Goal: Task Accomplishment & Management: Manage account settings

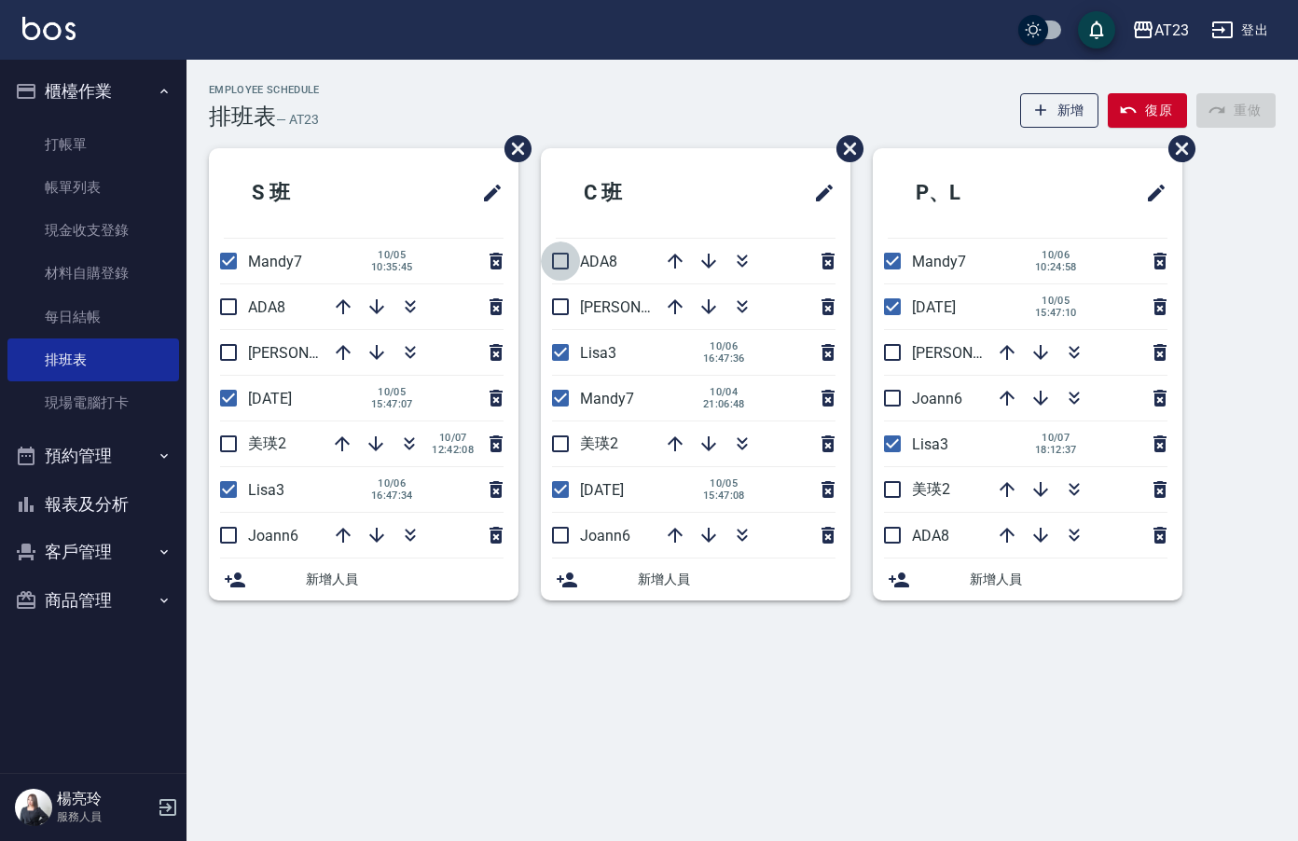
drag, startPoint x: 561, startPoint y: 255, endPoint x: 667, endPoint y: 300, distance: 114.8
click at [561, 255] on input "checkbox" at bounding box center [560, 261] width 39 height 39
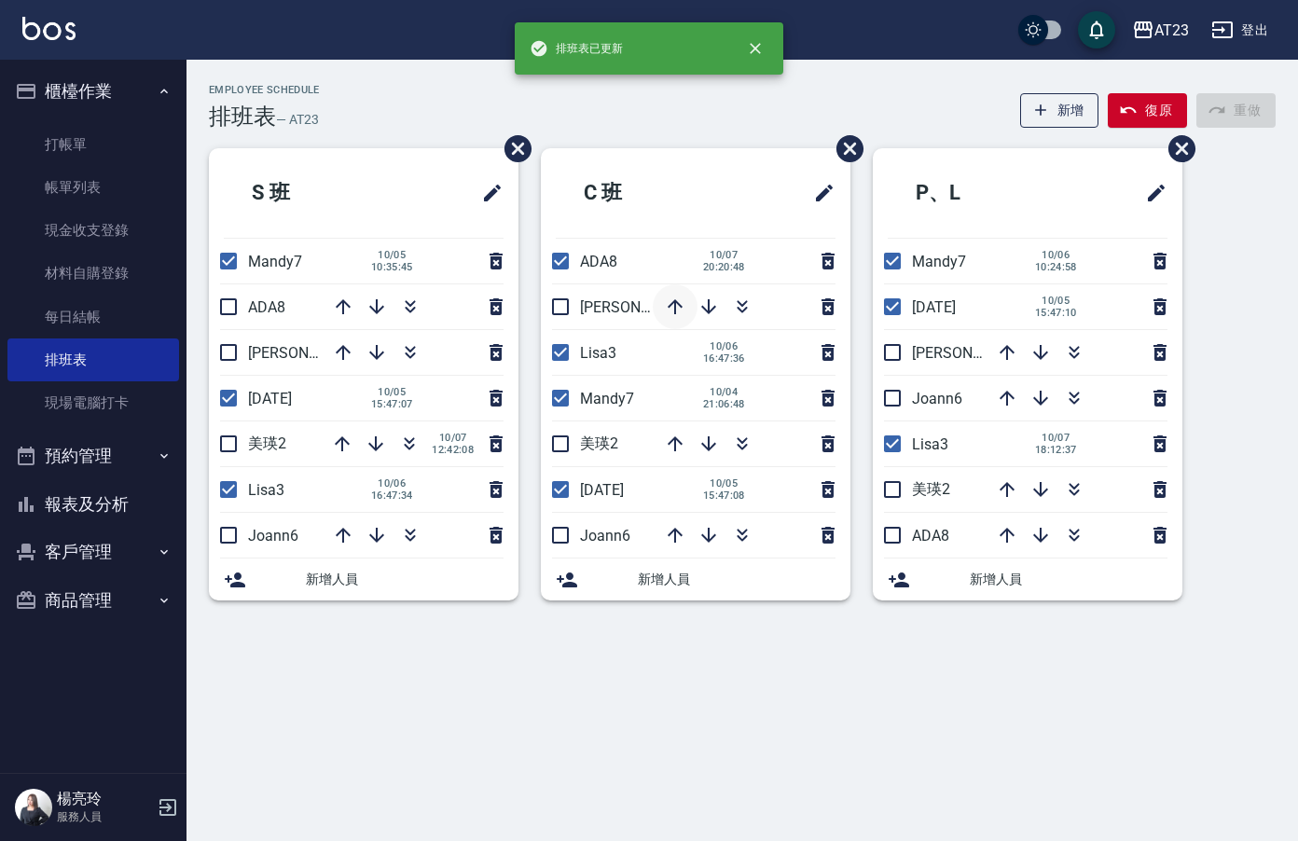
click at [670, 307] on icon "button" at bounding box center [675, 307] width 22 height 22
click at [562, 259] on input "checkbox" at bounding box center [560, 261] width 39 height 39
checkbox input "false"
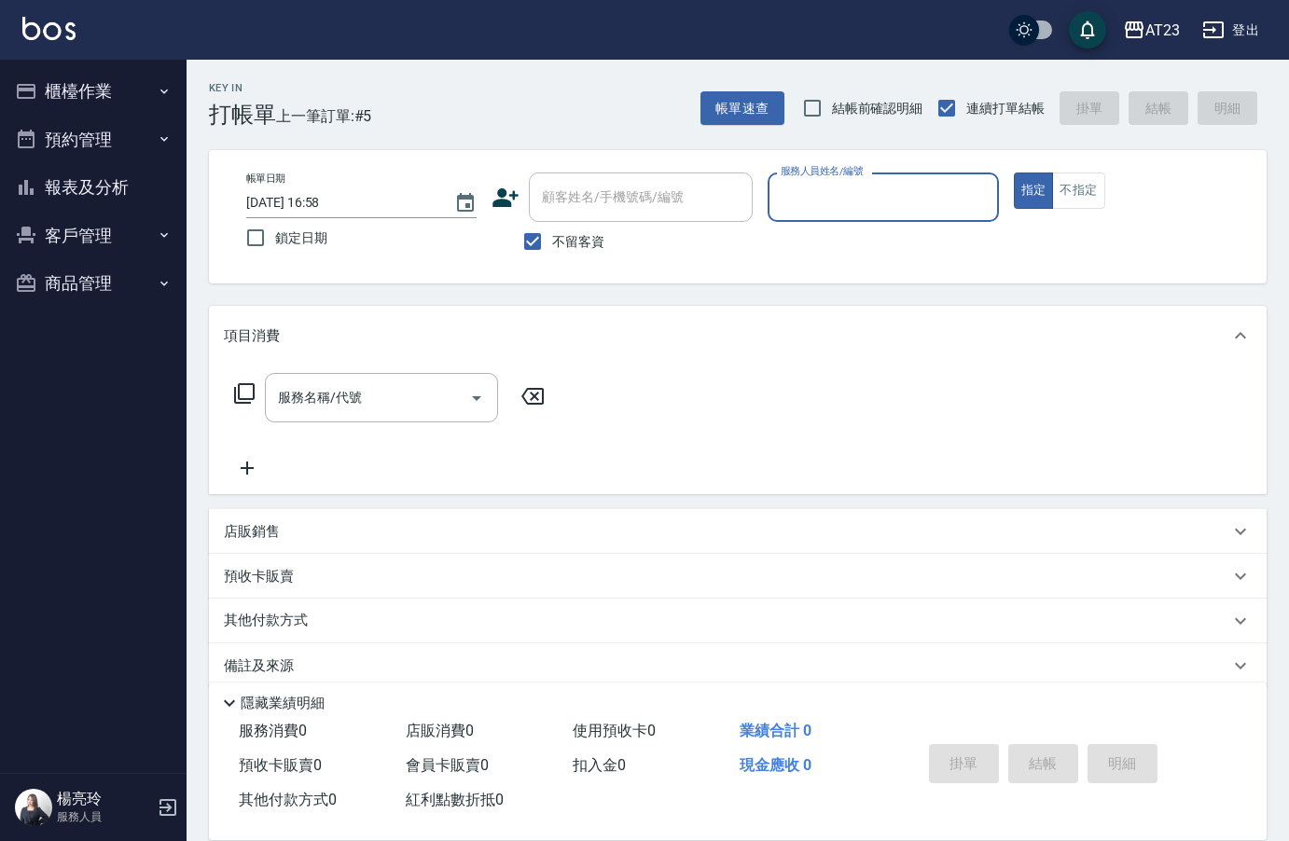
click at [893, 182] on input "服務人員姓名/編號" at bounding box center [883, 197] width 214 height 33
type input "[PERSON_NAME]-19"
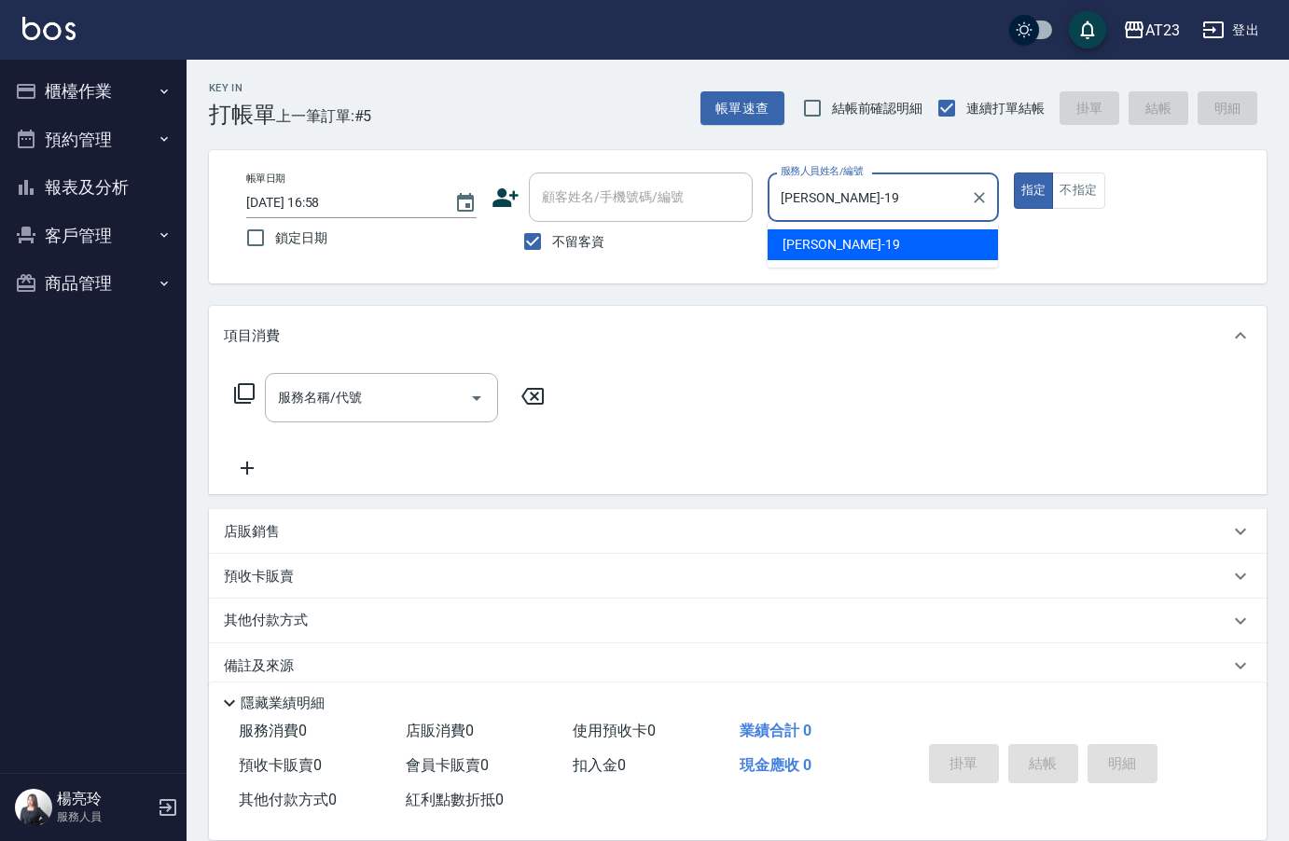
type button "true"
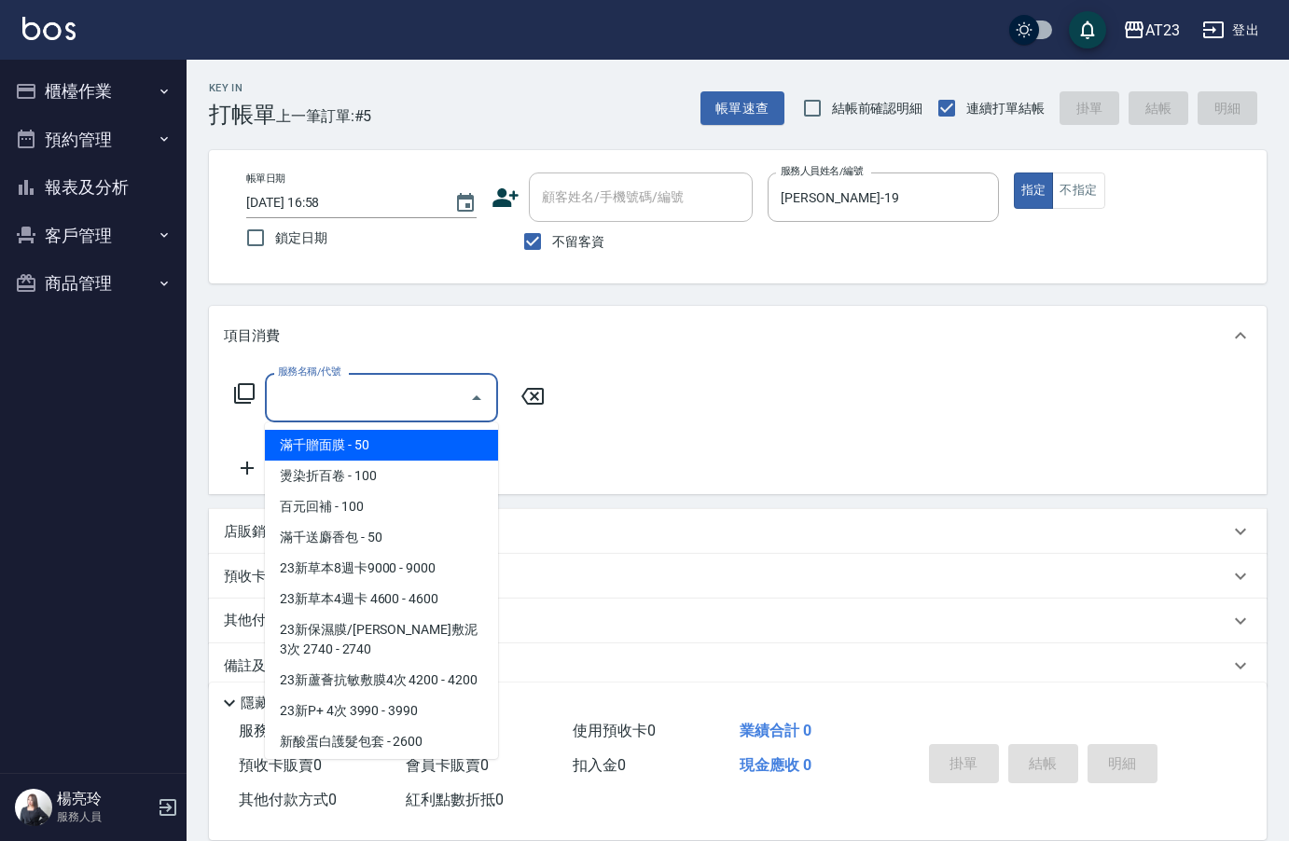
click at [352, 395] on div "服務名稱/代號 服務名稱/代號" at bounding box center [381, 397] width 233 height 49
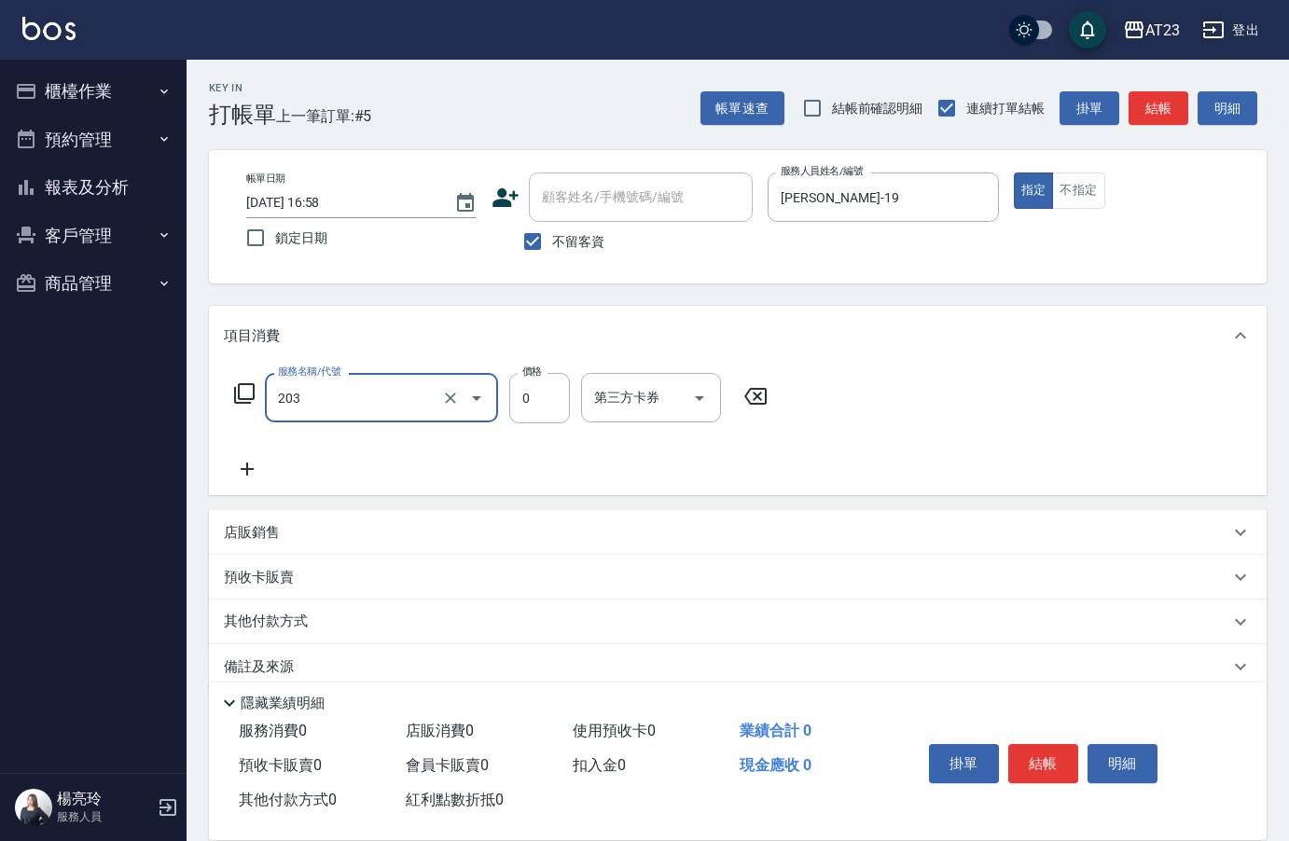
type input "使用洗髮卡(203)"
click at [247, 466] on icon at bounding box center [247, 468] width 13 height 13
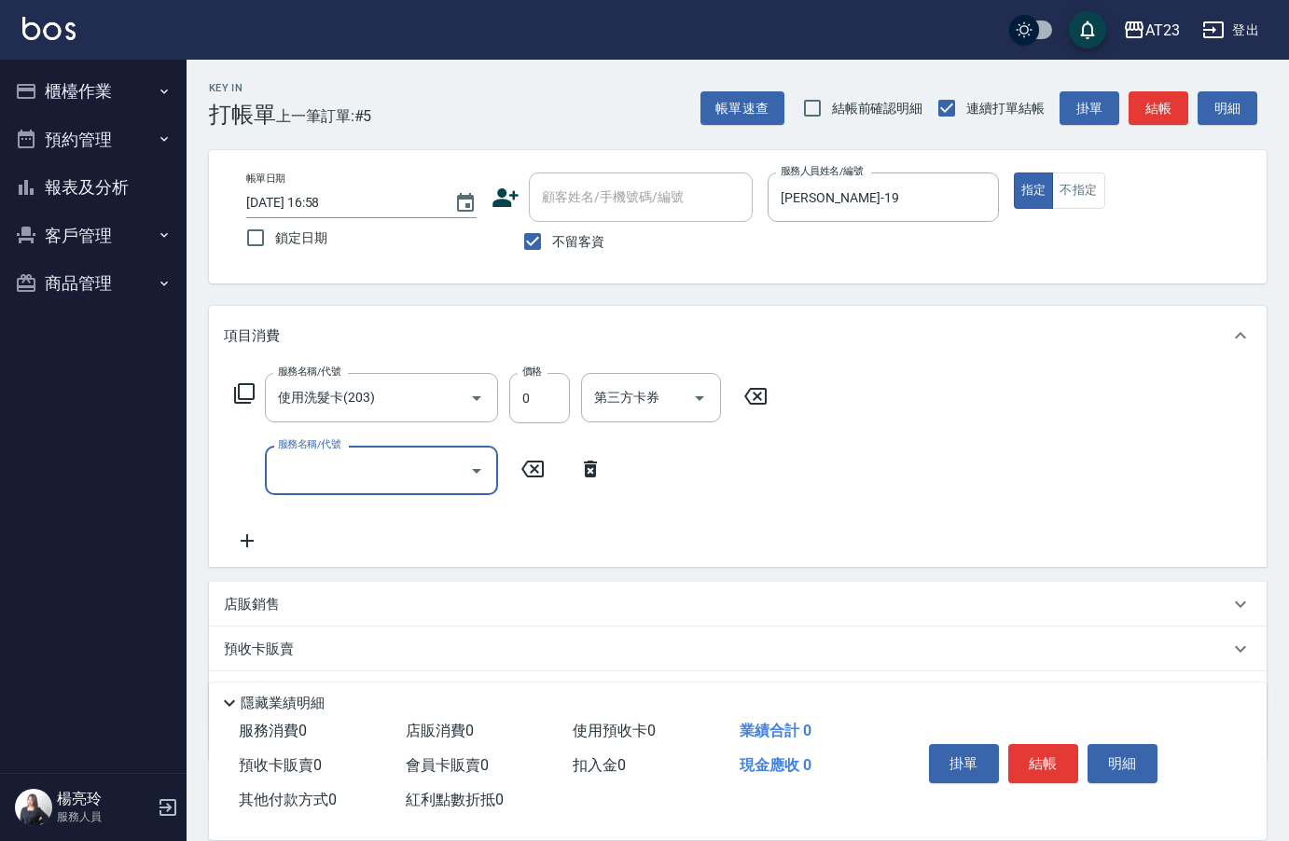
click at [595, 471] on icon at bounding box center [590, 469] width 13 height 17
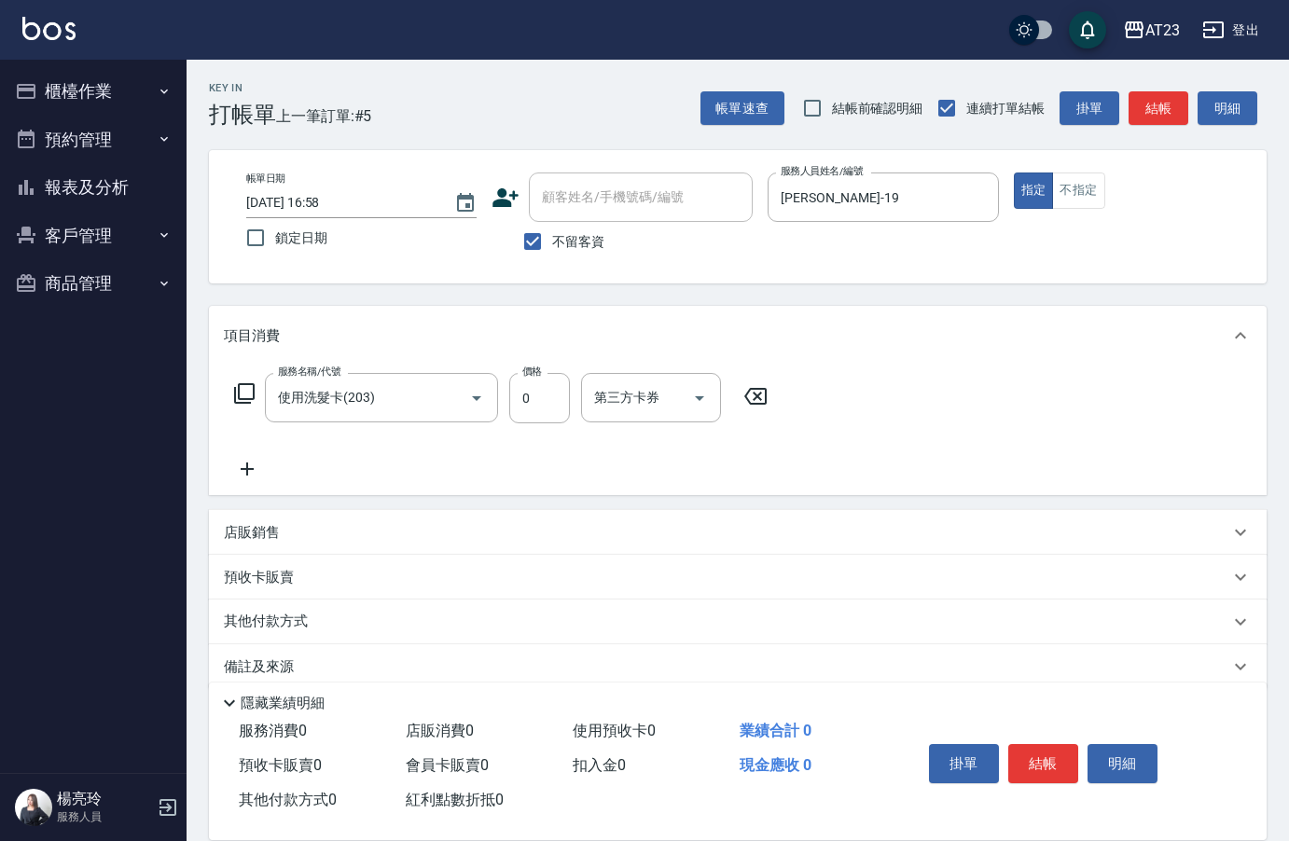
click at [240, 391] on icon at bounding box center [244, 393] width 21 height 21
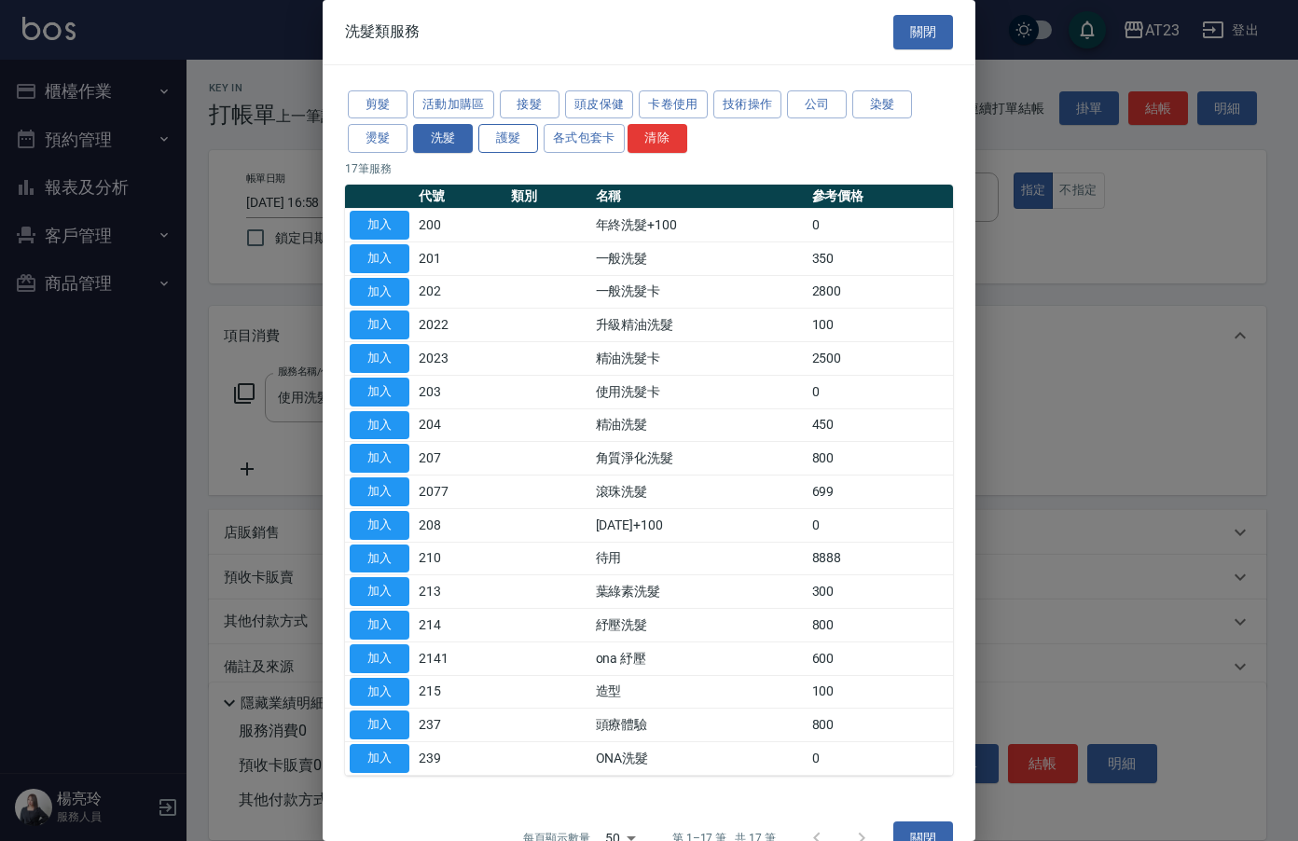
click at [505, 137] on button "護髮" at bounding box center [508, 138] width 60 height 29
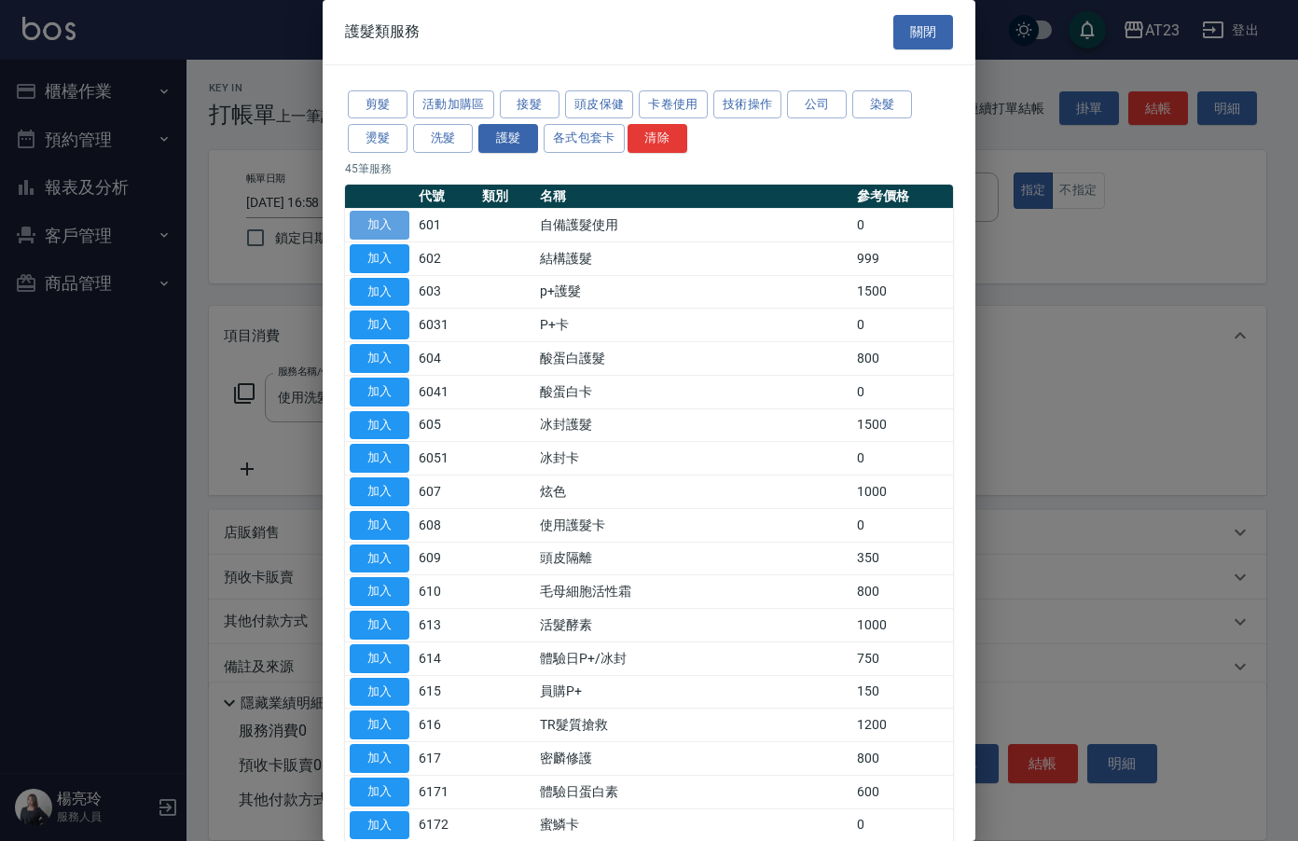
click at [385, 217] on button "加入" at bounding box center [380, 225] width 60 height 29
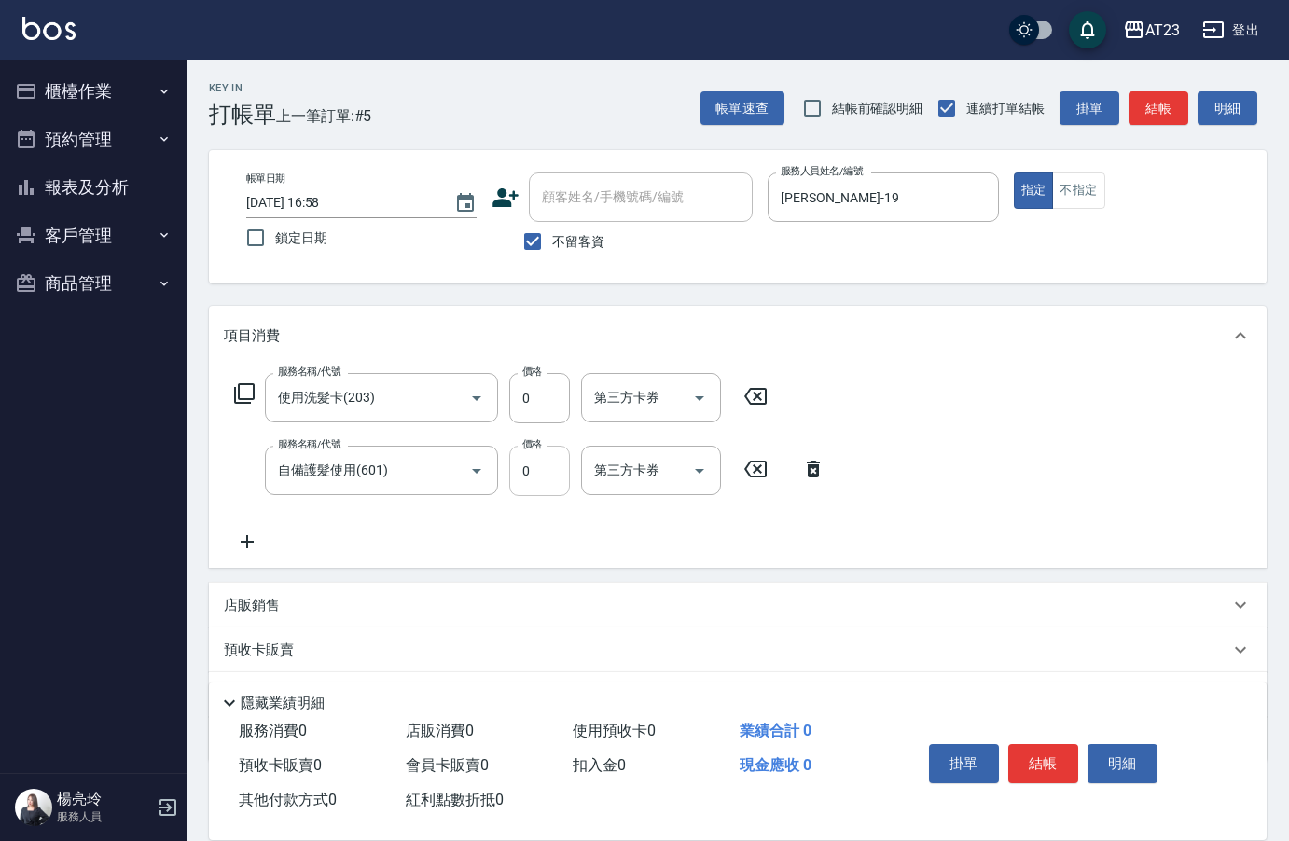
click at [532, 462] on input "0" at bounding box center [539, 471] width 61 height 50
type input "400"
click at [252, 544] on icon at bounding box center [247, 542] width 47 height 22
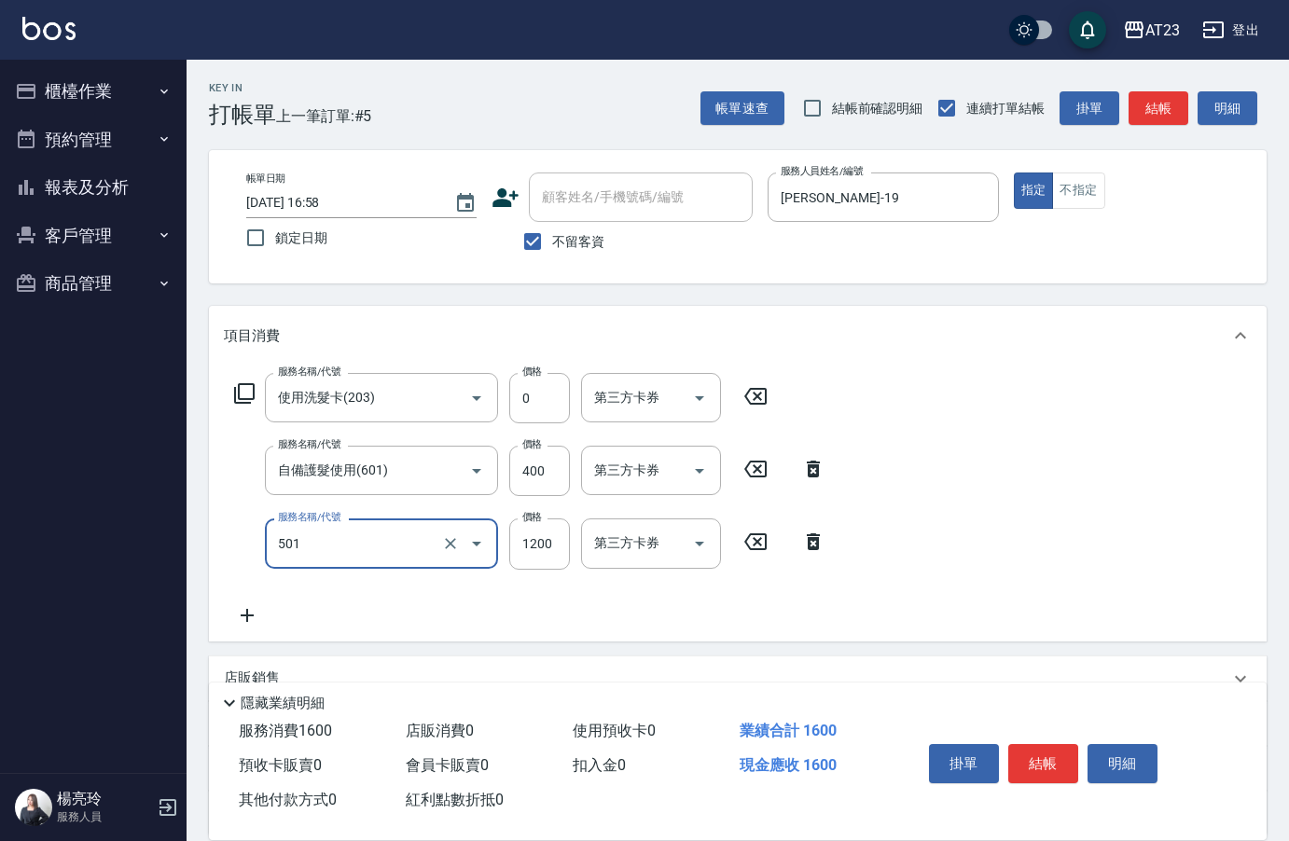
type input "染髮(501)"
type input "600"
click at [1043, 751] on button "結帳" at bounding box center [1043, 763] width 70 height 39
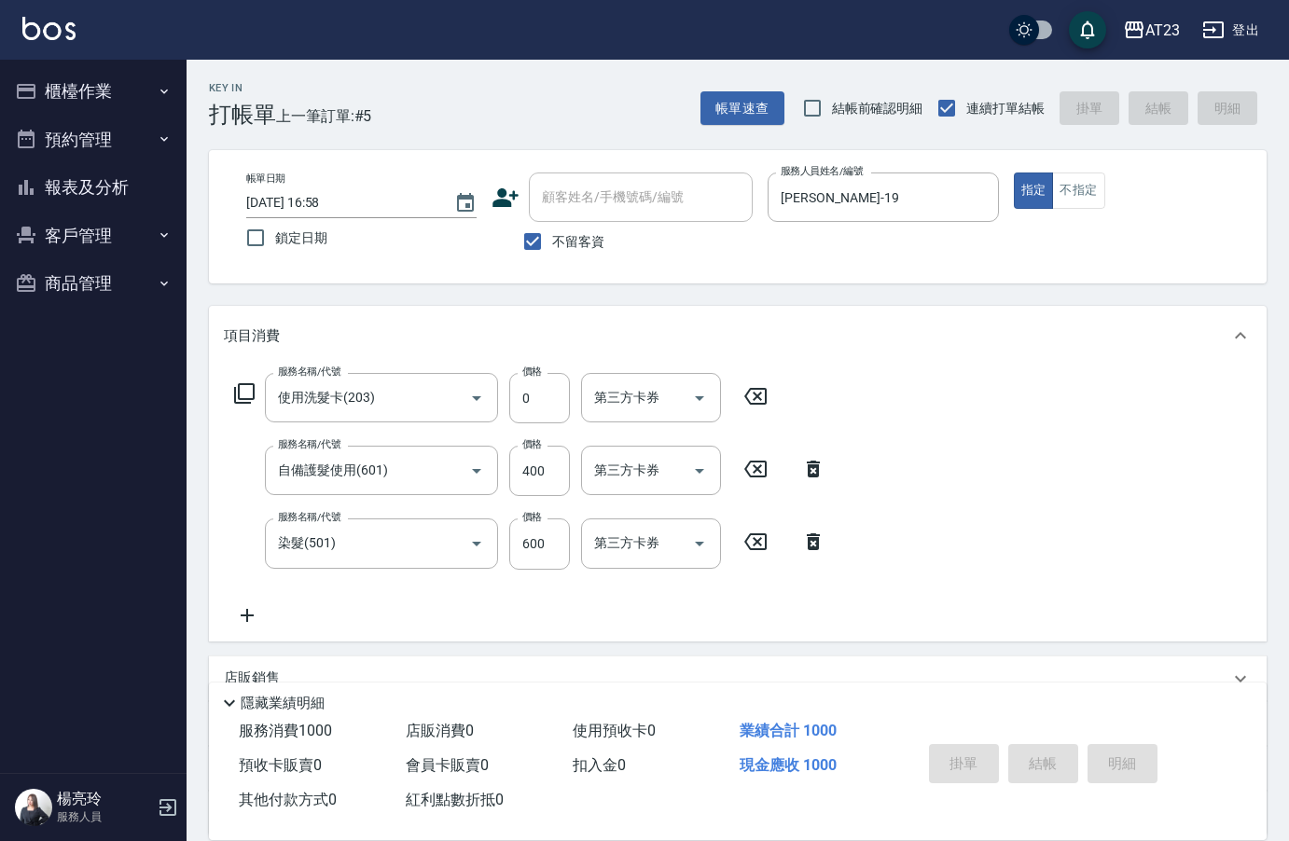
type input "2025/10/07 20:21"
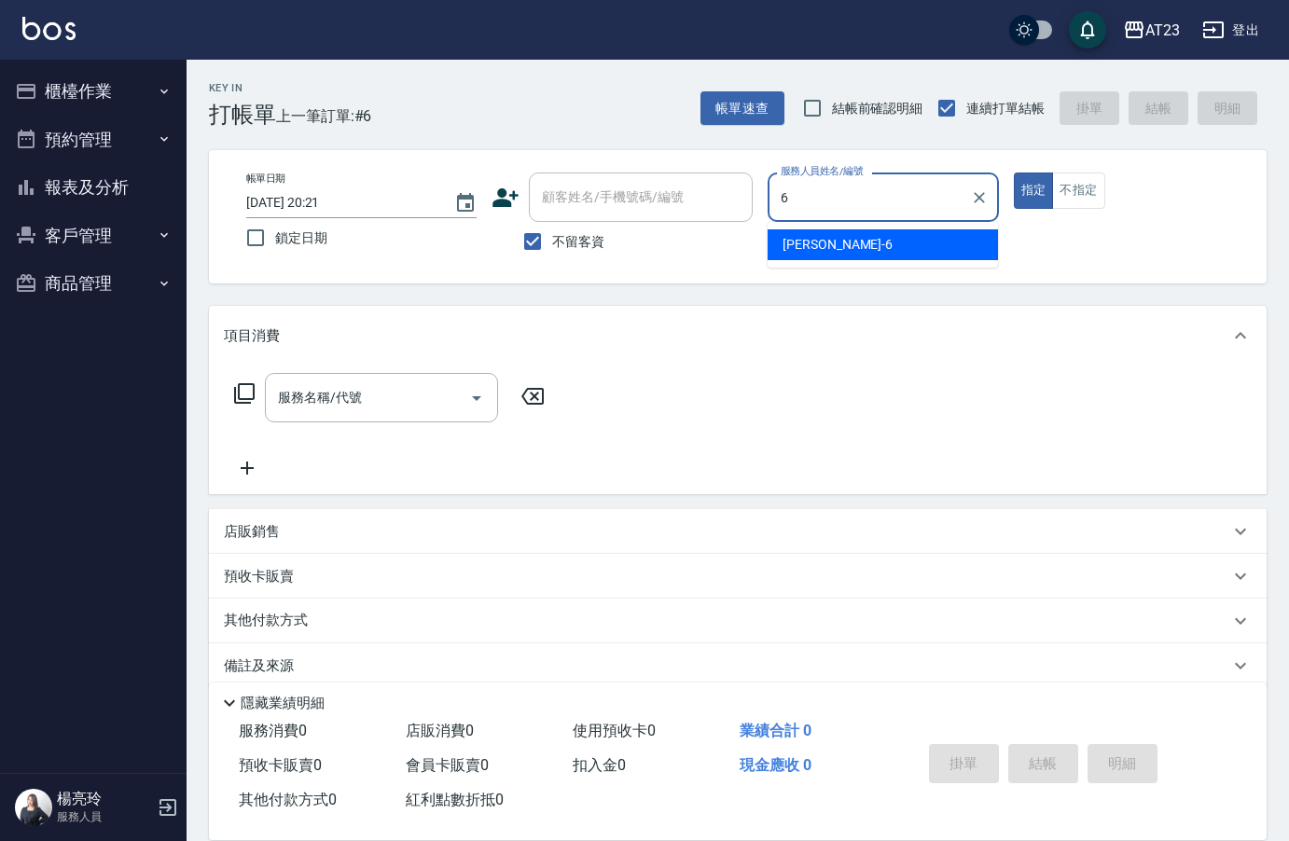
type input "Joann-6"
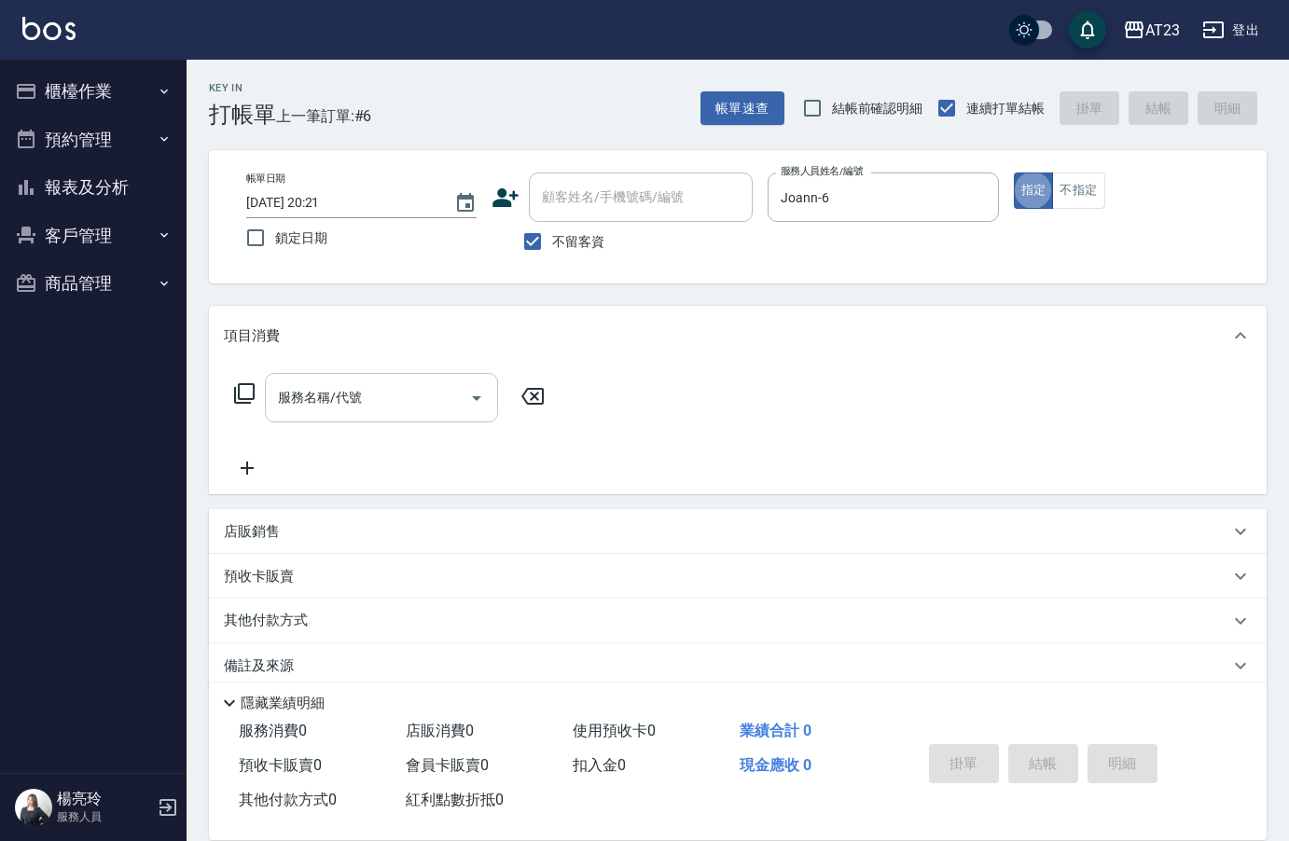
click at [364, 398] on input "服務名稱/代號" at bounding box center [367, 397] width 188 height 33
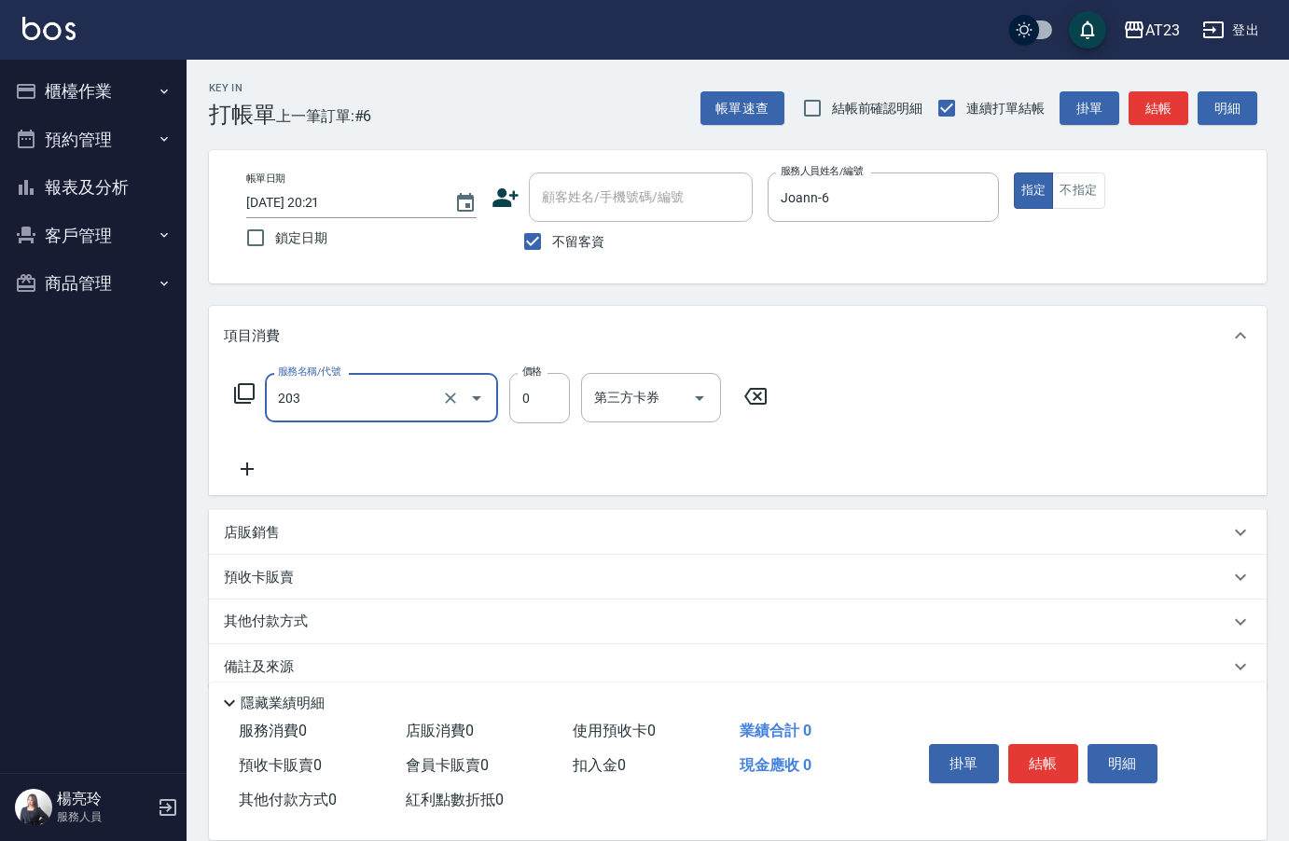
type input "使用洗髮卡(203)"
click at [552, 293] on div "Key In 打帳單 上一筆訂單:#6 帳單速查 結帳前確認明細 連續打單結帳 掛單 結帳 明細 帳單日期 2025/10/07 20:21 鎖定日期 顧客姓…" at bounding box center [737, 464] width 1102 height 808
click at [1034, 753] on button "結帳" at bounding box center [1043, 763] width 70 height 39
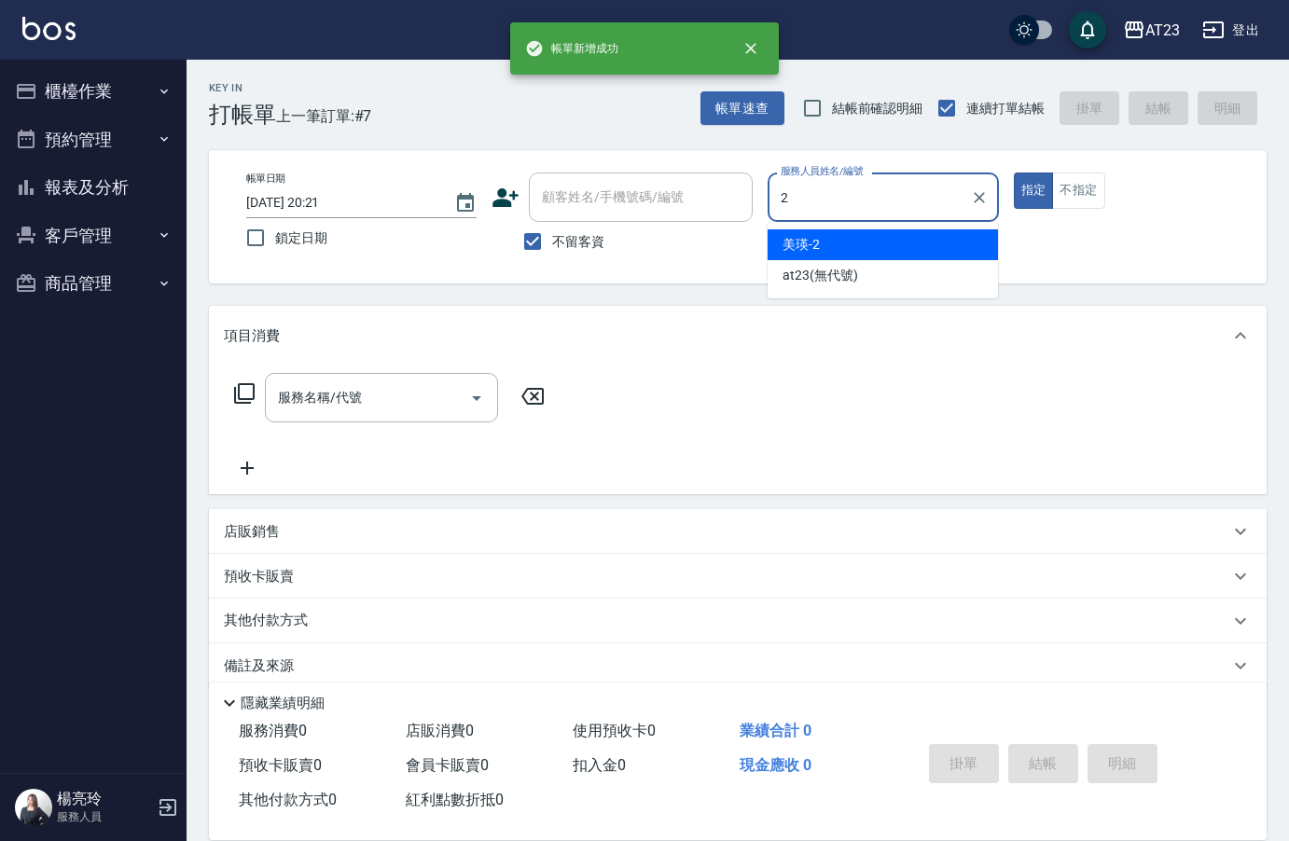
type input "美瑛-2"
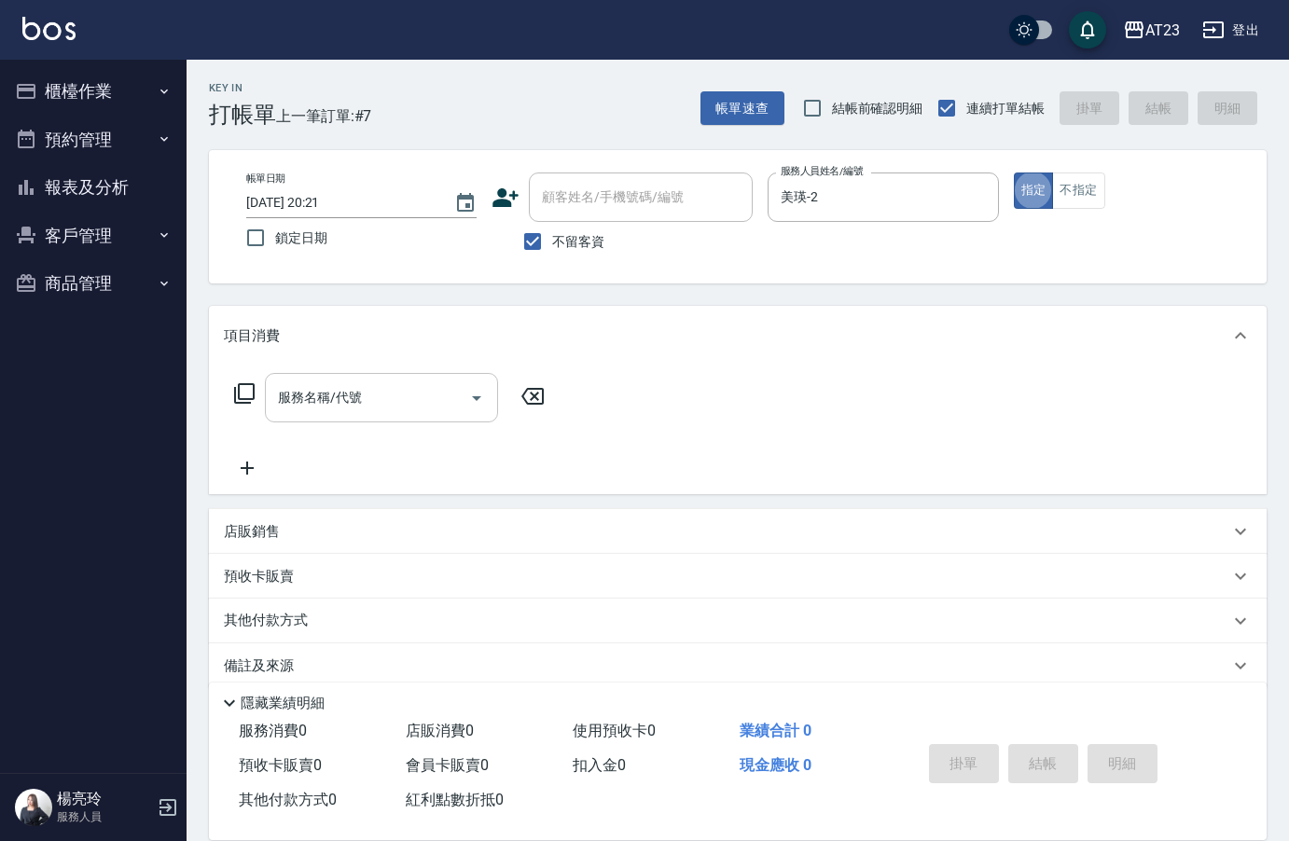
click at [345, 389] on div "服務名稱/代號 服務名稱/代號" at bounding box center [381, 397] width 233 height 49
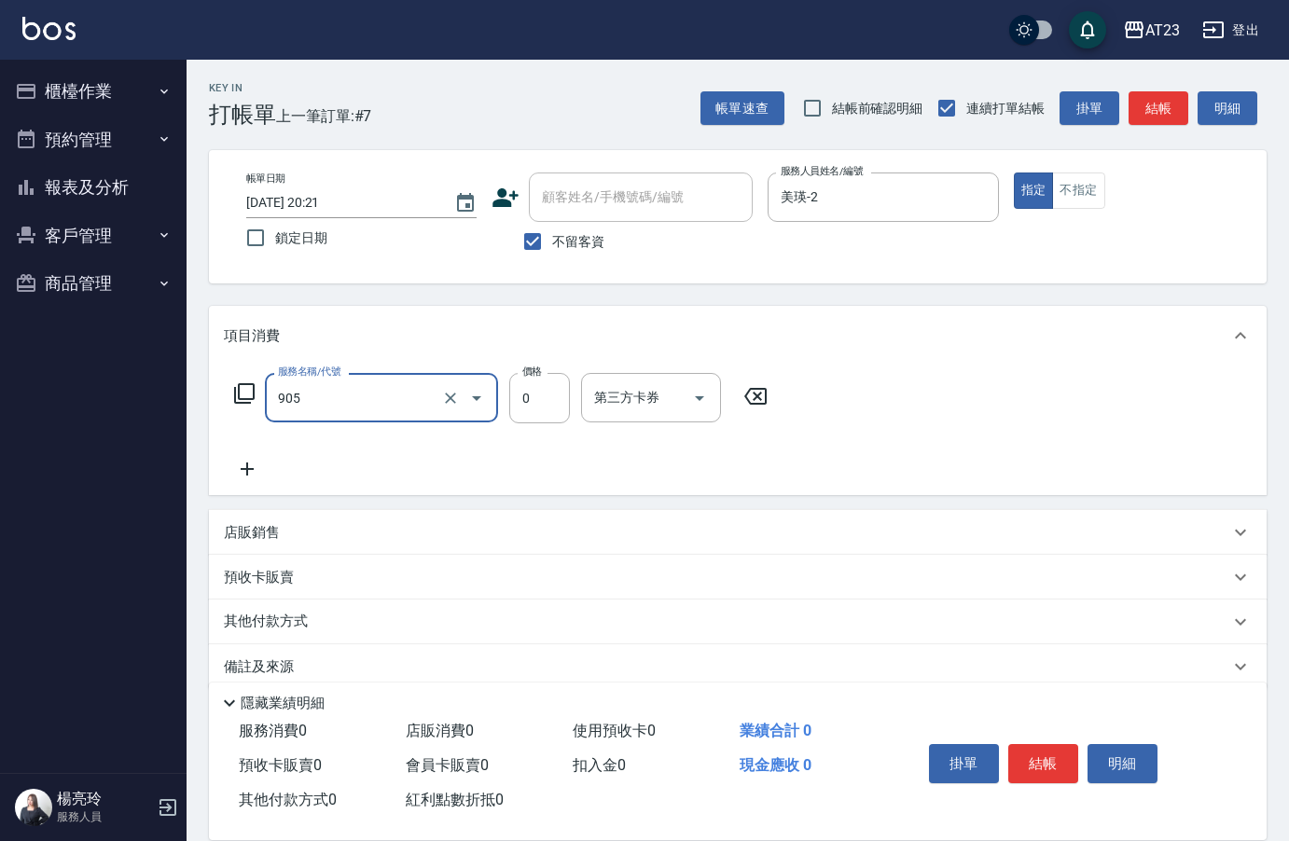
type input "頭皮卡使用(905)"
click at [247, 476] on icon at bounding box center [247, 469] width 47 height 22
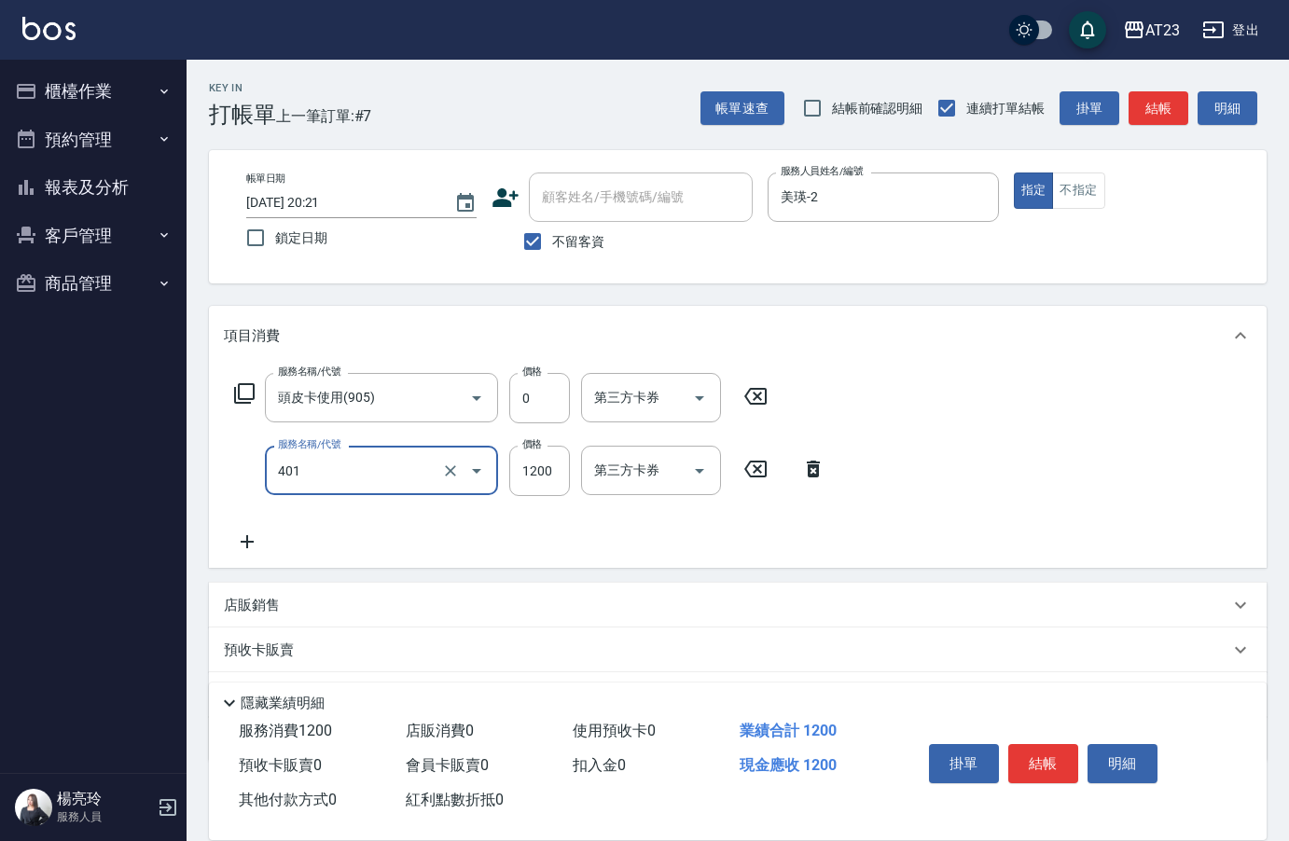
type input "燙髮(401)"
type input "2000"
click at [252, 531] on icon at bounding box center [247, 542] width 47 height 22
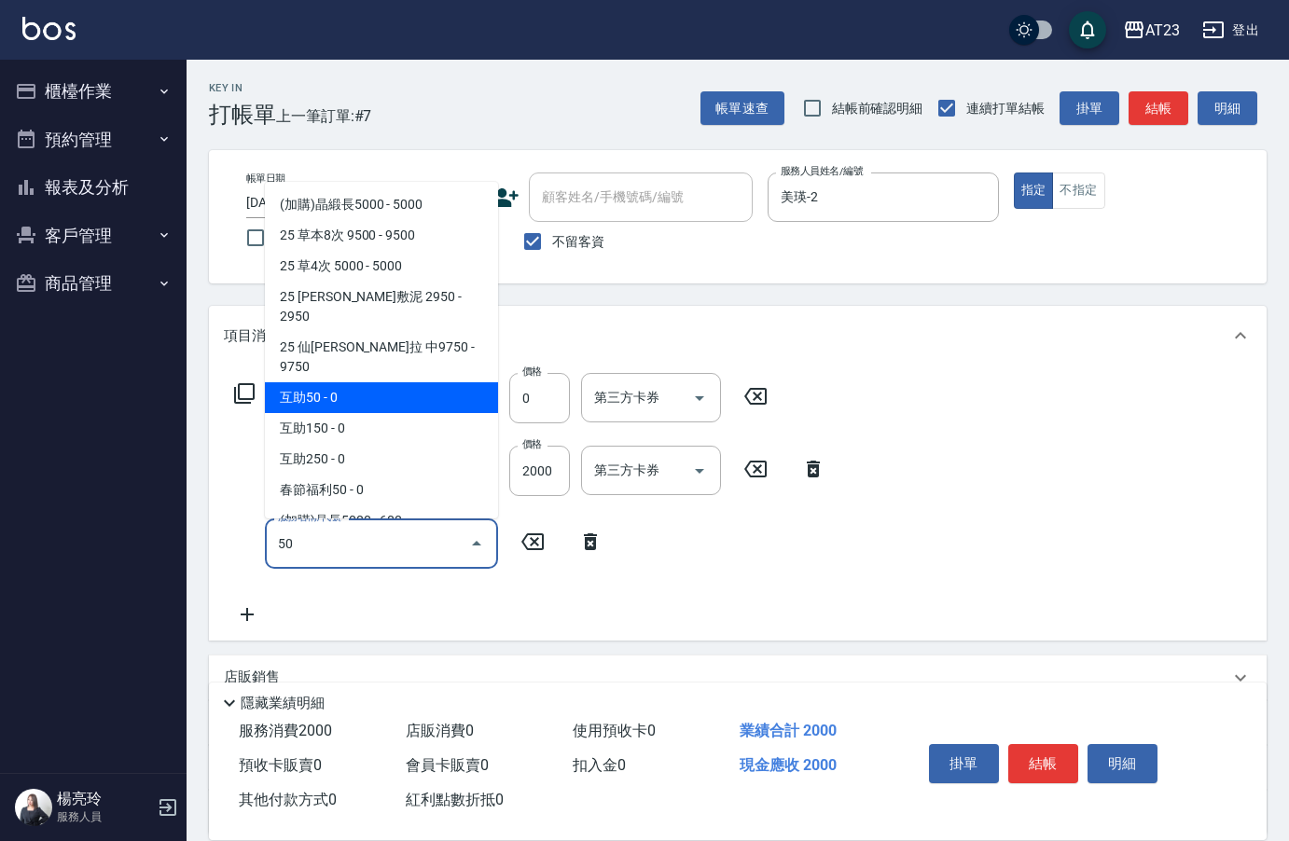
click at [433, 382] on span "互助50 - 0" at bounding box center [381, 397] width 233 height 31
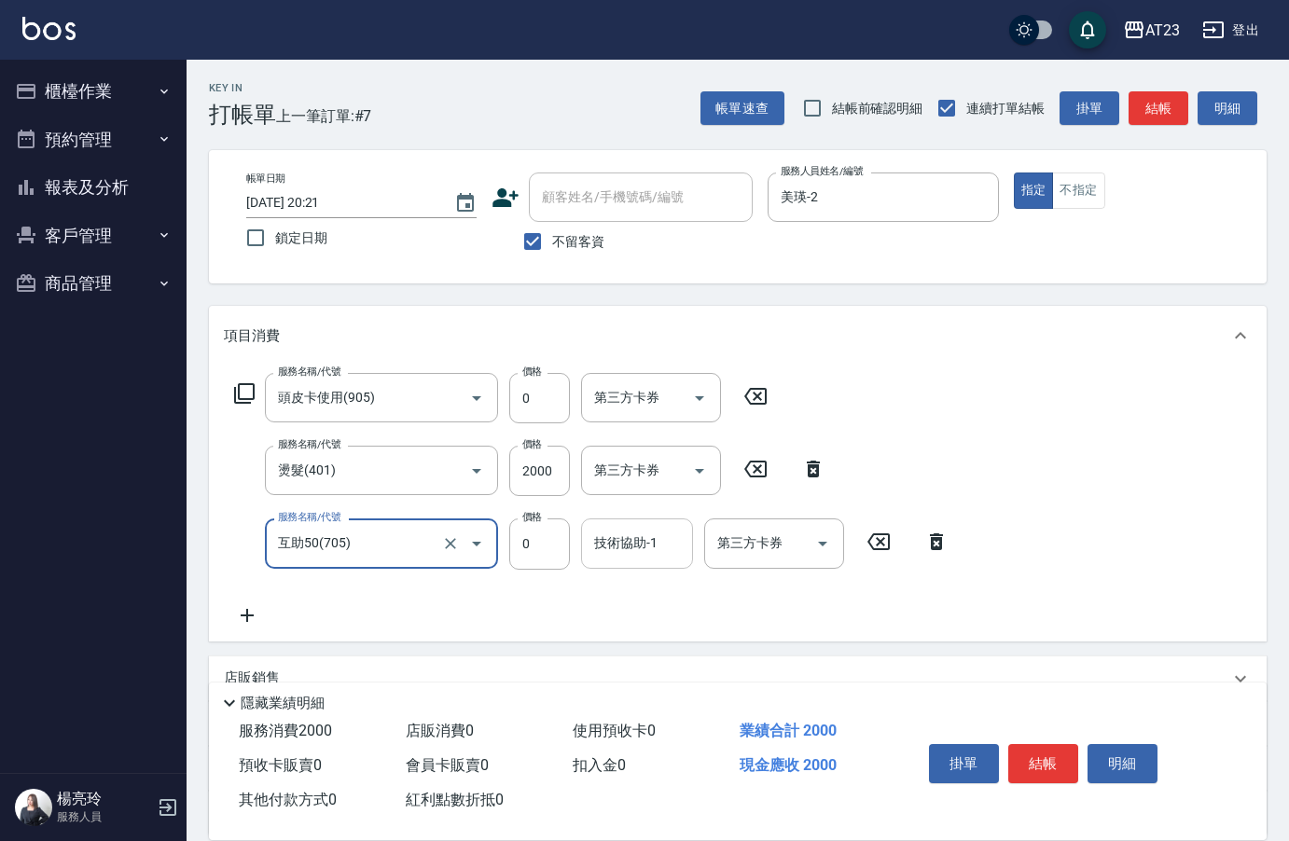
type input "互助50(705)"
click at [656, 536] on div "技術協助-1 技術協助-1" at bounding box center [637, 542] width 112 height 49
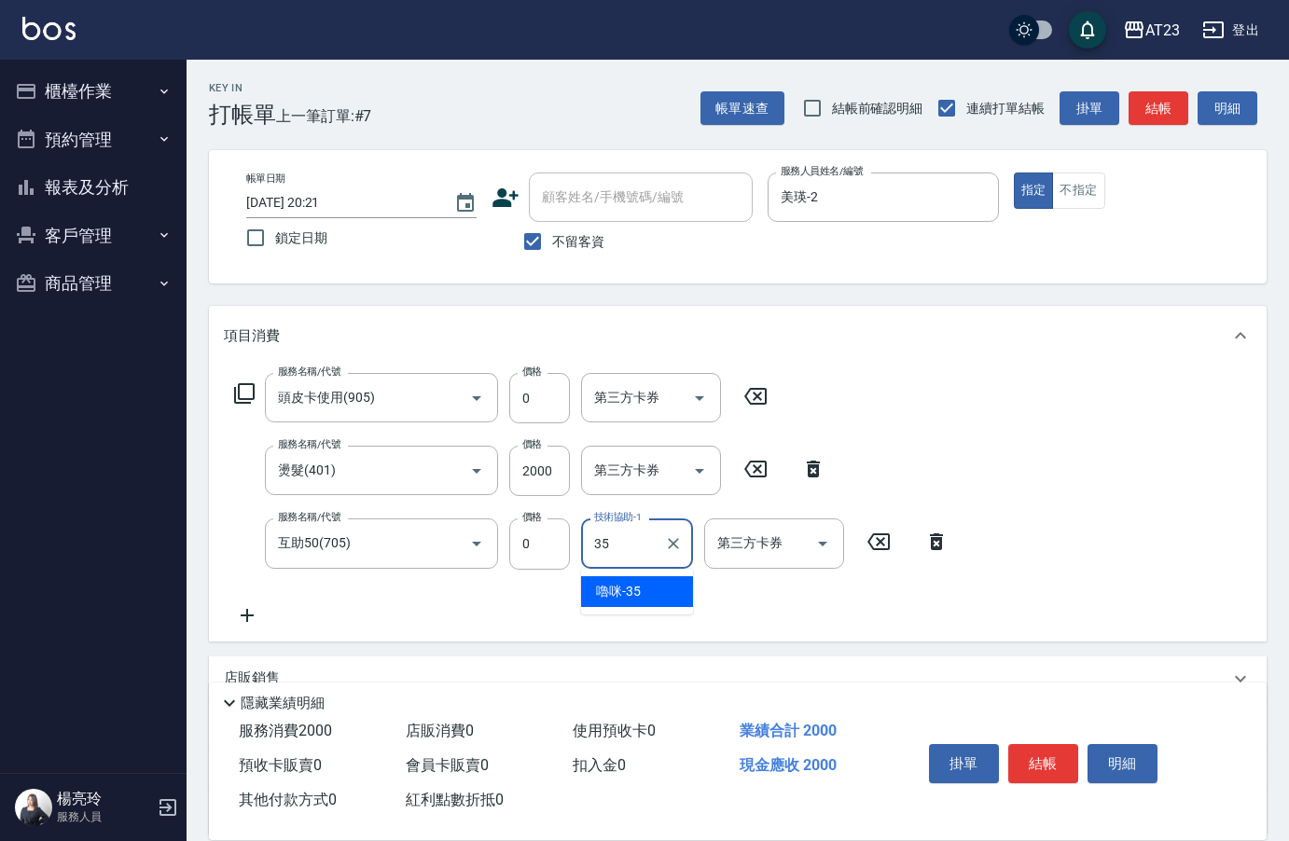
type input "嚕咪-35"
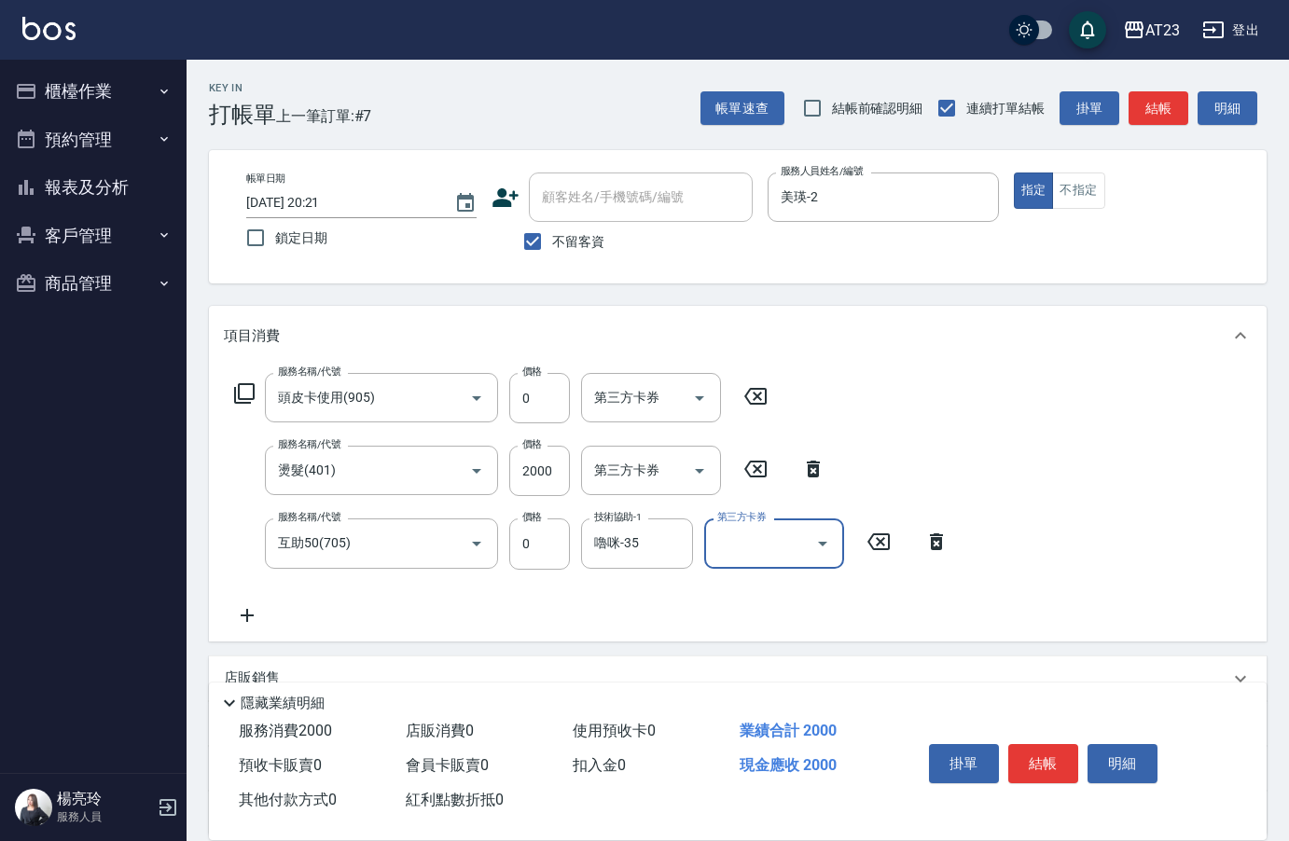
click at [232, 613] on icon at bounding box center [247, 615] width 47 height 22
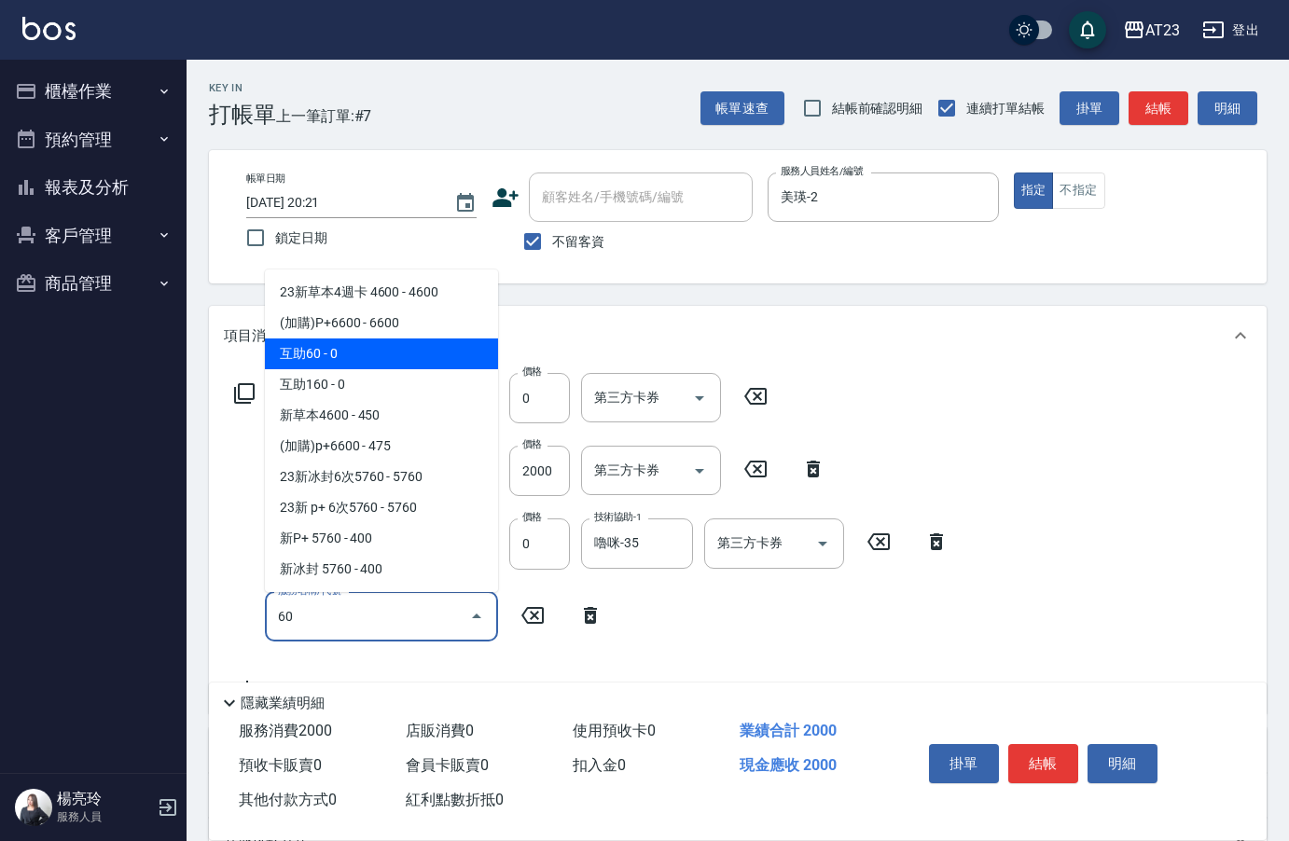
click at [356, 357] on span "互助60 - 0" at bounding box center [381, 353] width 233 height 31
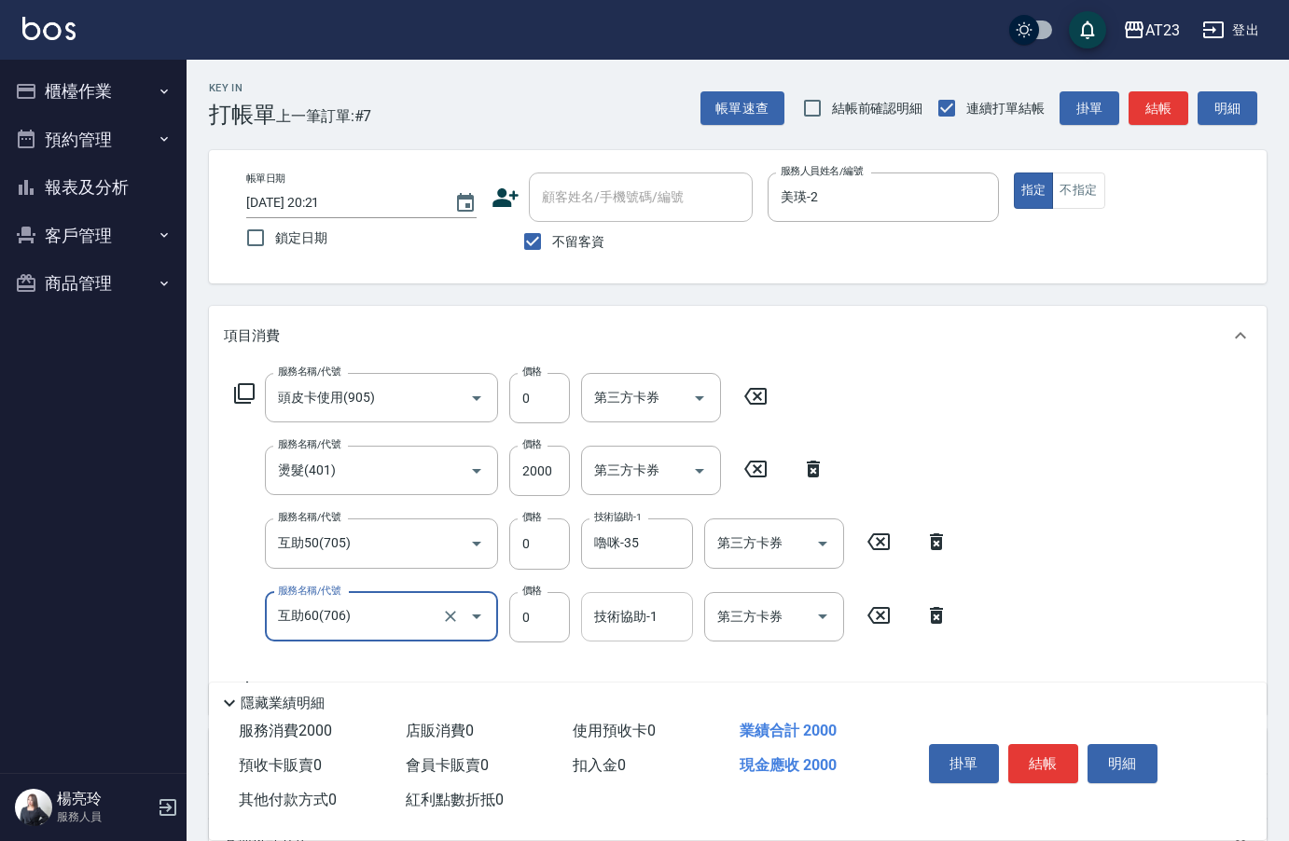
type input "互助60(706)"
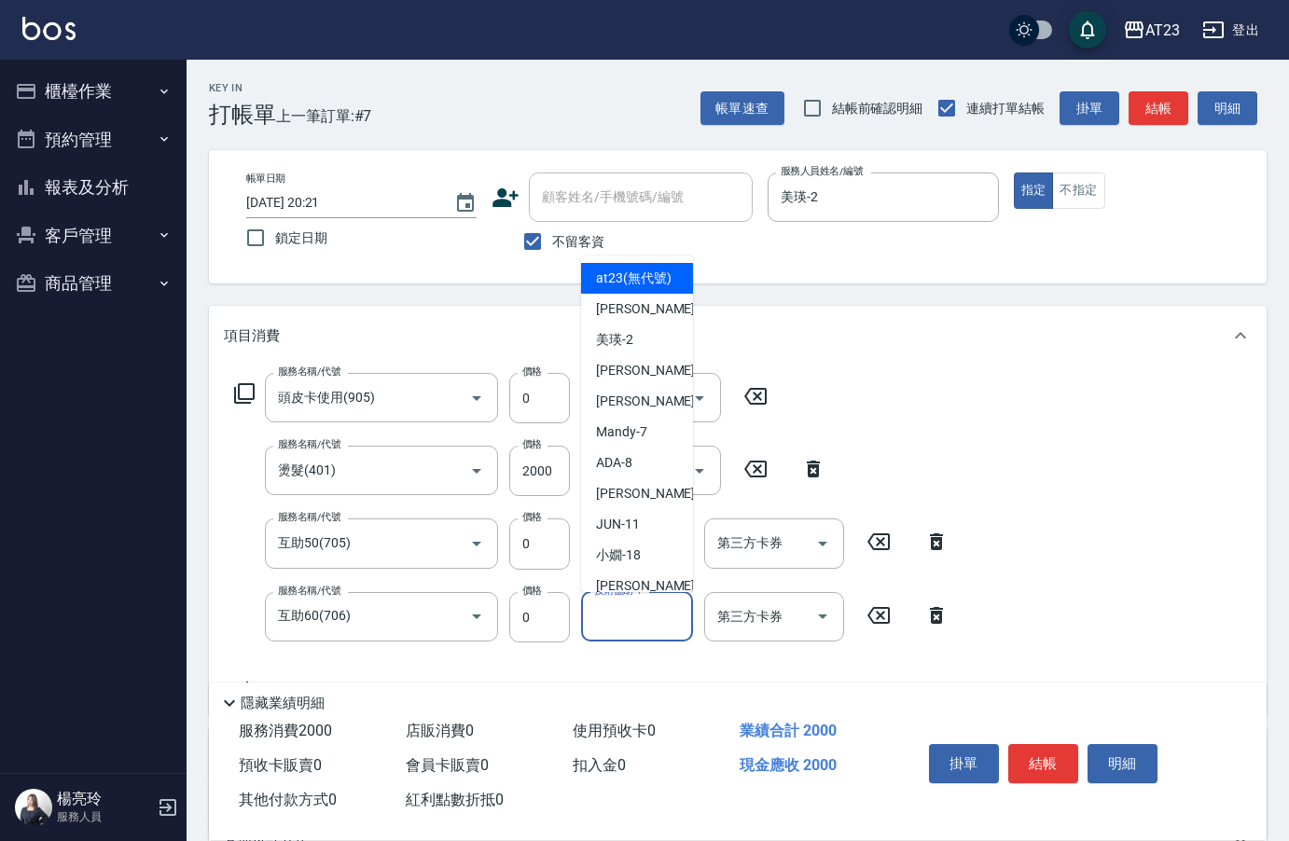
click at [633, 619] on input "技術協助-1" at bounding box center [636, 616] width 95 height 33
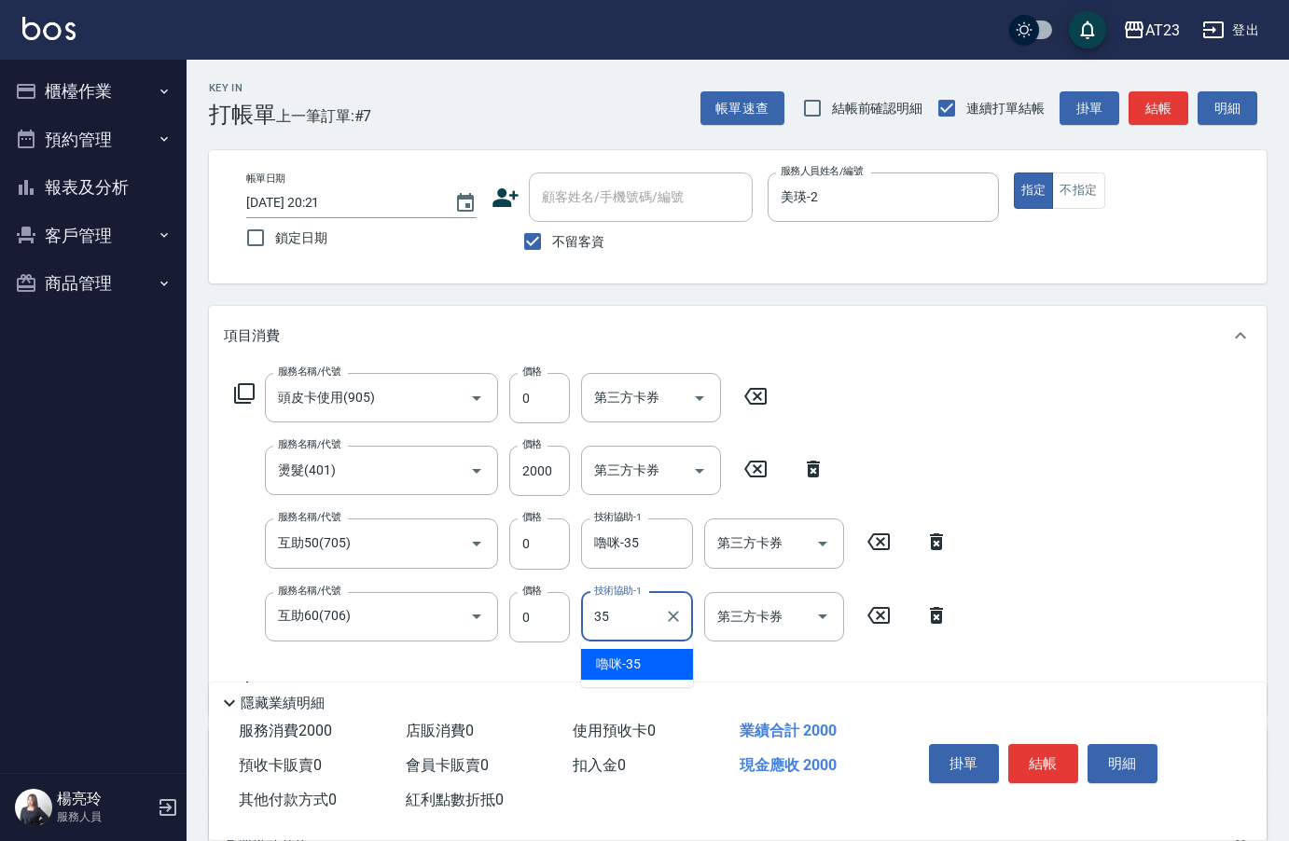
type input "嚕咪-35"
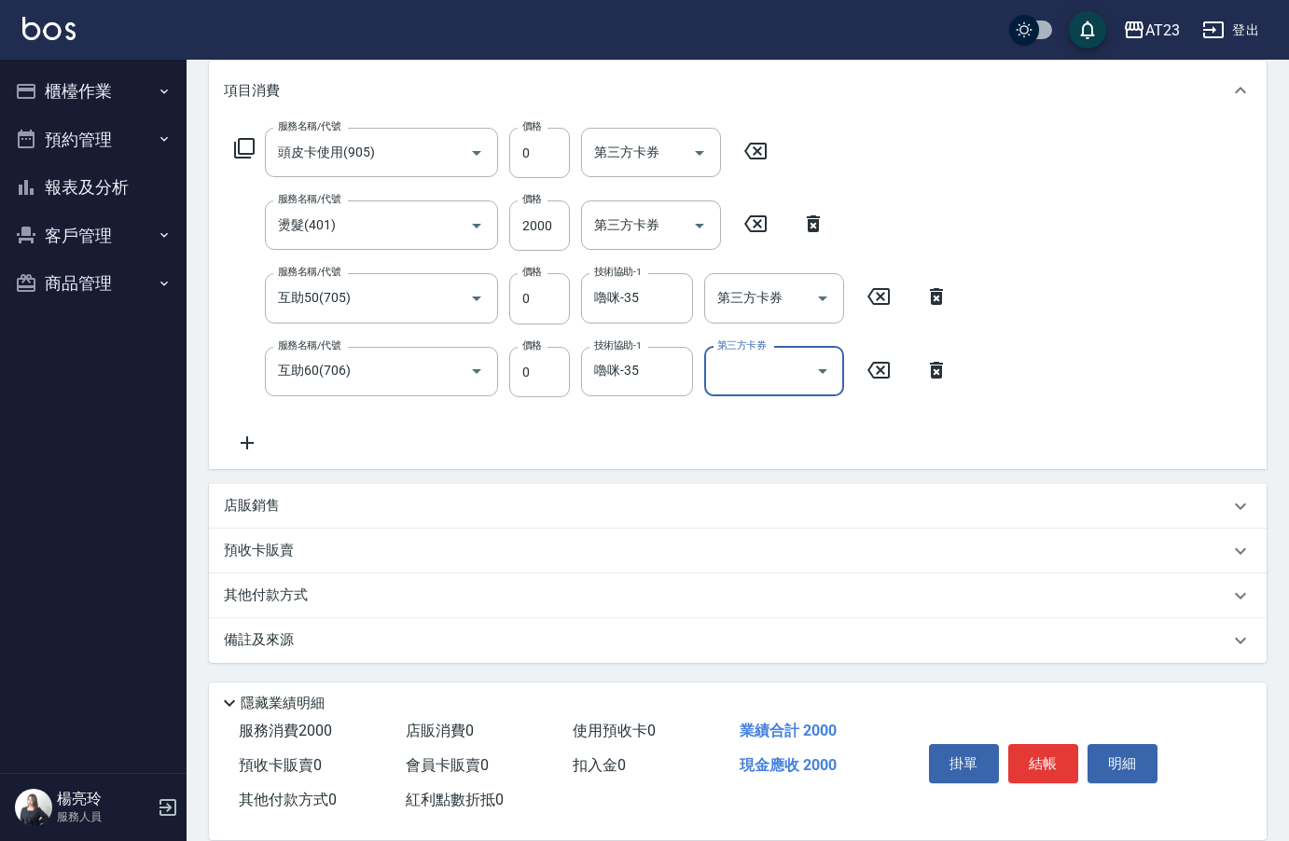
scroll to position [246, 0]
click at [254, 436] on icon at bounding box center [247, 442] width 47 height 22
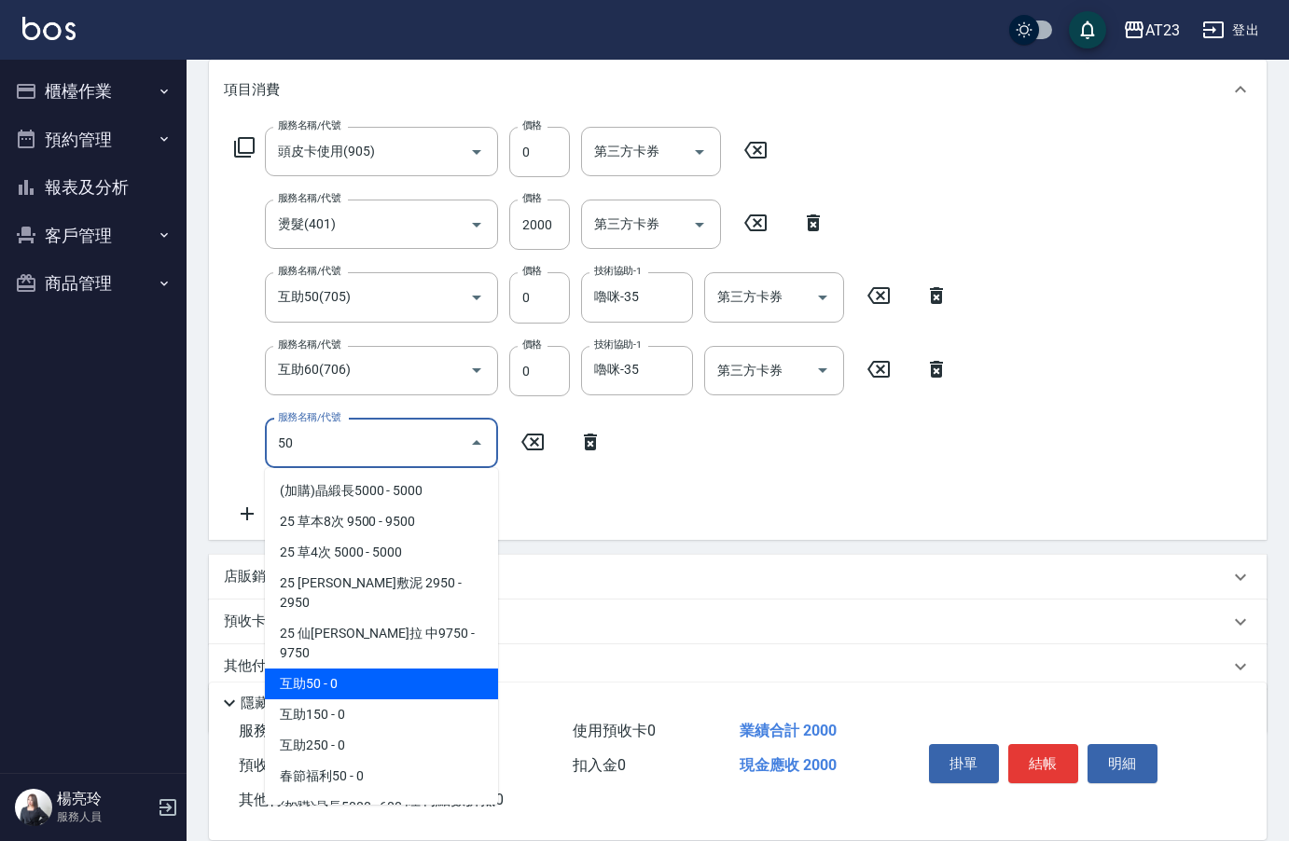
drag, startPoint x: 367, startPoint y: 644, endPoint x: 738, endPoint y: 531, distance: 387.3
click at [366, 669] on span "互助50 - 0" at bounding box center [381, 684] width 233 height 31
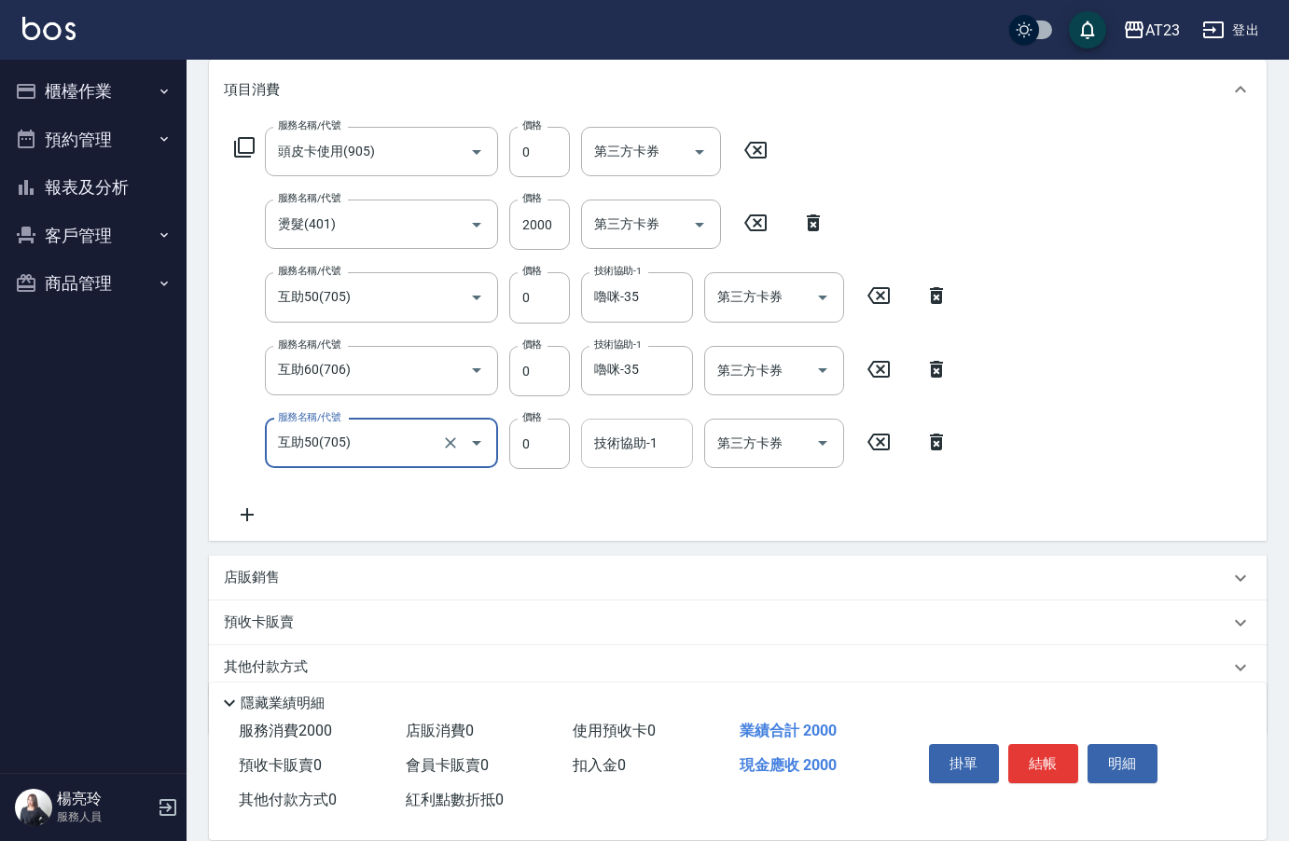
type input "互助50(705)"
click at [632, 435] on div "技術協助-1 技術協助-1" at bounding box center [637, 443] width 112 height 49
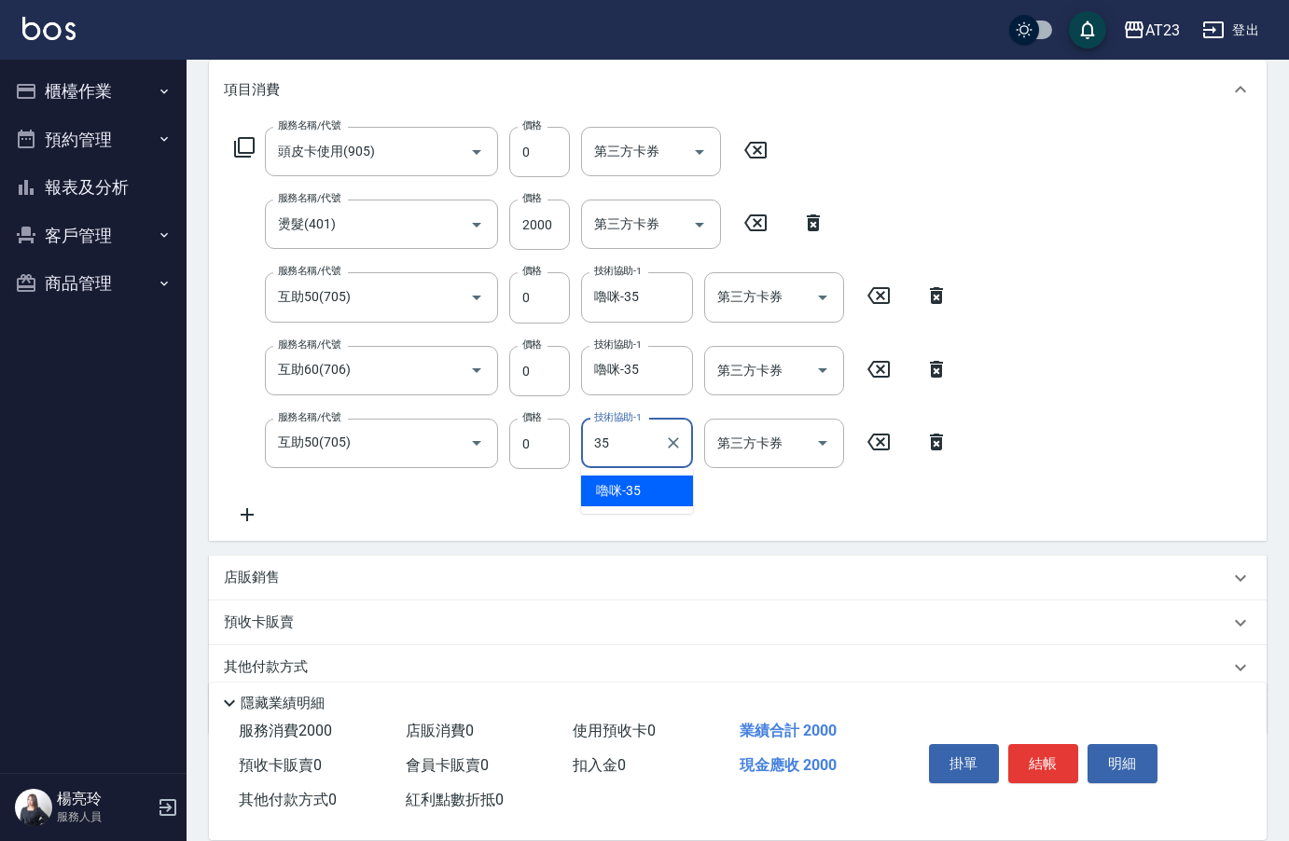
type input "嚕咪-35"
click at [249, 514] on icon at bounding box center [247, 514] width 13 height 13
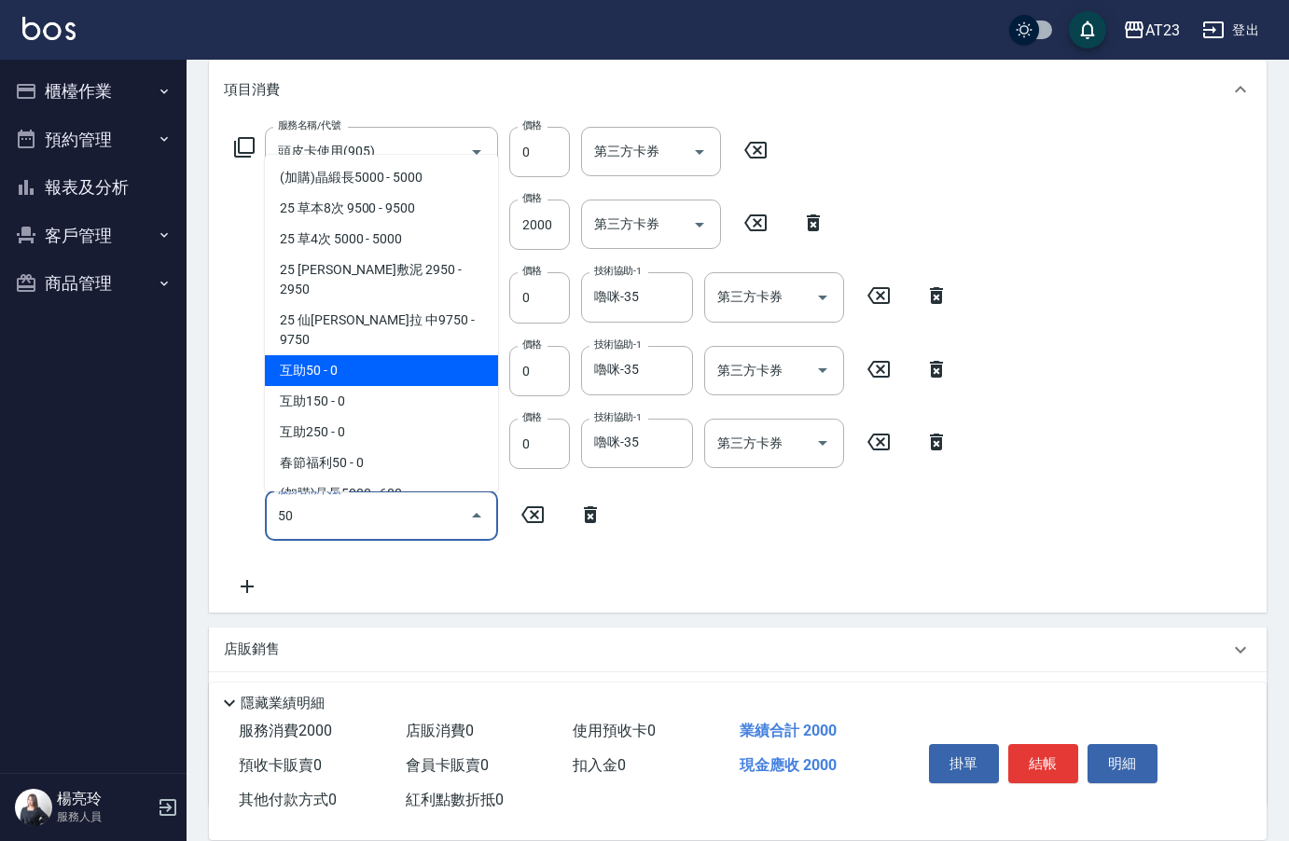
click at [469, 355] on span "互助50 - 0" at bounding box center [381, 370] width 233 height 31
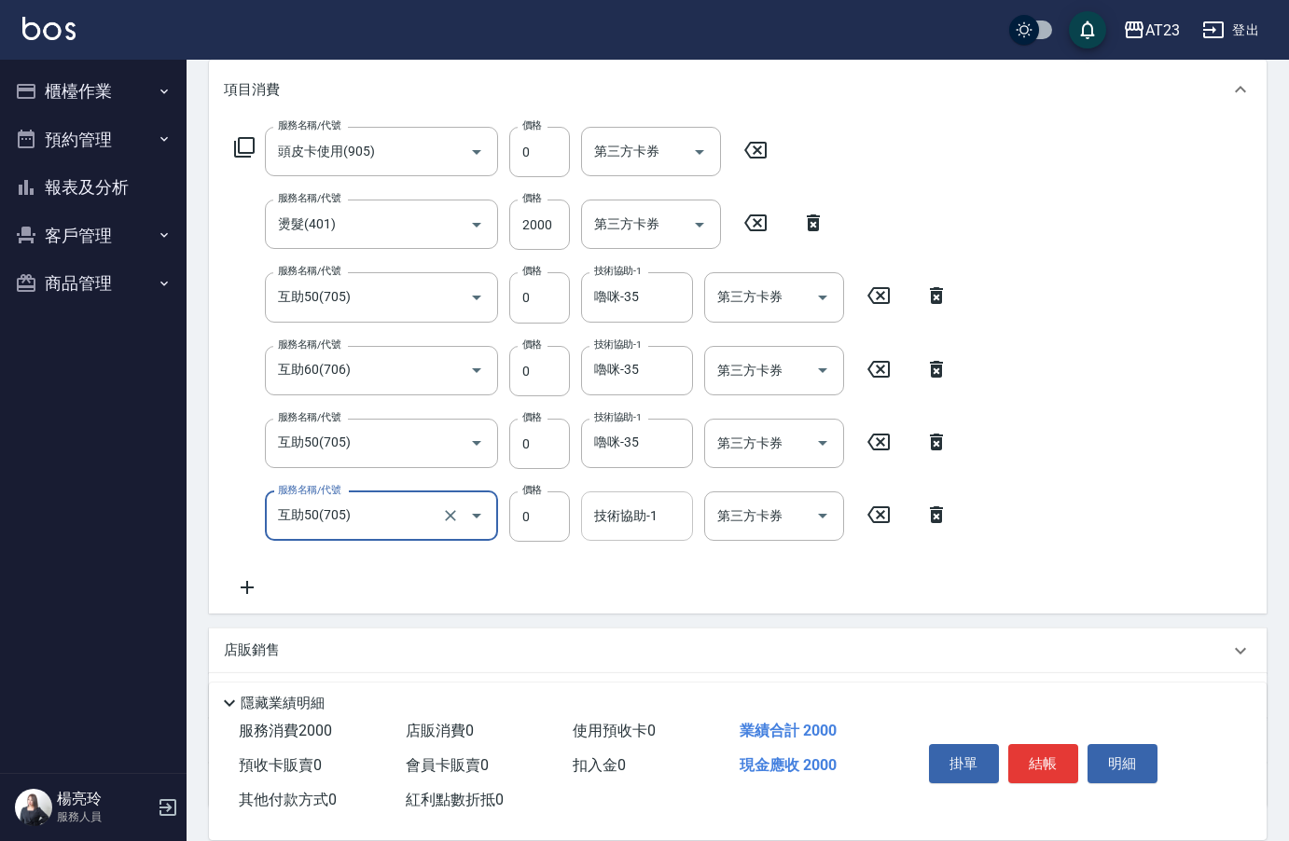
type input "互助50(705)"
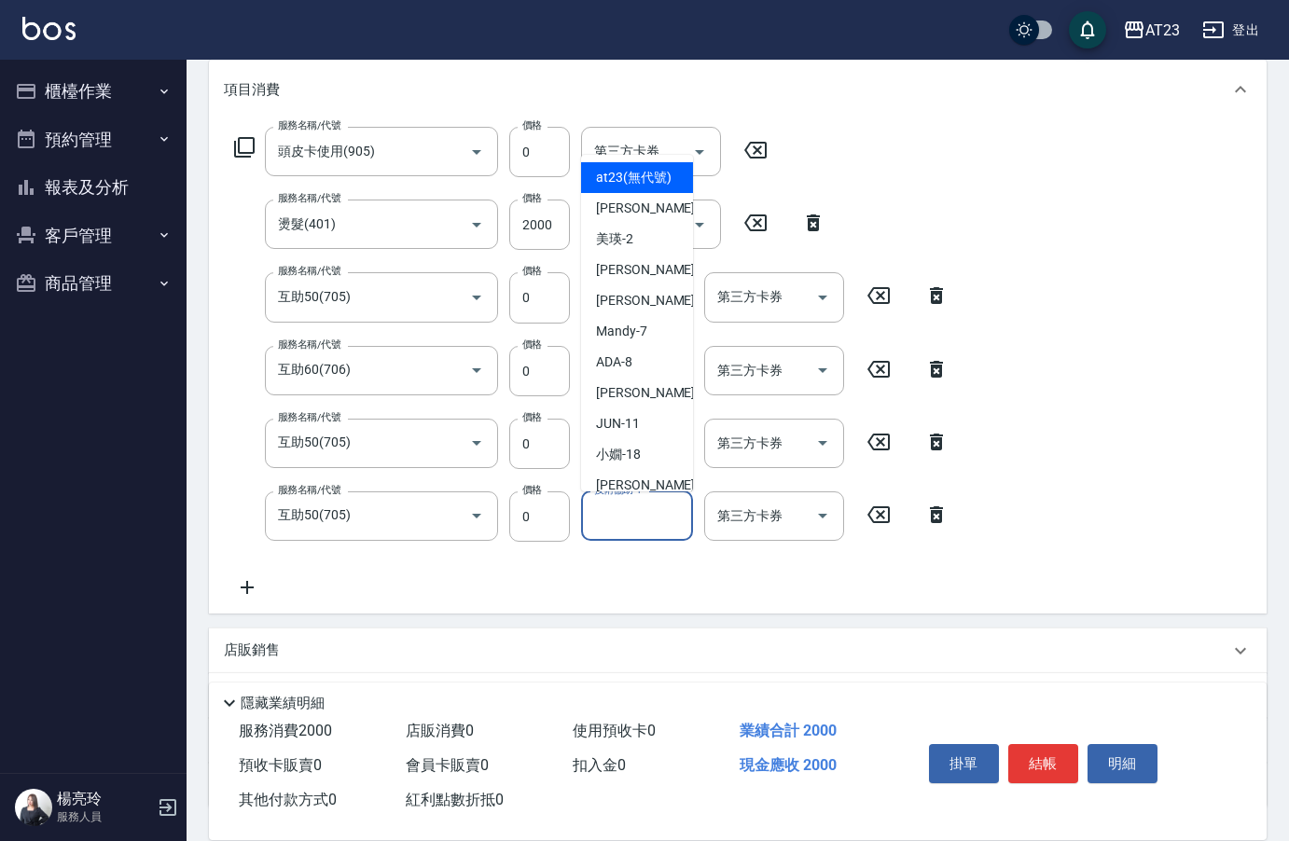
click at [624, 527] on input "技術協助-1" at bounding box center [636, 516] width 95 height 33
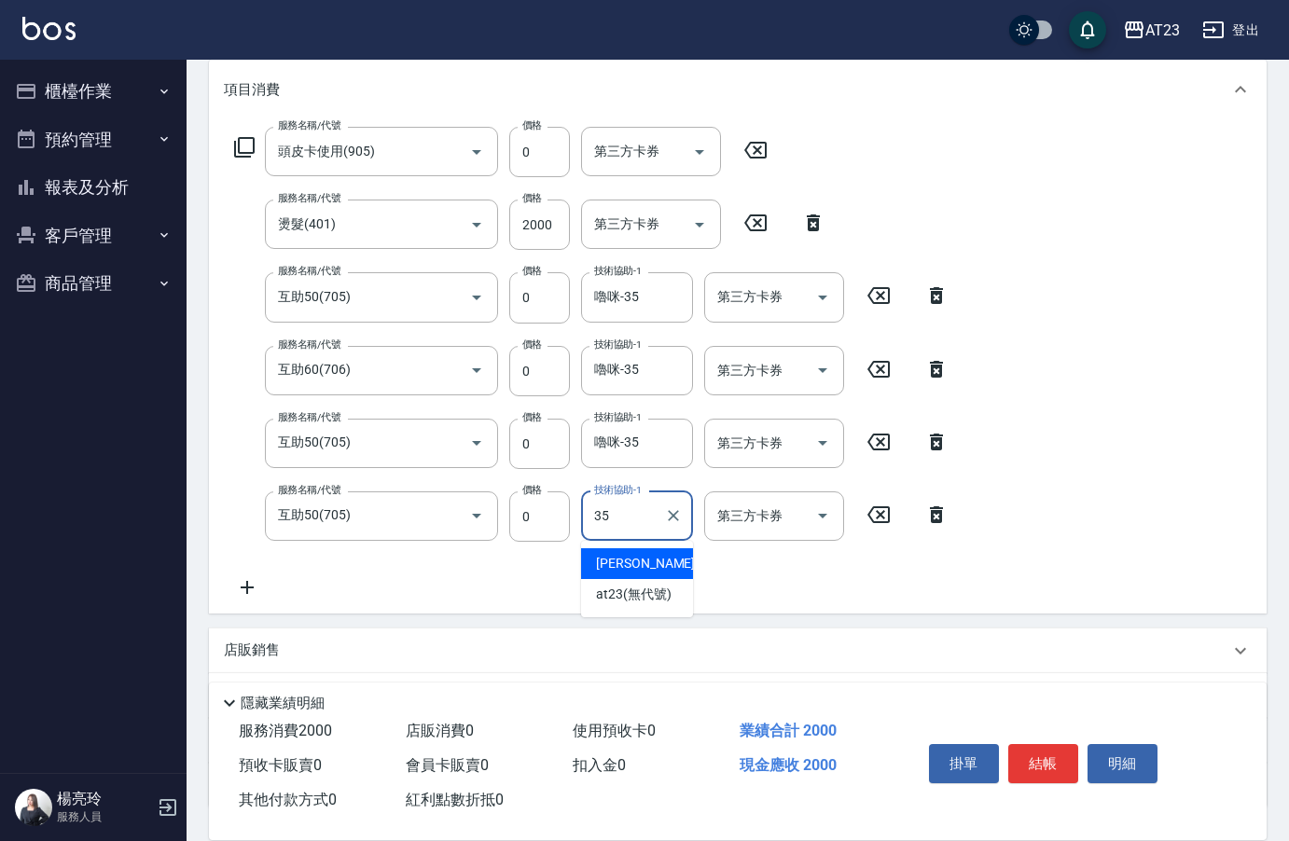
type input "嚕咪-35"
click at [246, 576] on icon at bounding box center [247, 587] width 47 height 22
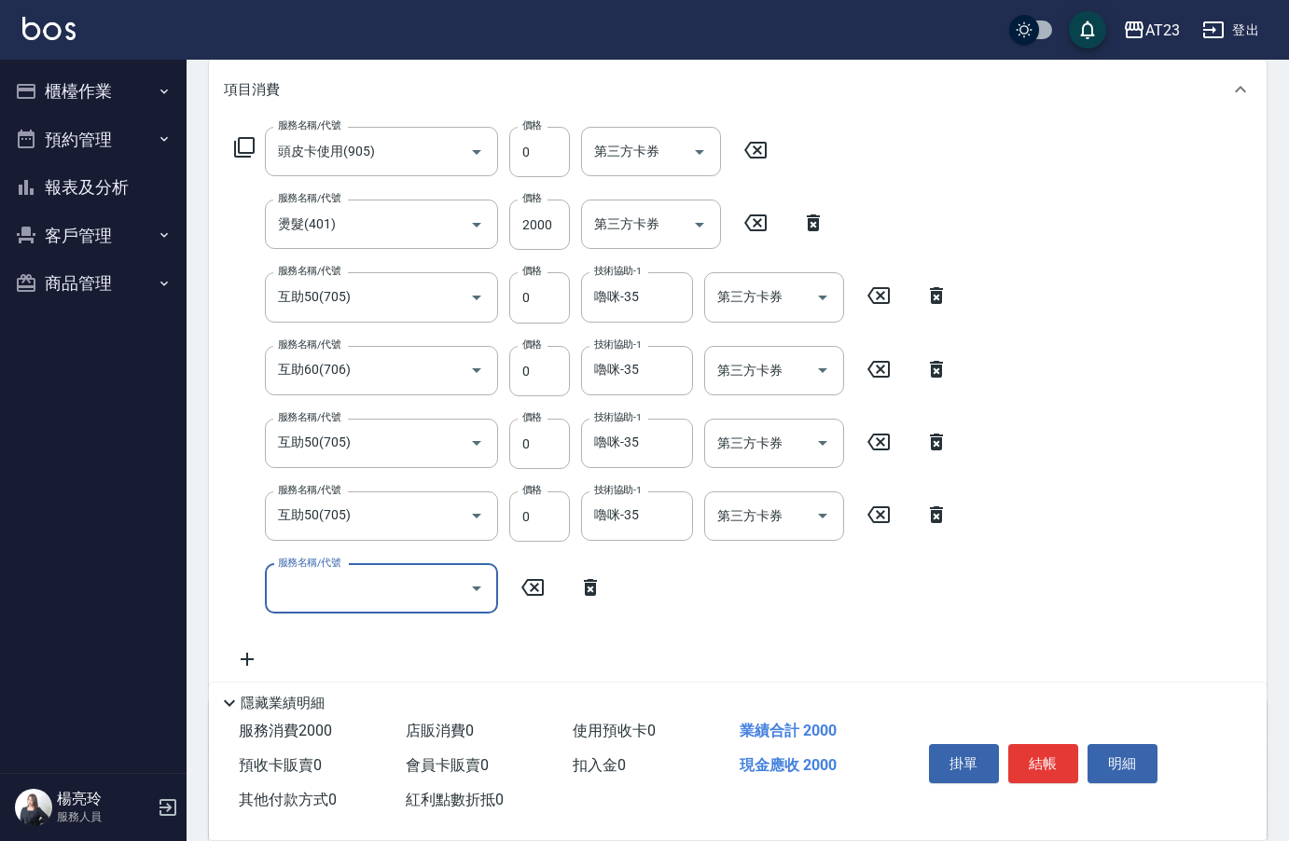
click at [404, 602] on input "服務名稱/代號" at bounding box center [367, 589] width 188 height 33
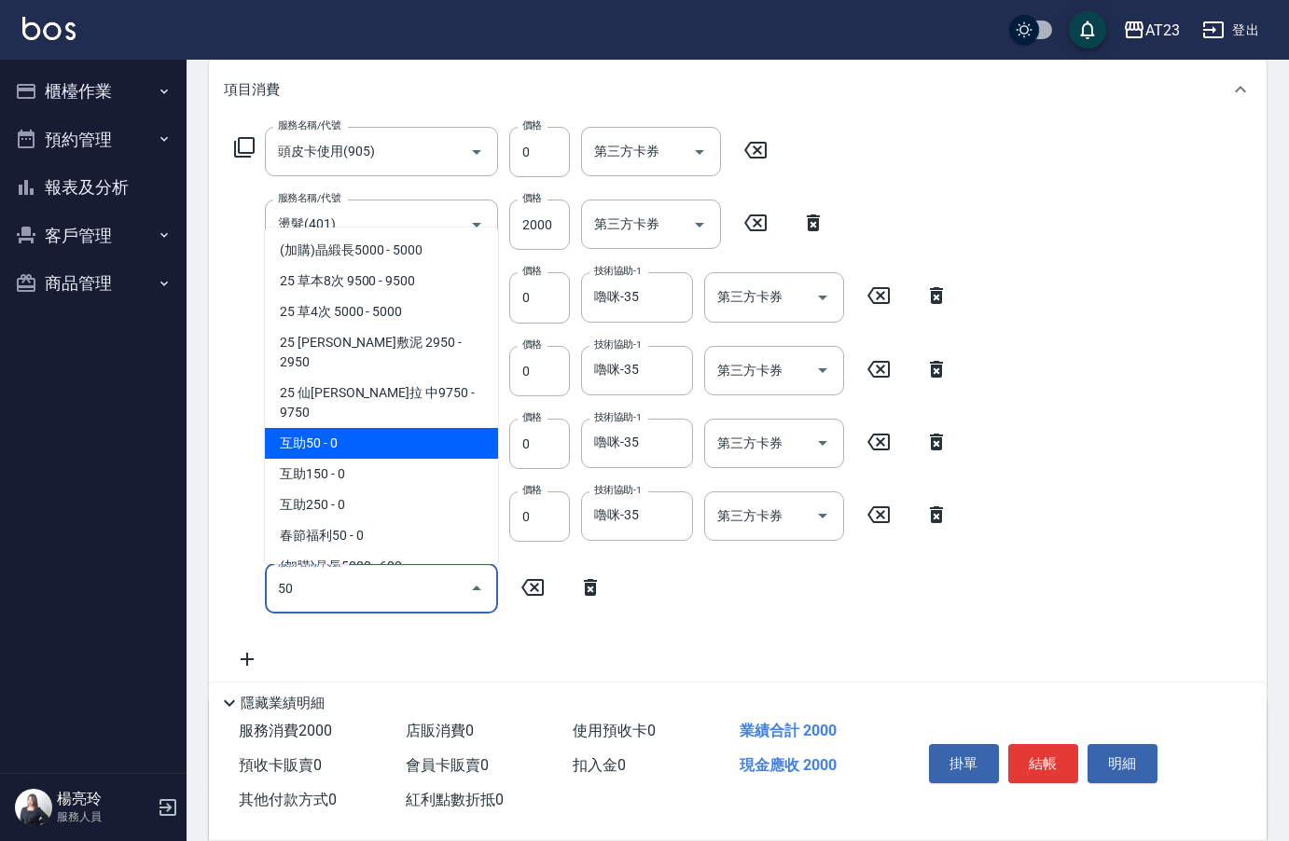
click at [371, 428] on span "互助50 - 0" at bounding box center [381, 443] width 233 height 31
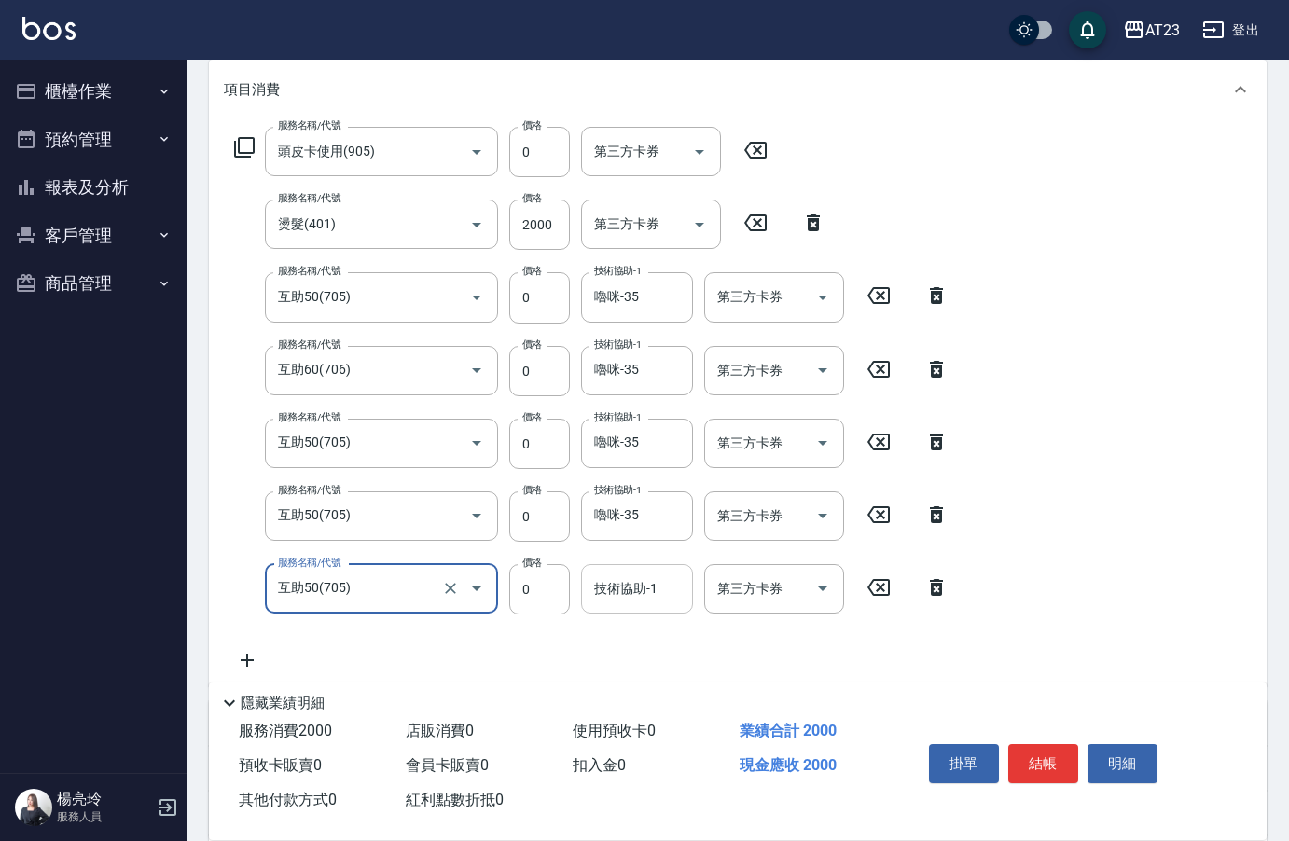
type input "互助50(705)"
click at [630, 585] on div "技術協助-1 技術協助-1" at bounding box center [637, 588] width 112 height 49
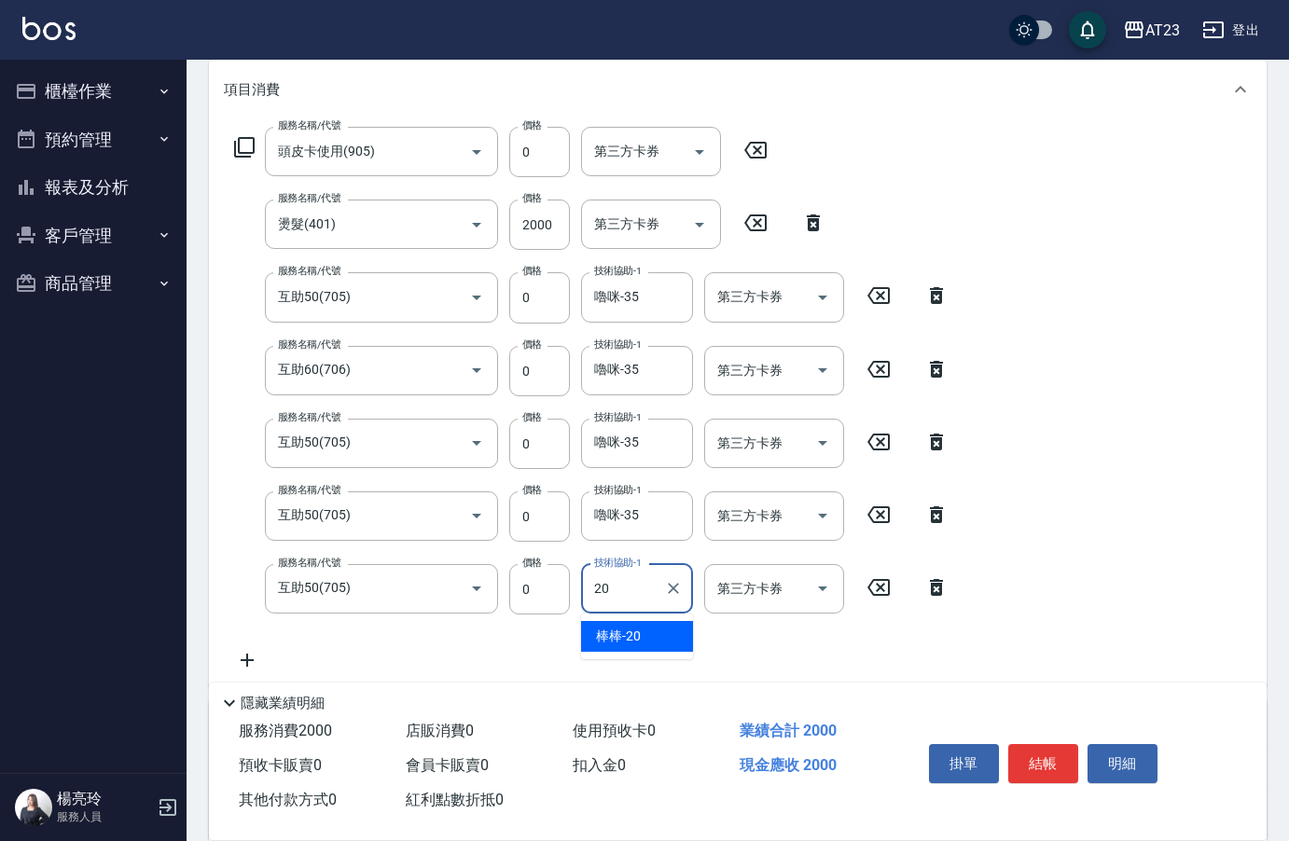
type input "棒棒-20"
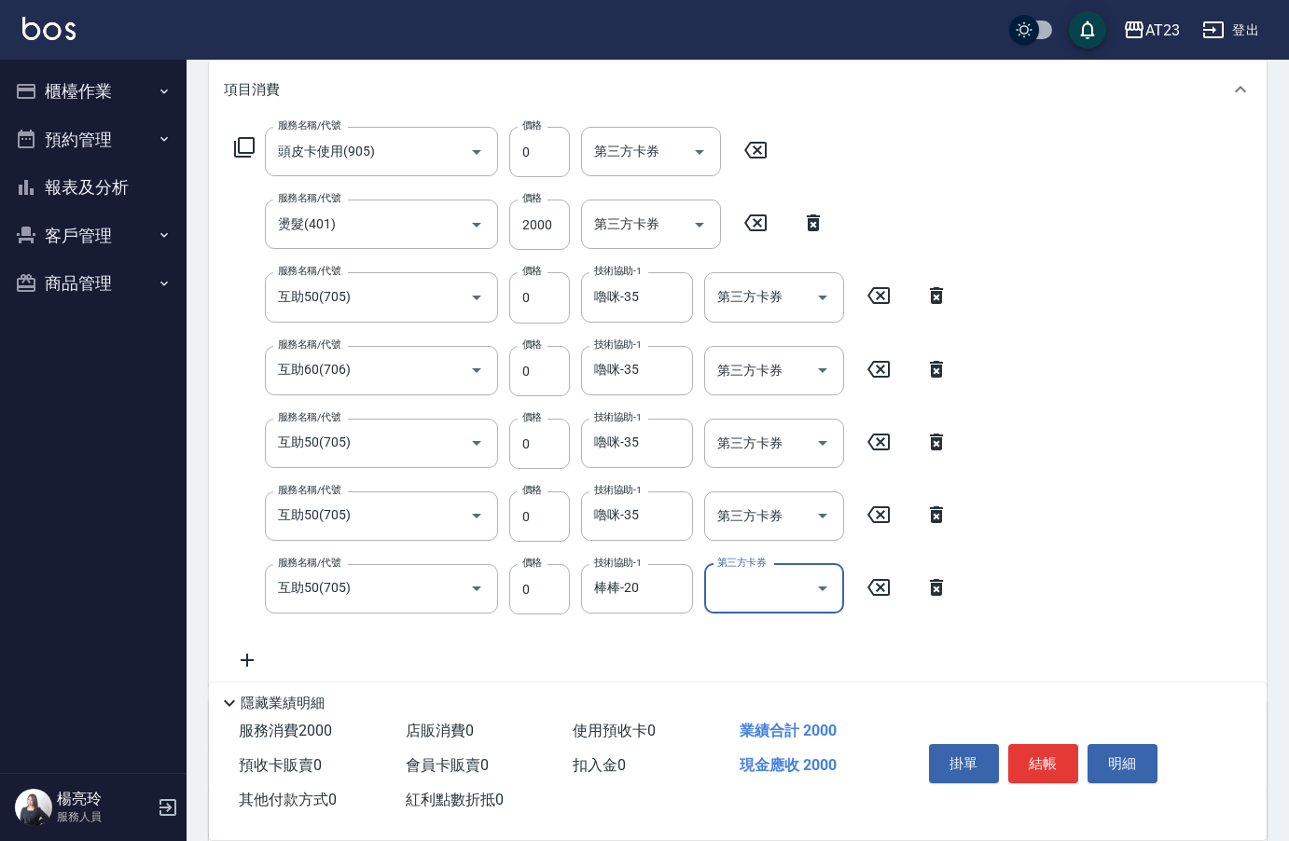
drag, startPoint x: 1045, startPoint y: 751, endPoint x: 1023, endPoint y: 716, distance: 41.1
click at [1041, 748] on button "結帳" at bounding box center [1043, 763] width 70 height 39
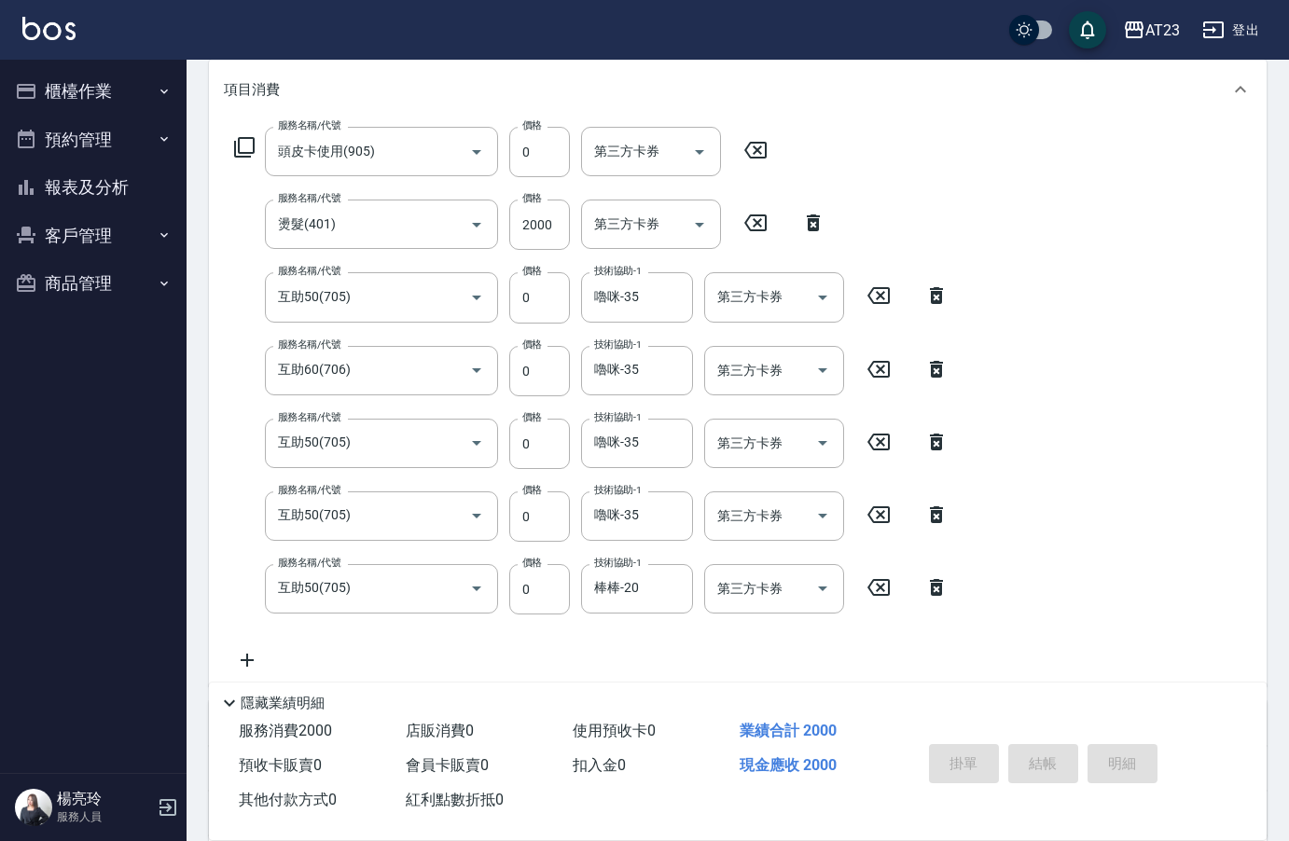
type input "2025/10/07 20:23"
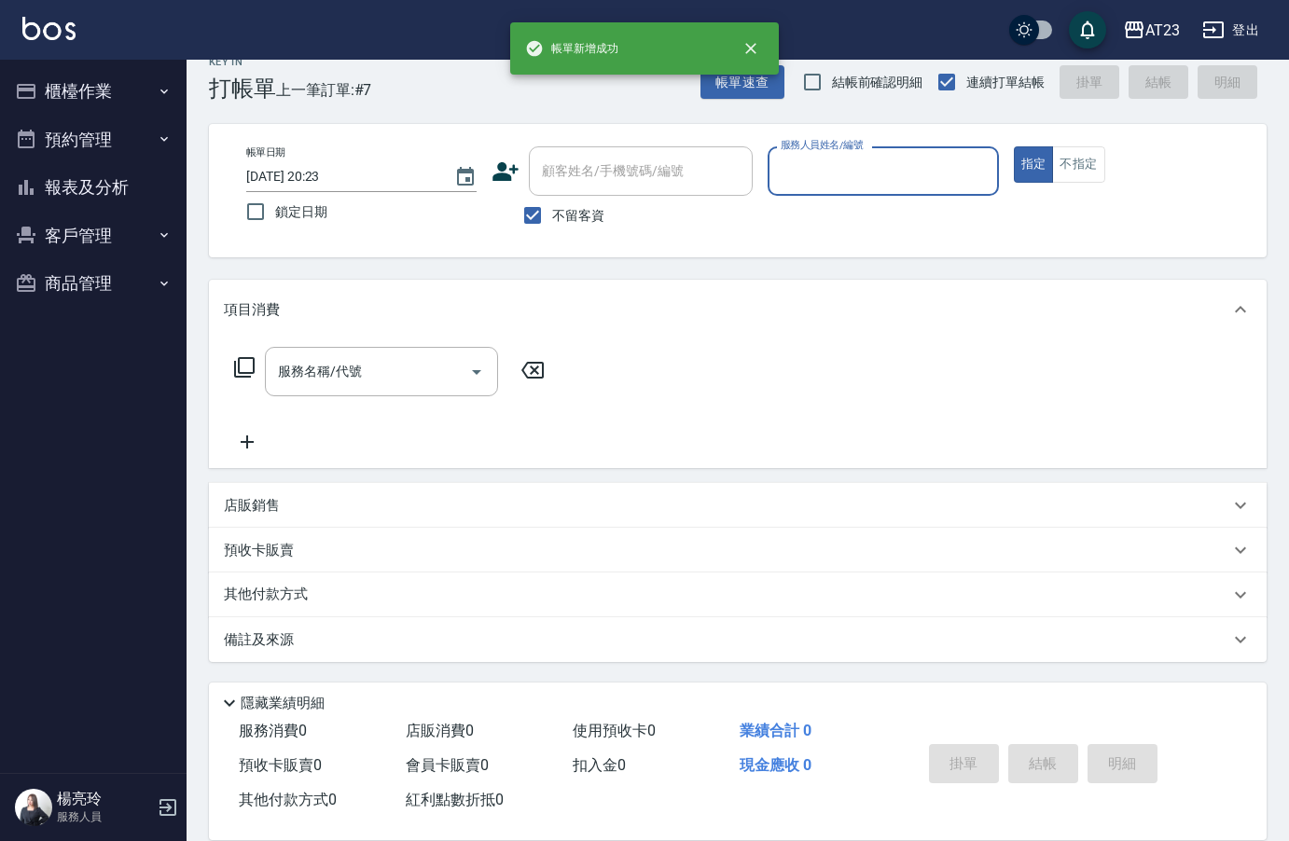
scroll to position [26, 0]
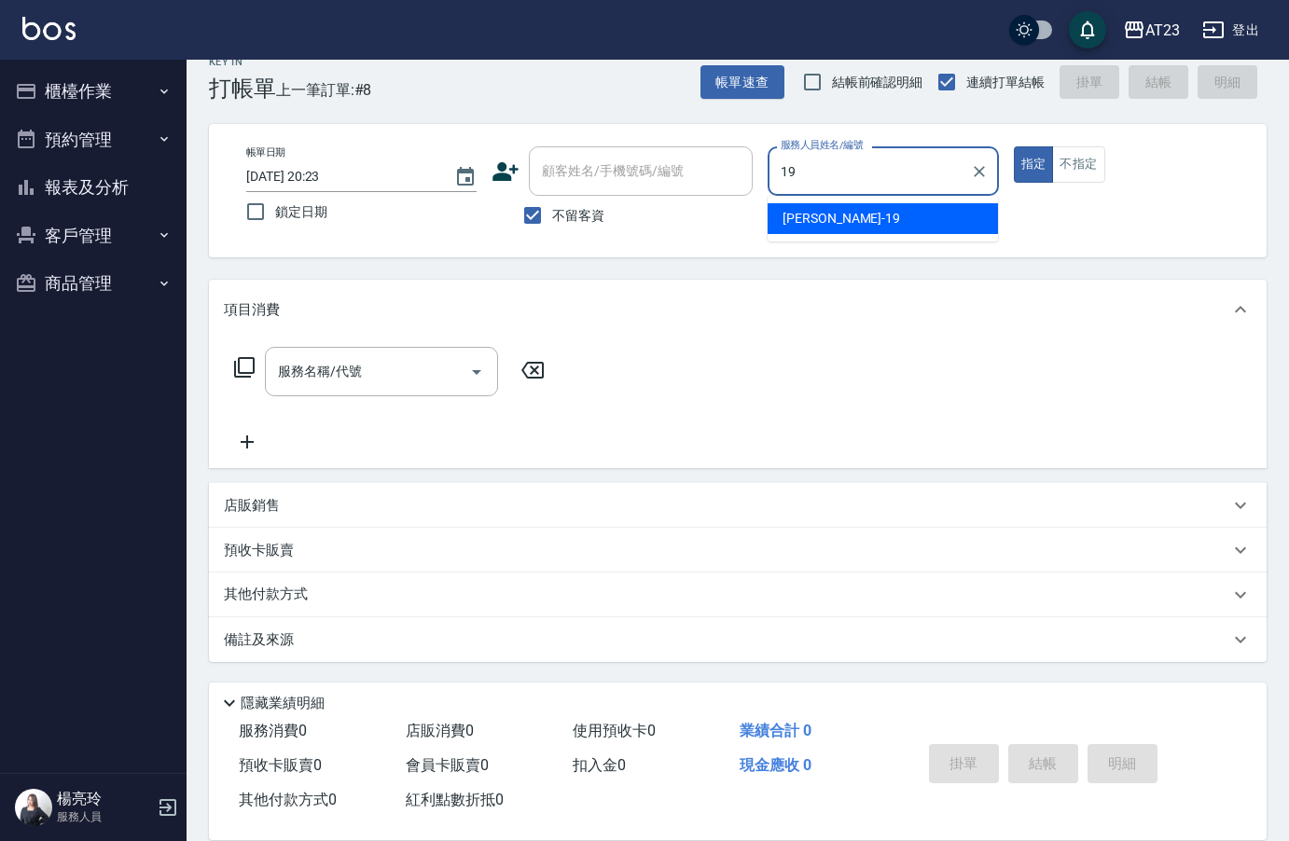
type input "亮亮-19"
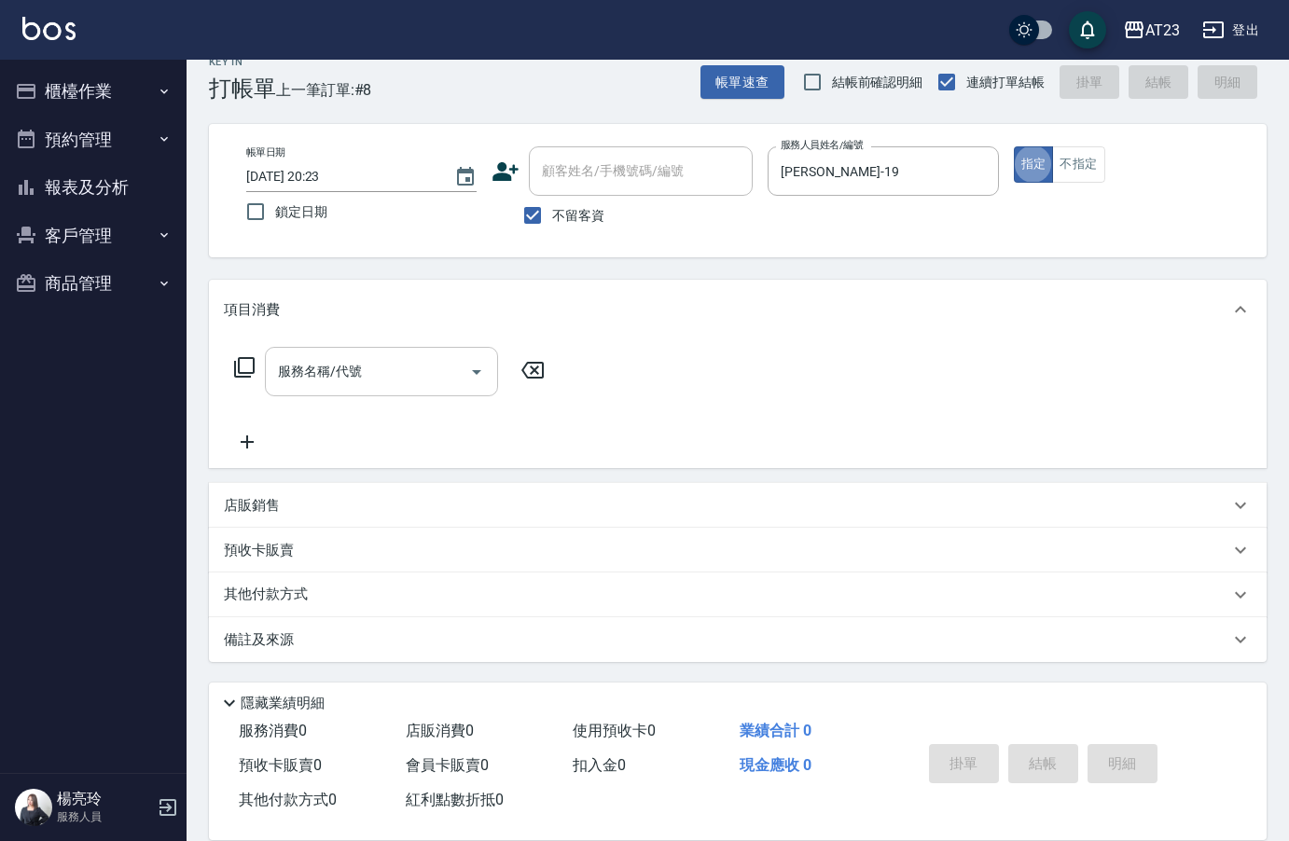
click at [375, 366] on input "服務名稱/代號" at bounding box center [367, 371] width 188 height 33
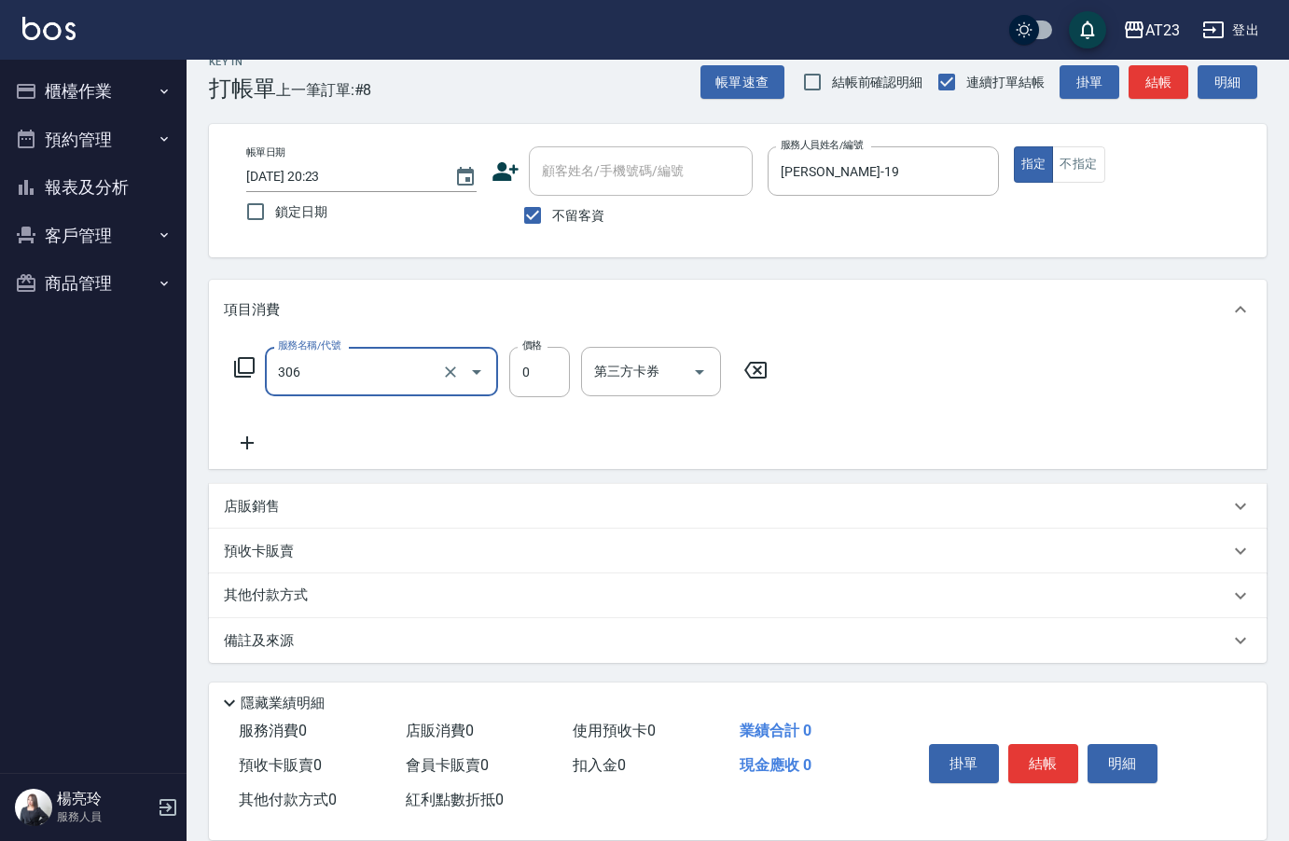
type input "剪髮卡(306)"
click at [573, 439] on div "服務名稱/代號 剪髮卡(306) 服務名稱/代號 價格 0 價格 第三方卡券 第三方卡券" at bounding box center [501, 400] width 555 height 107
click at [1048, 757] on button "結帳" at bounding box center [1043, 763] width 70 height 39
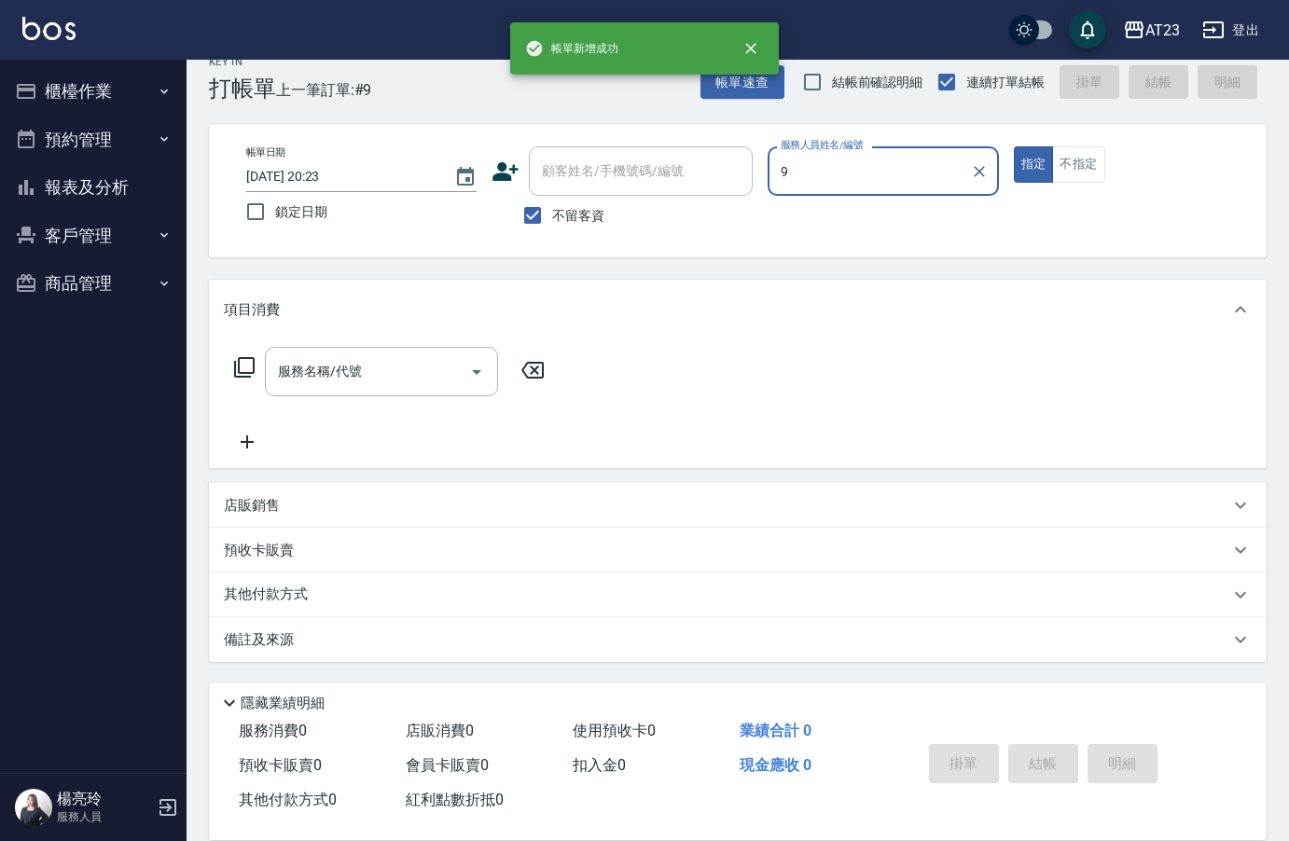
type input "9"
click at [1014, 146] on button "指定" at bounding box center [1034, 164] width 40 height 36
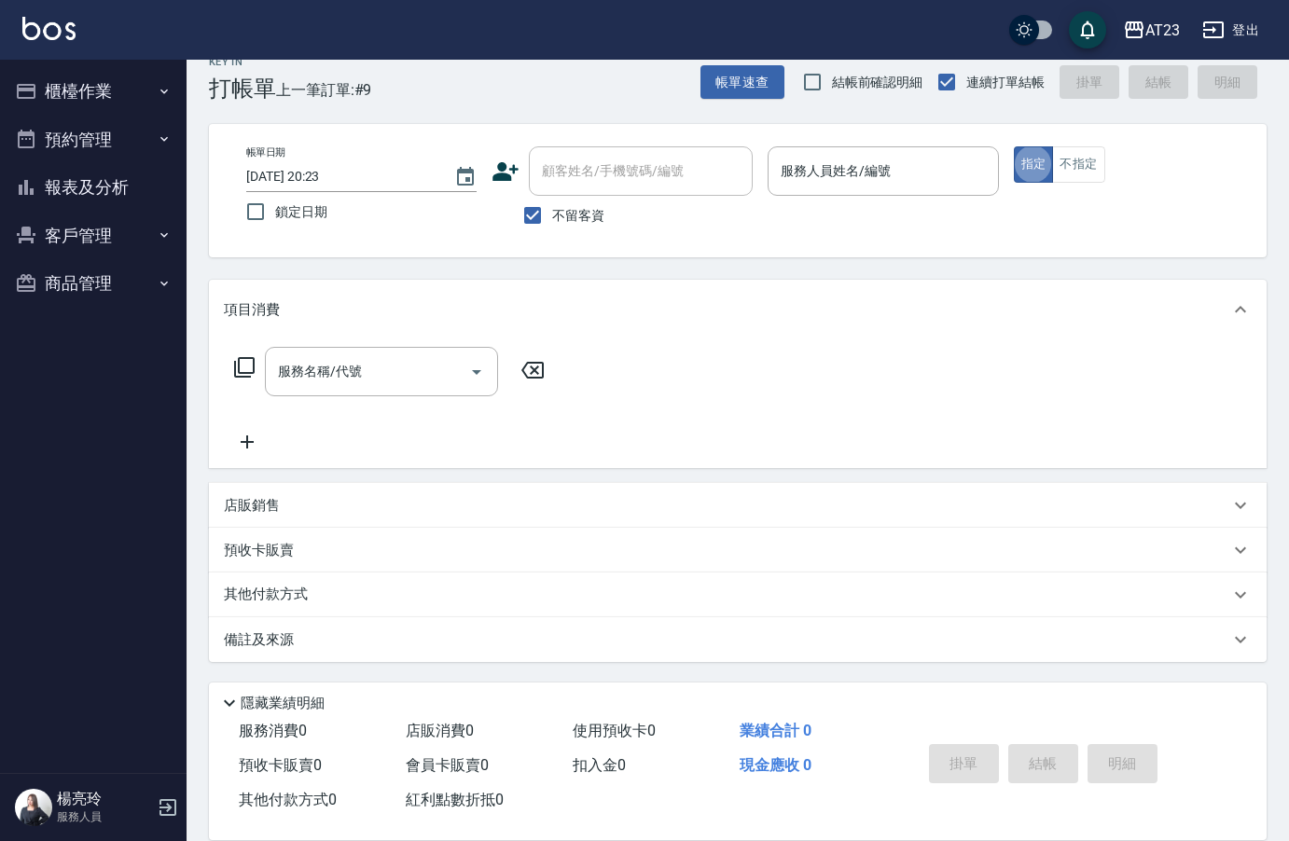
click at [144, 91] on button "櫃檯作業" at bounding box center [93, 91] width 172 height 48
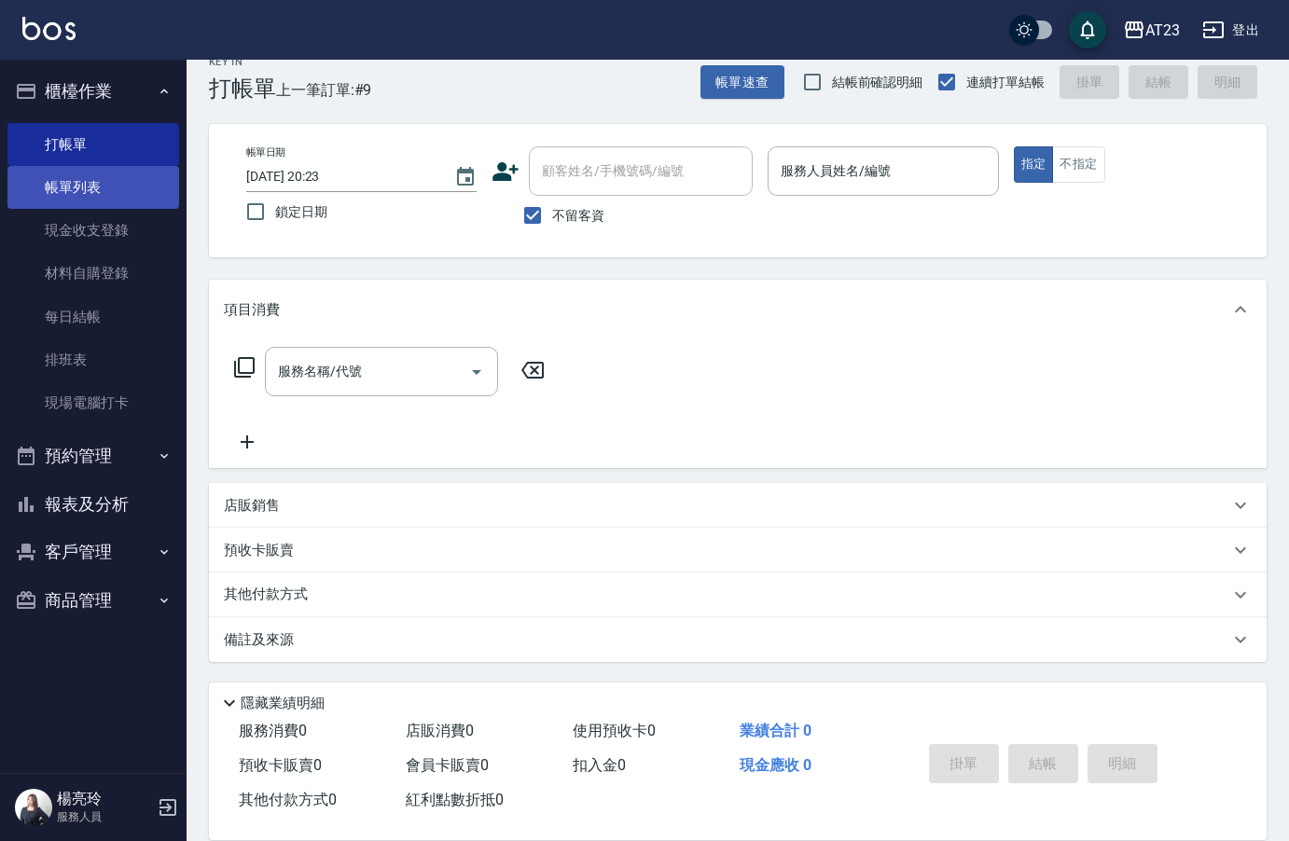
click at [100, 183] on link "帳單列表" at bounding box center [93, 187] width 172 height 43
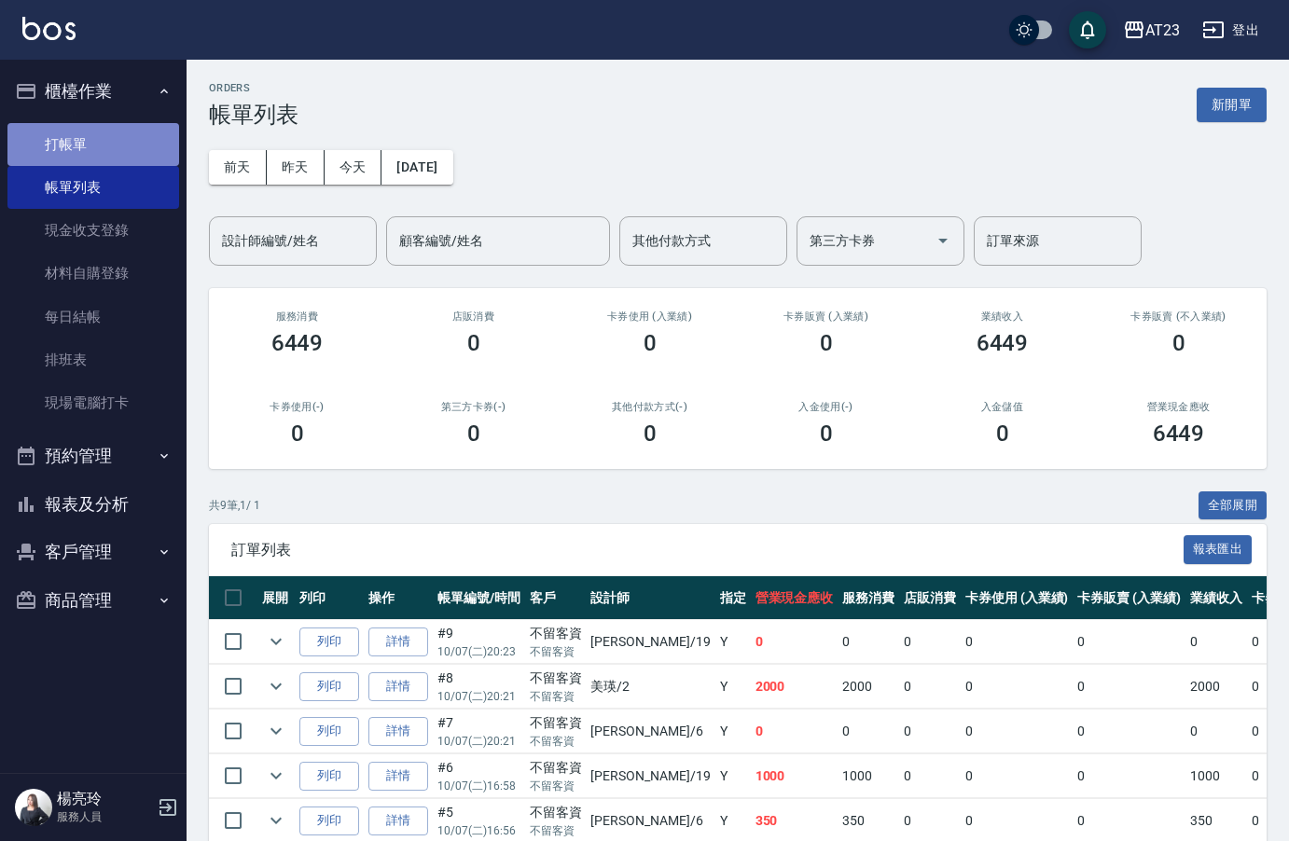
click at [90, 149] on link "打帳單" at bounding box center [93, 144] width 172 height 43
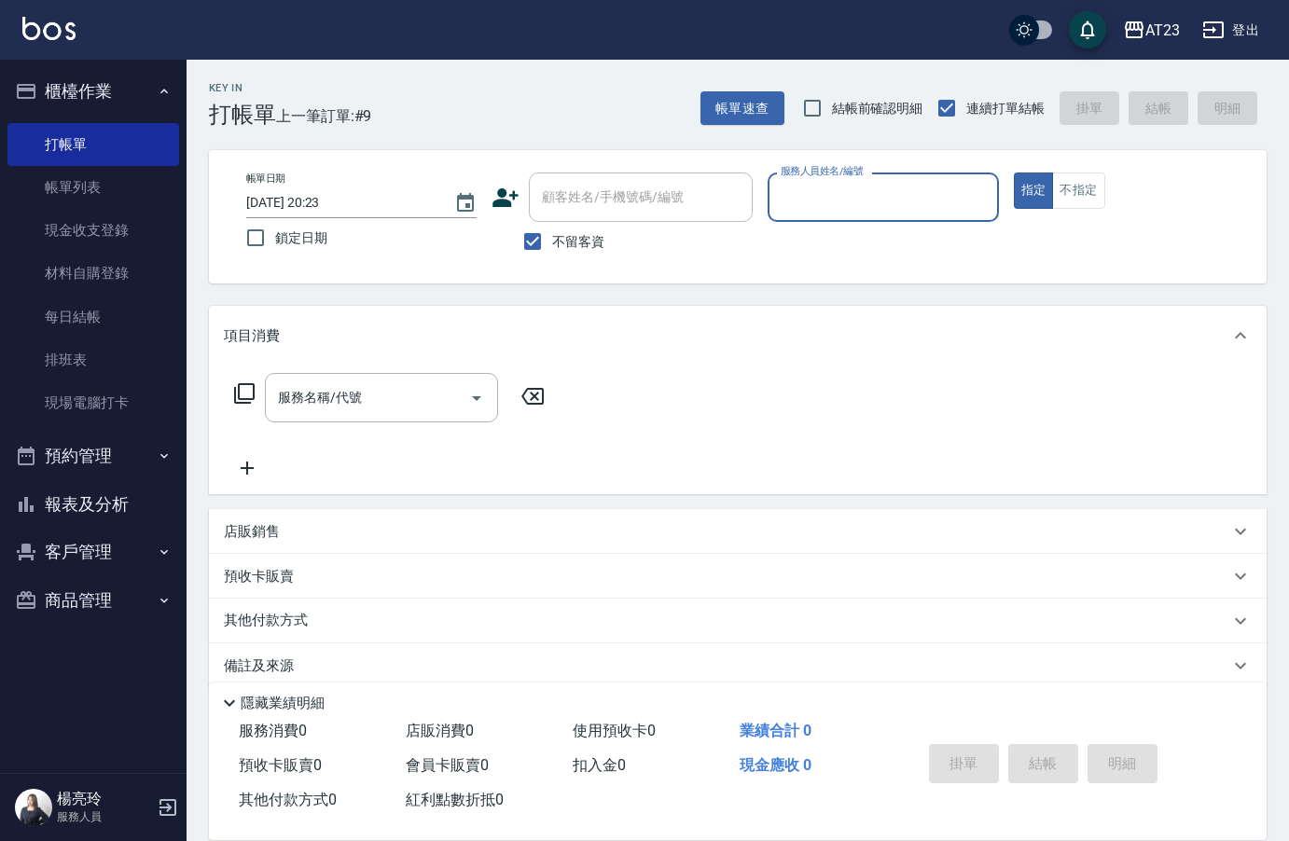
drag, startPoint x: 1084, startPoint y: 176, endPoint x: 947, endPoint y: 192, distance: 138.0
click at [1073, 178] on button "不指定" at bounding box center [1078, 191] width 52 height 36
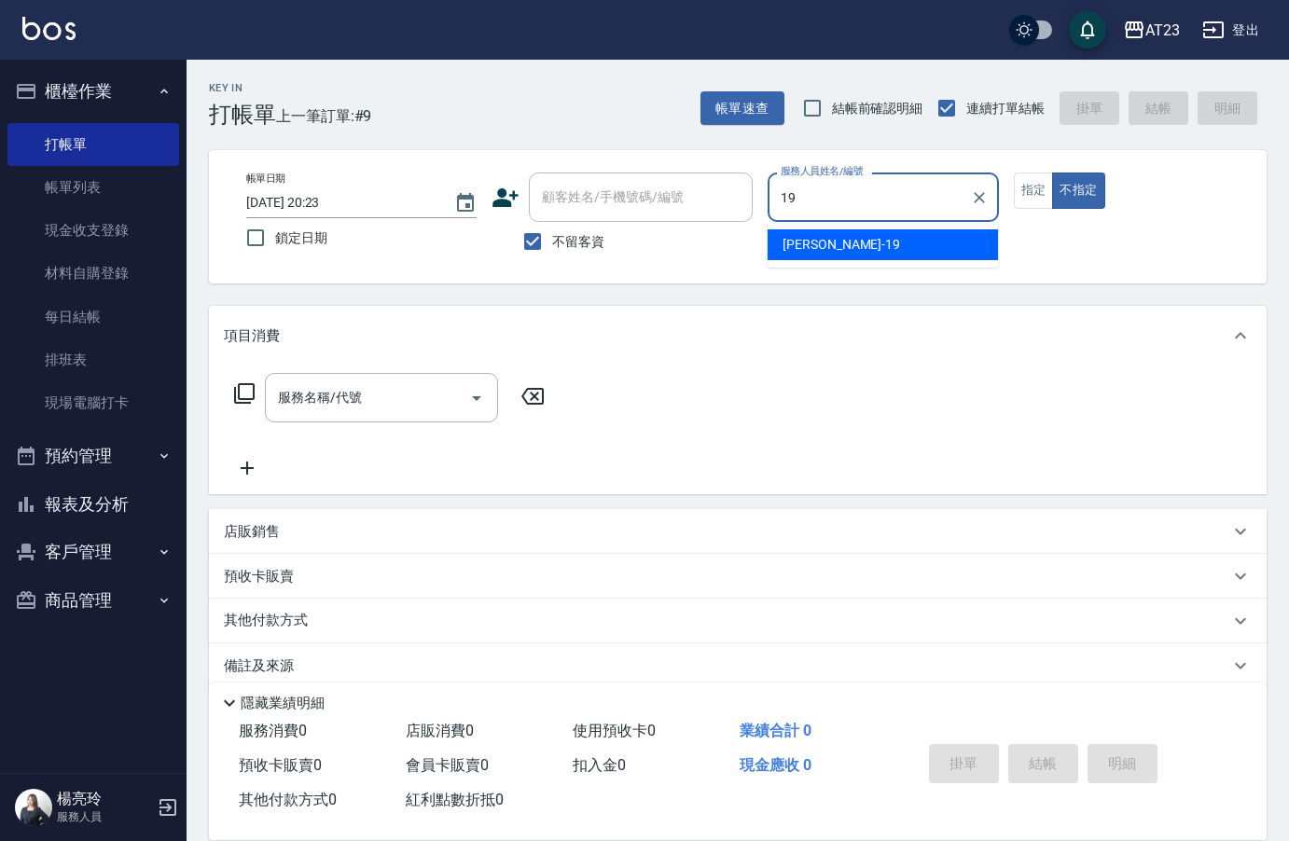
type input "亮亮-19"
type button "false"
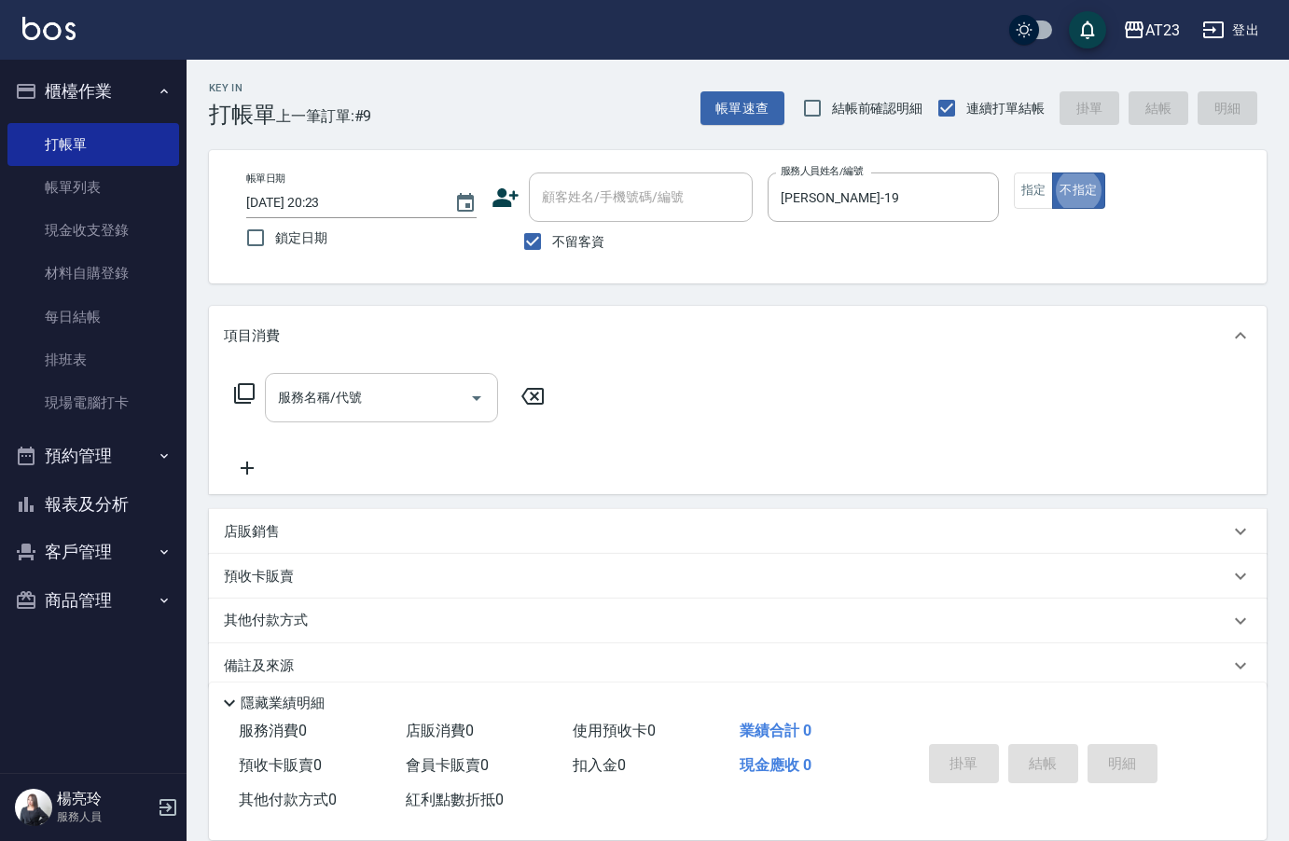
click at [324, 400] on div "服務名稱/代號 服務名稱/代號" at bounding box center [381, 397] width 233 height 49
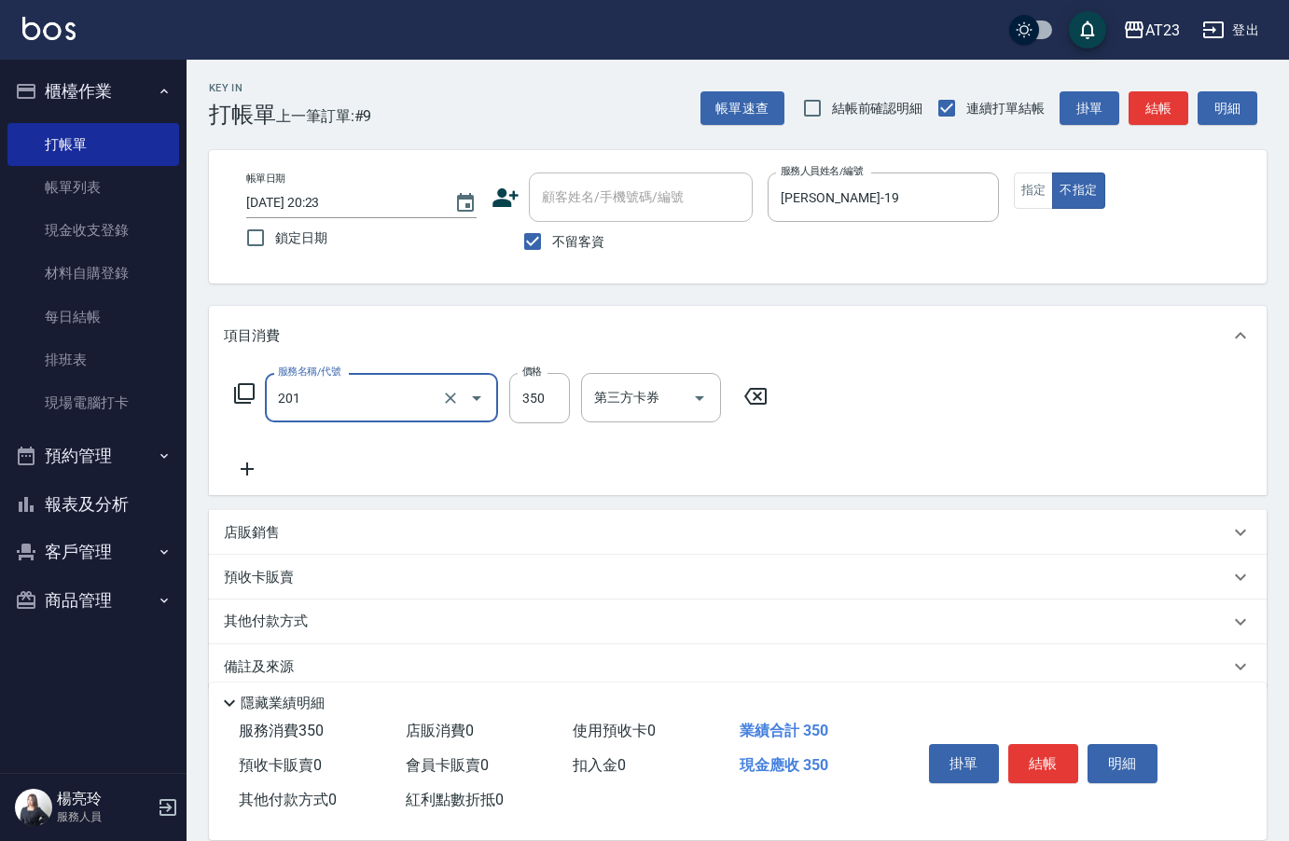
type input "一般洗髮(201)"
click at [246, 463] on icon at bounding box center [247, 468] width 13 height 13
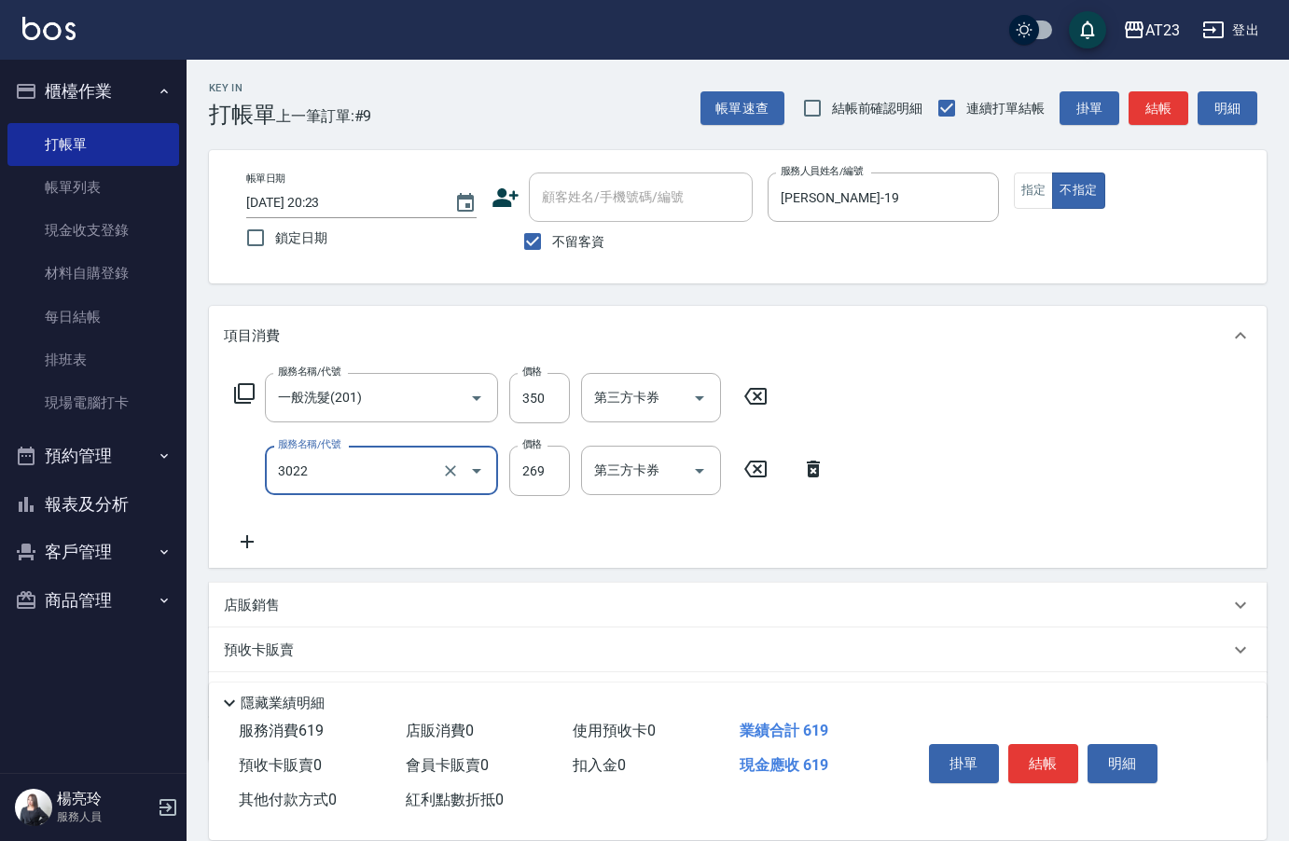
type input "(活動)造型剪(3022)"
click at [253, 535] on icon at bounding box center [247, 542] width 47 height 22
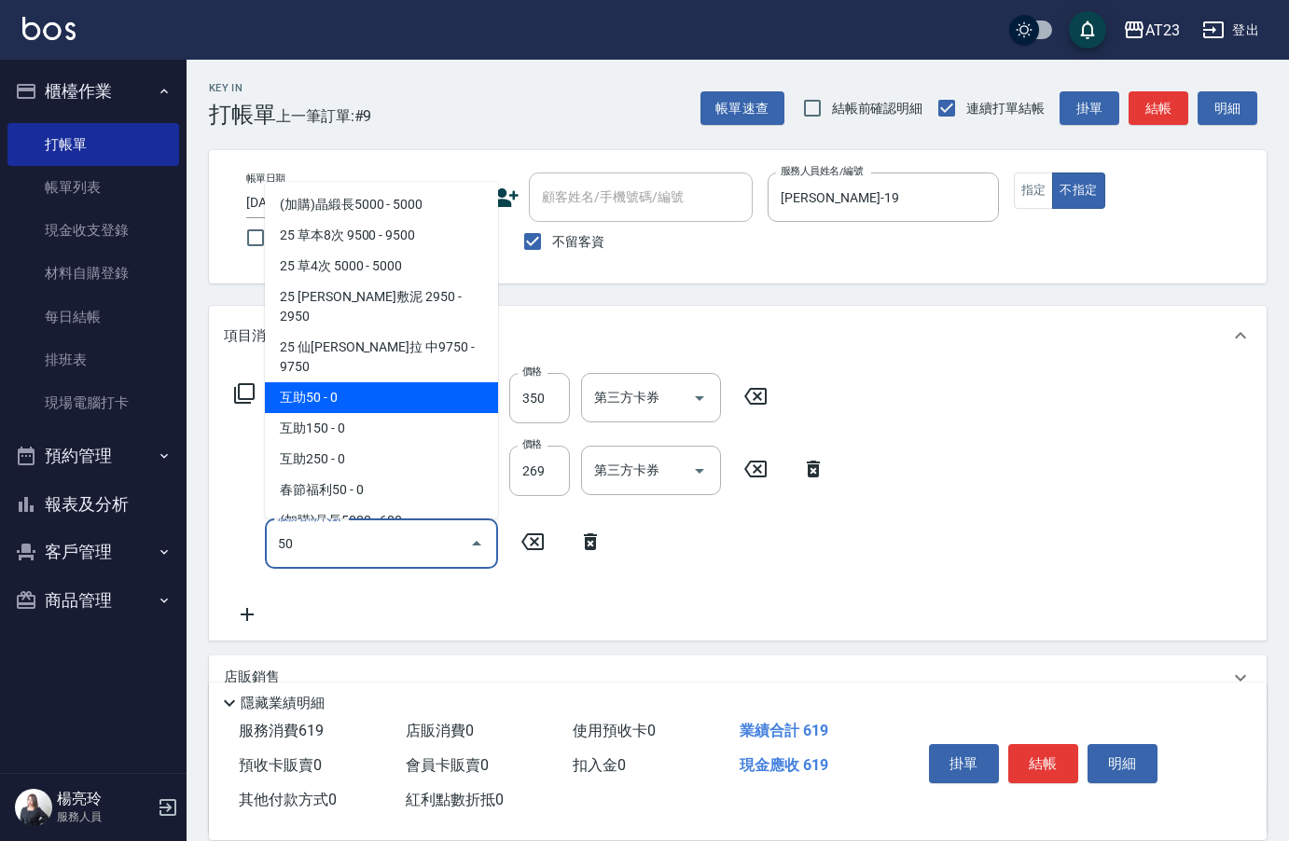
click at [402, 382] on span "互助50 - 0" at bounding box center [381, 397] width 233 height 31
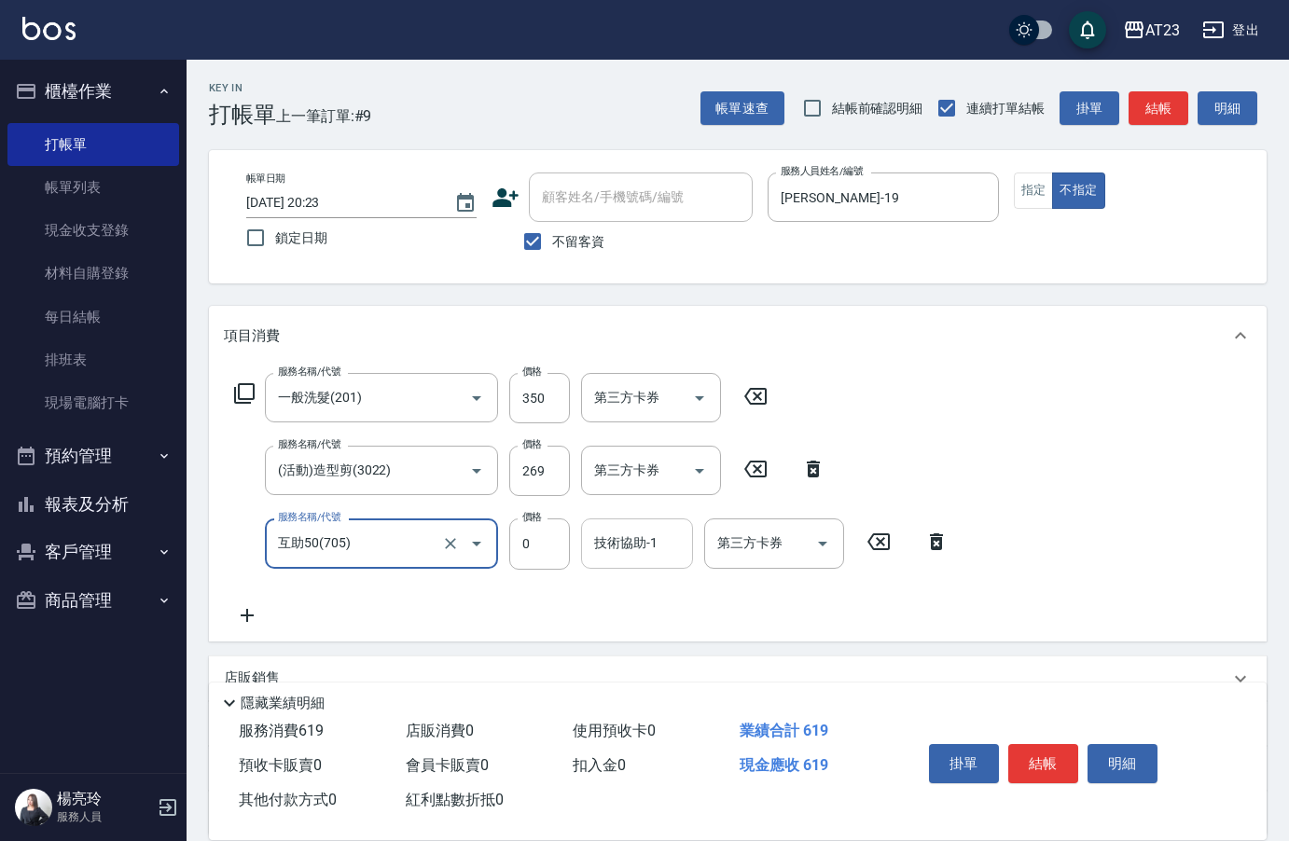
type input "互助50(705)"
click at [643, 531] on input "技術協助-1" at bounding box center [636, 543] width 95 height 33
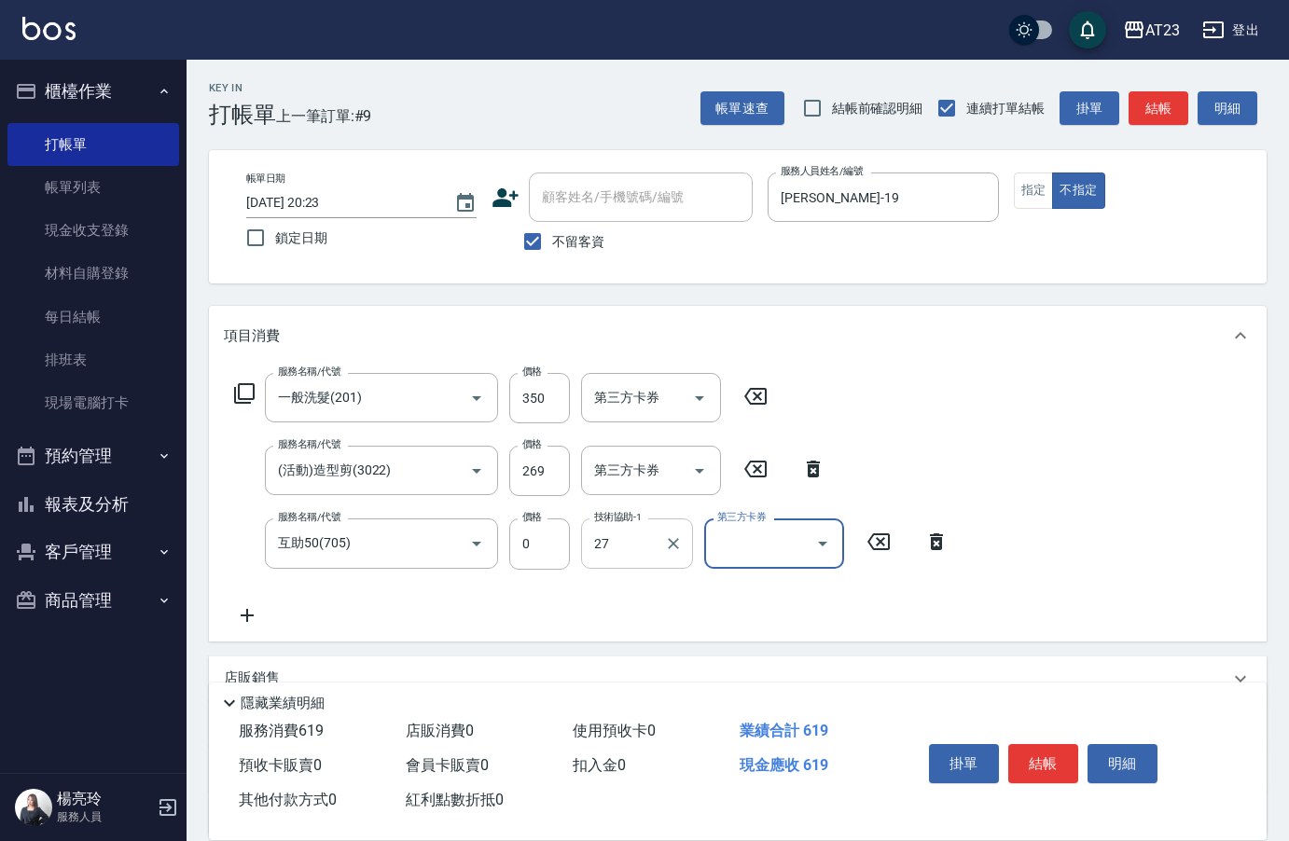
type input "LiLi-27"
click at [1047, 752] on button "結帳" at bounding box center [1043, 763] width 70 height 39
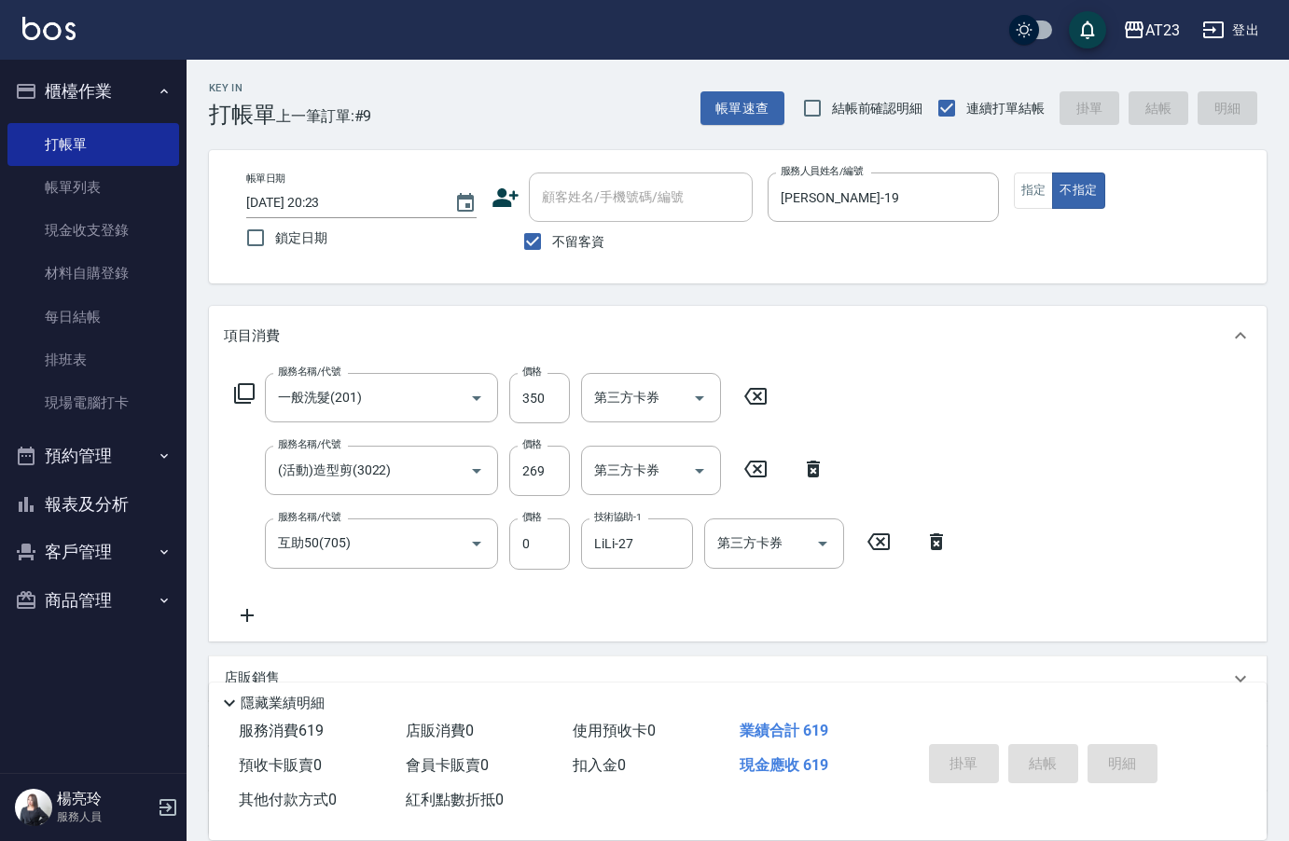
type input "2025/10/07 20:24"
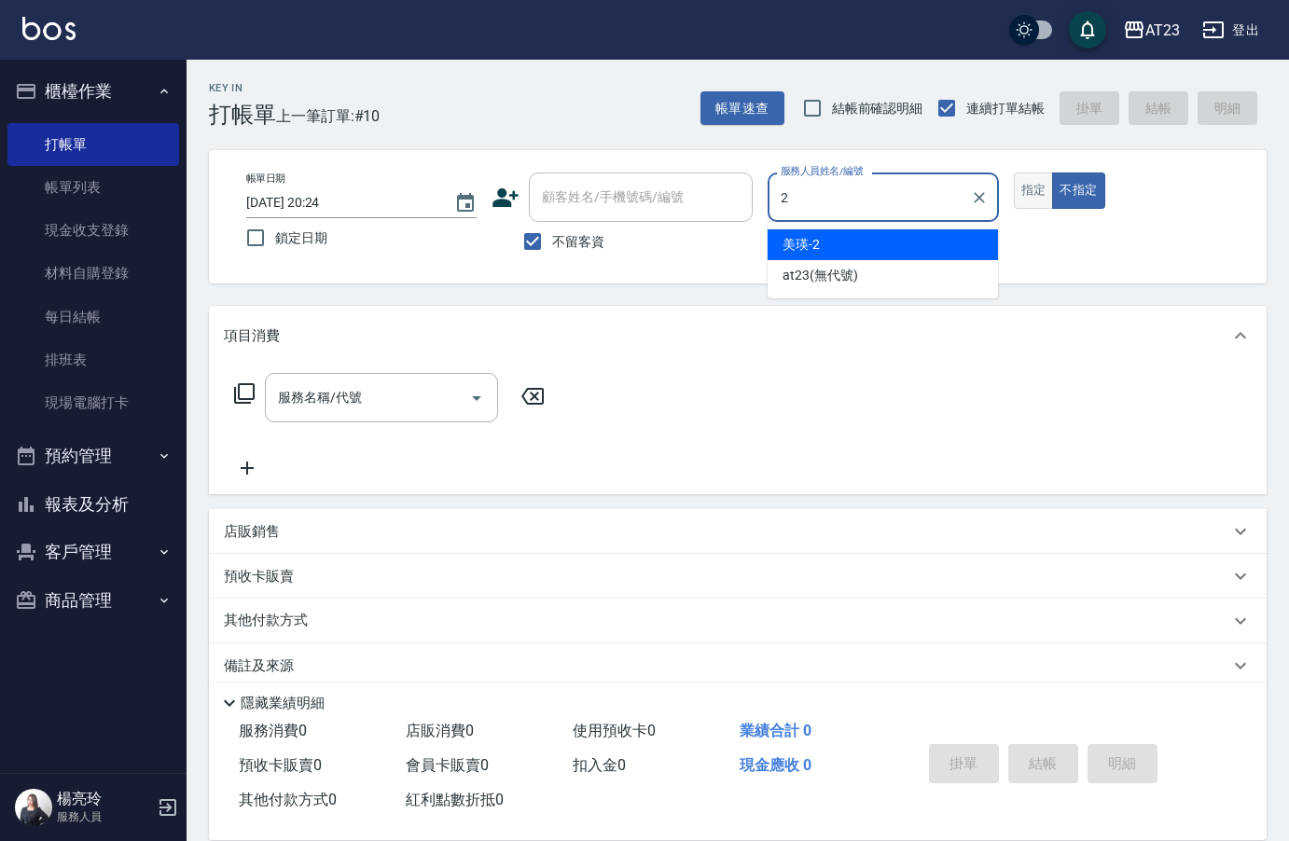
type input "2"
click at [1030, 179] on button "指定" at bounding box center [1034, 191] width 40 height 36
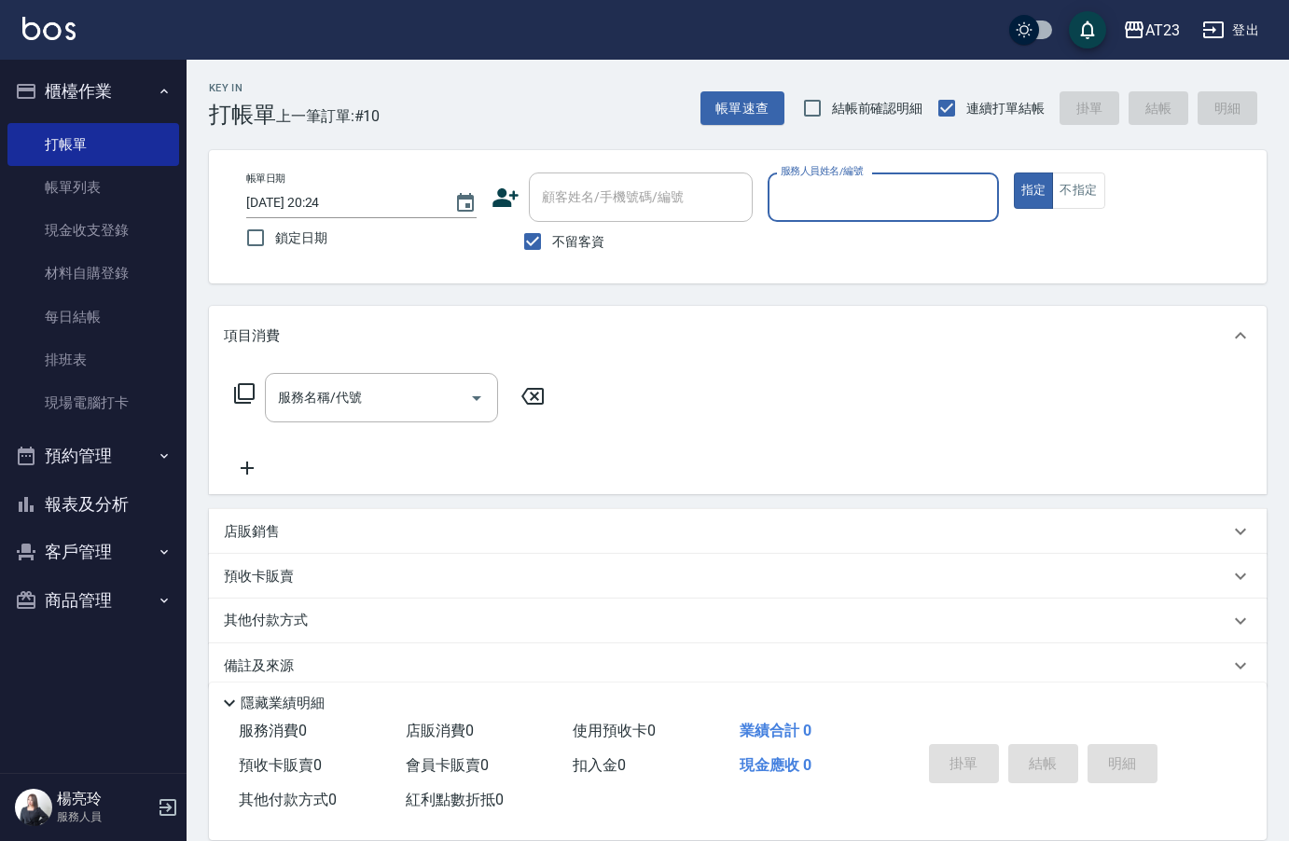
click at [862, 194] on input "服務人員姓名/編號" at bounding box center [883, 197] width 214 height 33
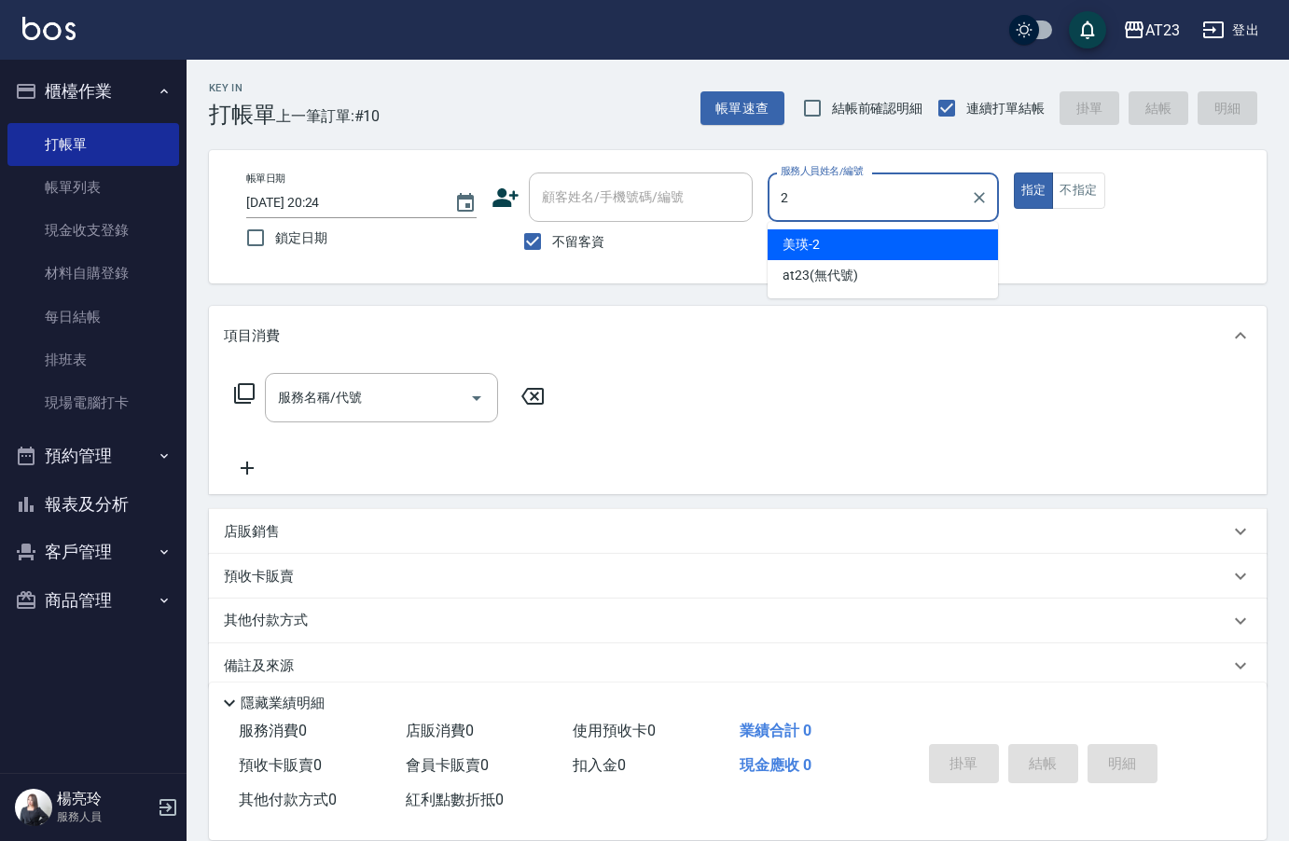
type input "美瑛-2"
type button "true"
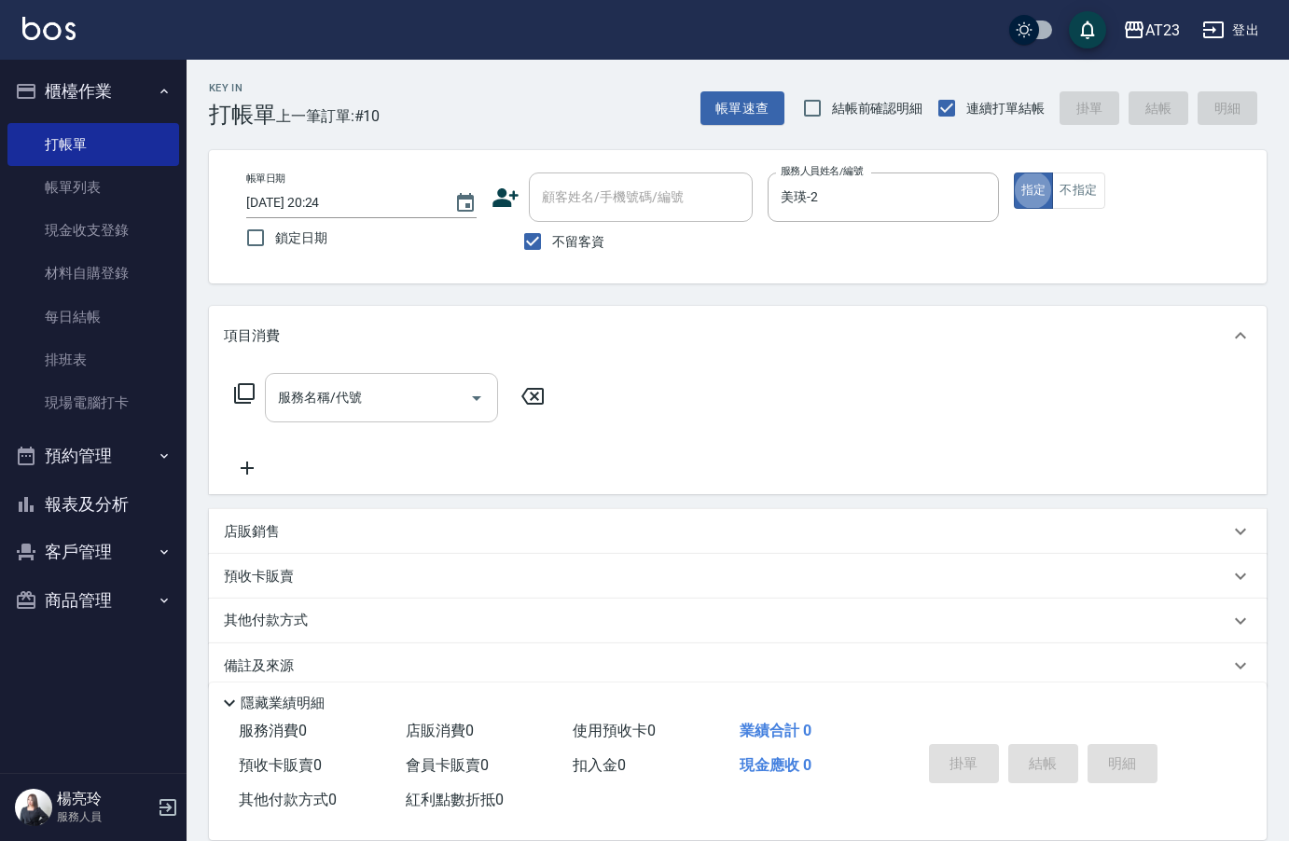
click at [366, 392] on input "服務名稱/代號" at bounding box center [367, 397] width 188 height 33
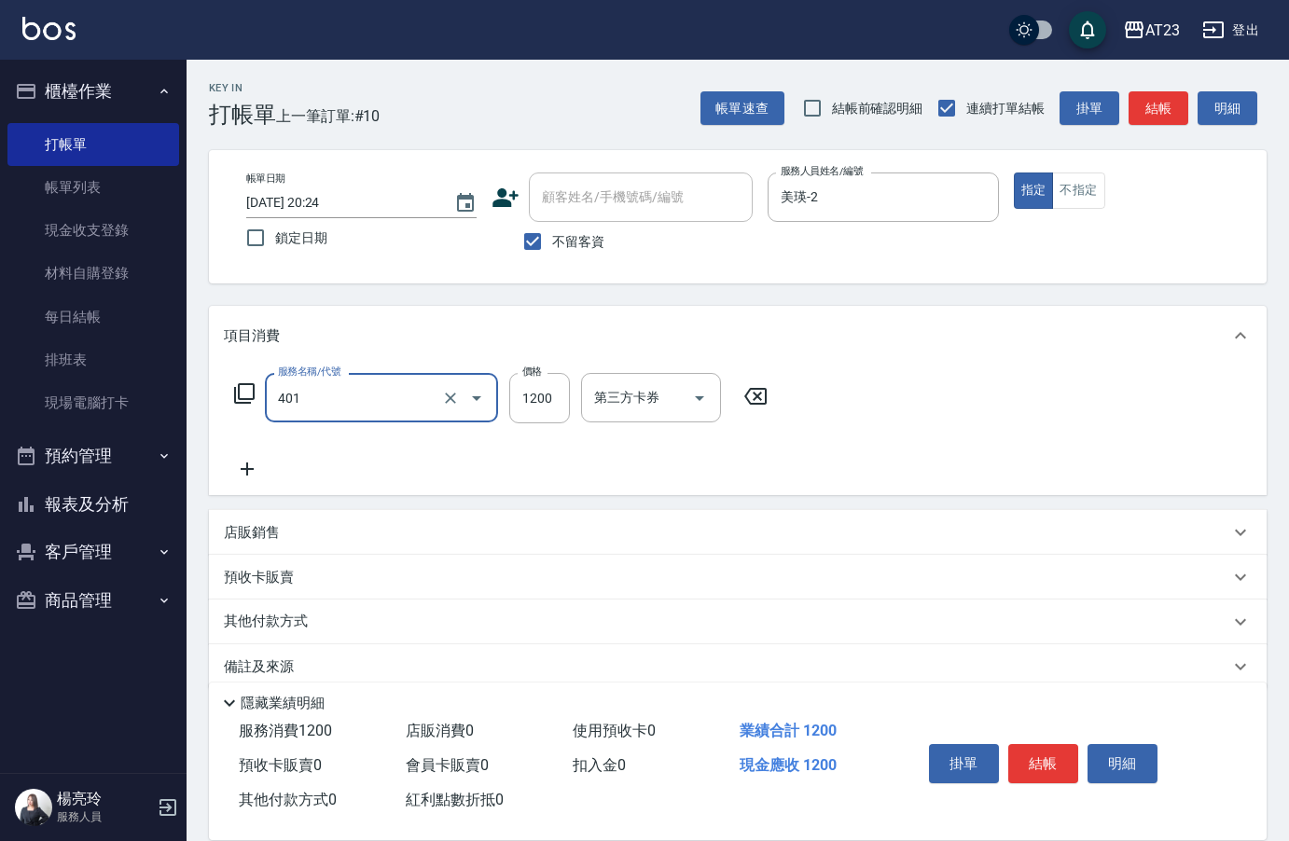
type input "燙髮(401)"
type input "2500"
click at [252, 467] on icon at bounding box center [247, 469] width 47 height 22
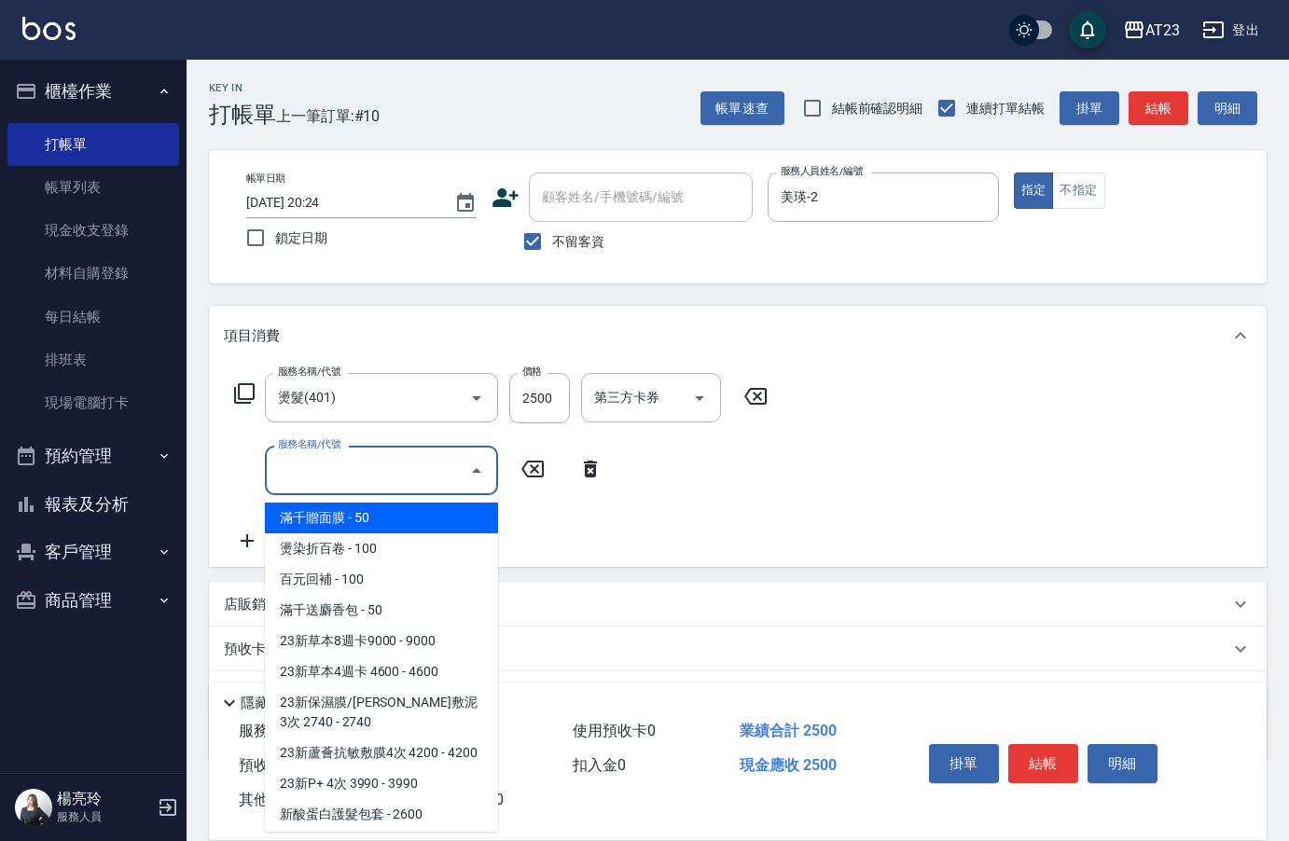
click at [339, 471] on input "服務名稱/代號" at bounding box center [367, 470] width 188 height 33
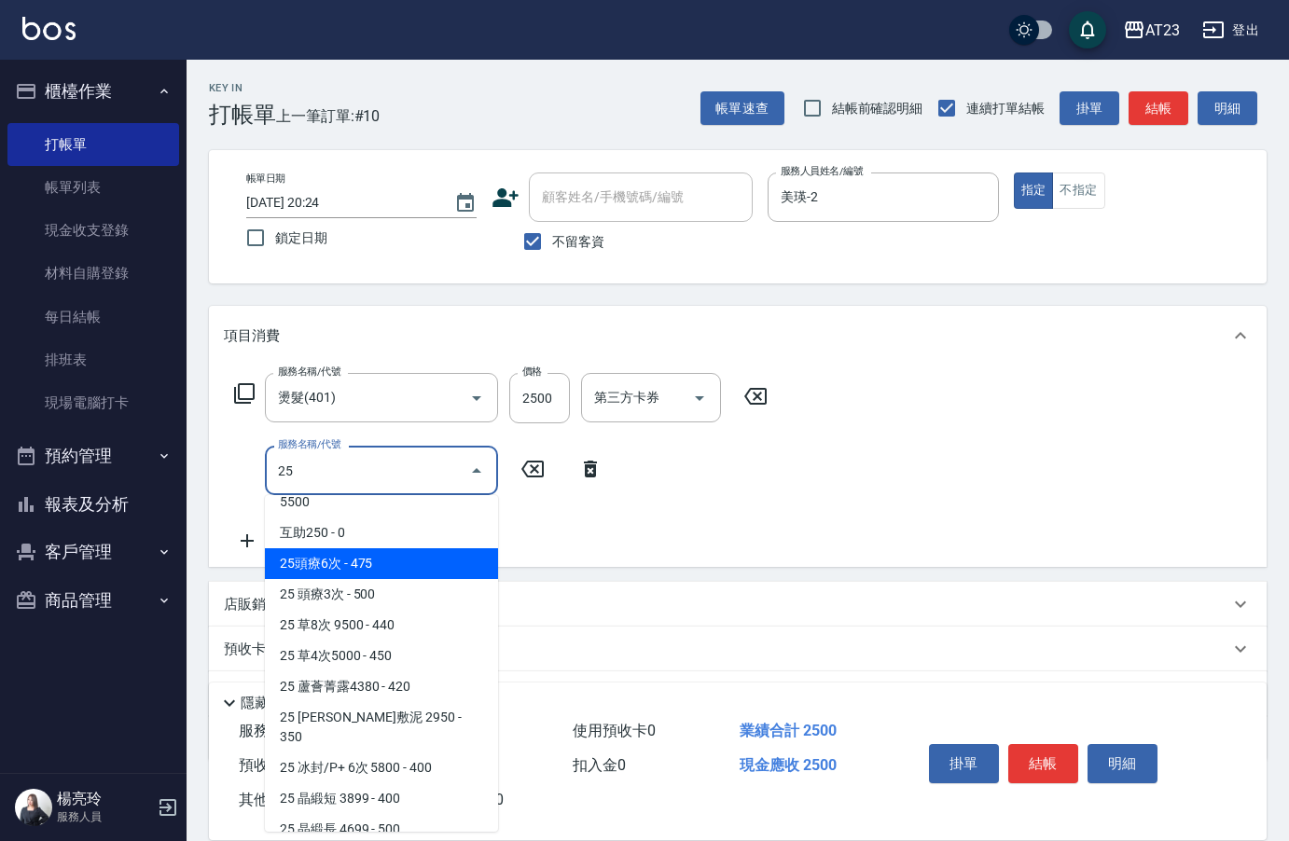
scroll to position [839, 0]
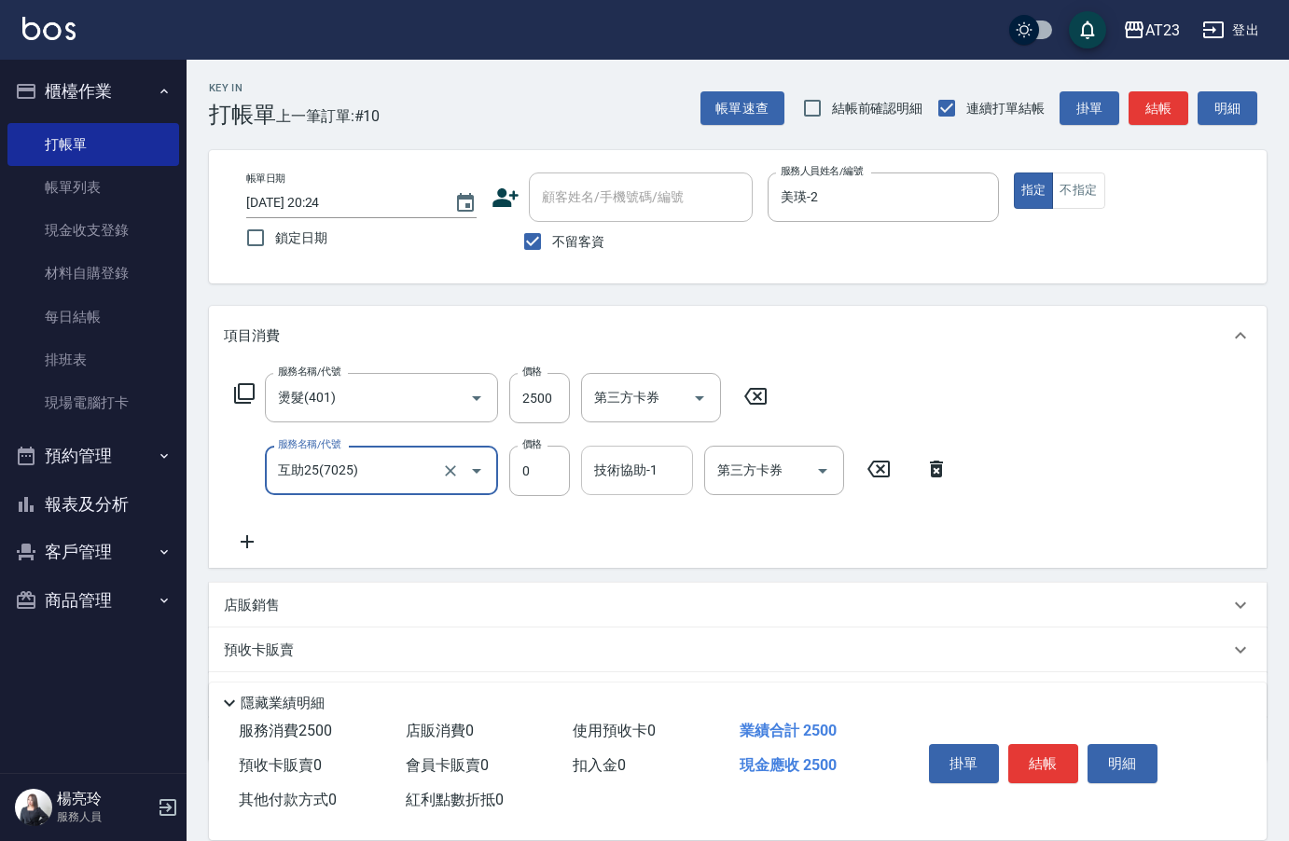
type input "互助25(7025)"
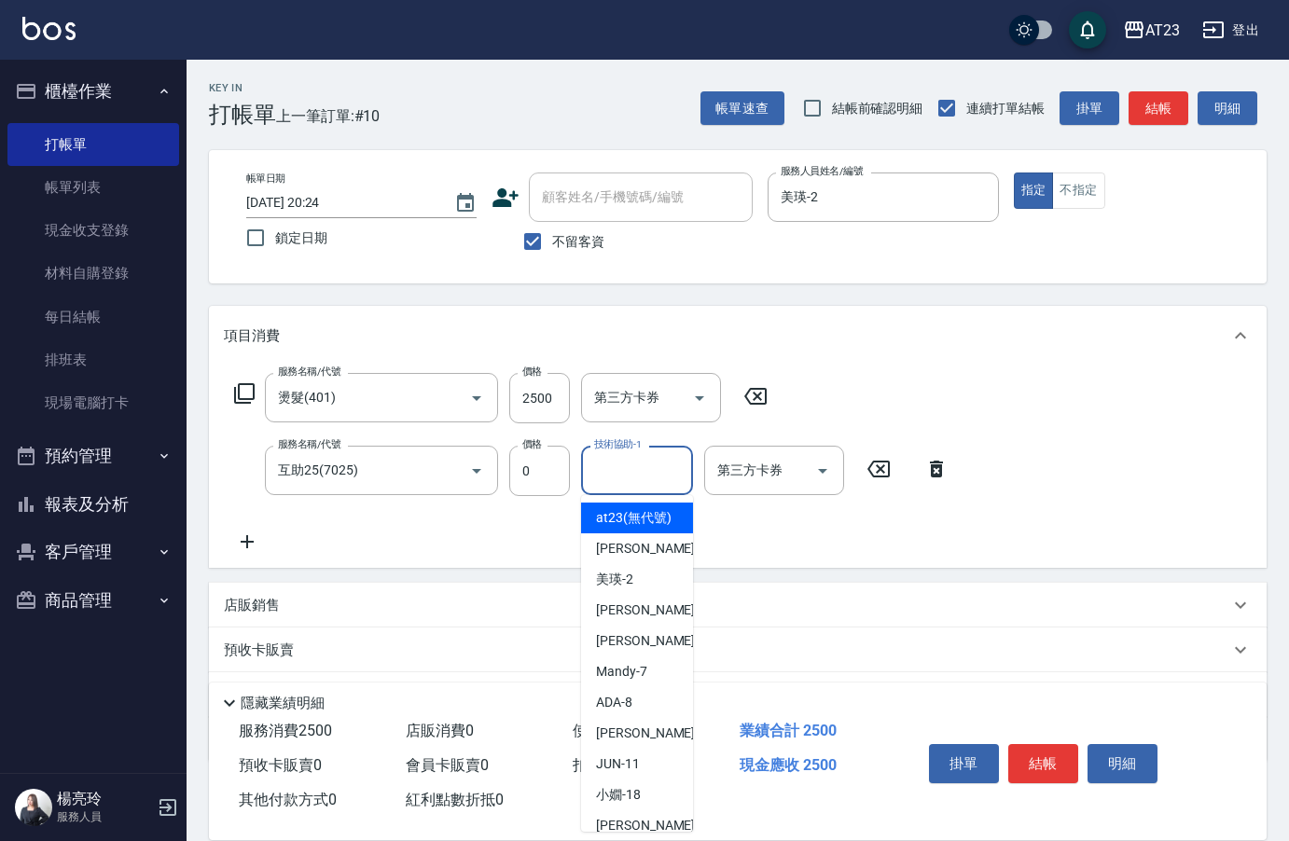
click at [635, 472] on input "技術協助-1" at bounding box center [636, 470] width 95 height 33
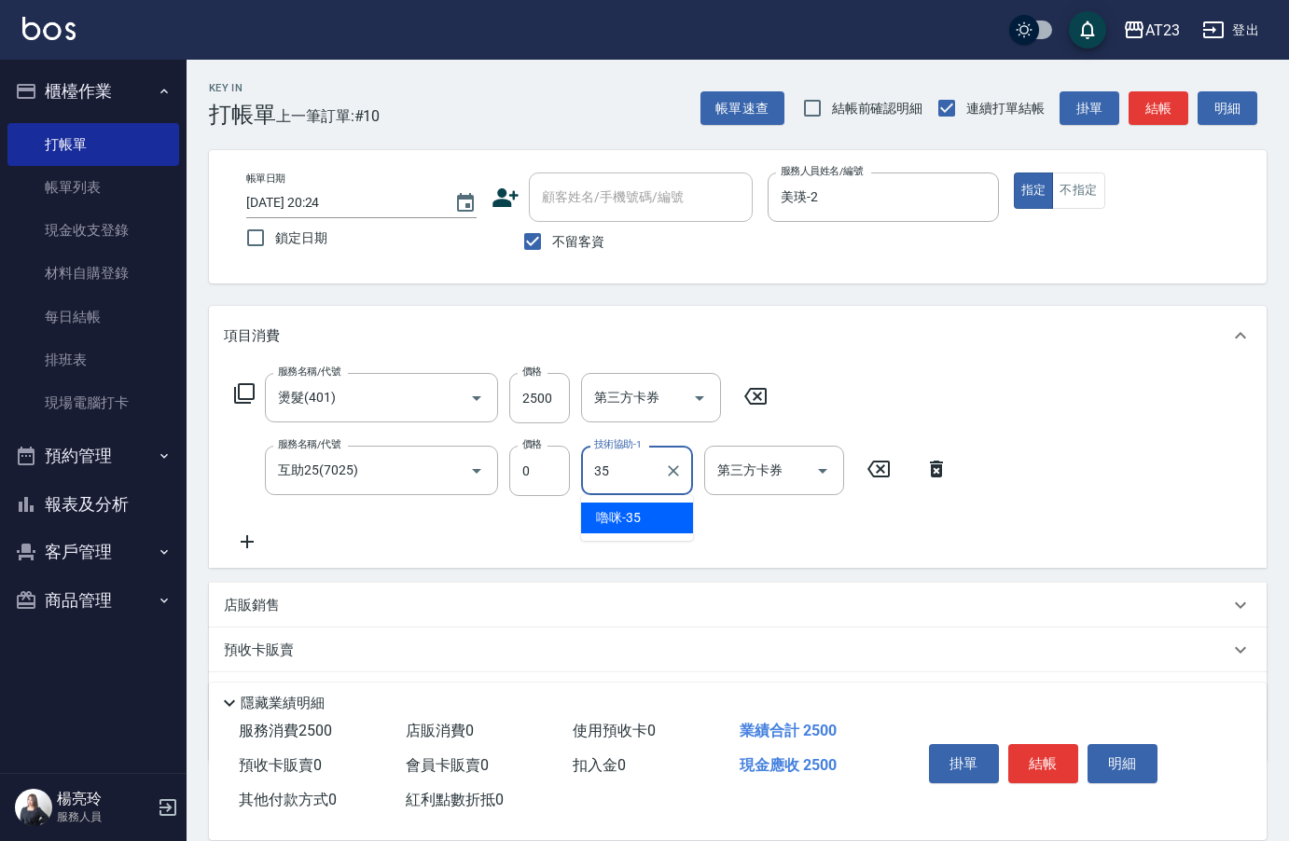
type input "嚕咪-35"
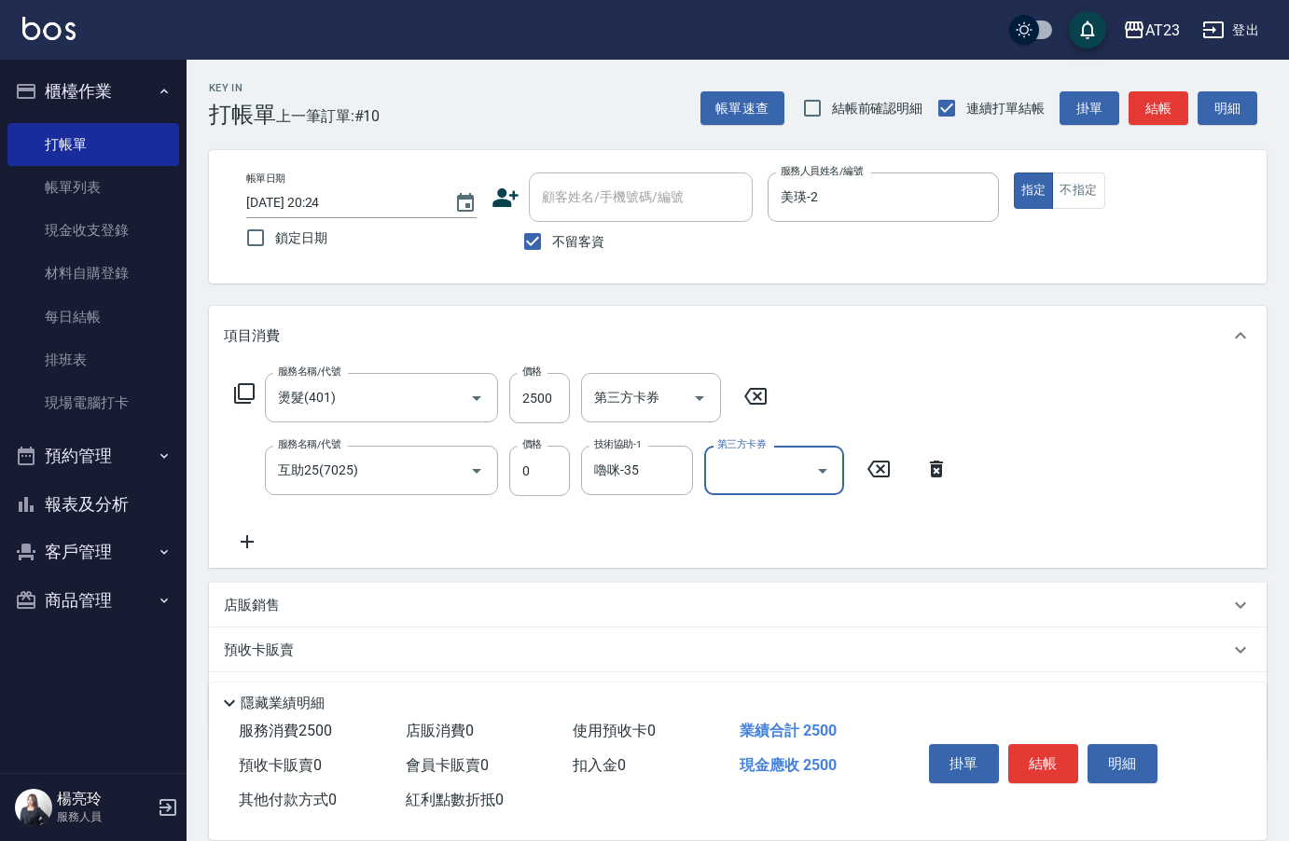
click at [244, 541] on icon at bounding box center [247, 542] width 47 height 22
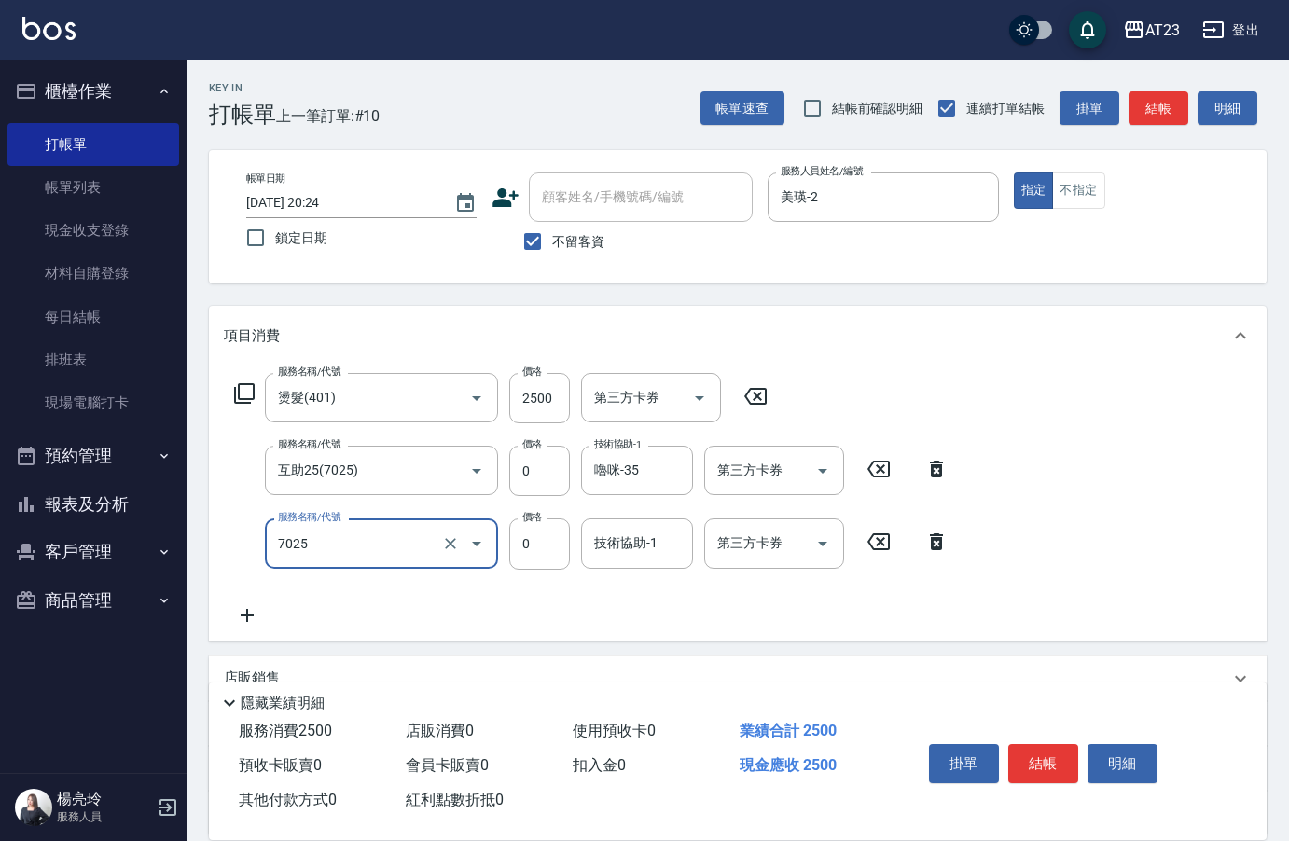
type input "互助25(7025)"
click at [638, 536] on div "技術協助-1 技術協助-1" at bounding box center [637, 542] width 112 height 49
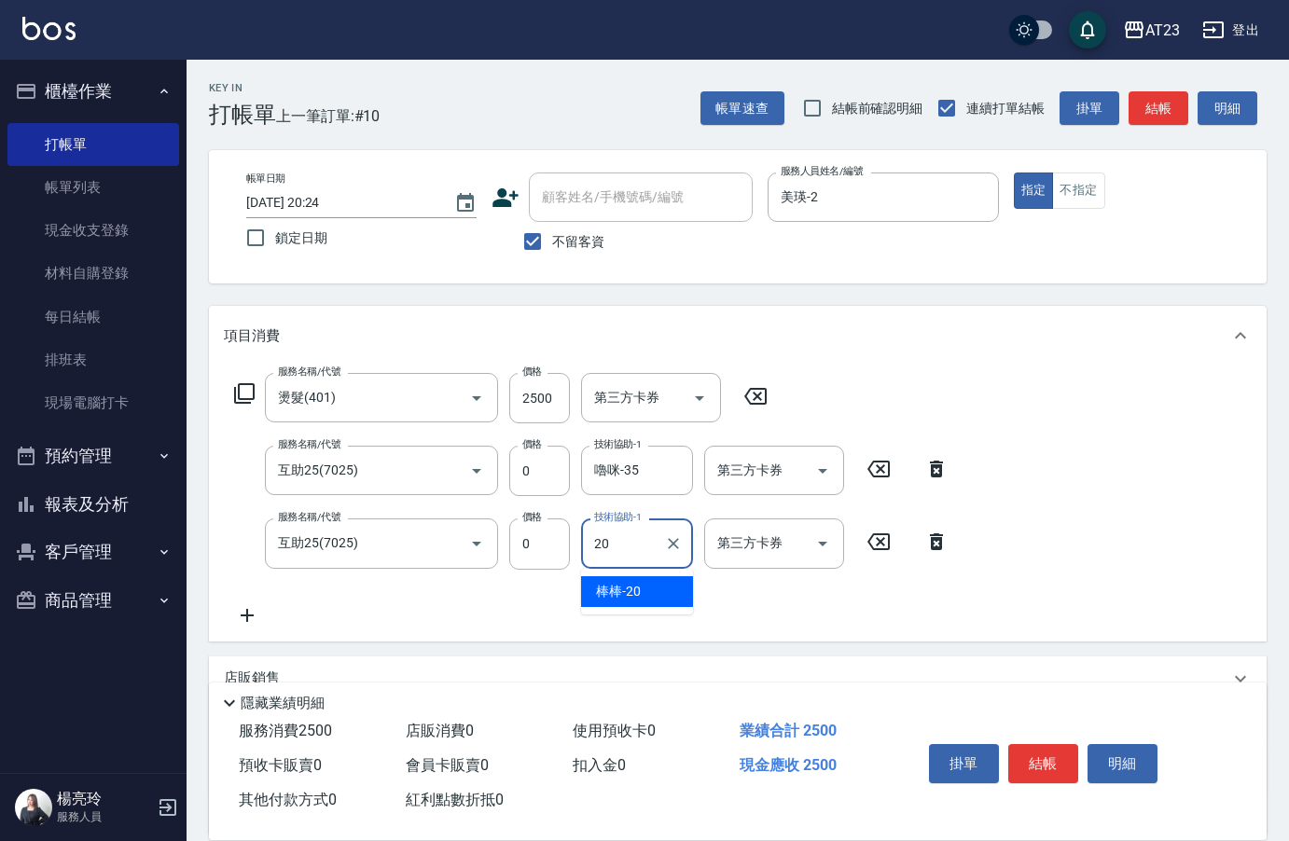
type input "棒棒-20"
click at [252, 609] on icon at bounding box center [247, 615] width 47 height 22
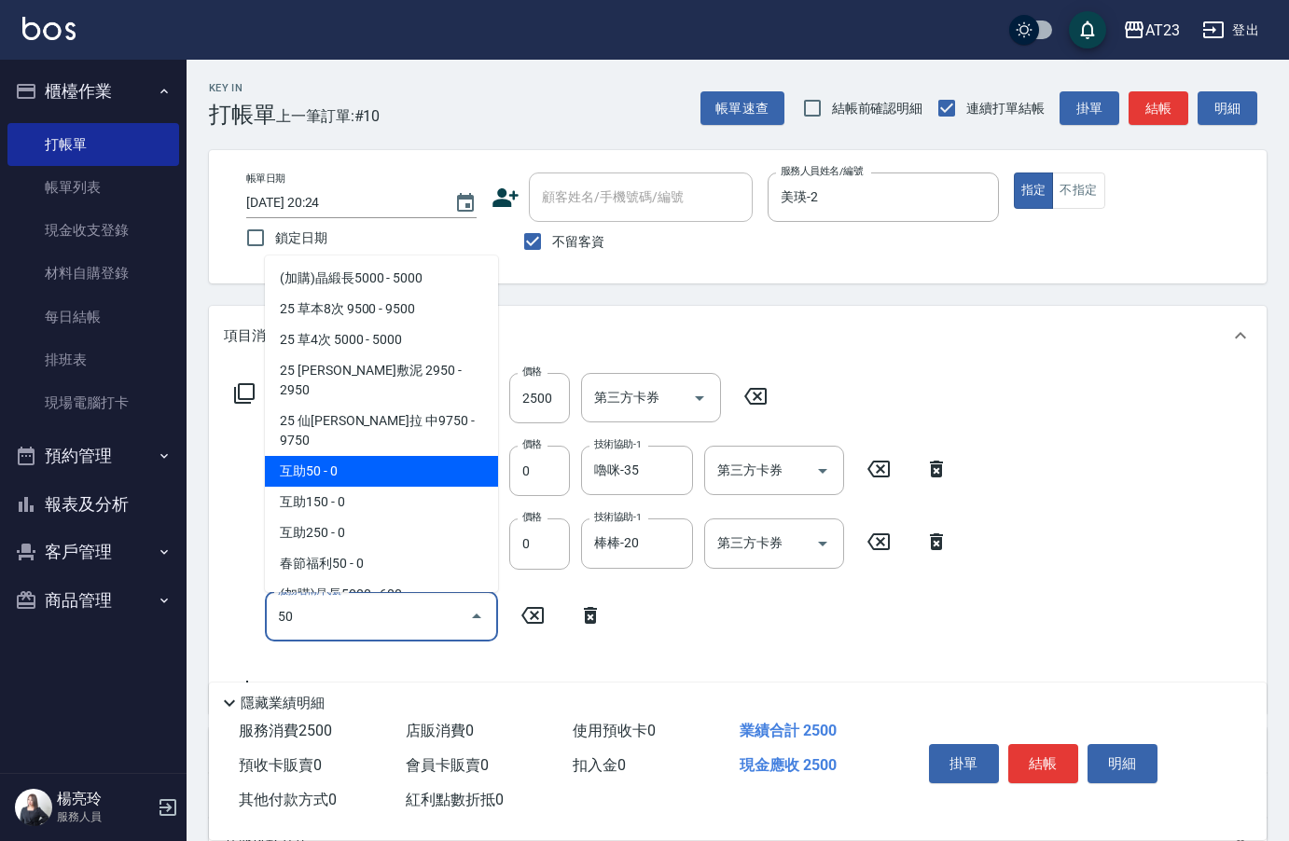
click at [356, 456] on span "互助50 - 0" at bounding box center [381, 471] width 233 height 31
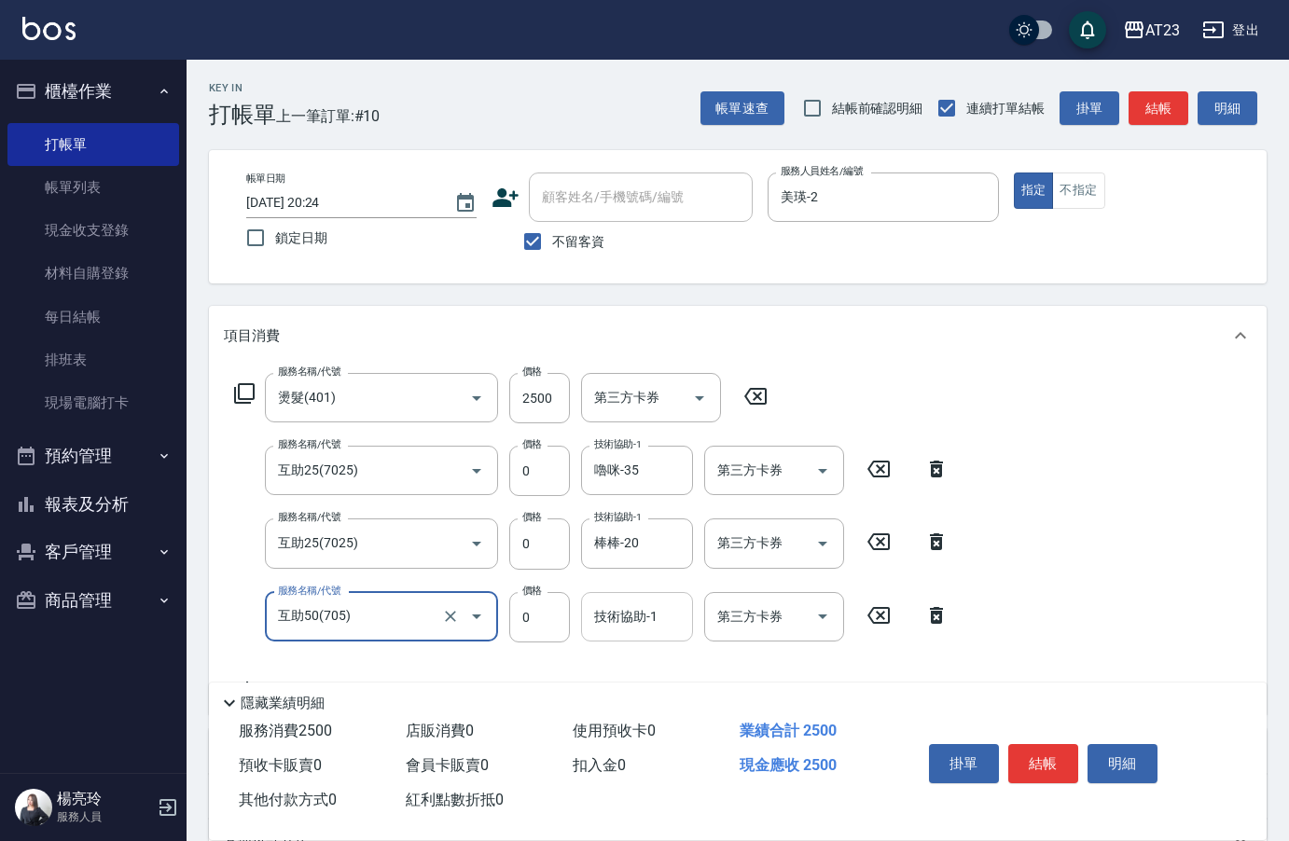
type input "互助50(705)"
click at [638, 618] on div "技術協助-1 技術協助-1" at bounding box center [637, 616] width 112 height 49
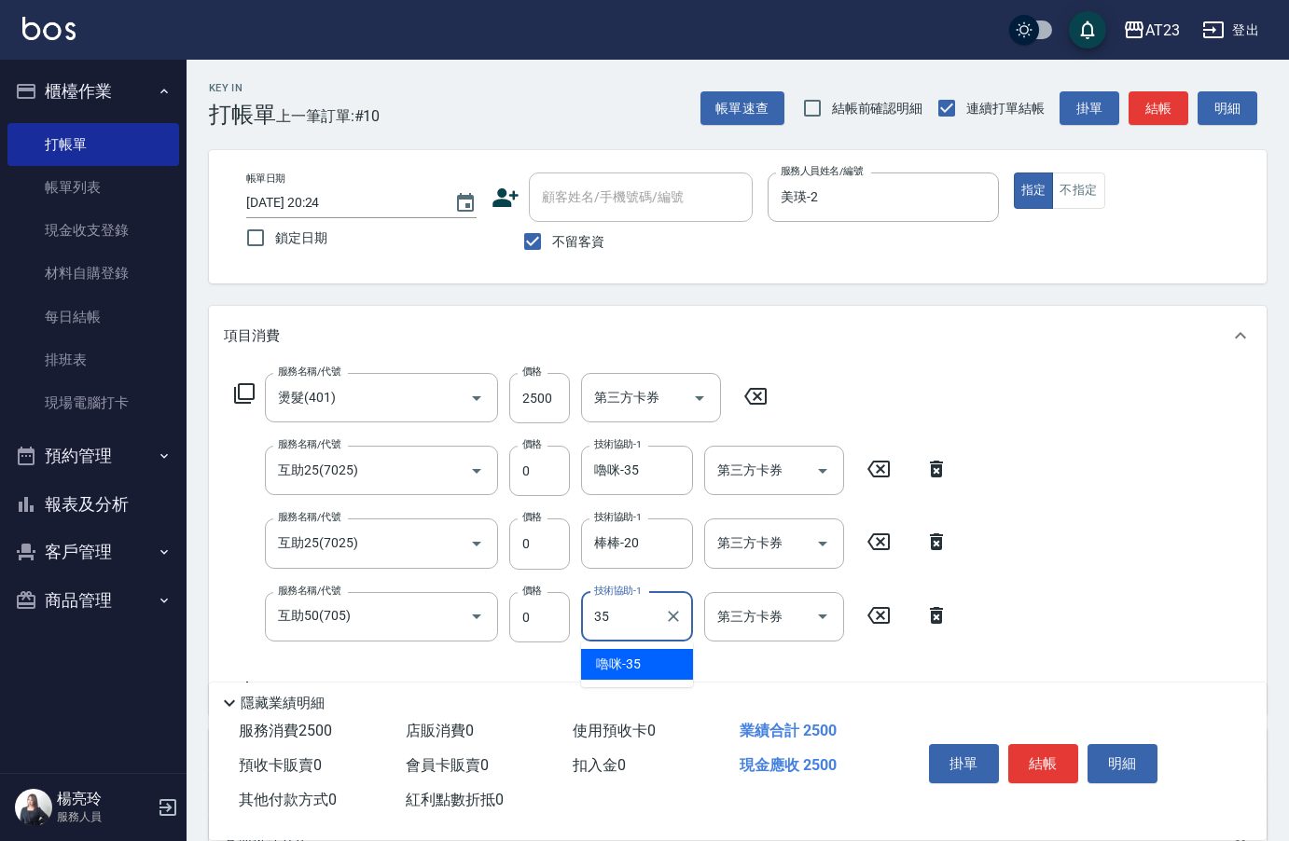
type input "嚕咪-35"
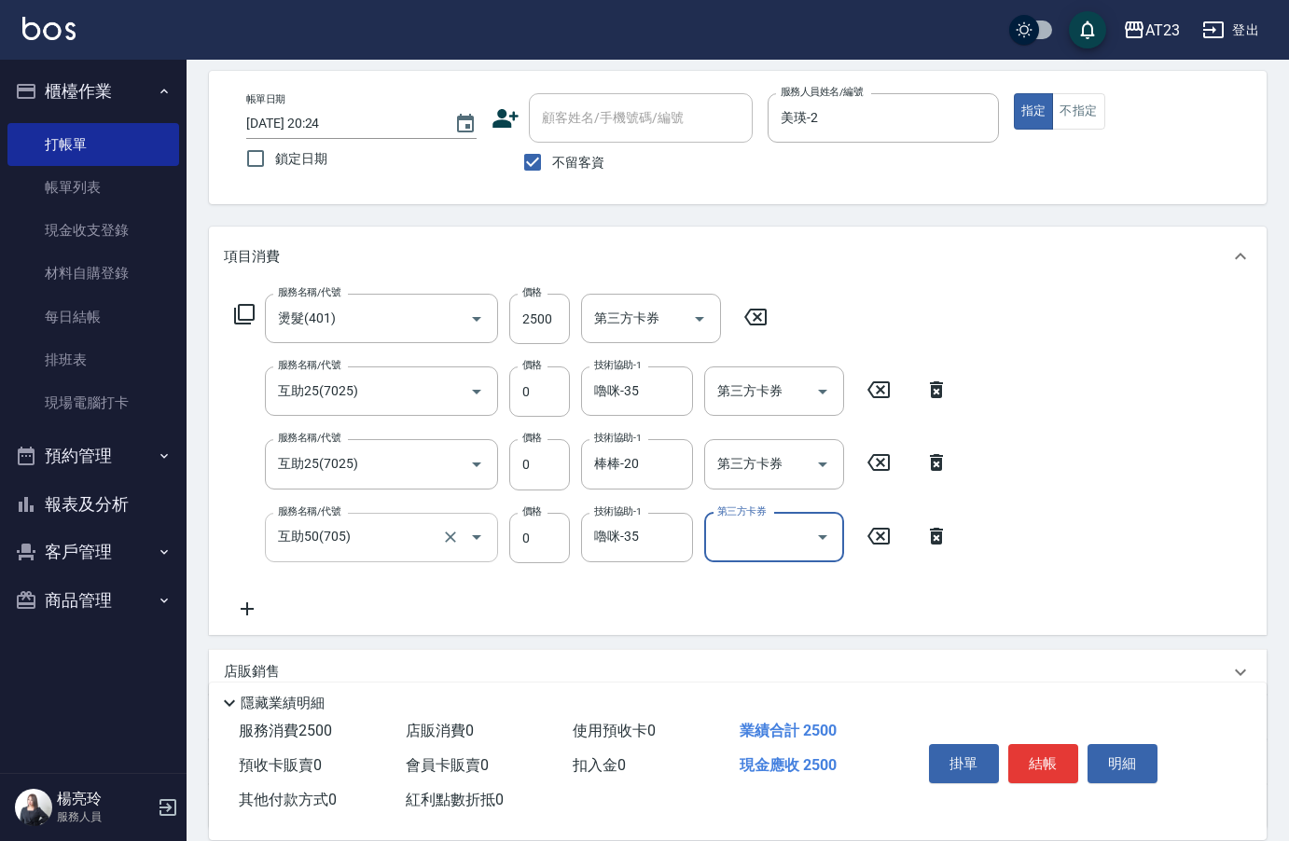
scroll to position [186, 0]
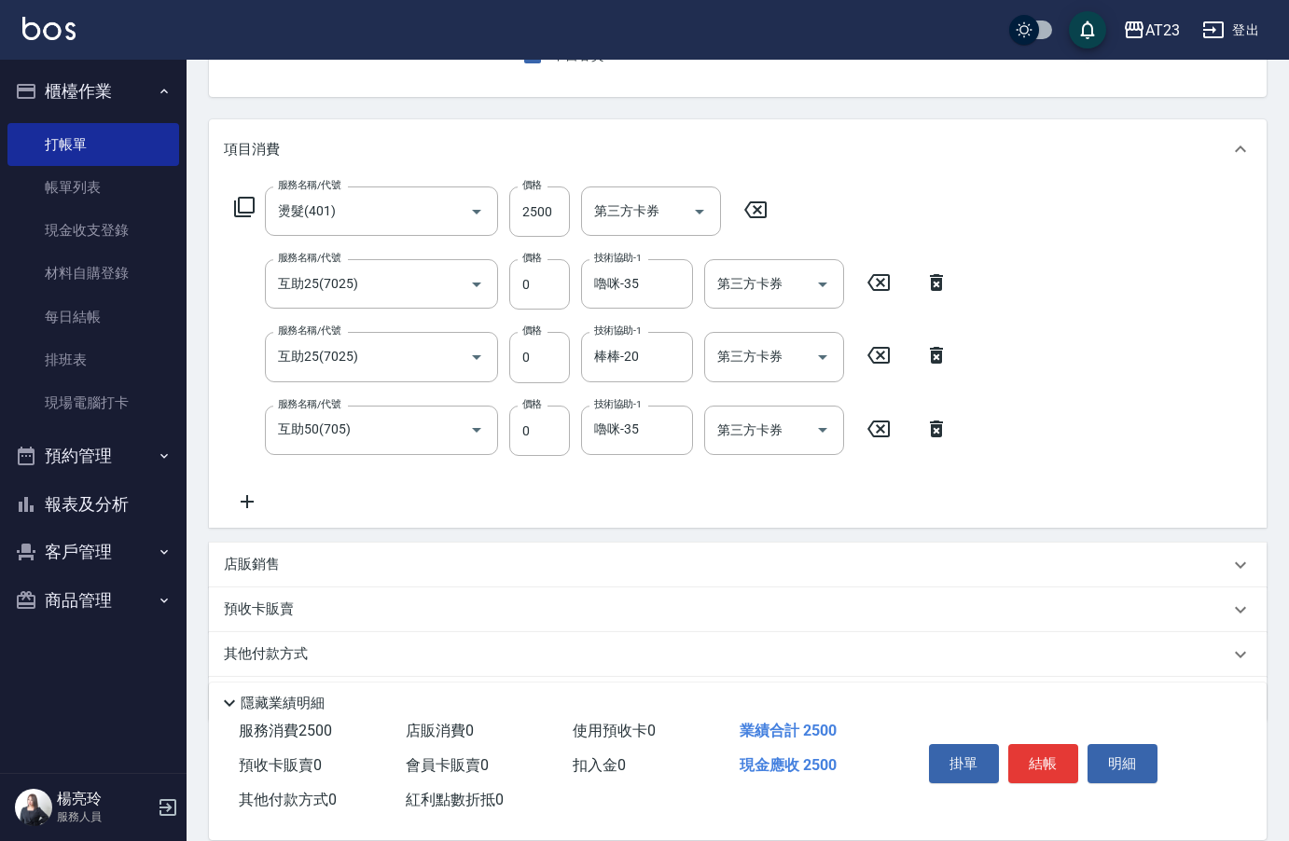
click at [250, 499] on icon at bounding box center [247, 501] width 47 height 22
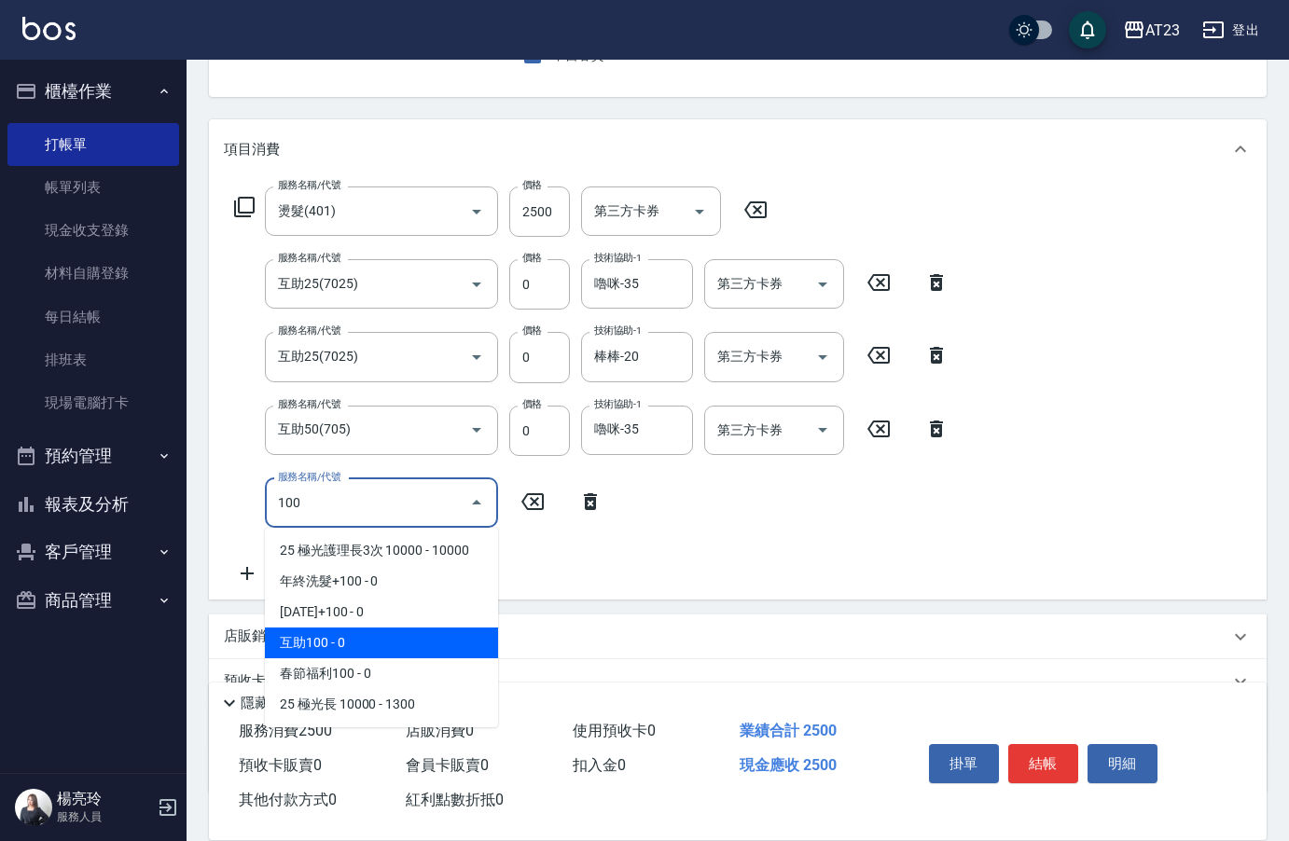
click at [401, 645] on span "互助100 - 0" at bounding box center [381, 643] width 233 height 31
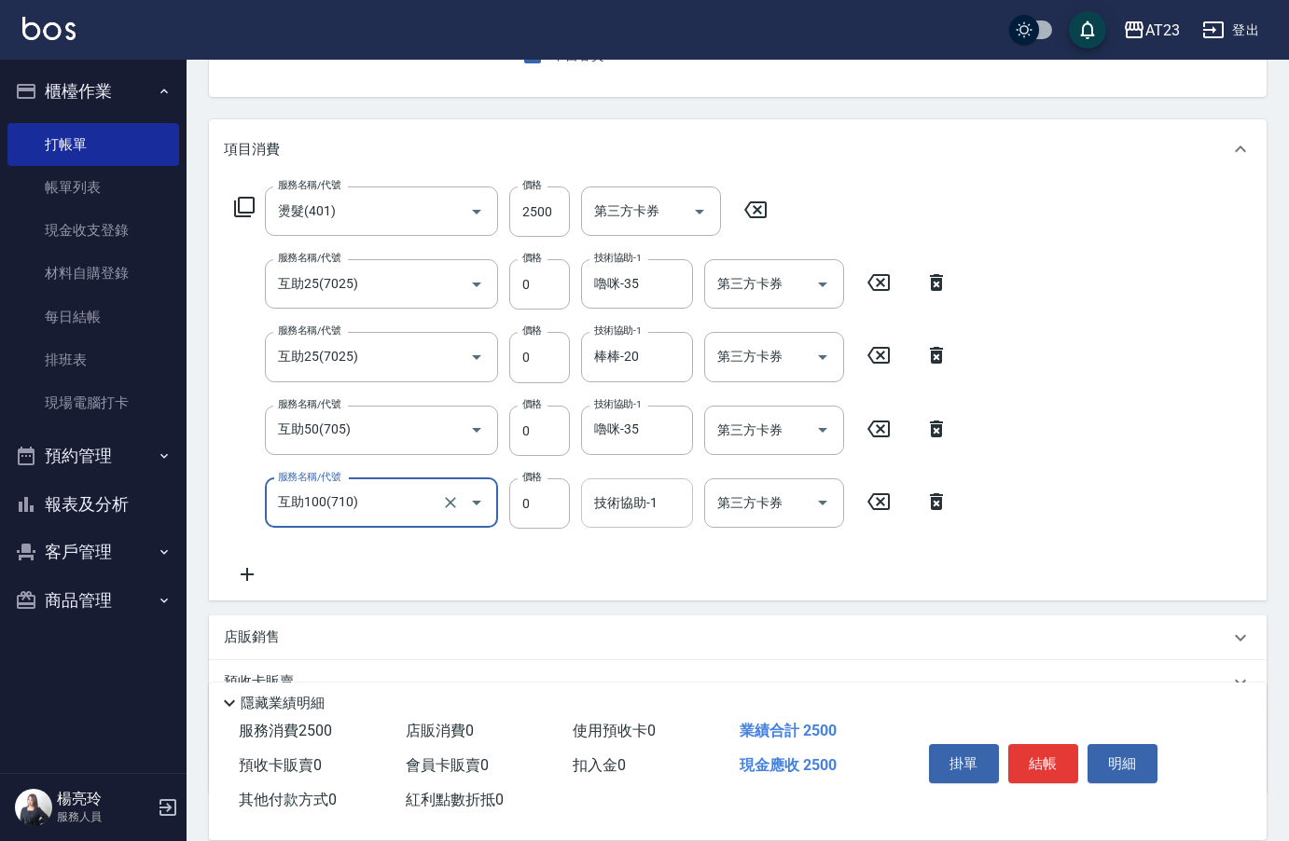
type input "互助100(710)"
click at [624, 512] on div "技術協助-1 技術協助-1" at bounding box center [637, 502] width 112 height 49
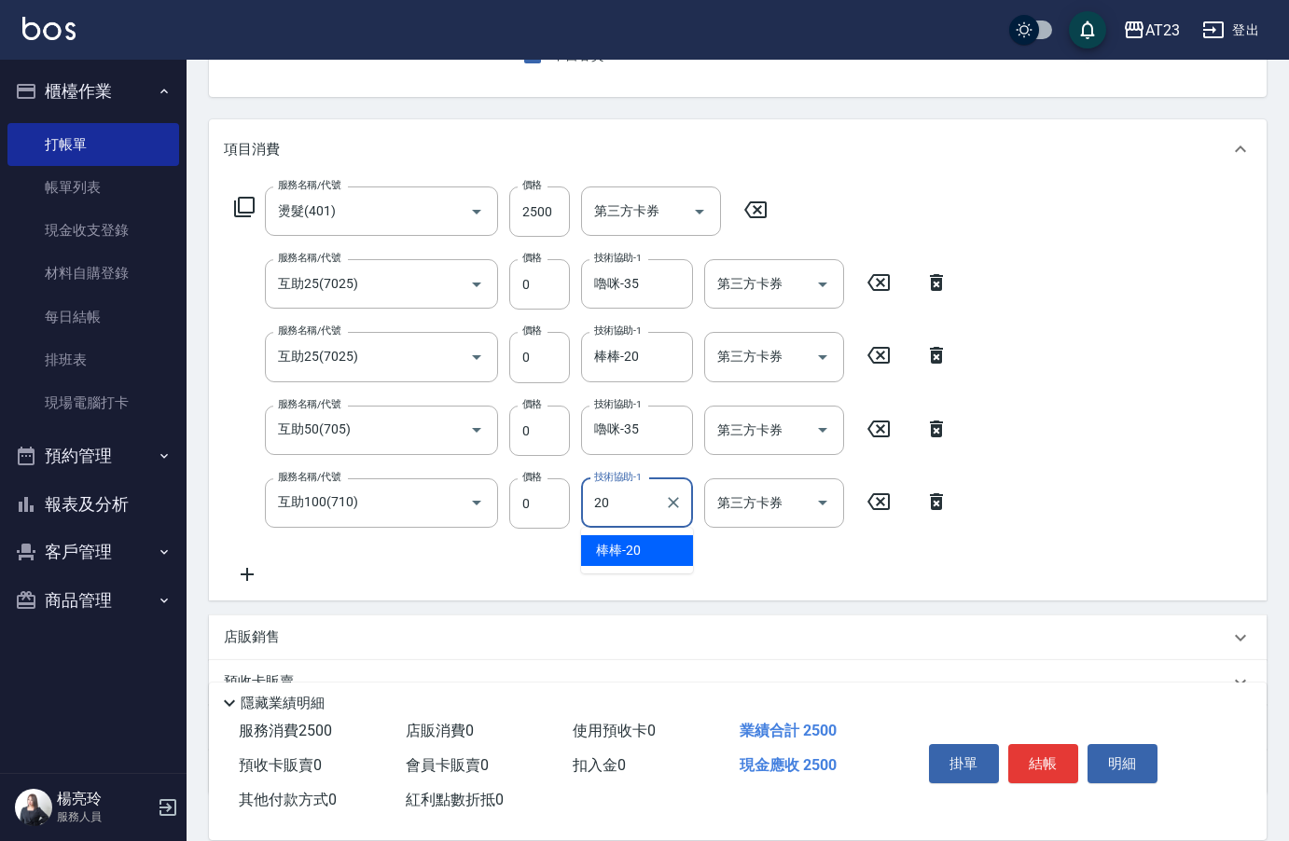
type input "棒棒-20"
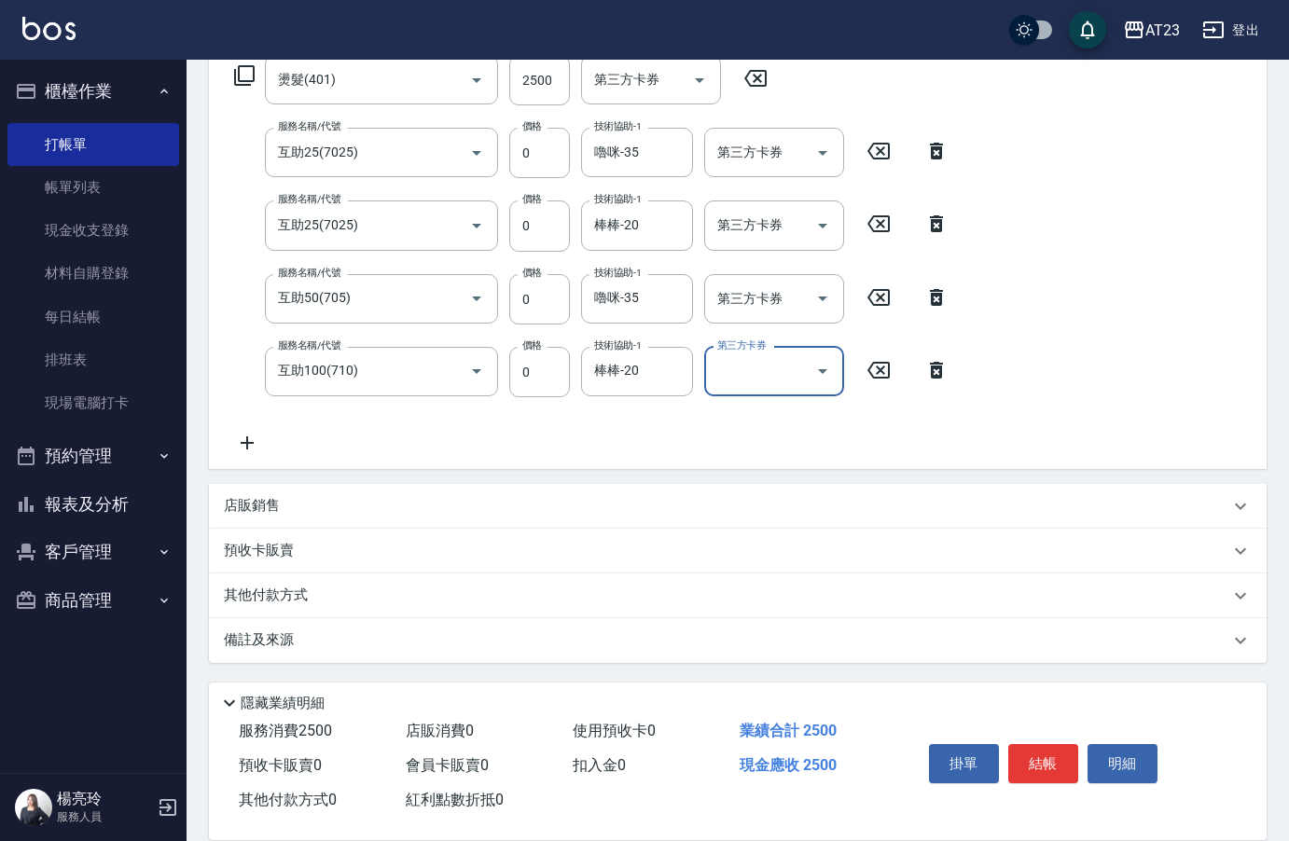
scroll to position [319, 0]
click at [254, 594] on p "其他付款方式" at bounding box center [270, 595] width 93 height 21
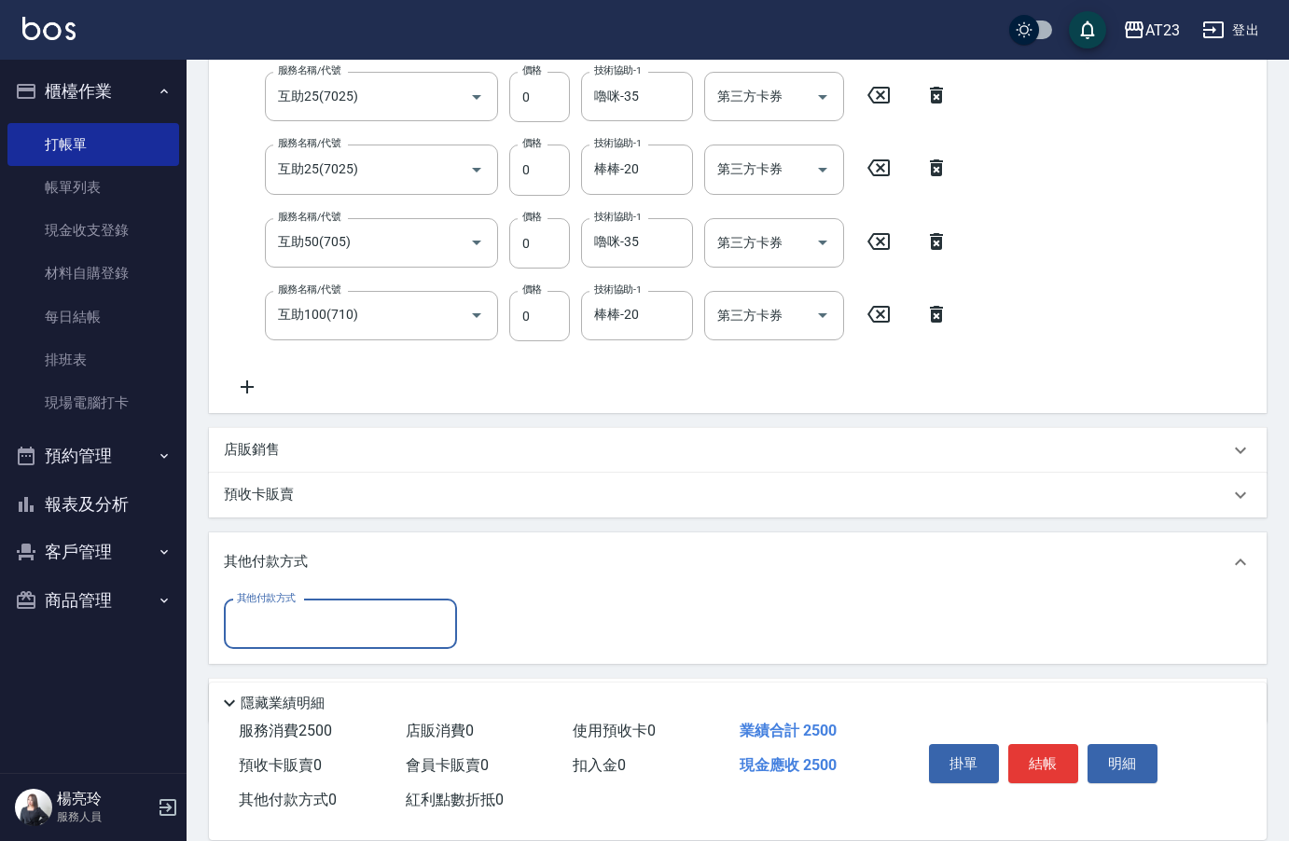
scroll to position [435, 0]
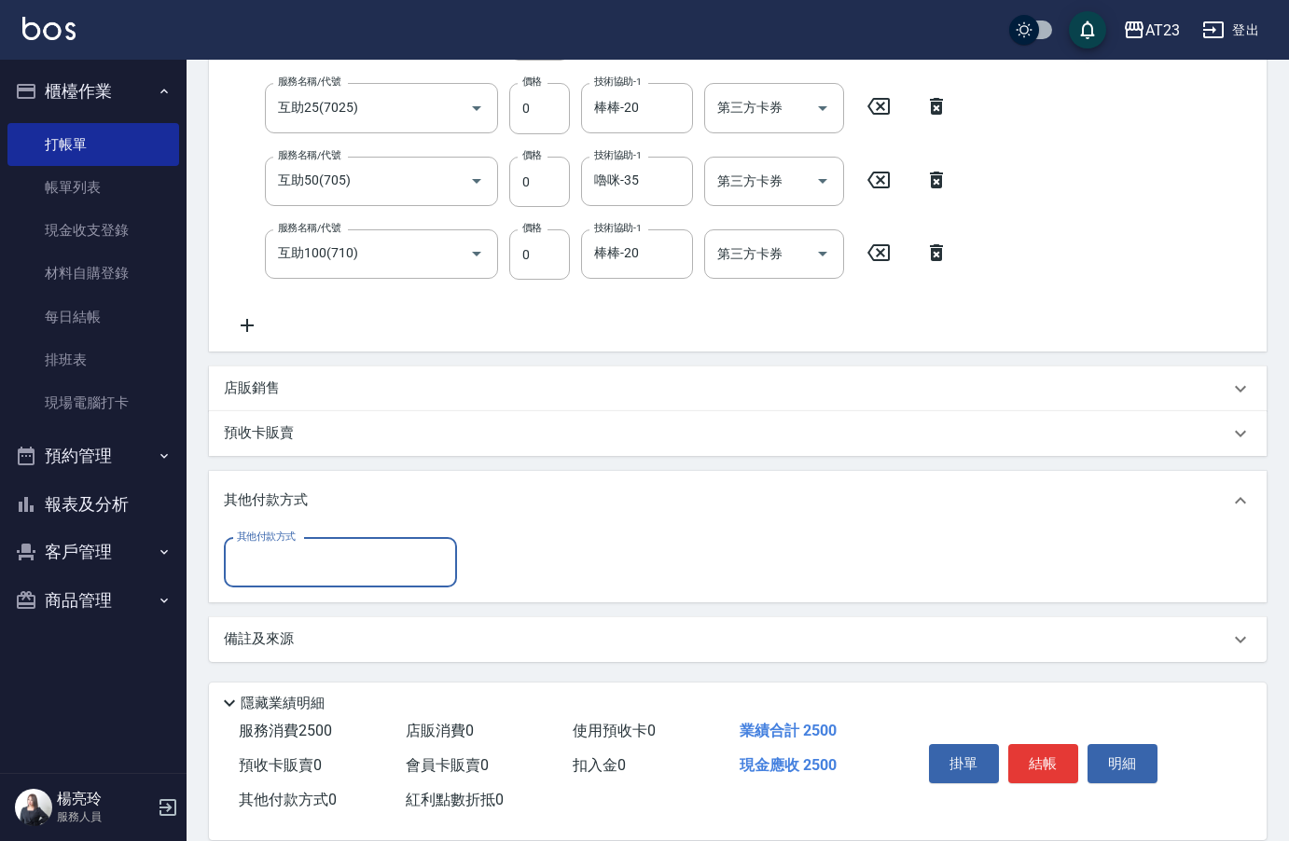
click at [380, 578] on input "其他付款方式" at bounding box center [340, 562] width 216 height 33
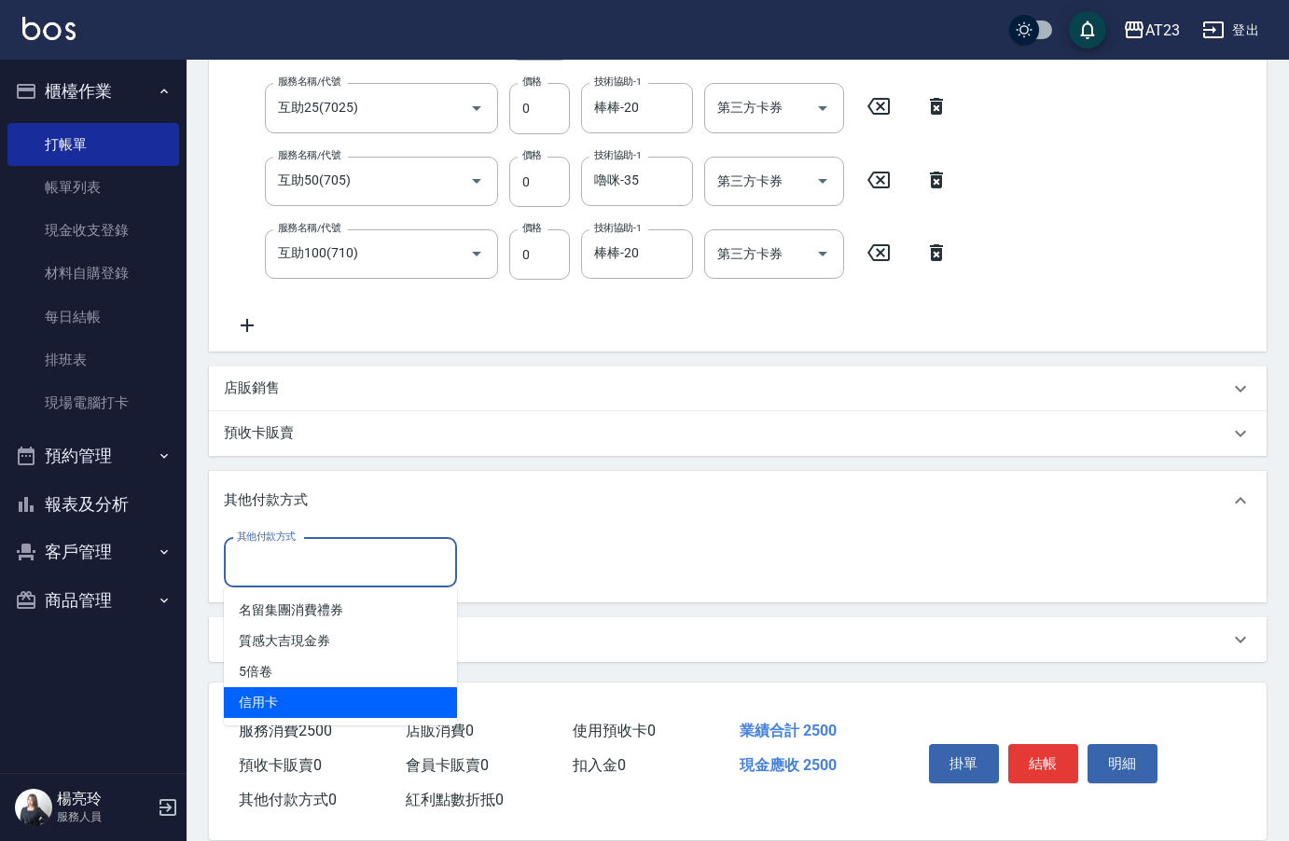
click at [348, 693] on span "信用卡" at bounding box center [340, 702] width 233 height 31
type input "信用卡"
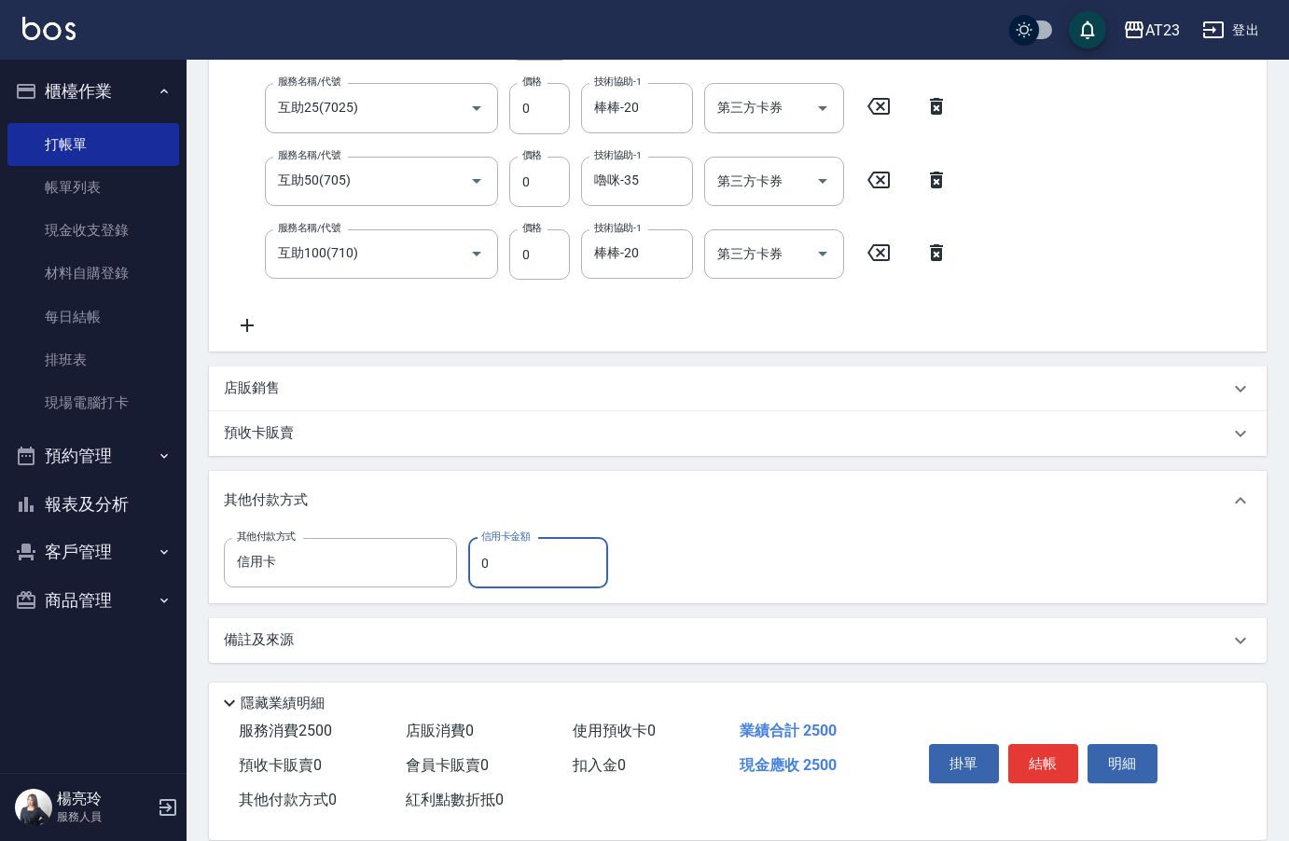
click at [517, 570] on input "0" at bounding box center [538, 563] width 140 height 50
click at [266, 375] on div "店販銷售" at bounding box center [737, 388] width 1057 height 45
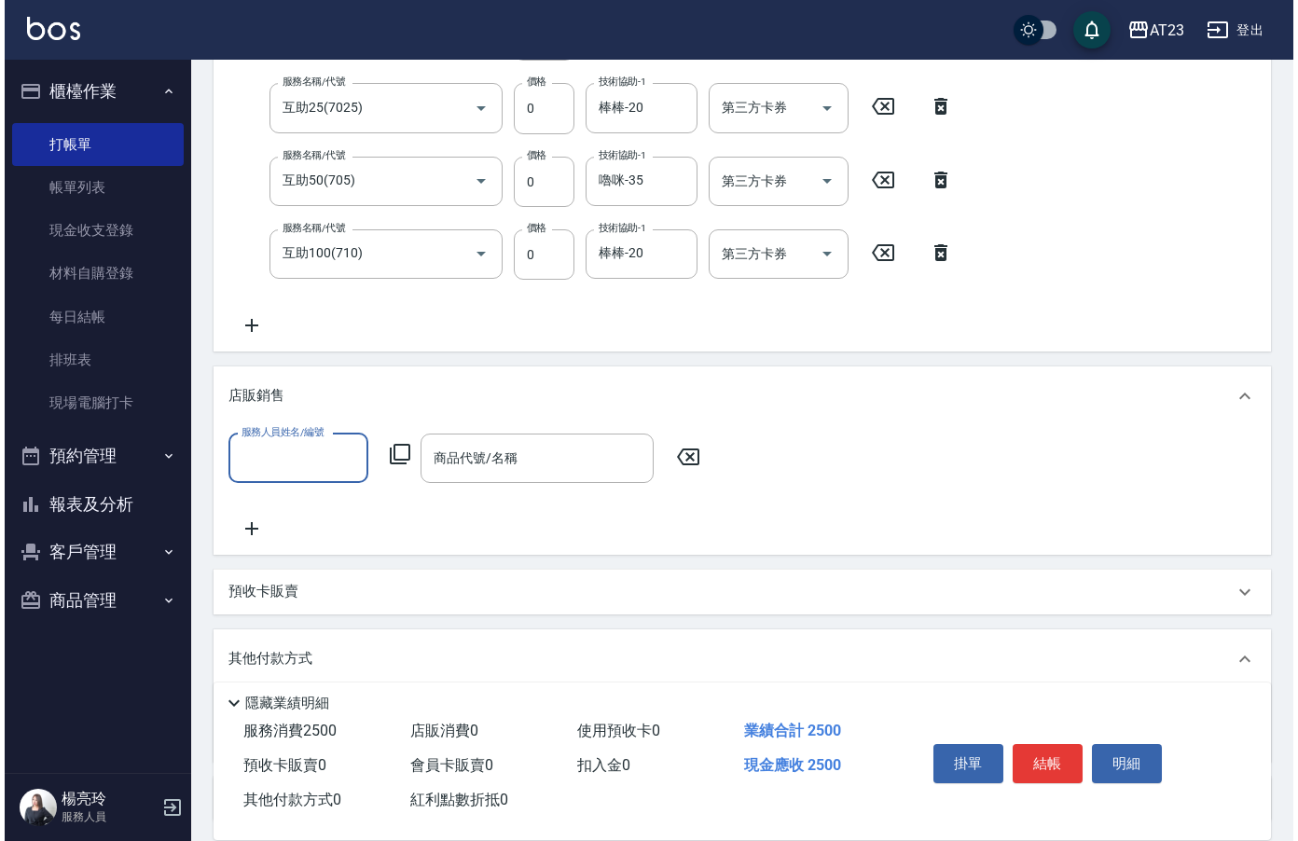
scroll to position [0, 0]
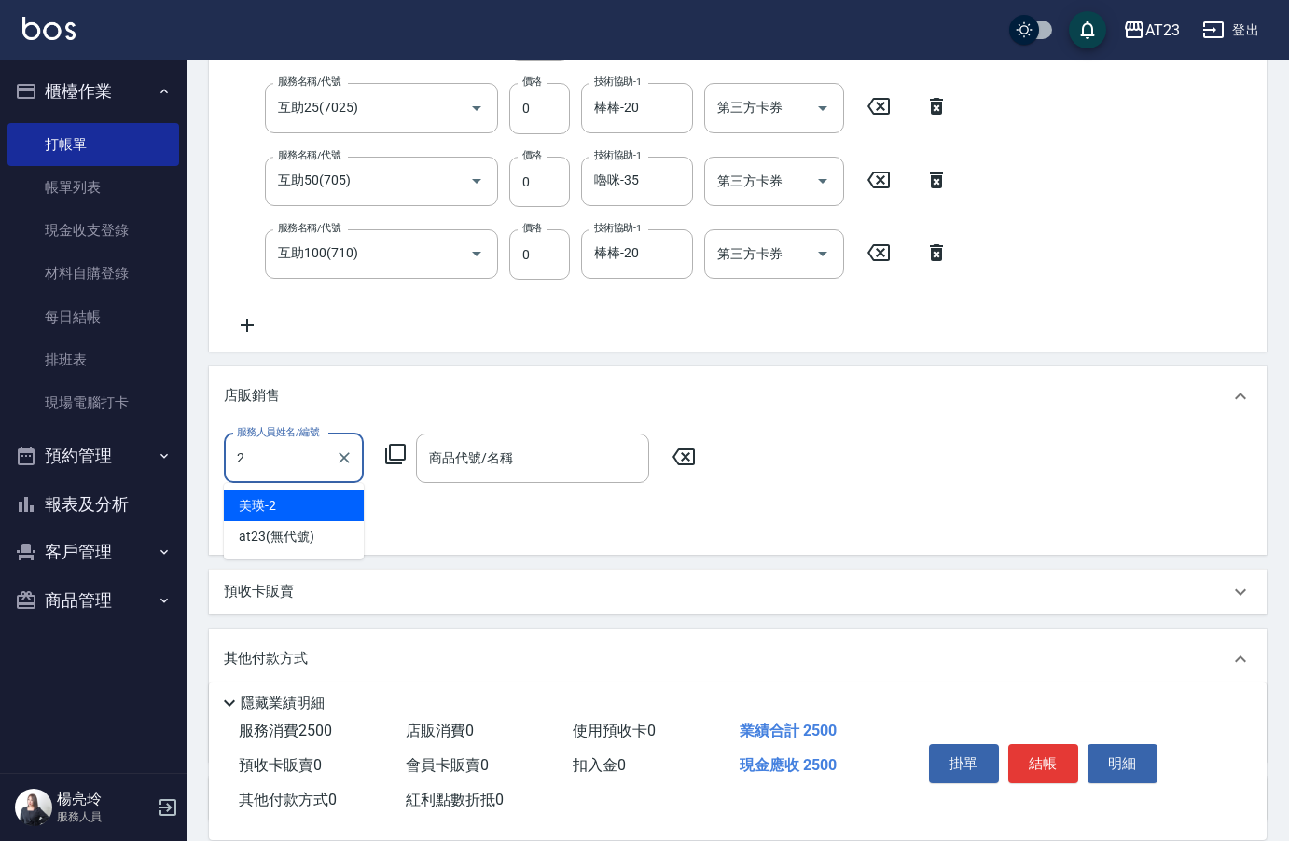
type input "美瑛-2"
click at [388, 450] on icon at bounding box center [395, 454] width 22 height 22
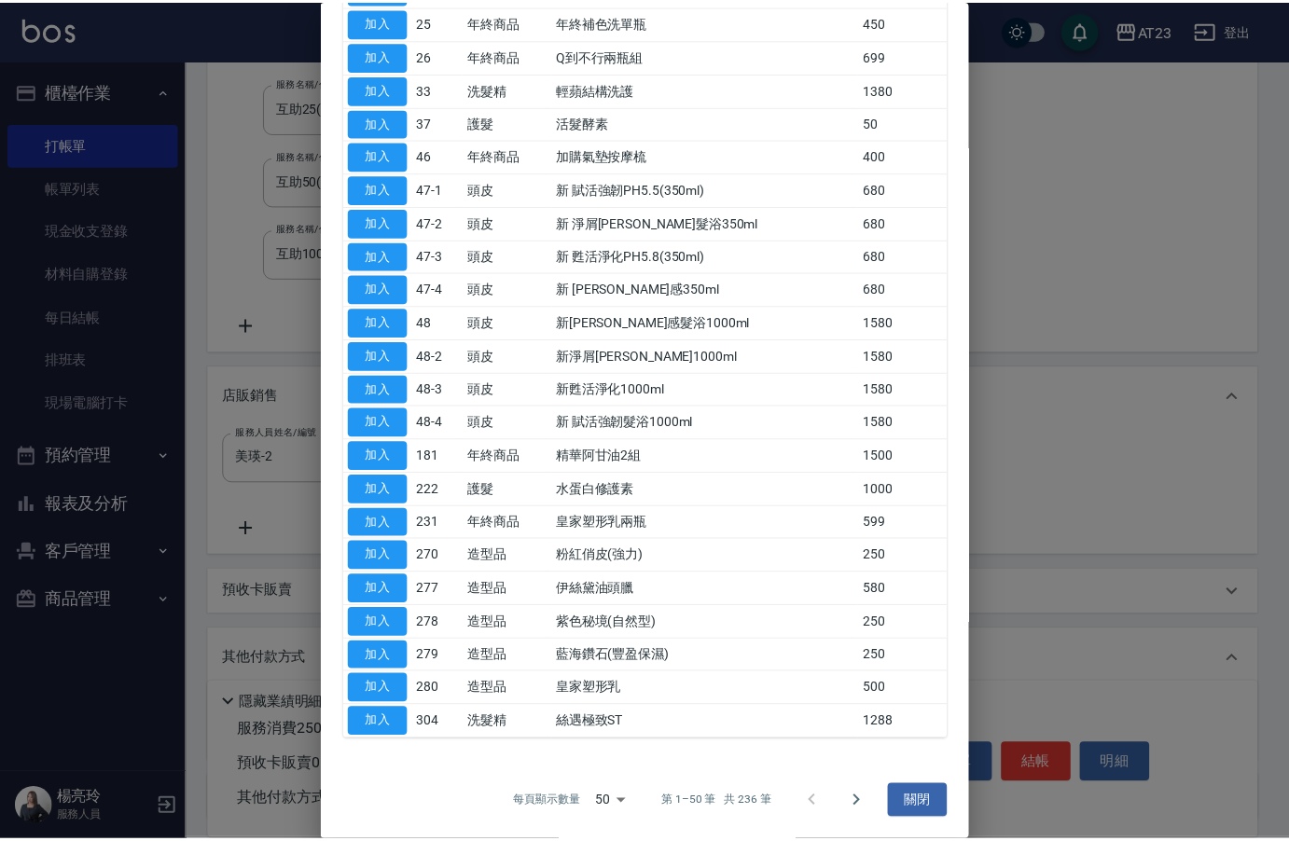
scroll to position [572, 0]
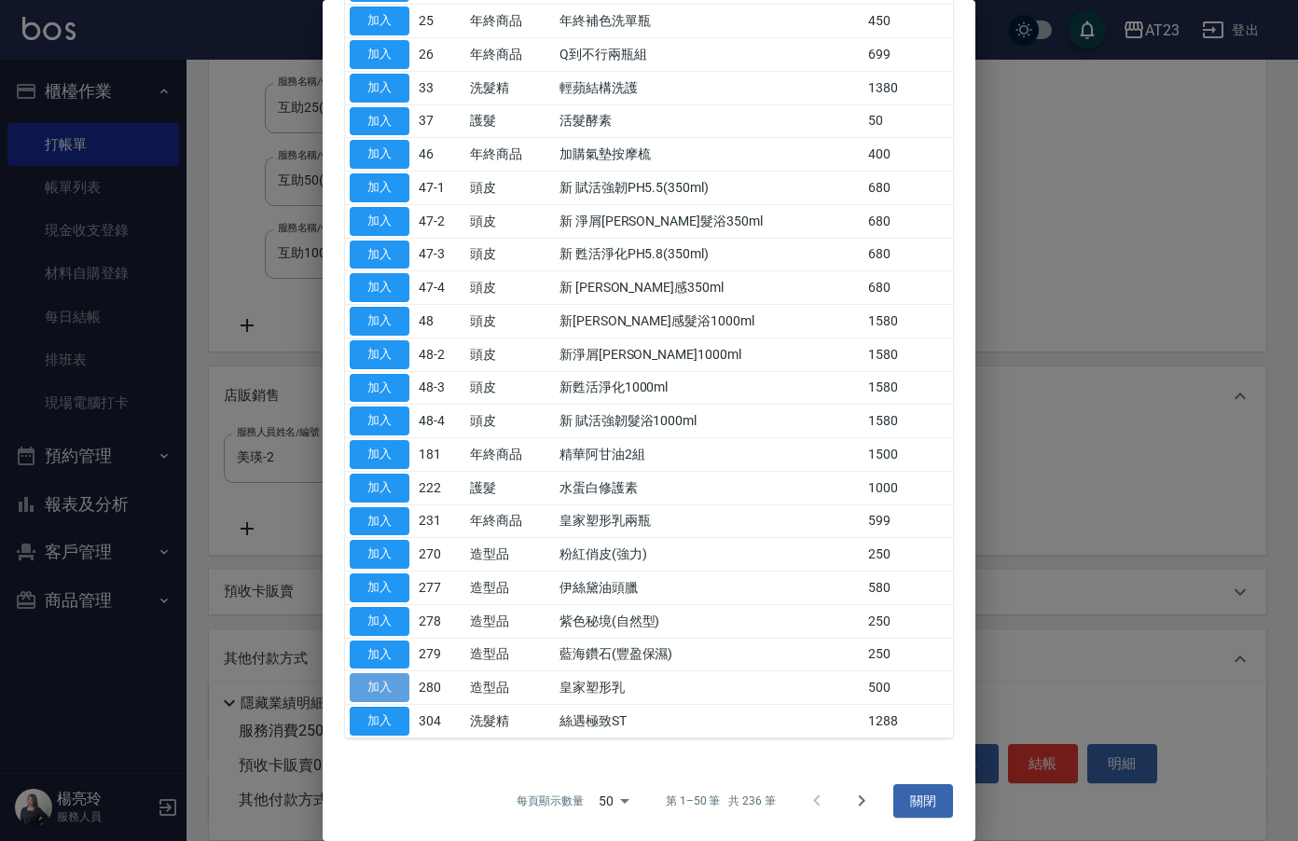
click at [366, 675] on button "加入" at bounding box center [380, 687] width 60 height 29
type input "皇家塑形乳"
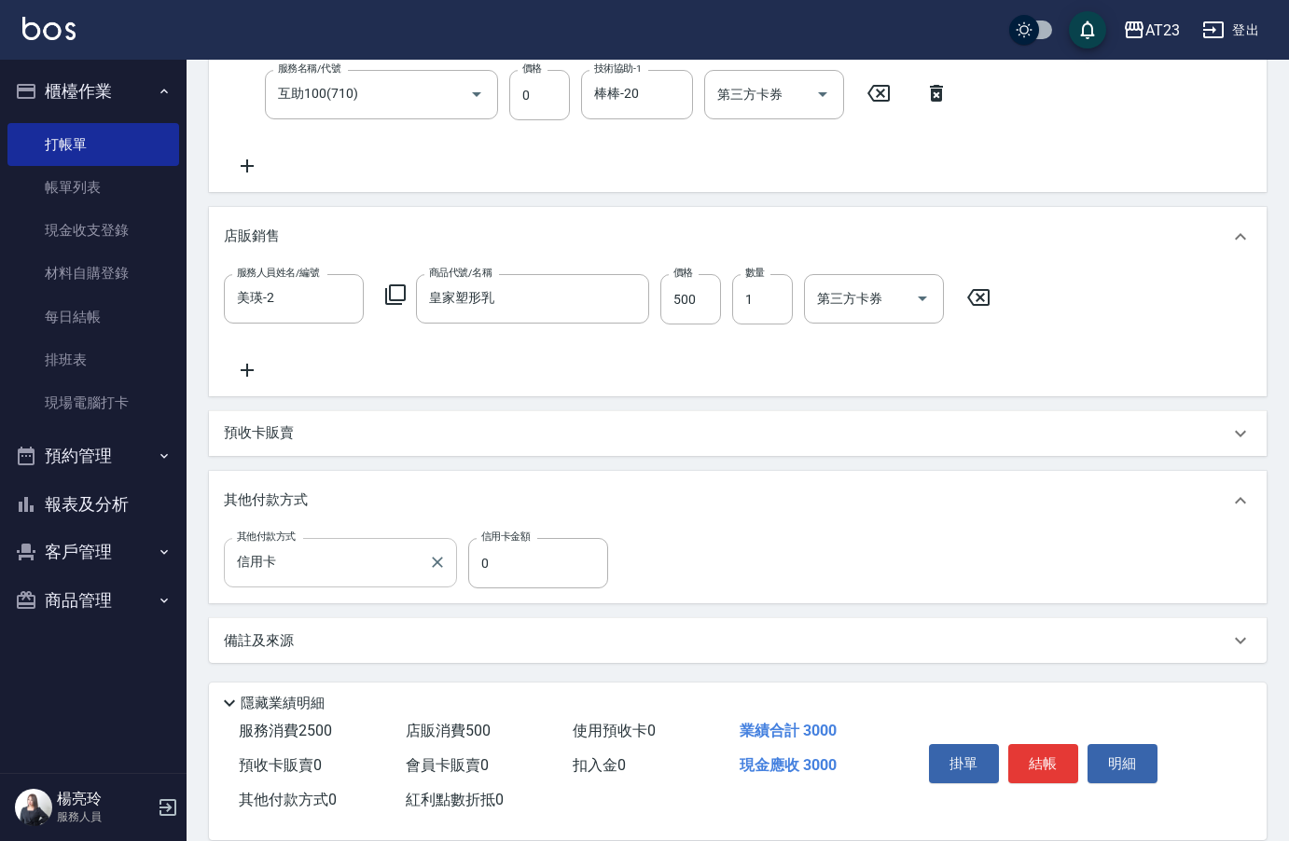
scroll to position [596, 0]
click at [510, 556] on input "0" at bounding box center [538, 562] width 140 height 50
type input "3000"
click at [1041, 754] on button "結帳" at bounding box center [1043, 763] width 70 height 39
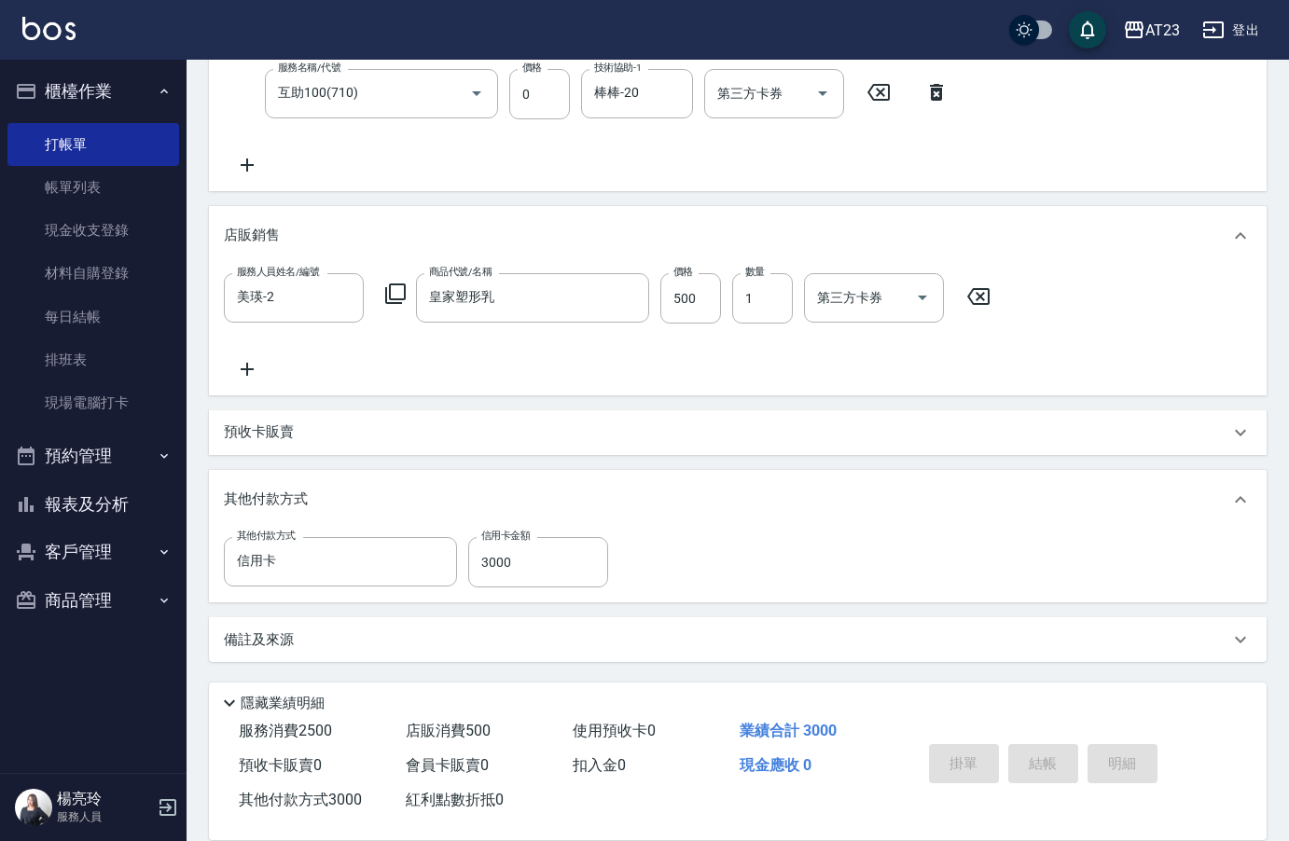
type input "2025/10/07 20:25"
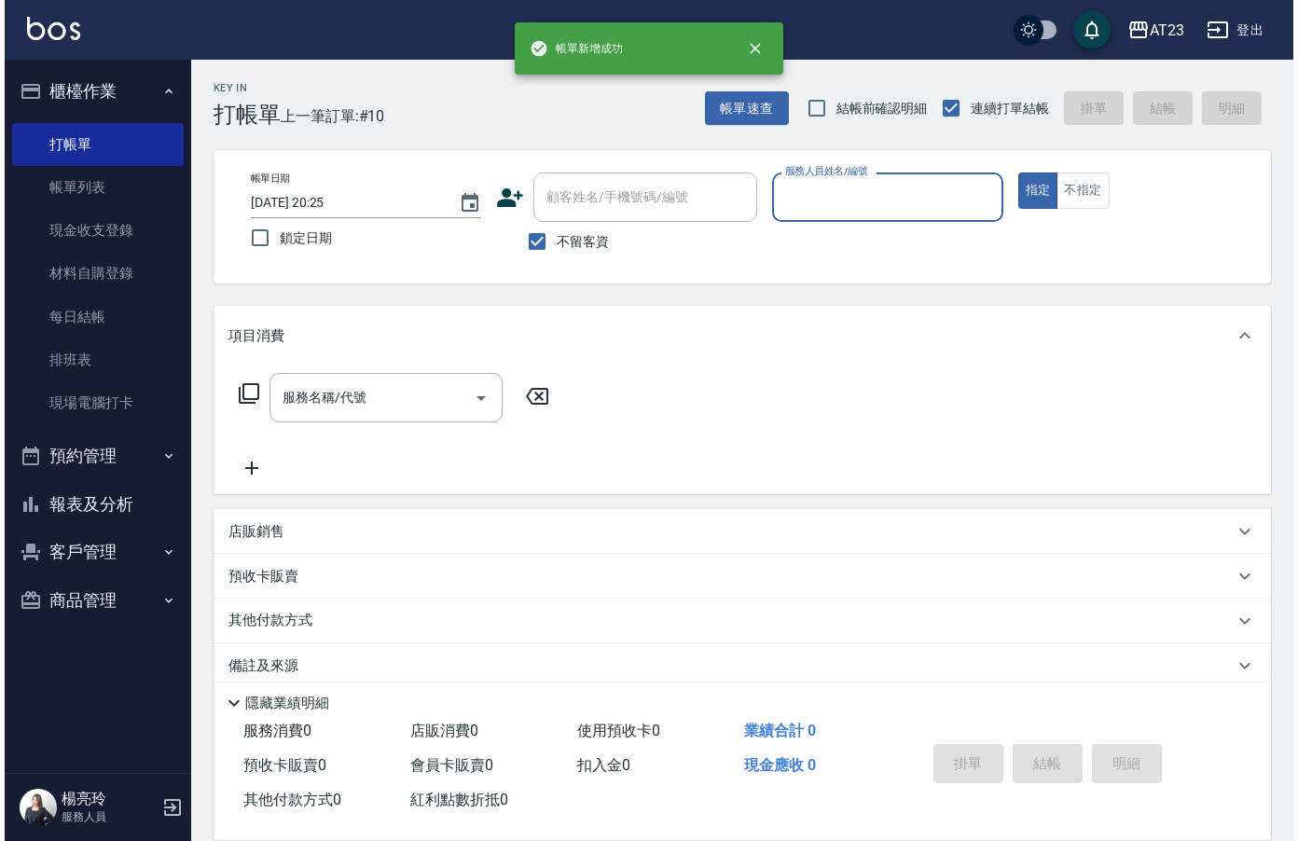
scroll to position [0, 0]
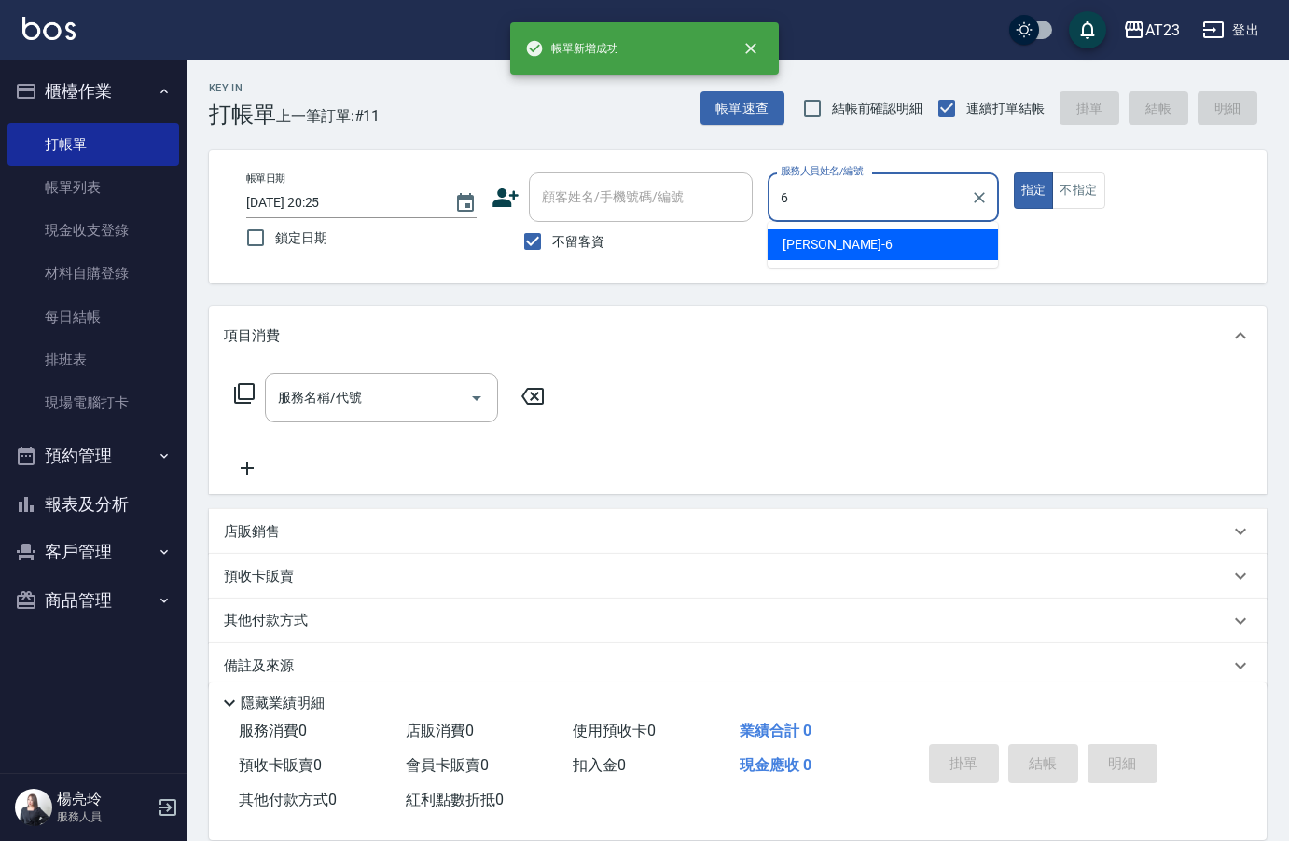
type input "Joann-6"
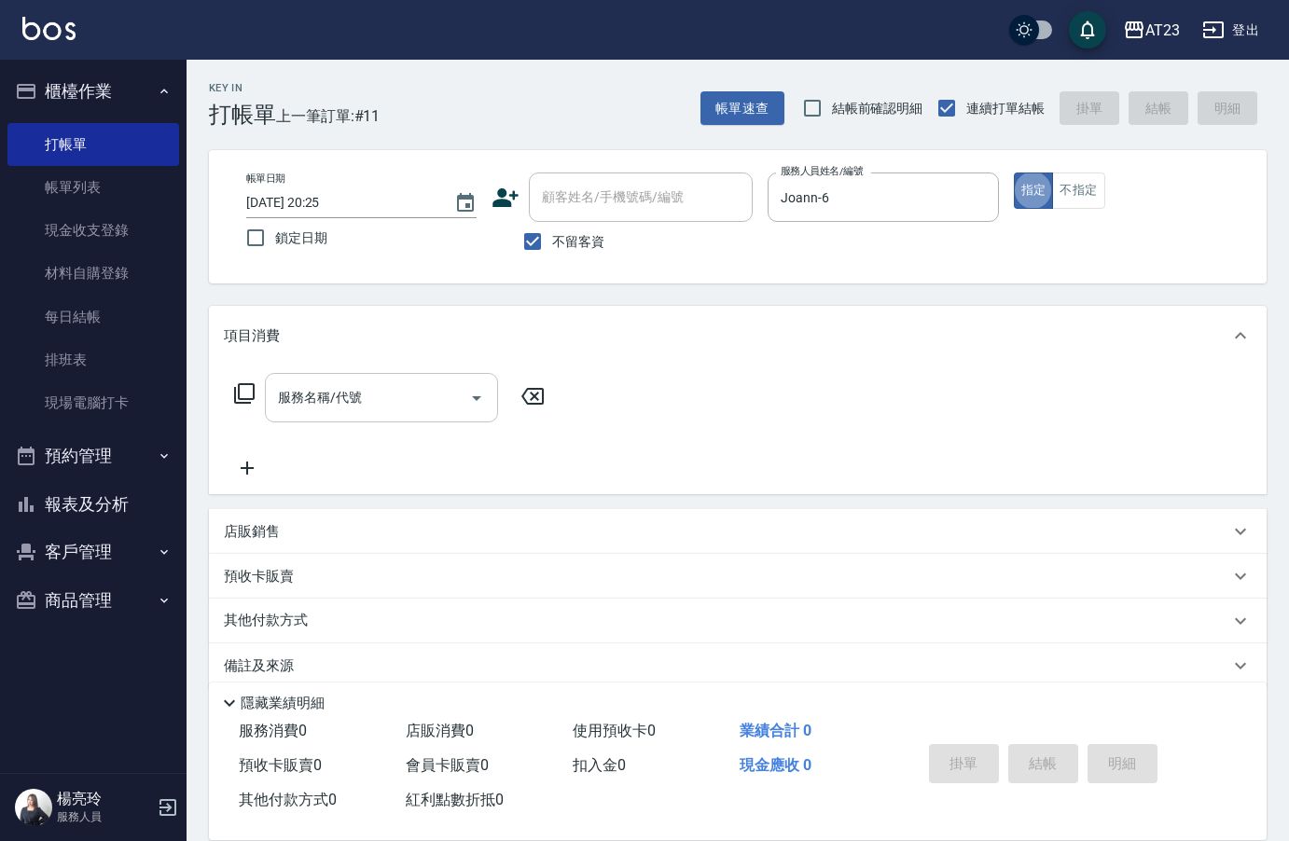
click at [368, 411] on input "服務名稱/代號" at bounding box center [367, 397] width 188 height 33
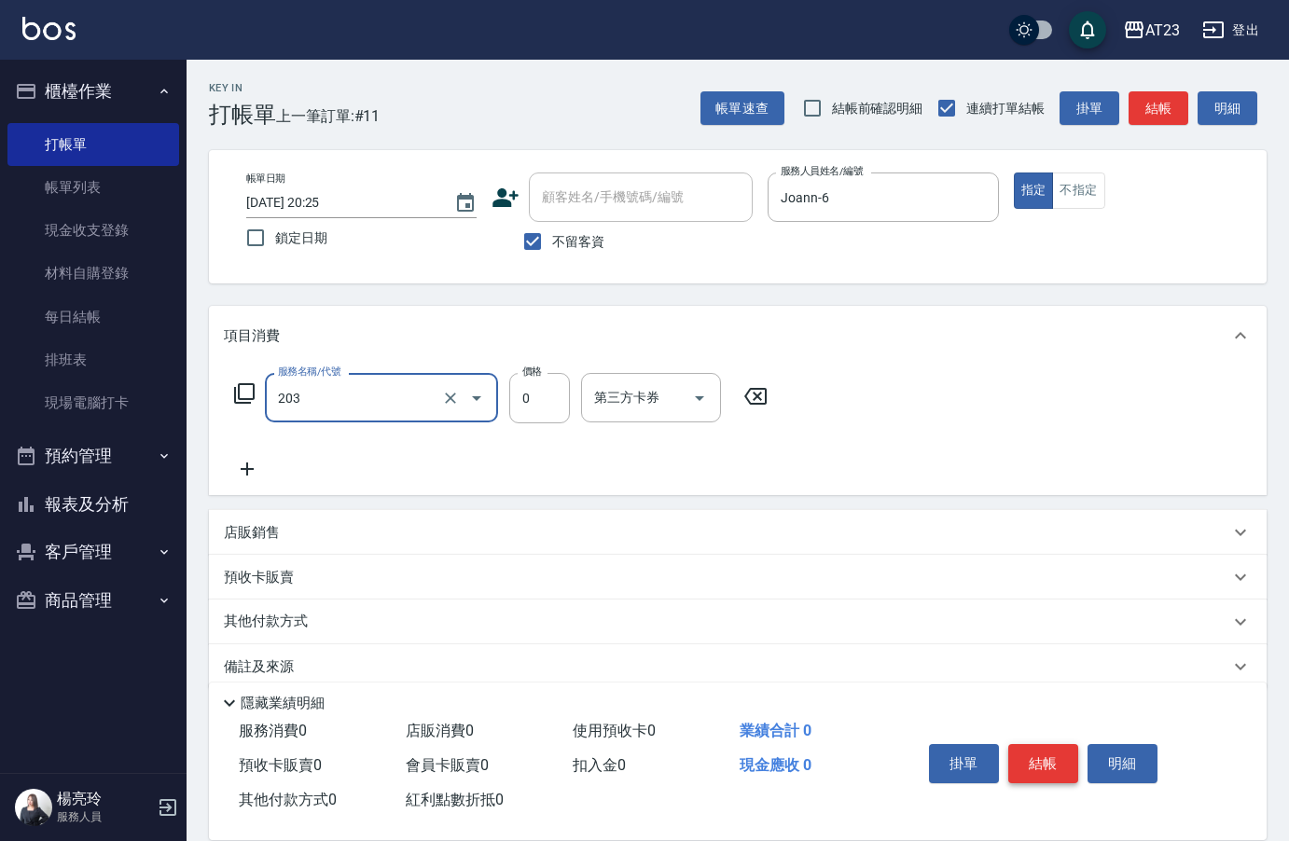
type input "使用洗髮卡(203)"
click at [1052, 760] on button "結帳" at bounding box center [1043, 763] width 70 height 39
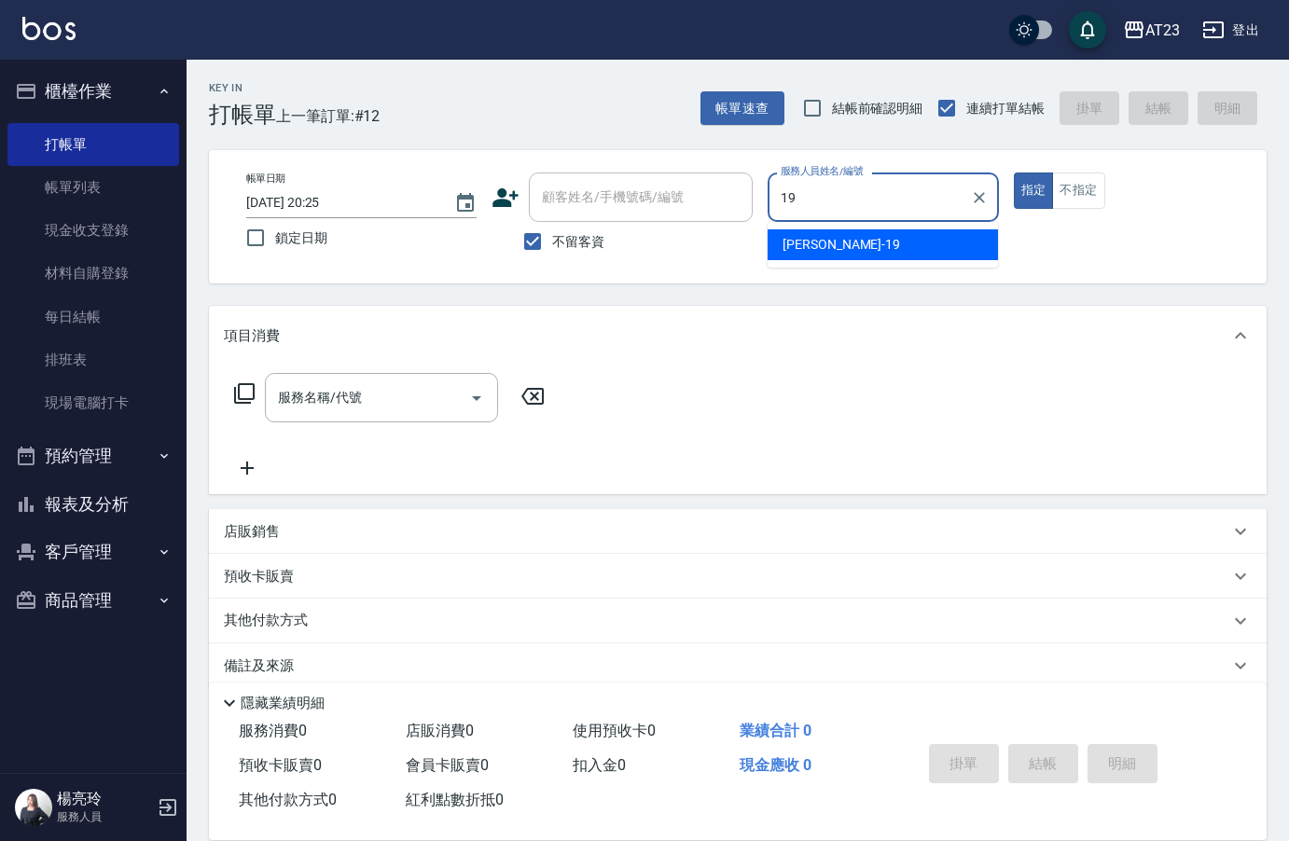
type input "亮亮-19"
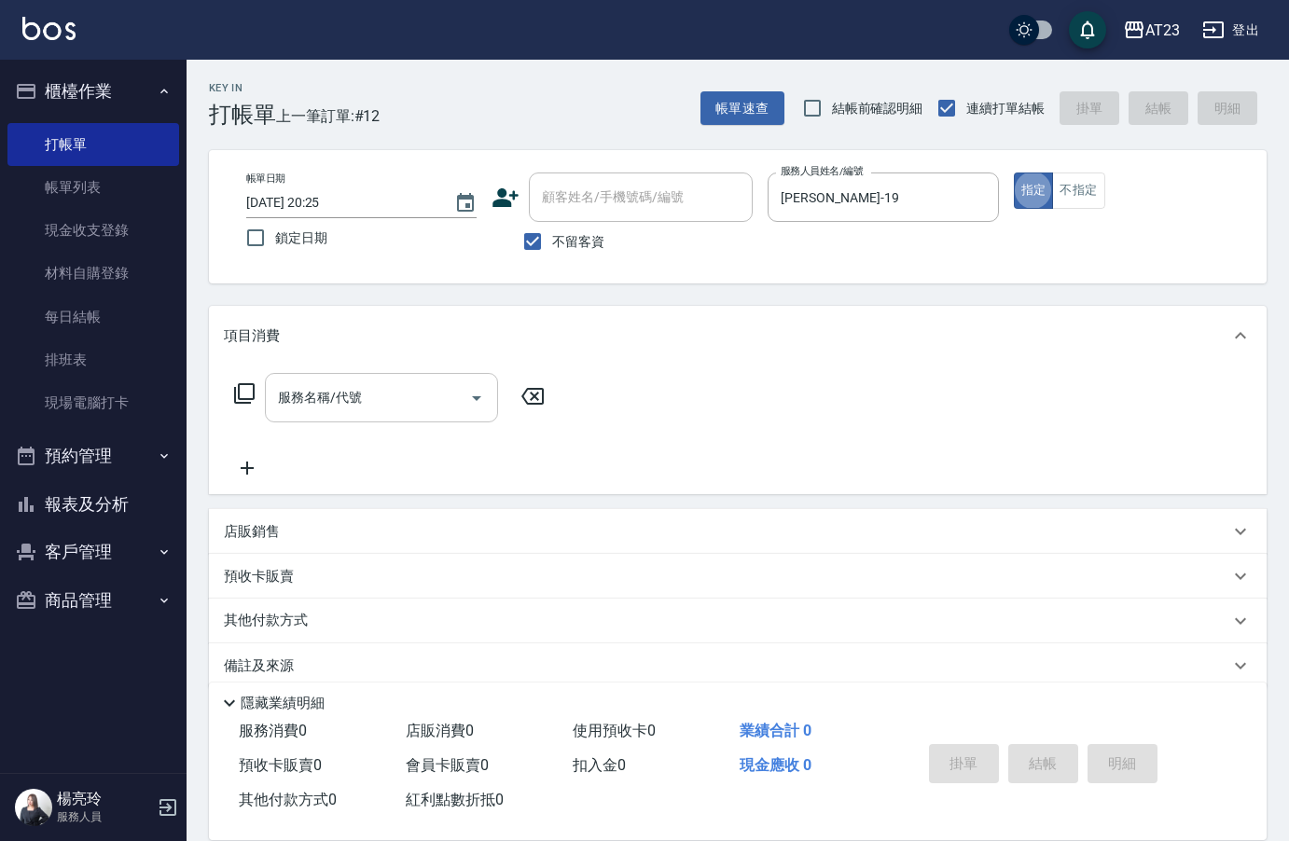
click at [363, 400] on input "服務名稱/代號" at bounding box center [367, 397] width 188 height 33
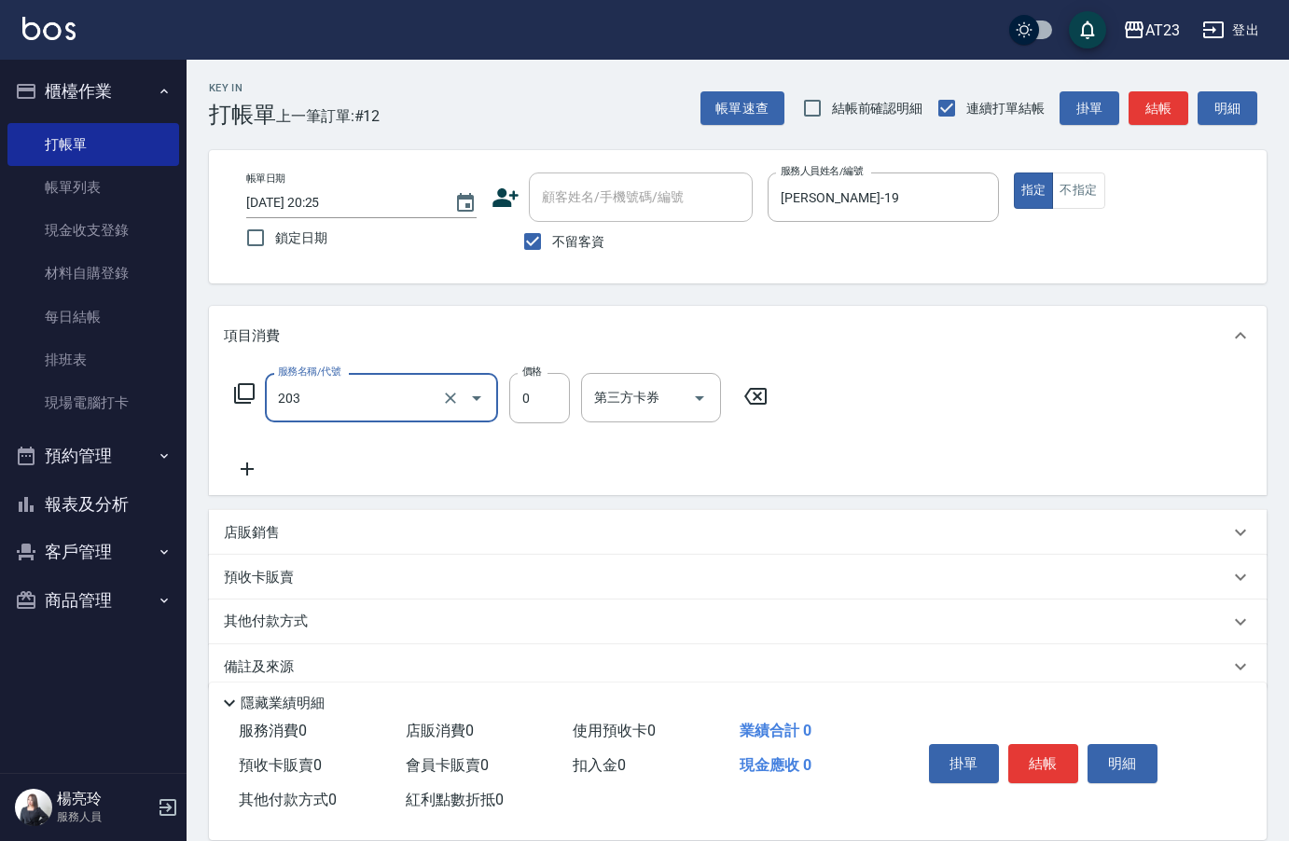
type input "使用洗髮卡(203)"
click at [723, 284] on div "Key In 打帳單 上一筆訂單:#12 帳單速查 結帳前確認明細 連續打單結帳 掛單 結帳 明細 帳單日期 2025/10/07 20:25 鎖定日期 顧客…" at bounding box center [737, 464] width 1102 height 808
click at [1056, 758] on button "結帳" at bounding box center [1043, 763] width 70 height 39
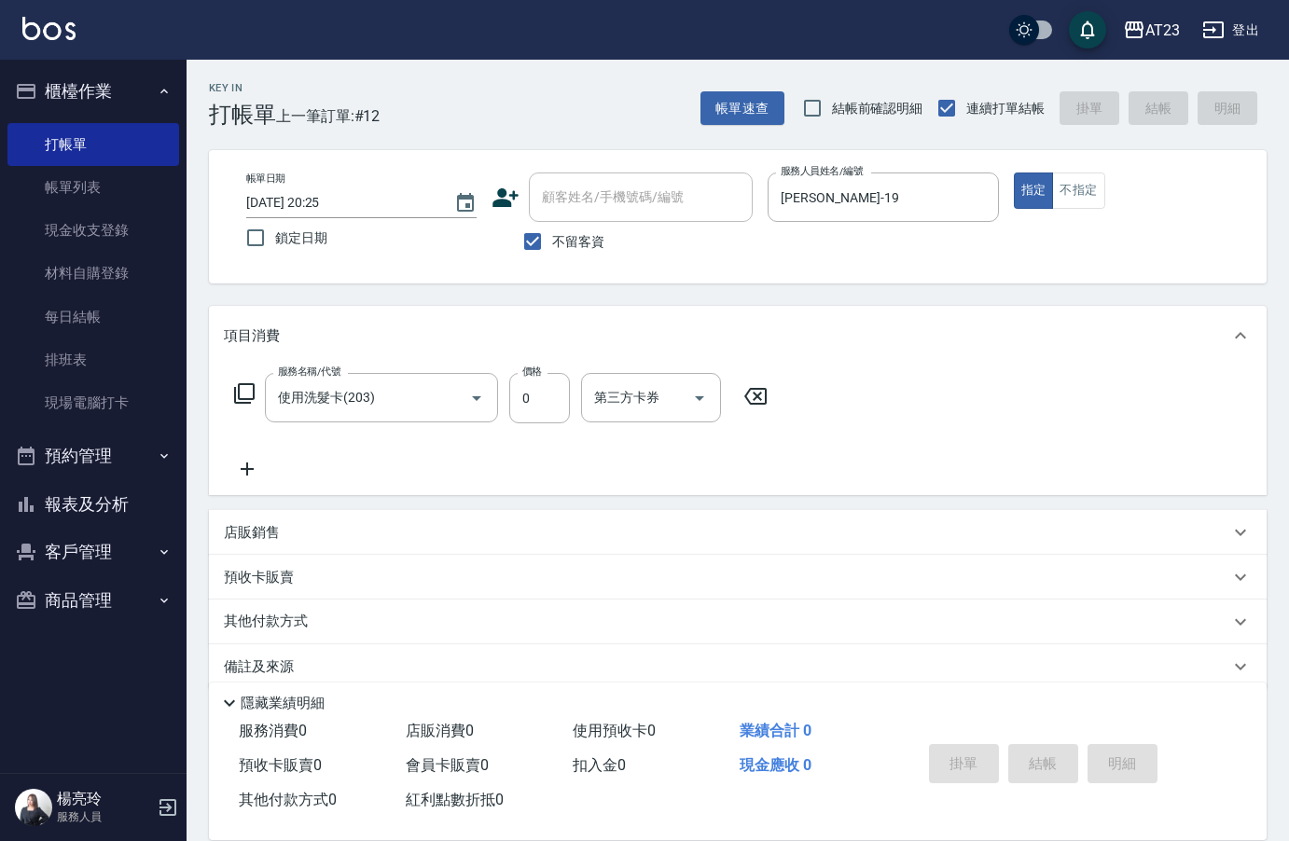
type input "2025/10/07 20:26"
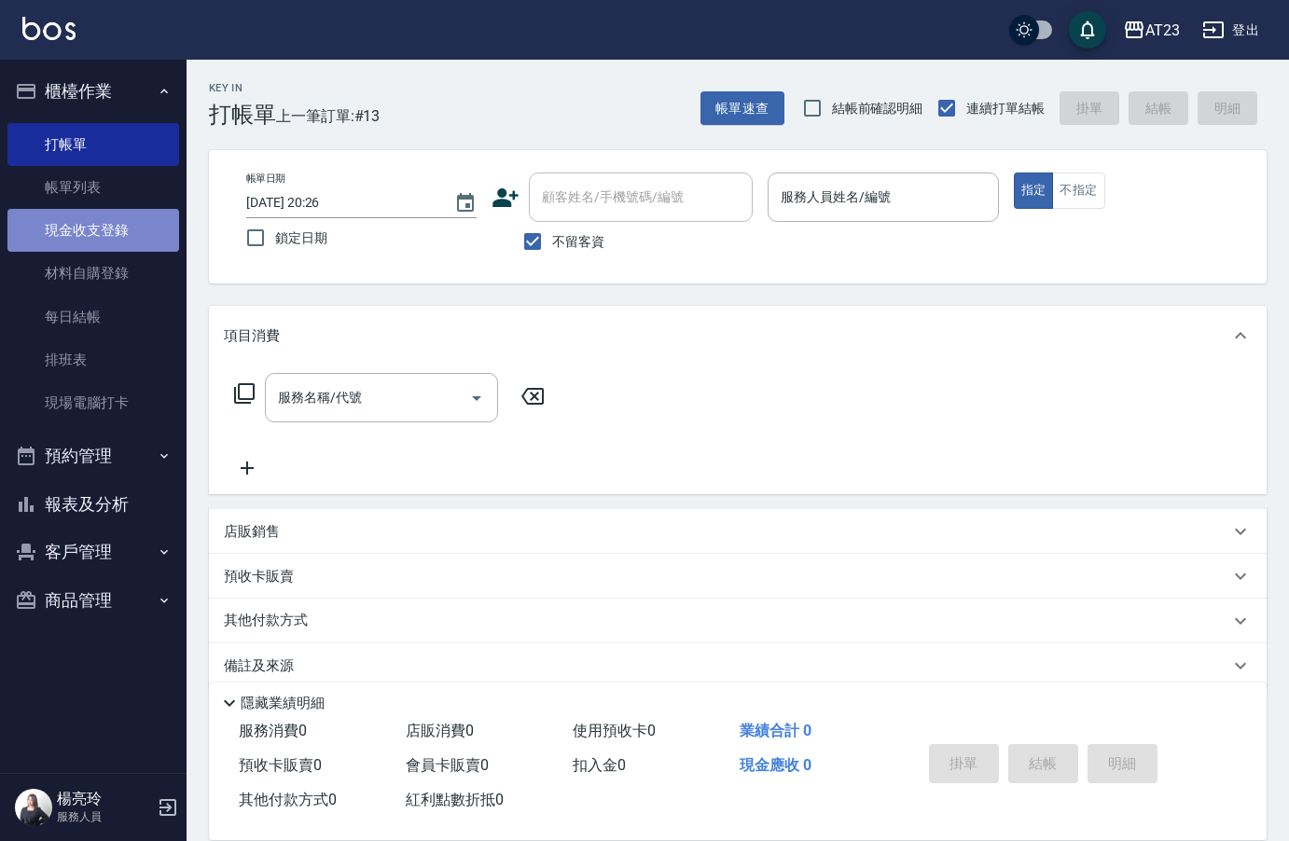
click at [89, 214] on link "現金收支登錄" at bounding box center [93, 230] width 172 height 43
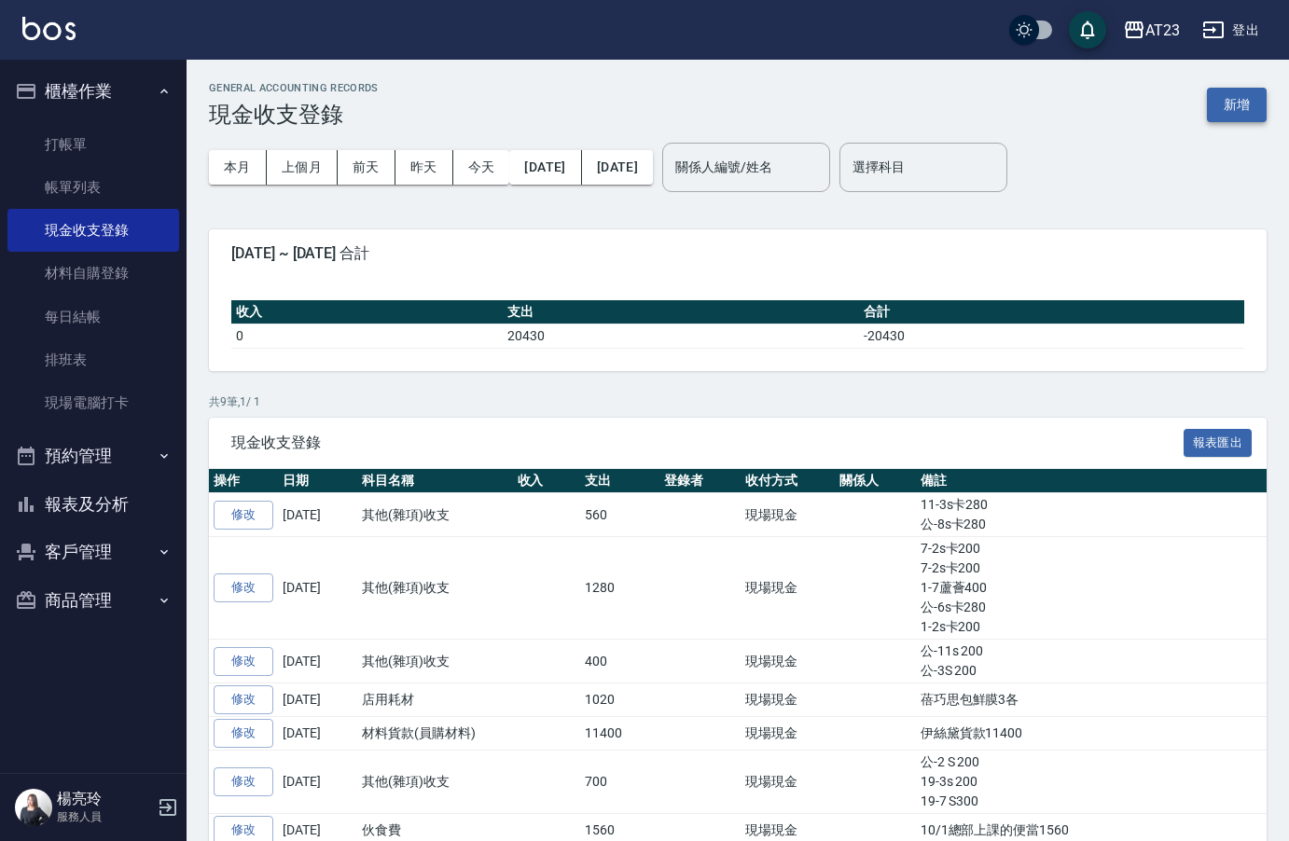
click at [1251, 96] on button "新增" at bounding box center [1237, 105] width 60 height 35
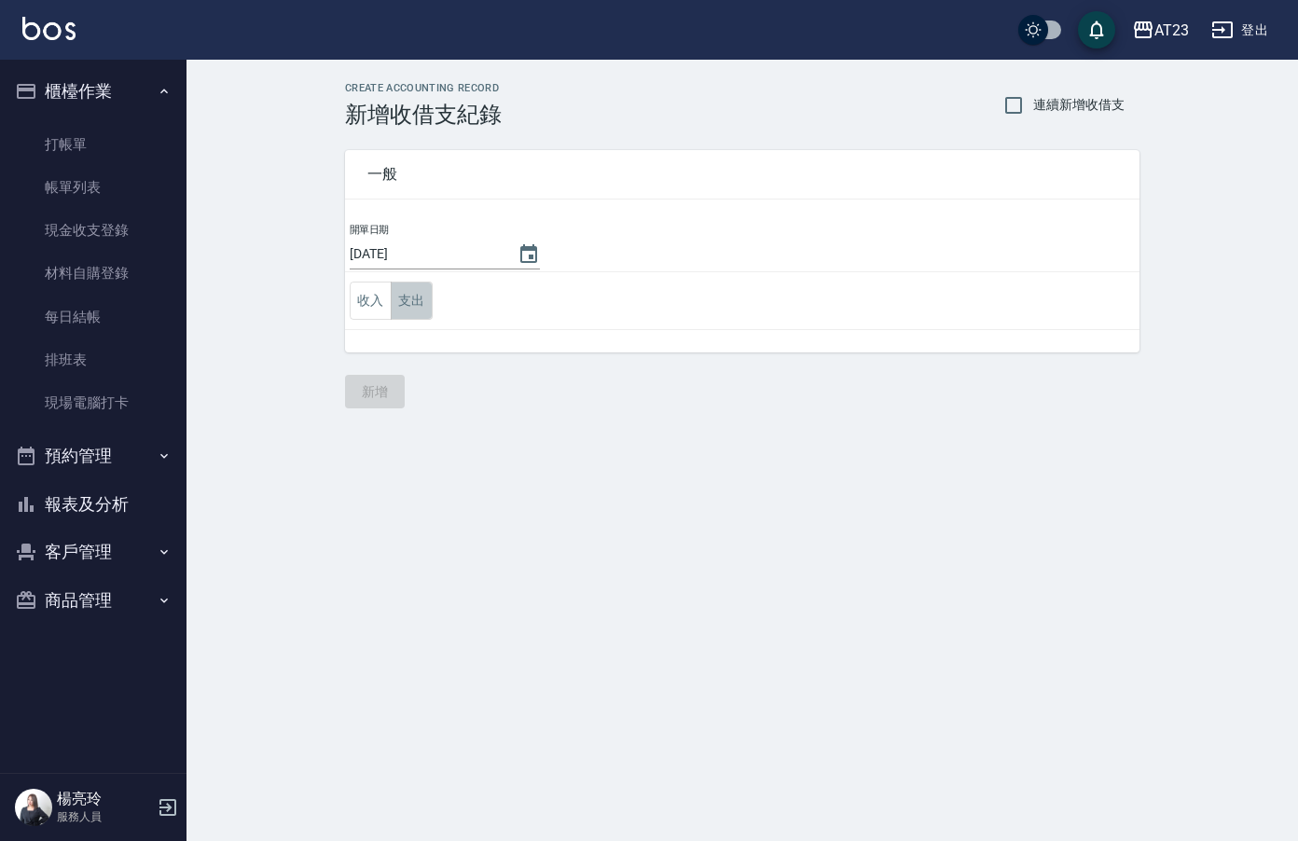
click at [412, 292] on button "支出" at bounding box center [412, 301] width 42 height 38
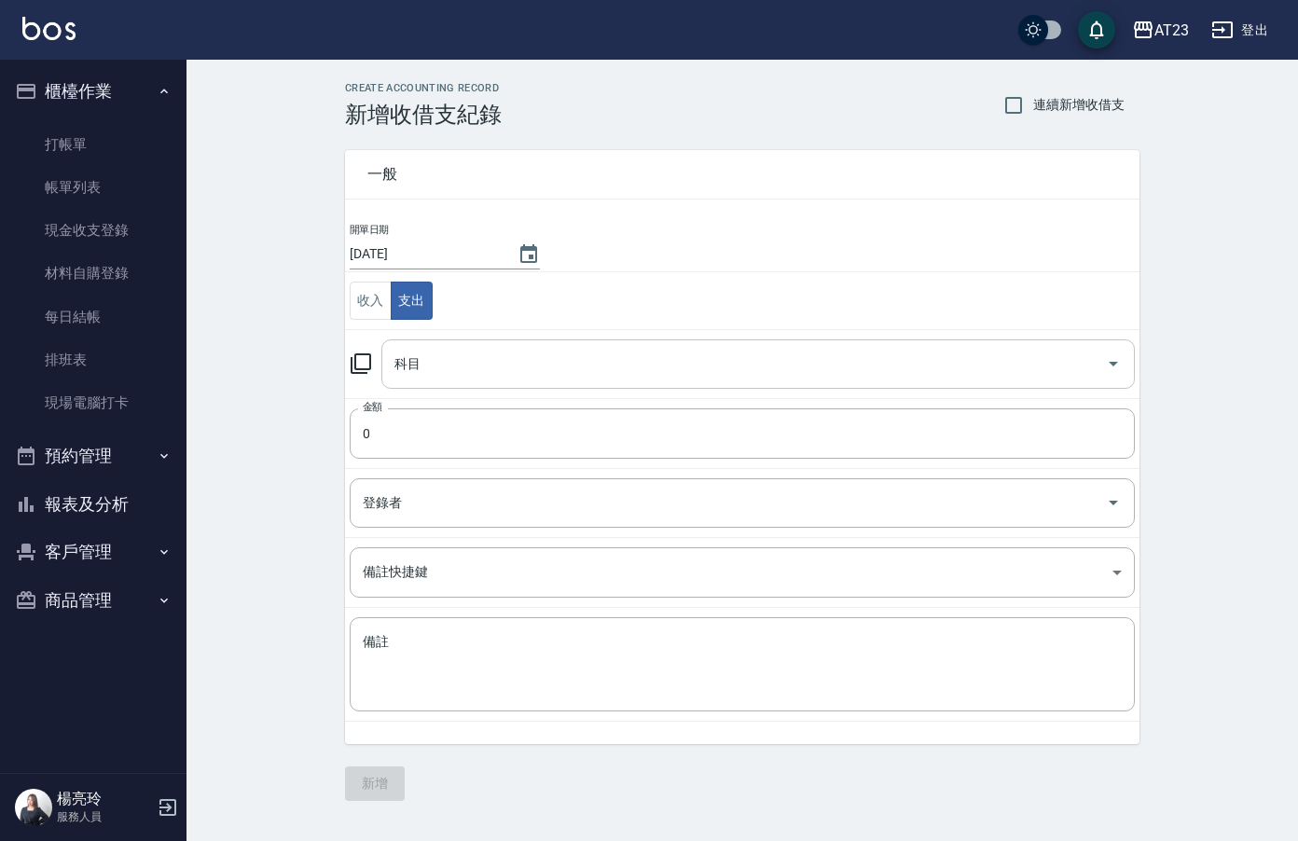
click at [465, 354] on input "科目" at bounding box center [744, 364] width 709 height 33
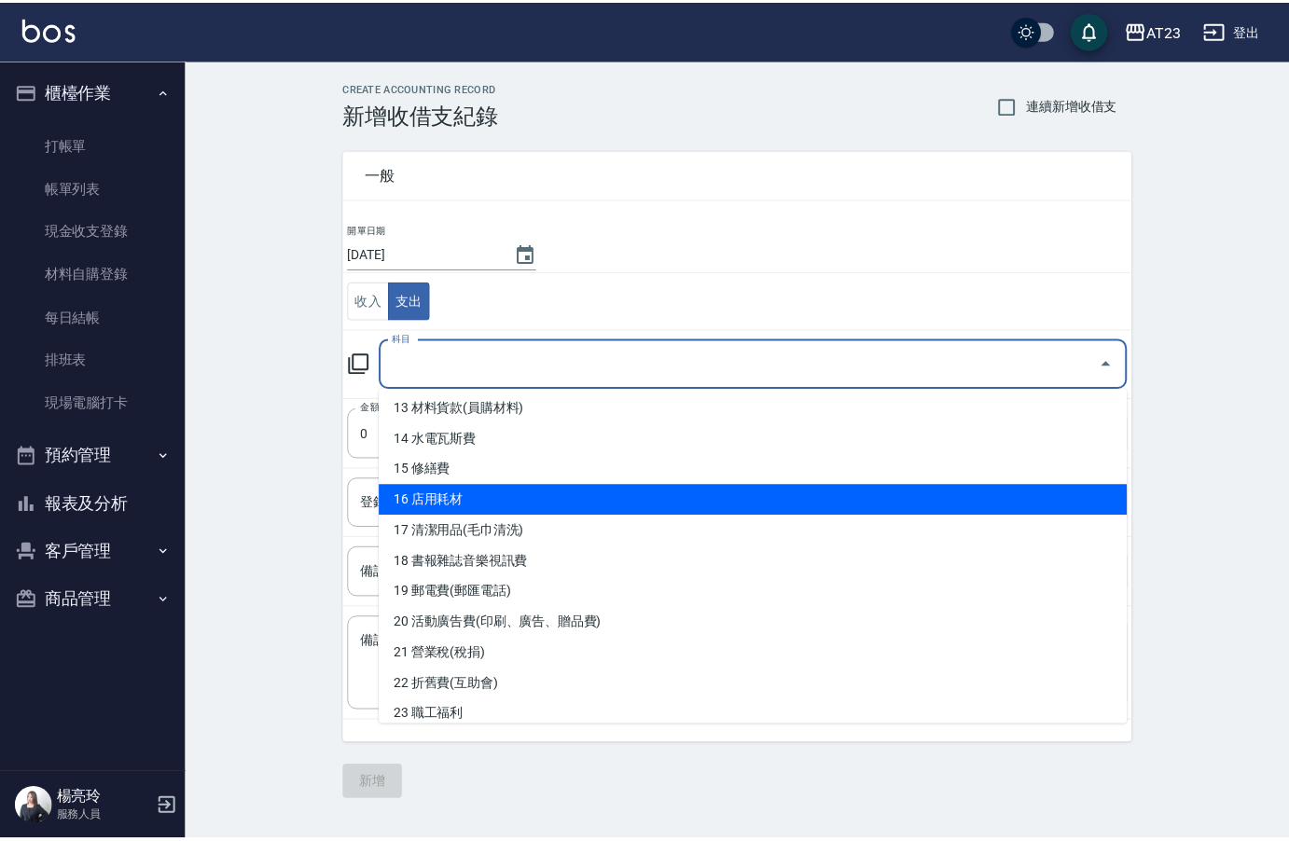
scroll to position [559, 0]
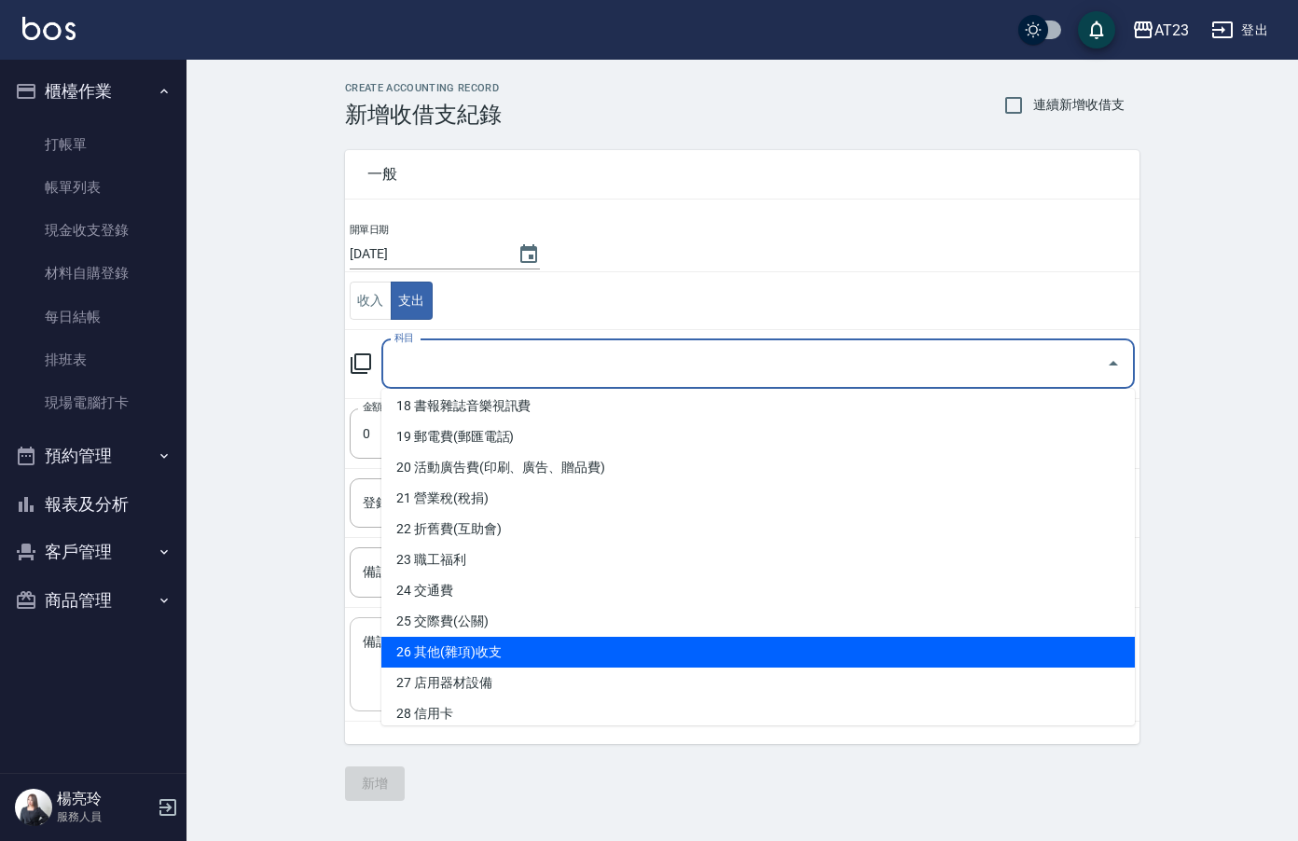
click at [548, 651] on li "26 其他(雜項)收支" at bounding box center [757, 652] width 753 height 31
type input "26 其他(雜項)收支"
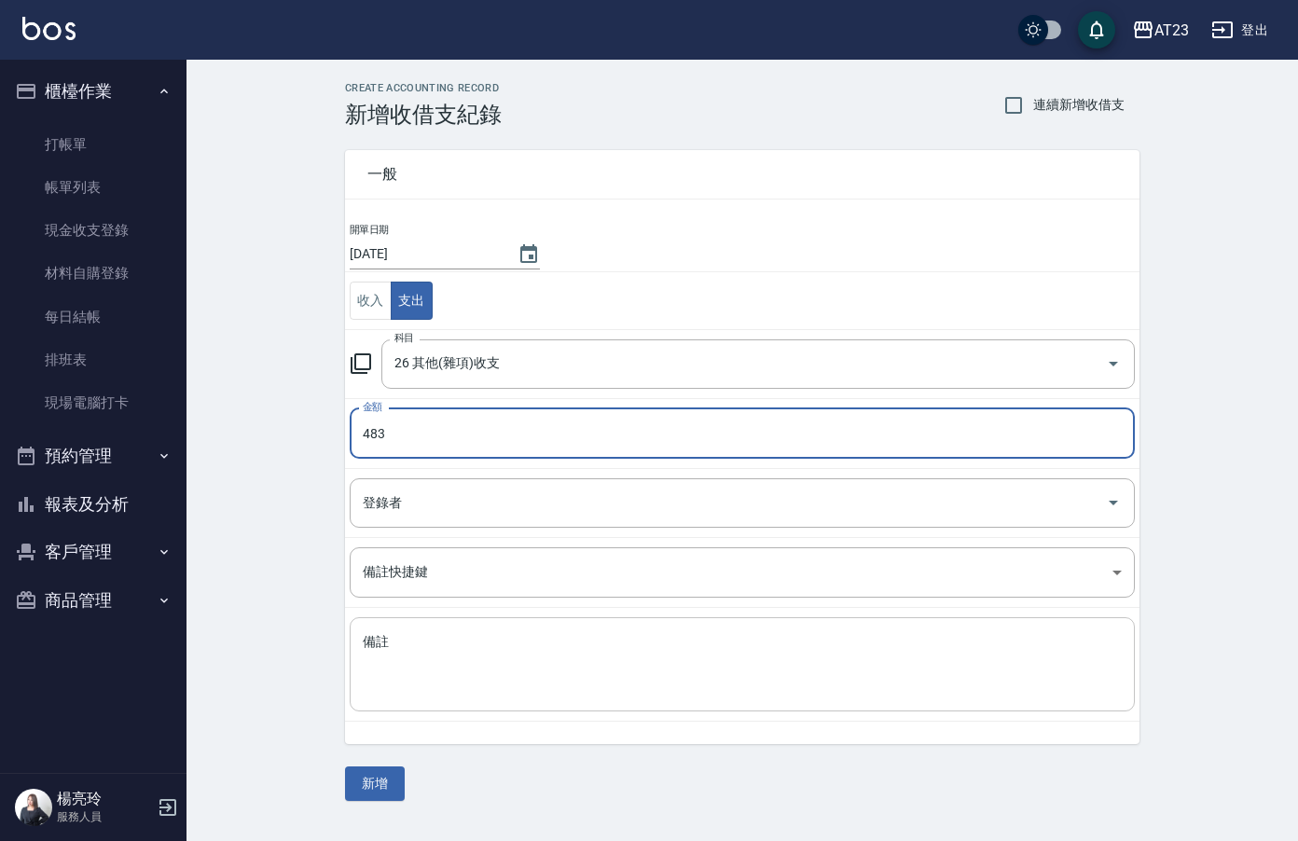
type input "483"
click at [426, 634] on textarea "備註" at bounding box center [742, 664] width 759 height 63
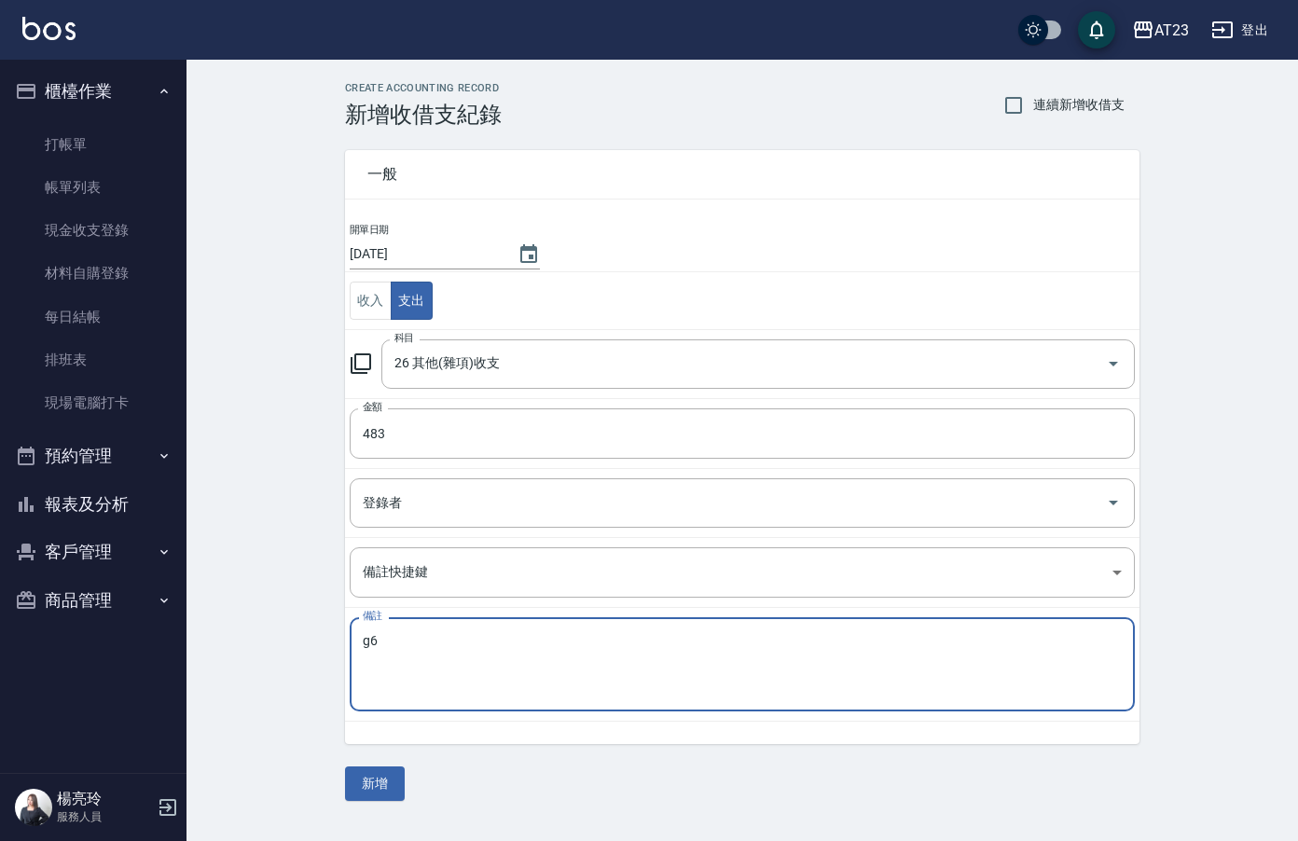
type textarea "g"
type textarea "拜拜483元"
click at [380, 781] on button "新增" at bounding box center [375, 783] width 60 height 35
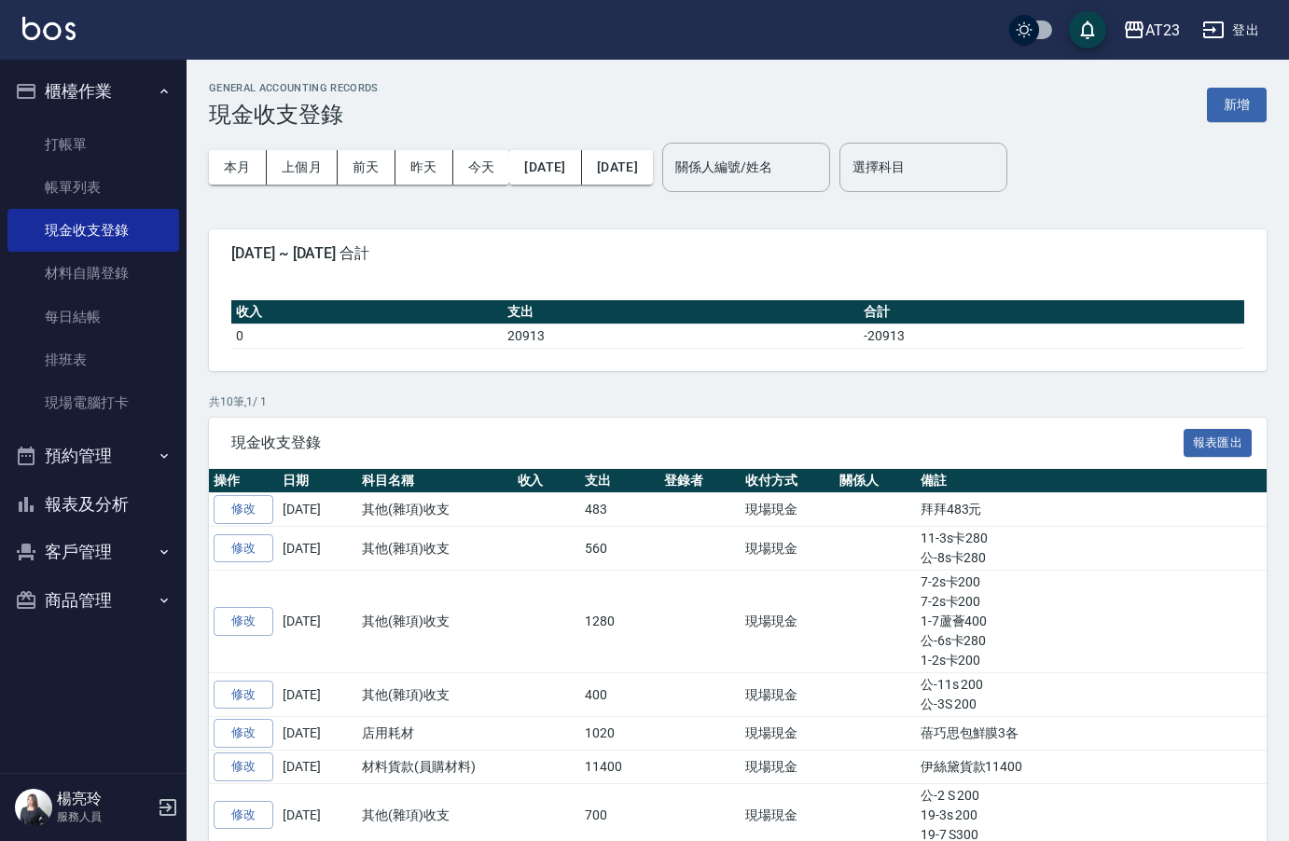
click at [91, 504] on button "報表及分析" at bounding box center [93, 504] width 172 height 48
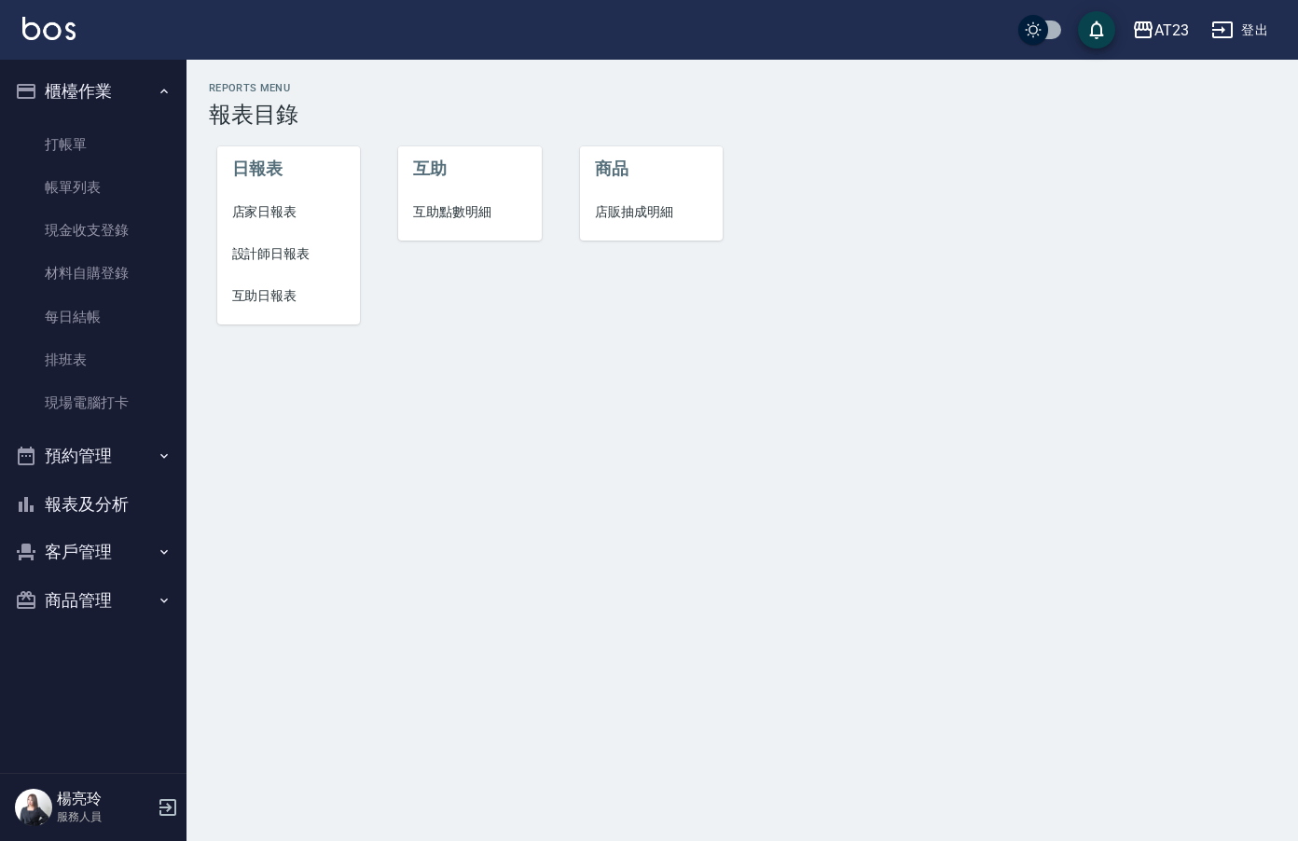
click at [286, 252] on span "設計師日報表" at bounding box center [289, 254] width 114 height 20
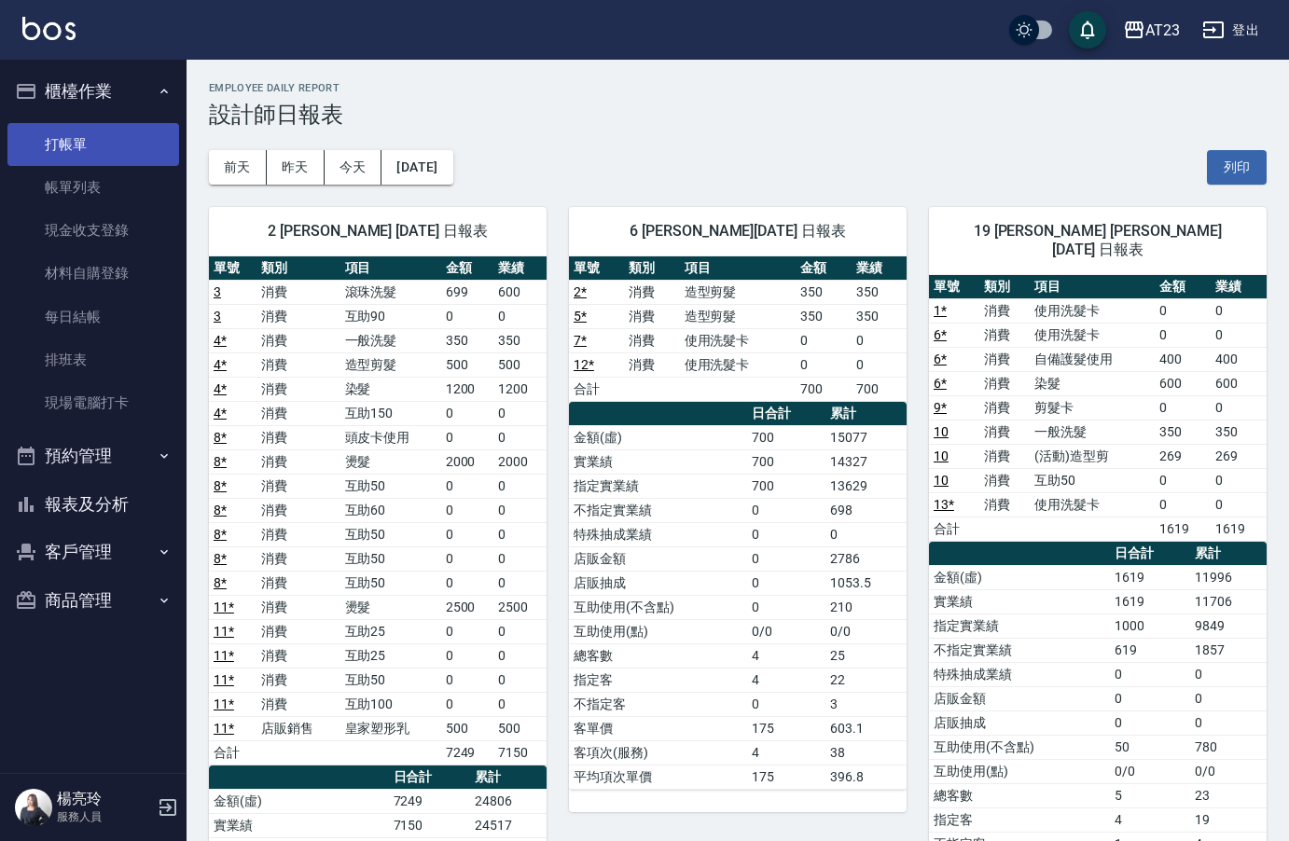
click at [117, 138] on link "打帳單" at bounding box center [93, 144] width 172 height 43
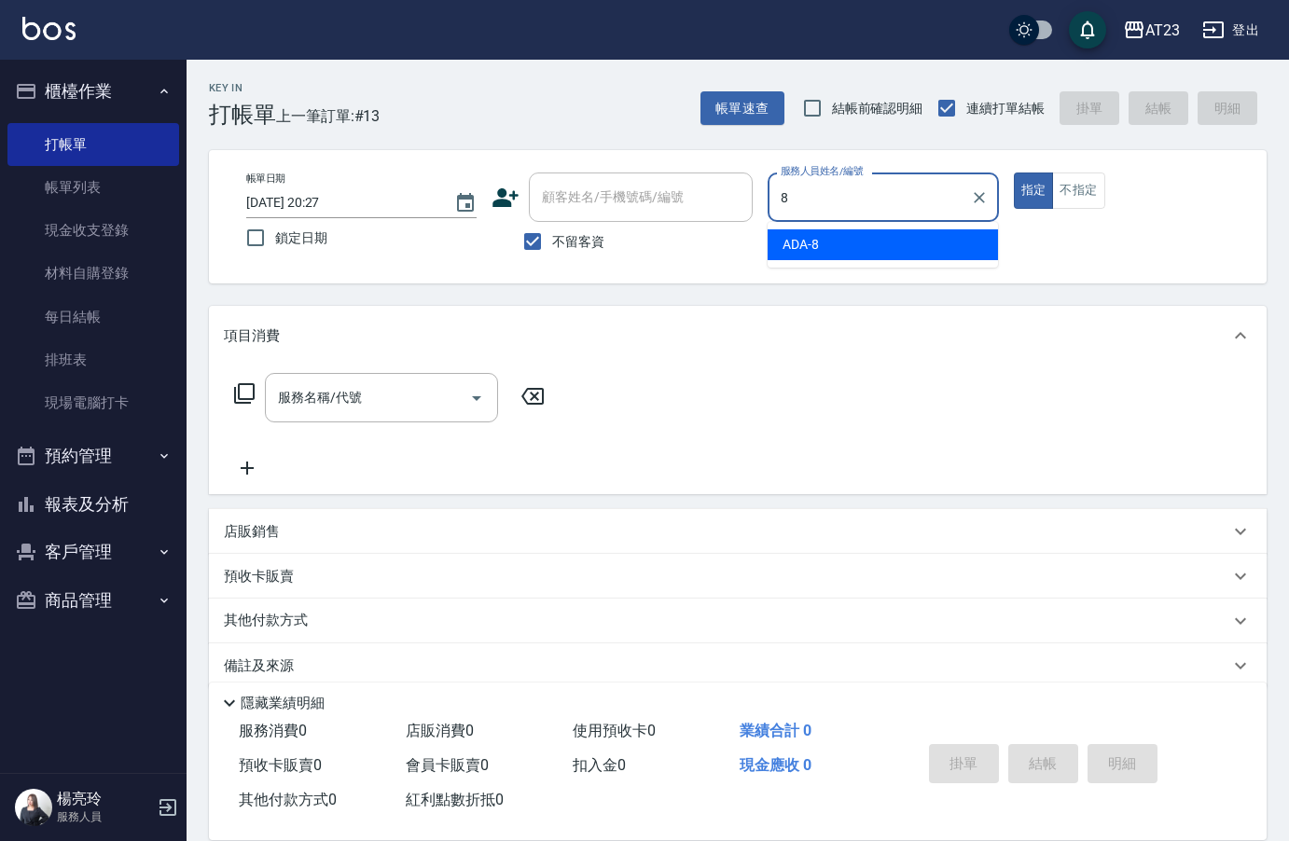
type input "ADA-8"
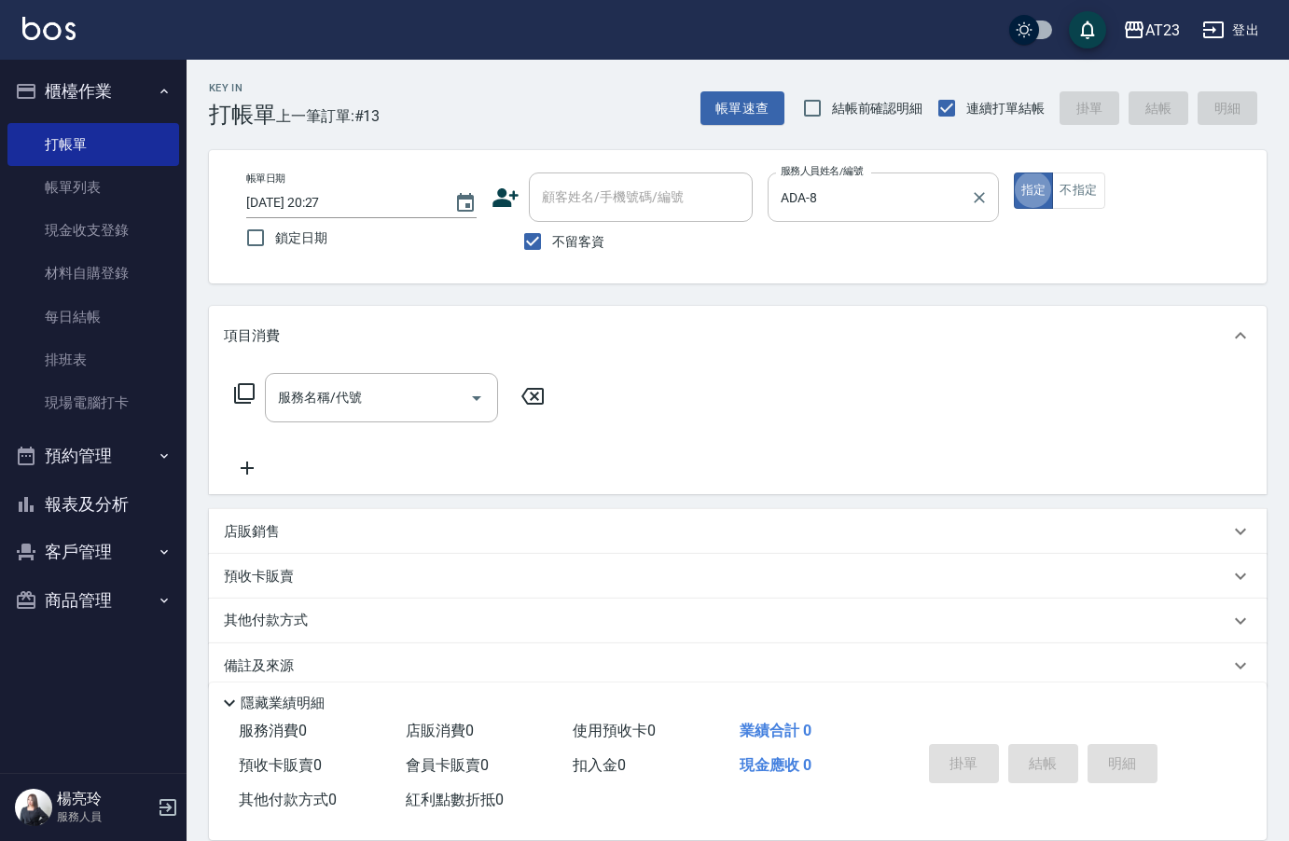
type button "true"
click at [377, 390] on input "服務名稱/代號" at bounding box center [367, 397] width 188 height 33
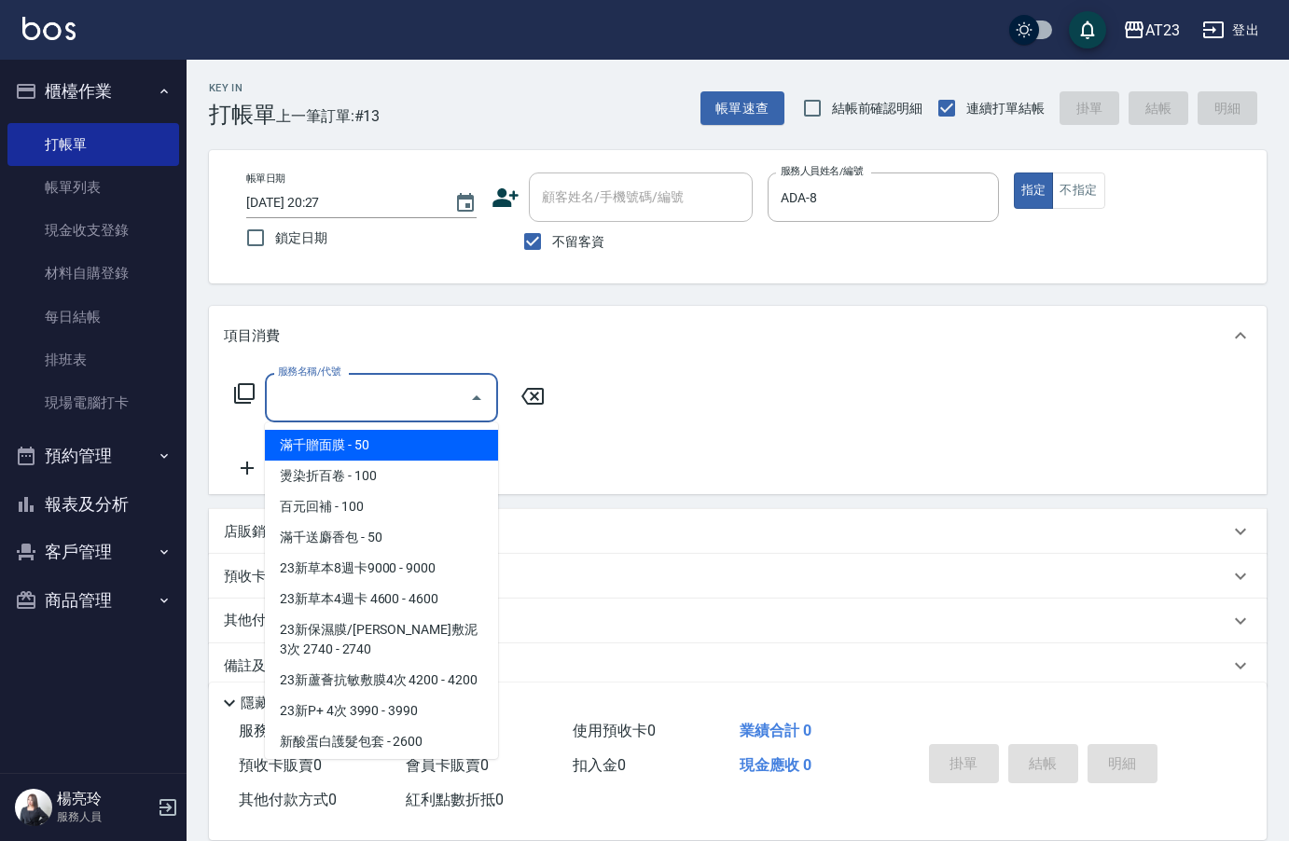
click at [251, 393] on icon at bounding box center [244, 393] width 22 height 22
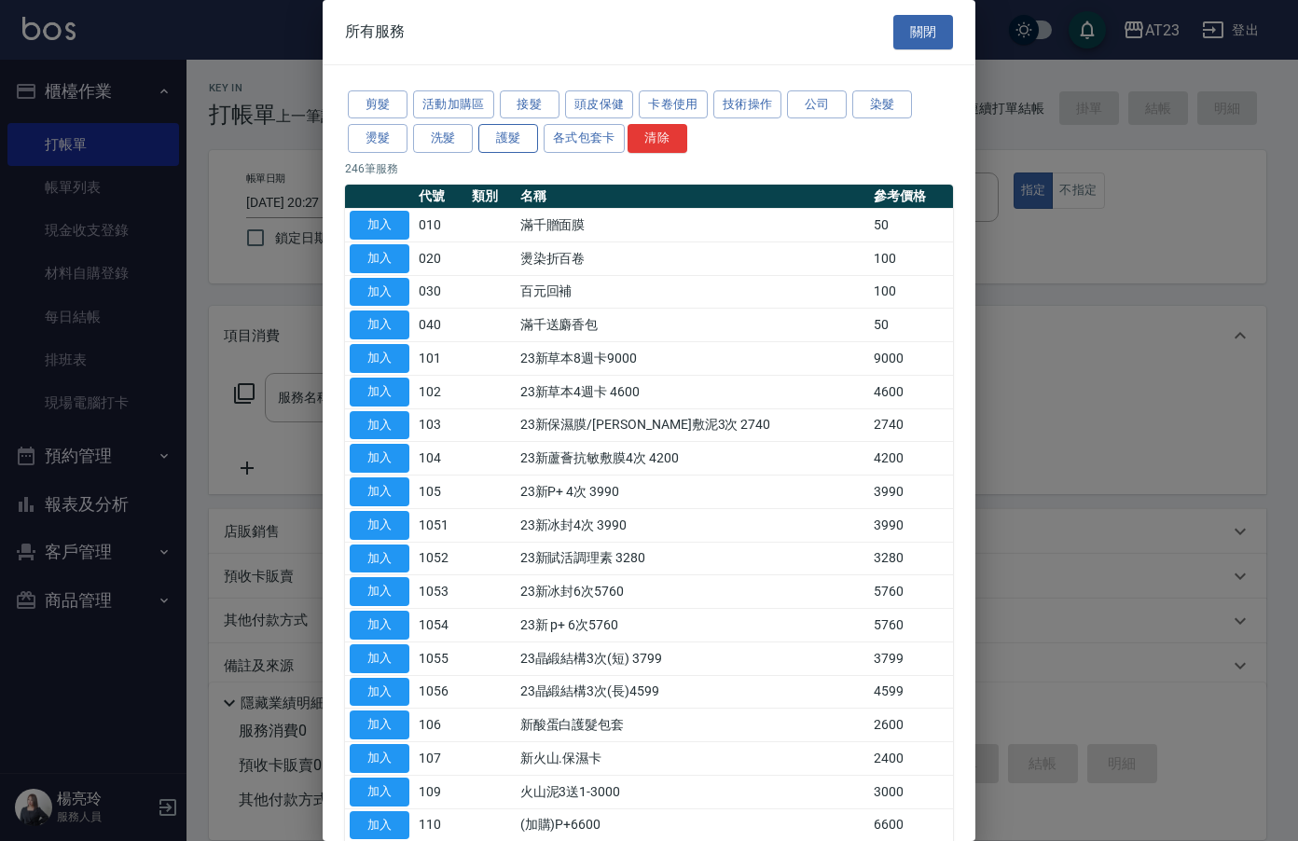
click at [502, 129] on button "護髮" at bounding box center [508, 138] width 60 height 29
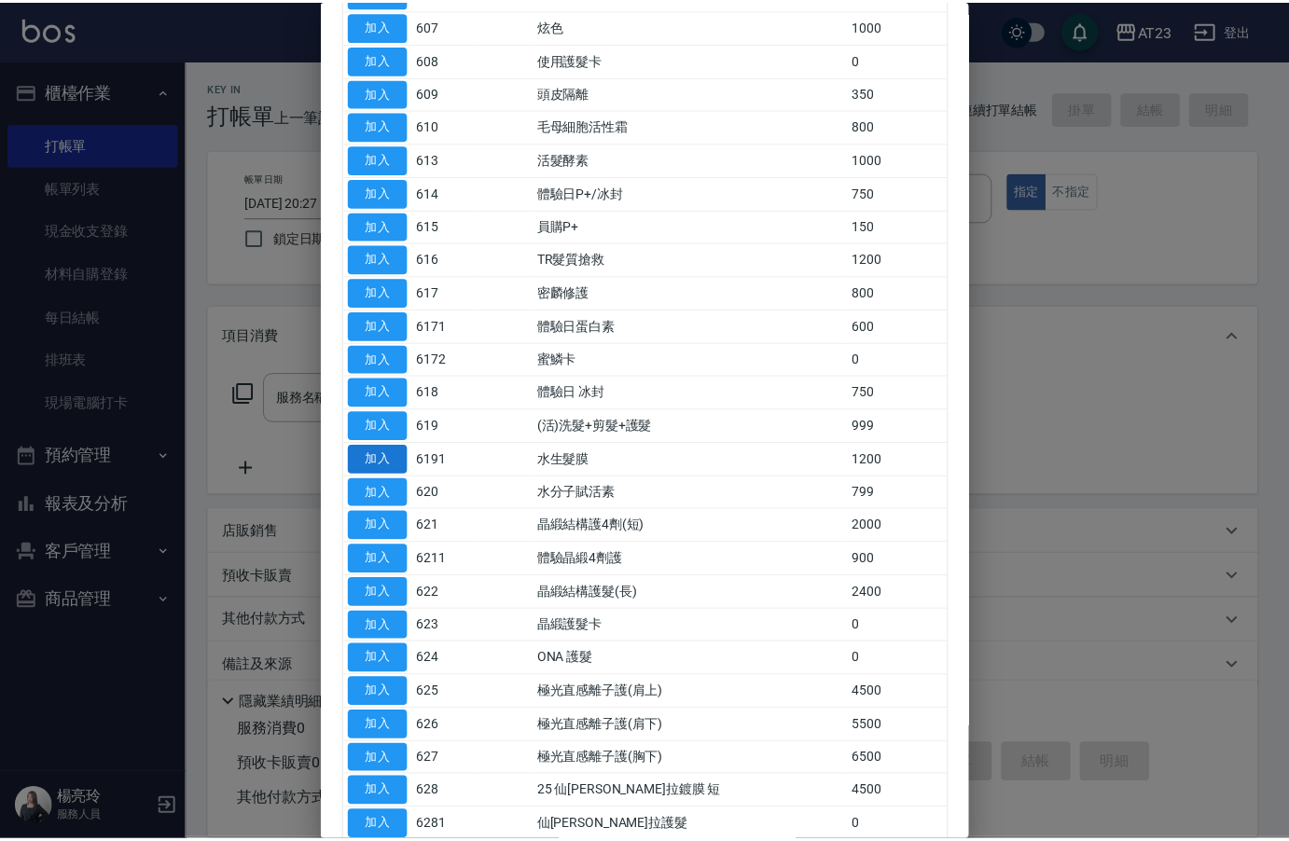
scroll to position [93, 0]
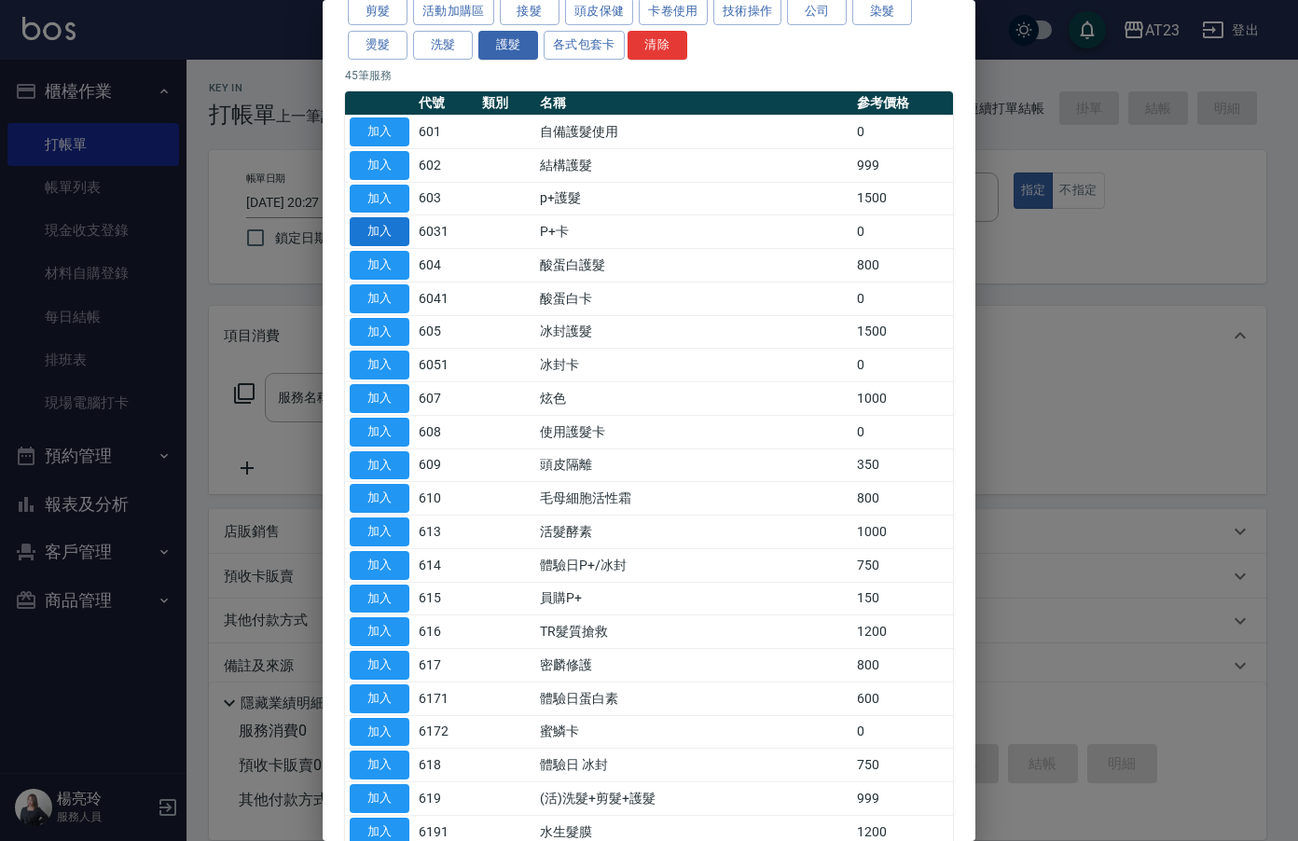
click at [371, 230] on button "加入" at bounding box center [380, 231] width 60 height 29
type input "P+卡(6031)"
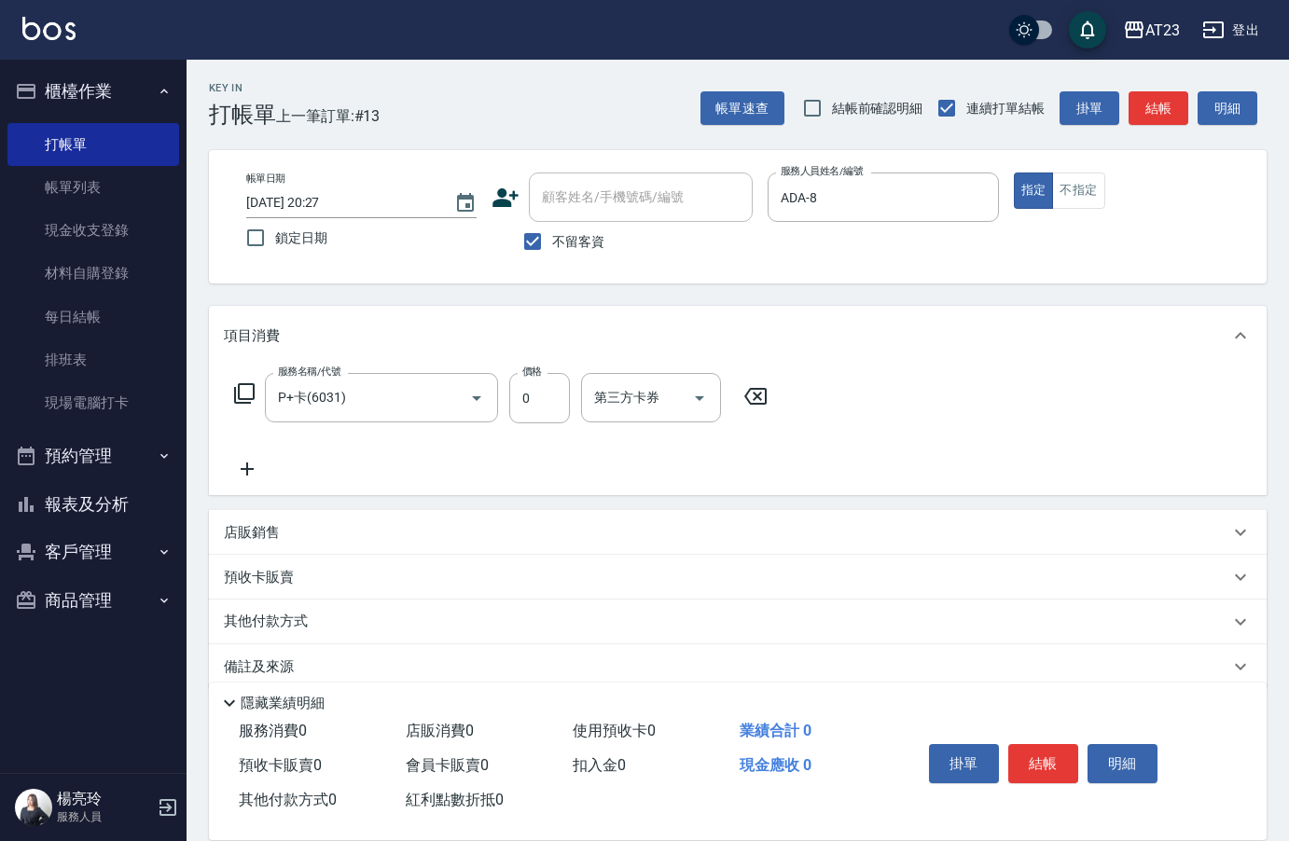
click at [241, 464] on icon at bounding box center [247, 469] width 47 height 22
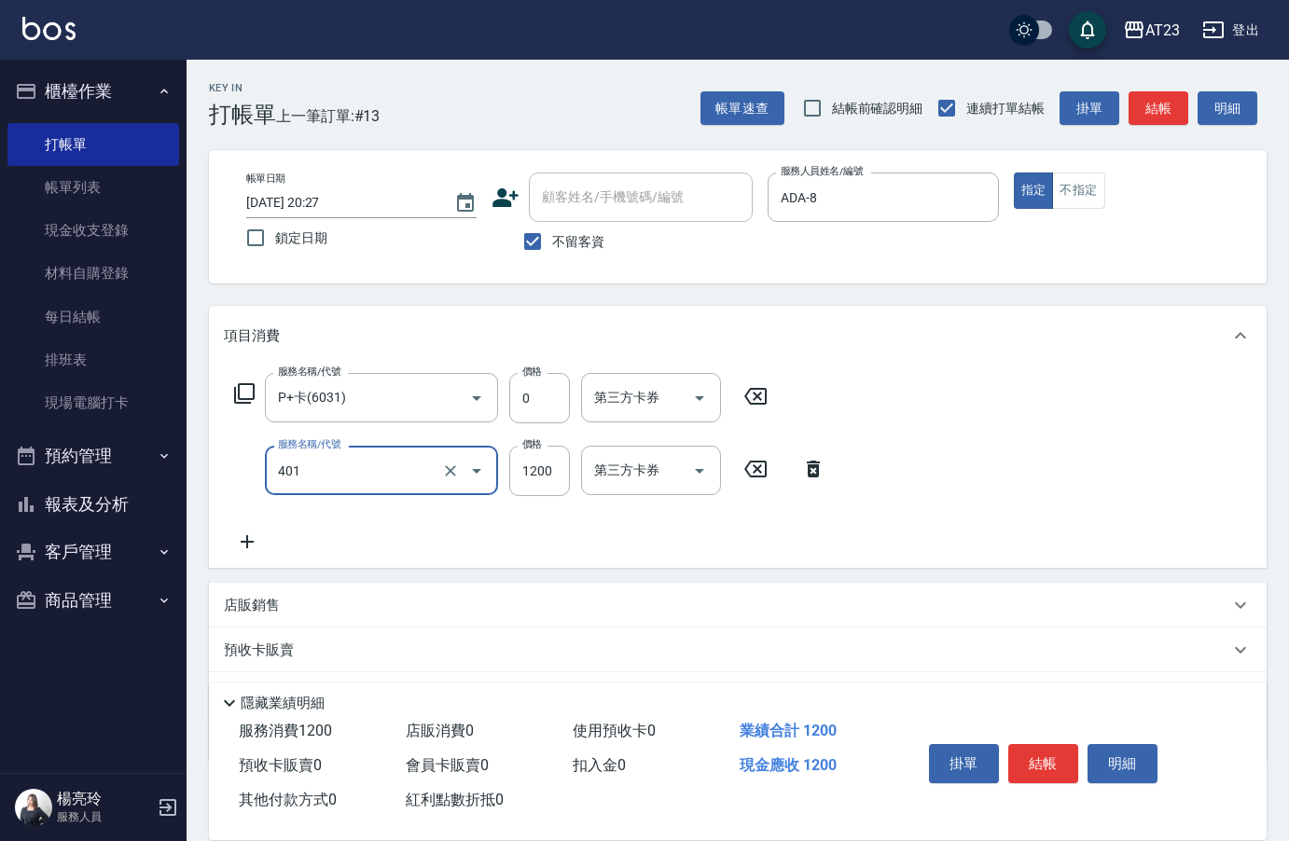
type input "燙髮(401)"
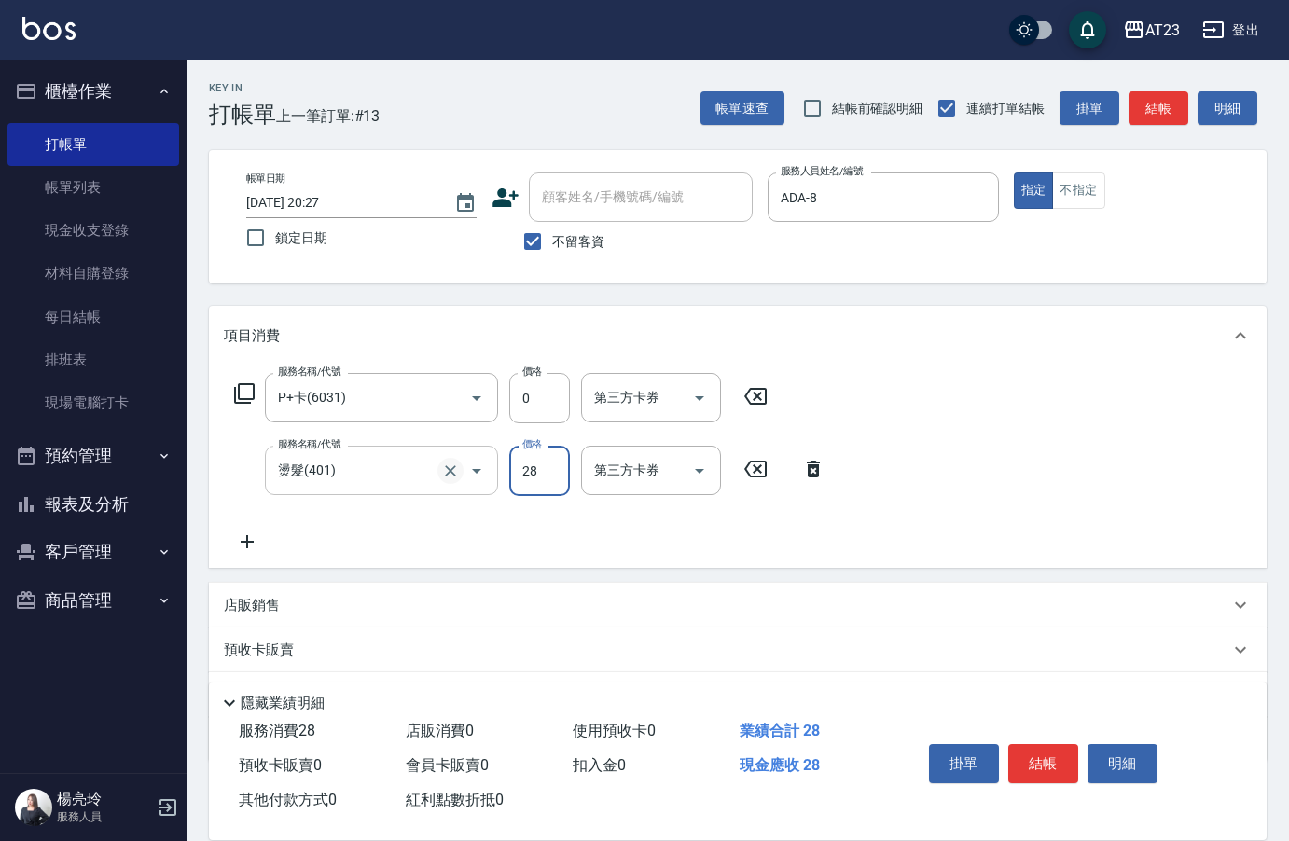
click at [455, 468] on icon "Clear" at bounding box center [450, 471] width 19 height 19
type input "28"
click at [392, 479] on input "燙髮(401)" at bounding box center [355, 470] width 164 height 33
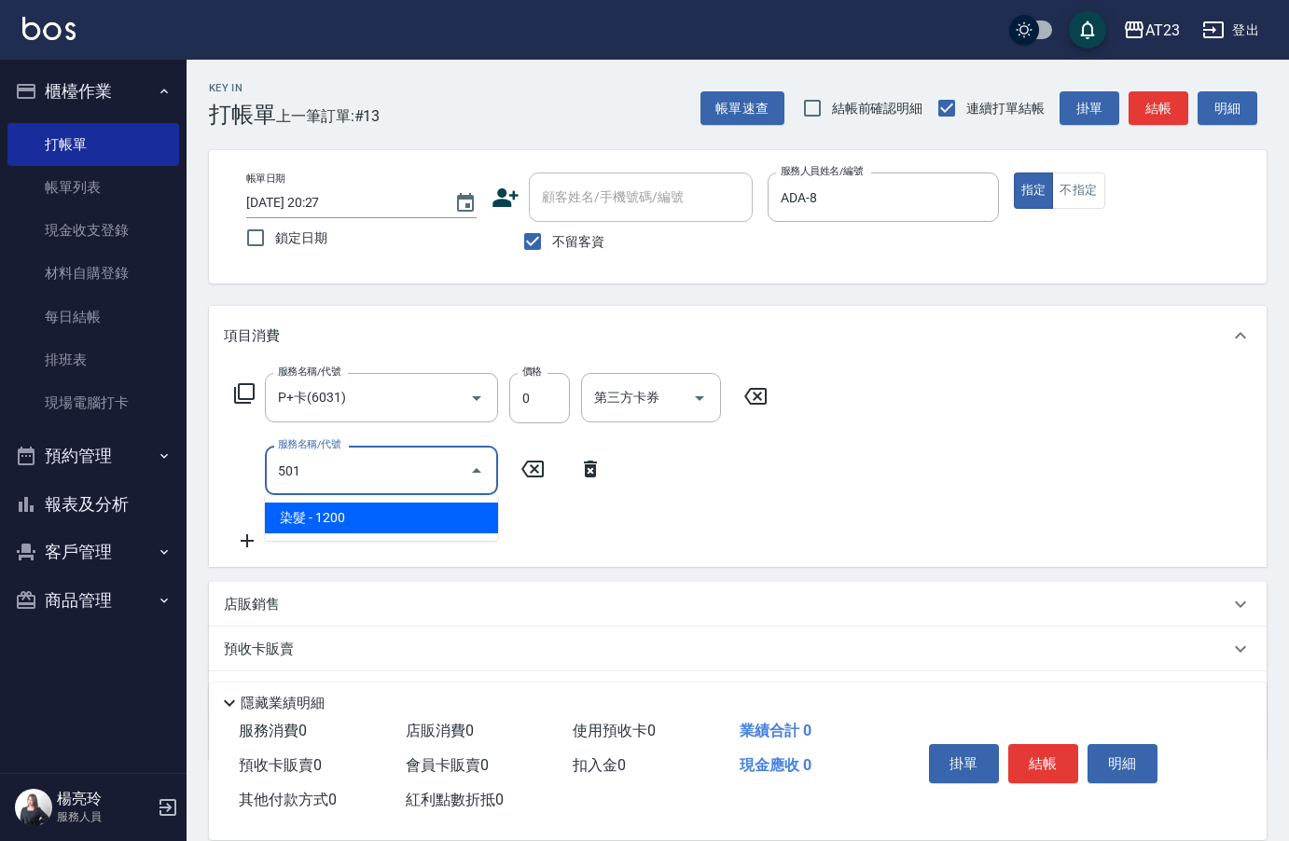
scroll to position [0, 0]
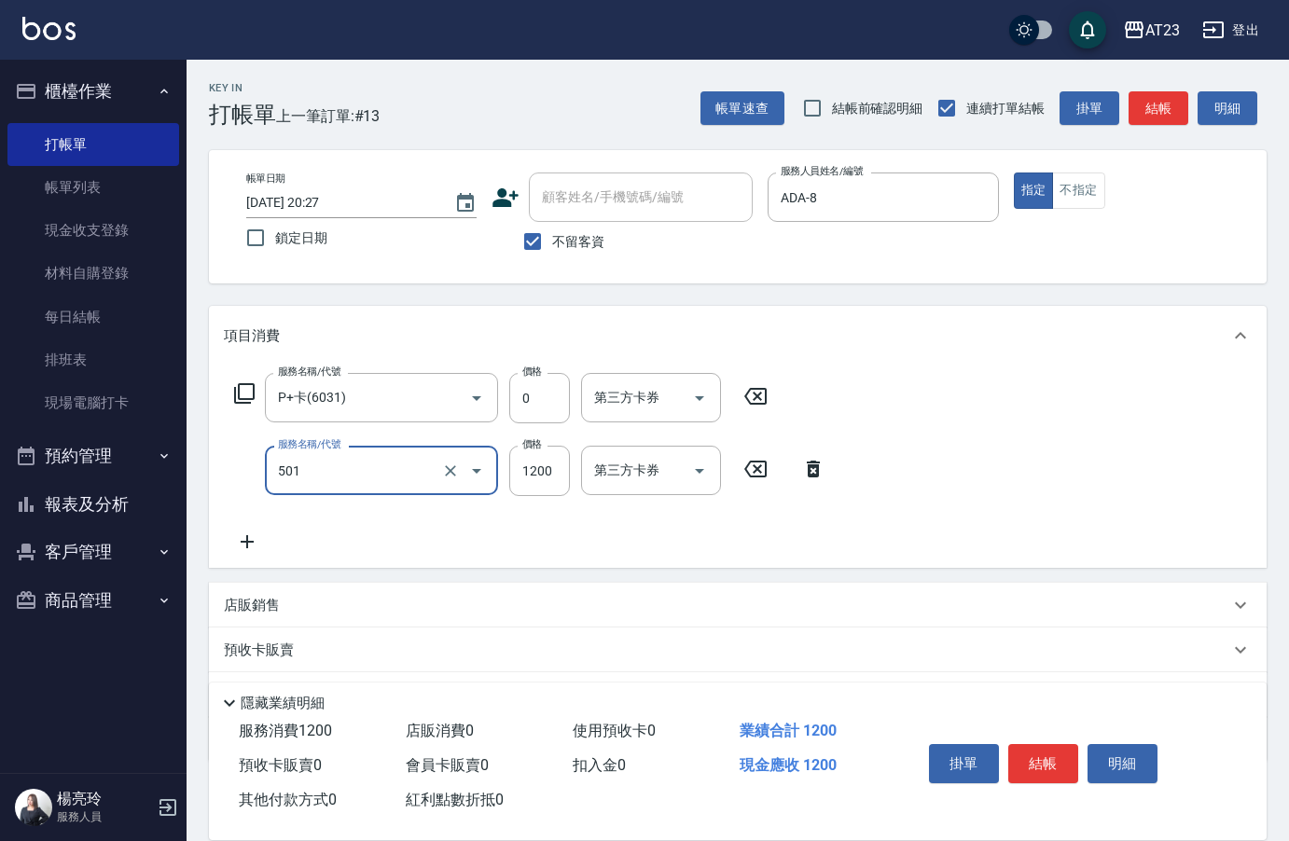
type input "染髮(501)"
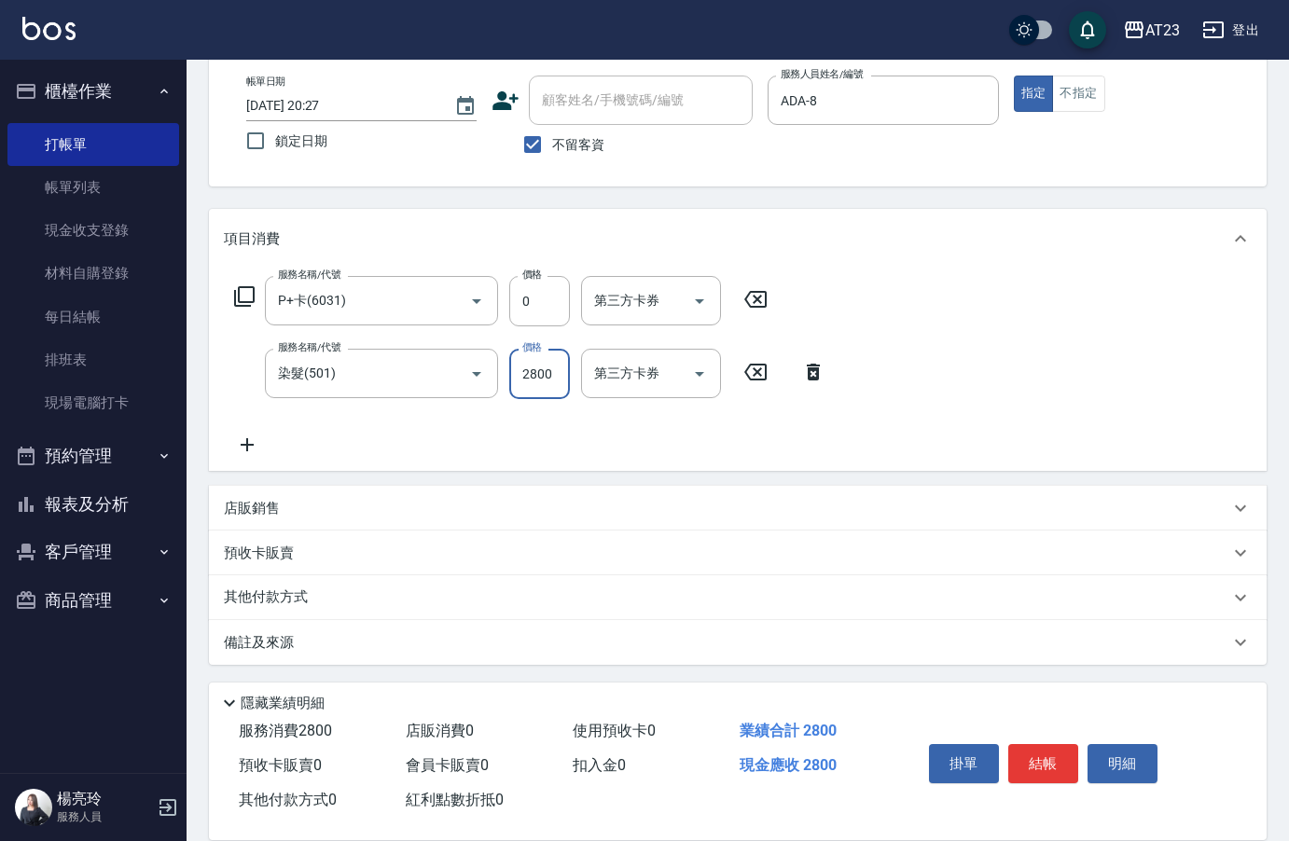
scroll to position [100, 0]
type input "2800"
click at [244, 438] on icon at bounding box center [247, 442] width 47 height 22
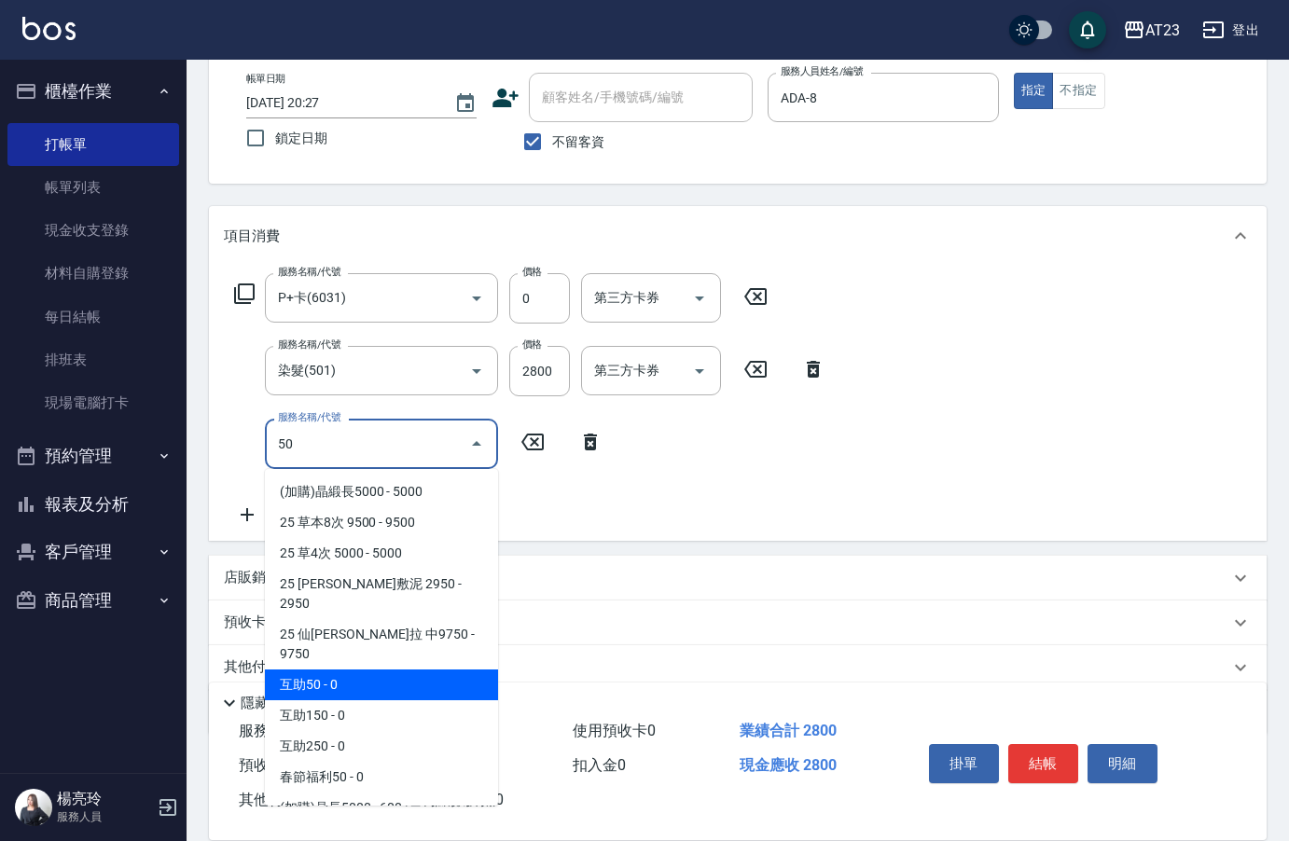
click at [368, 669] on span "互助50 - 0" at bounding box center [381, 684] width 233 height 31
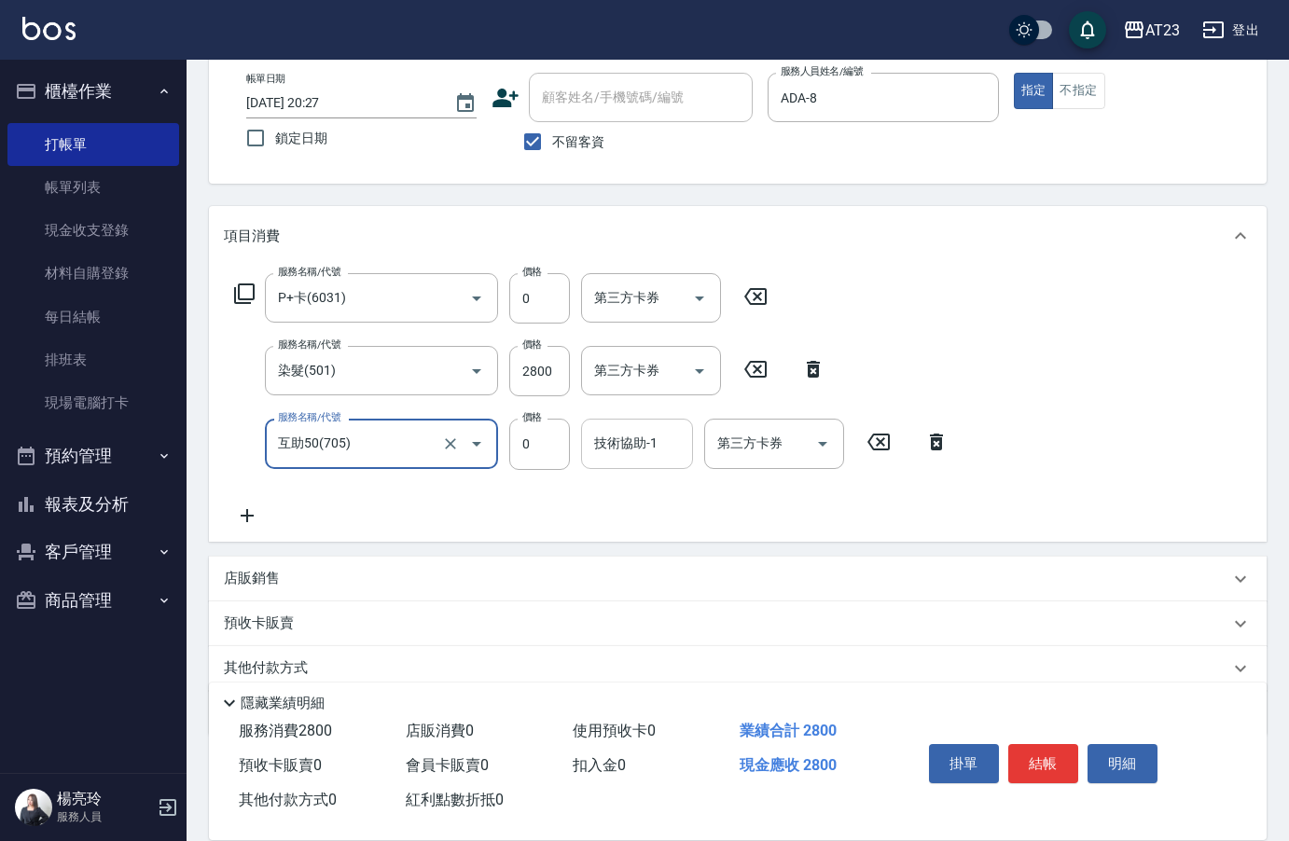
type input "互助50(705)"
click at [647, 438] on div "技術協助-1 技術協助-1" at bounding box center [637, 443] width 112 height 49
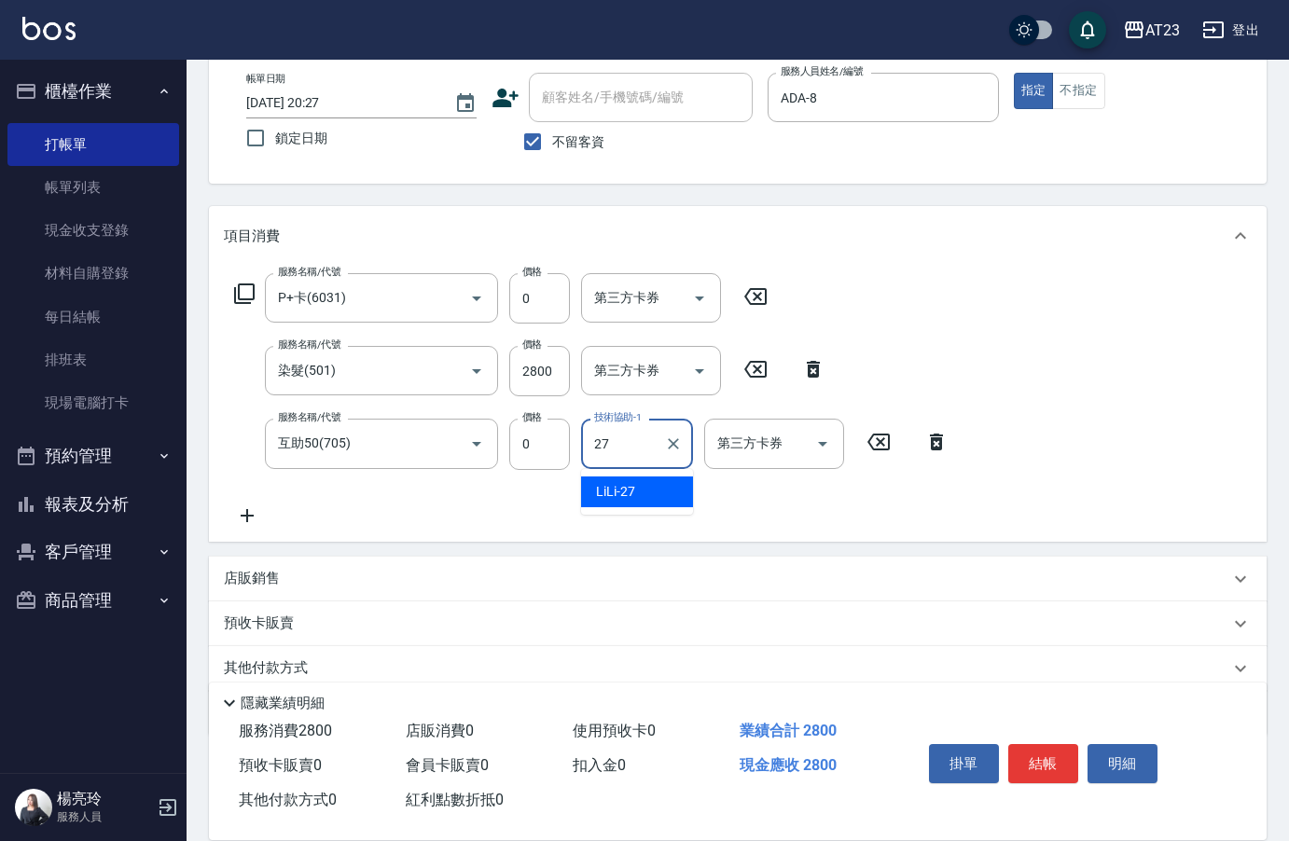
type input "LiLi-27"
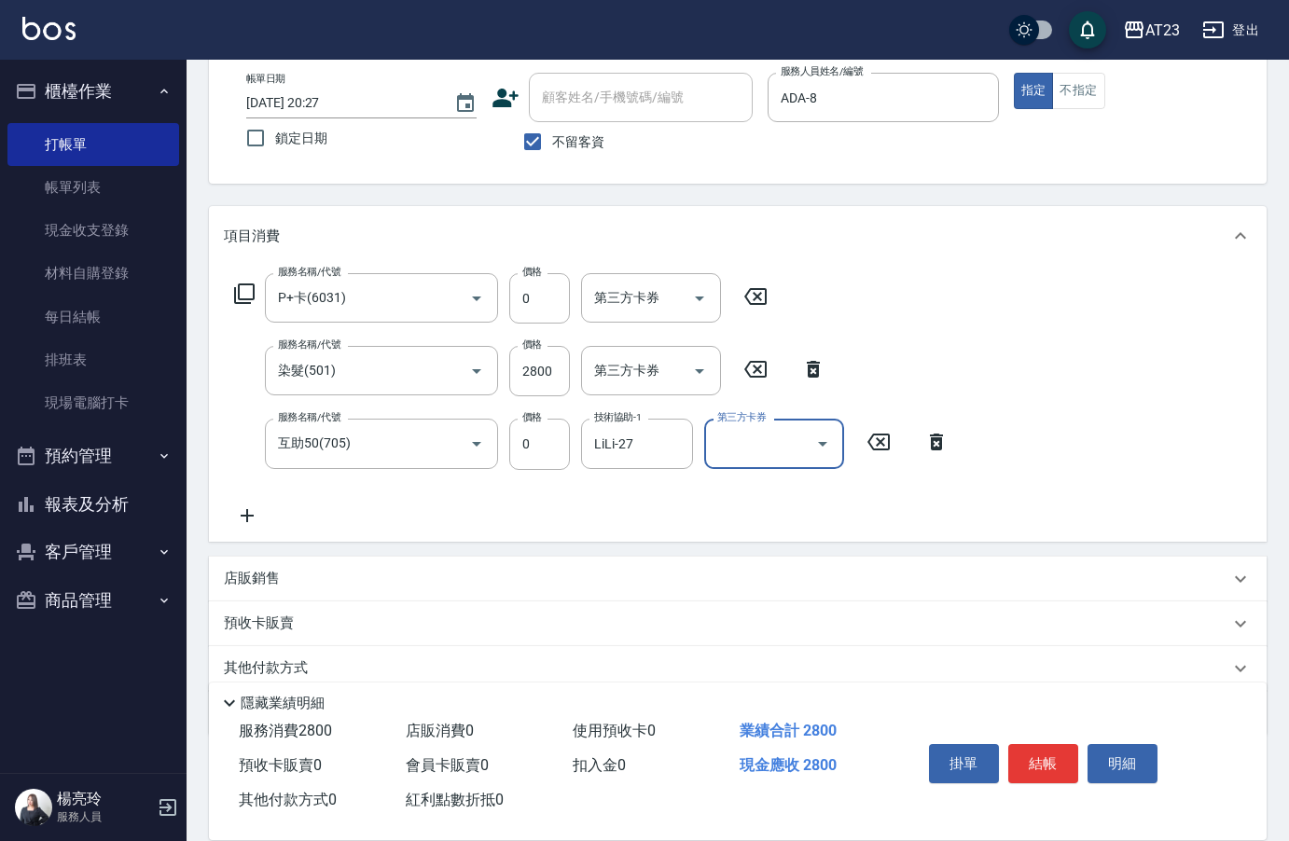
click at [242, 518] on icon at bounding box center [247, 515] width 47 height 22
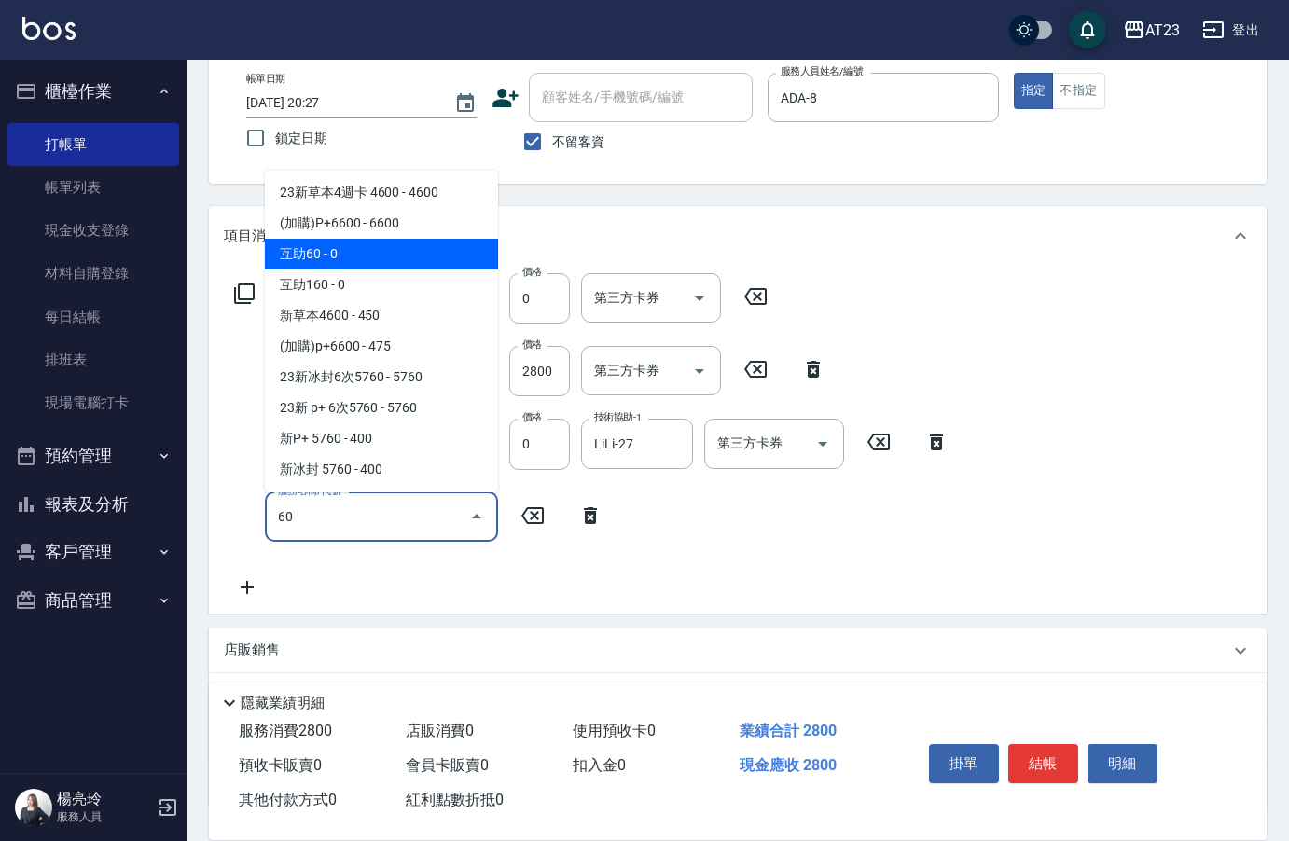
click at [399, 253] on span "互助60 - 0" at bounding box center [381, 254] width 233 height 31
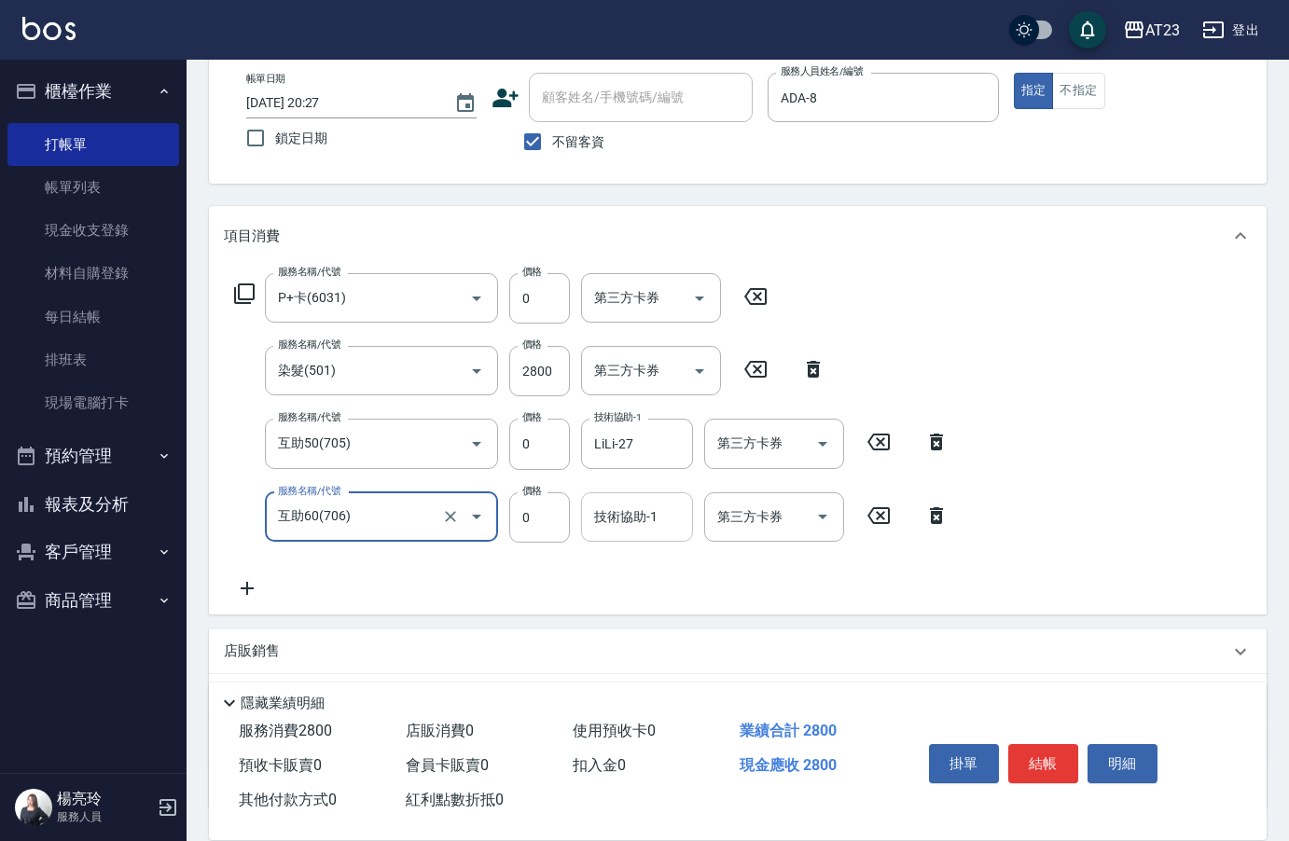
type input "互助60(706)"
click at [628, 509] on div "技術協助-1 技術協助-1" at bounding box center [637, 516] width 112 height 49
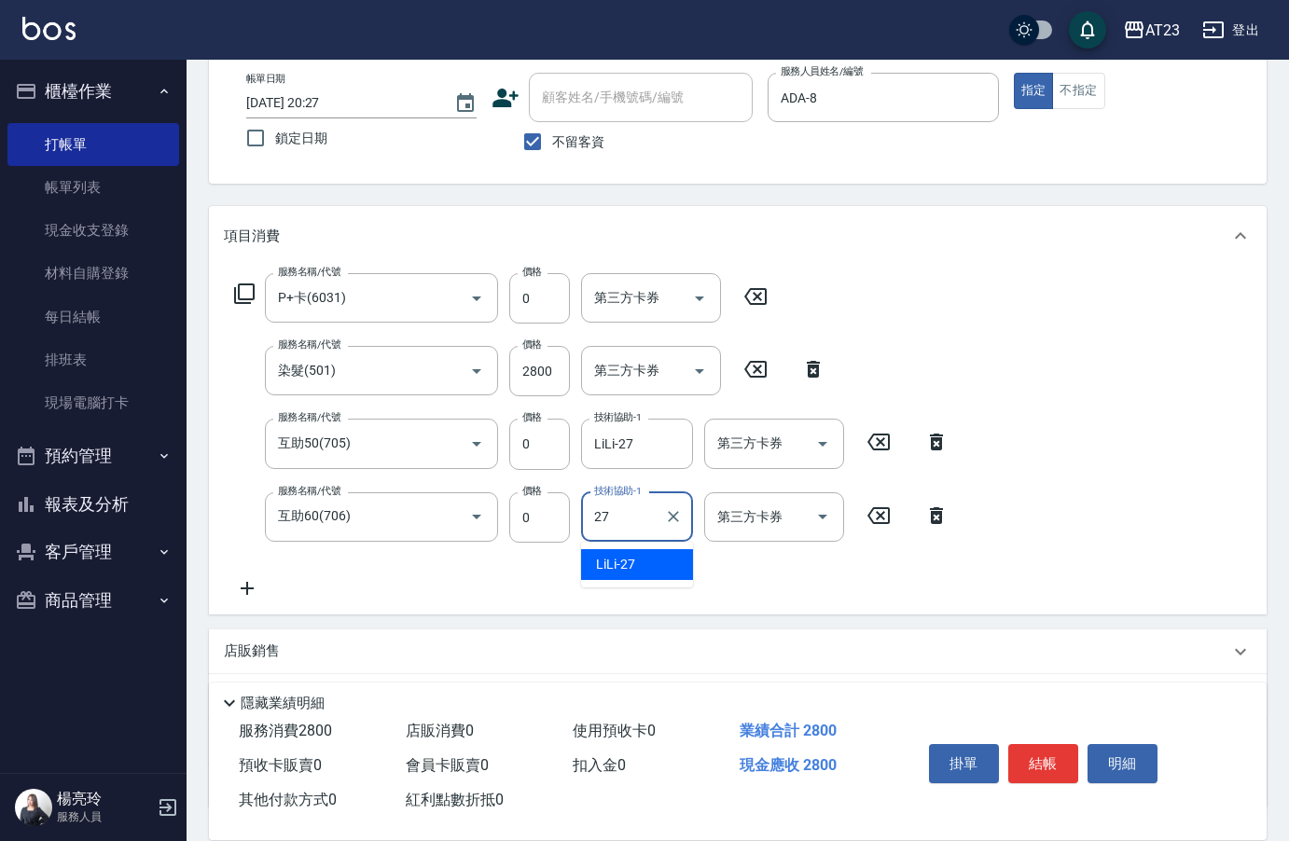
type input "LiLi-27"
click at [242, 581] on icon at bounding box center [247, 588] width 47 height 22
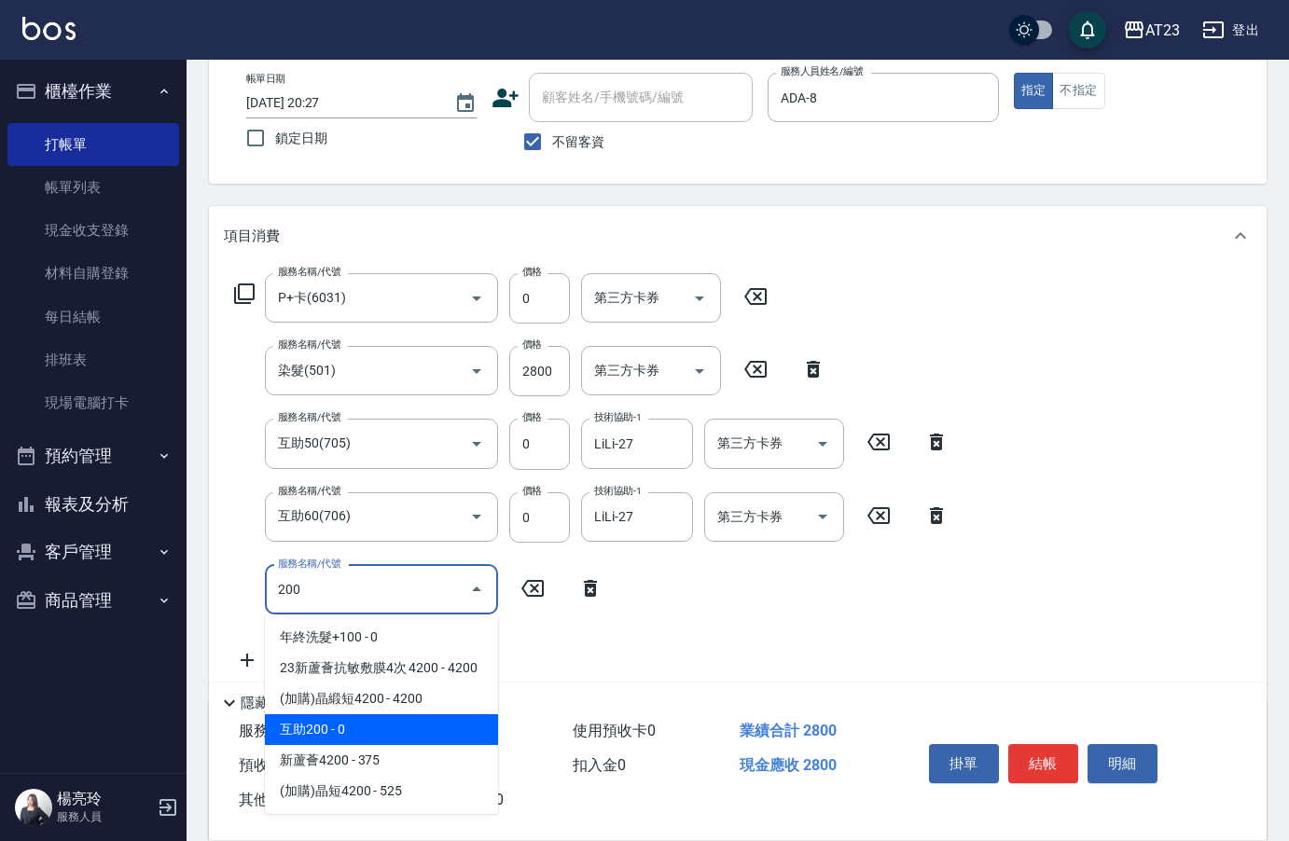
drag, startPoint x: 381, startPoint y: 720, endPoint x: 602, endPoint y: 642, distance: 234.5
click at [381, 719] on span "互助200 - 0" at bounding box center [381, 729] width 233 height 31
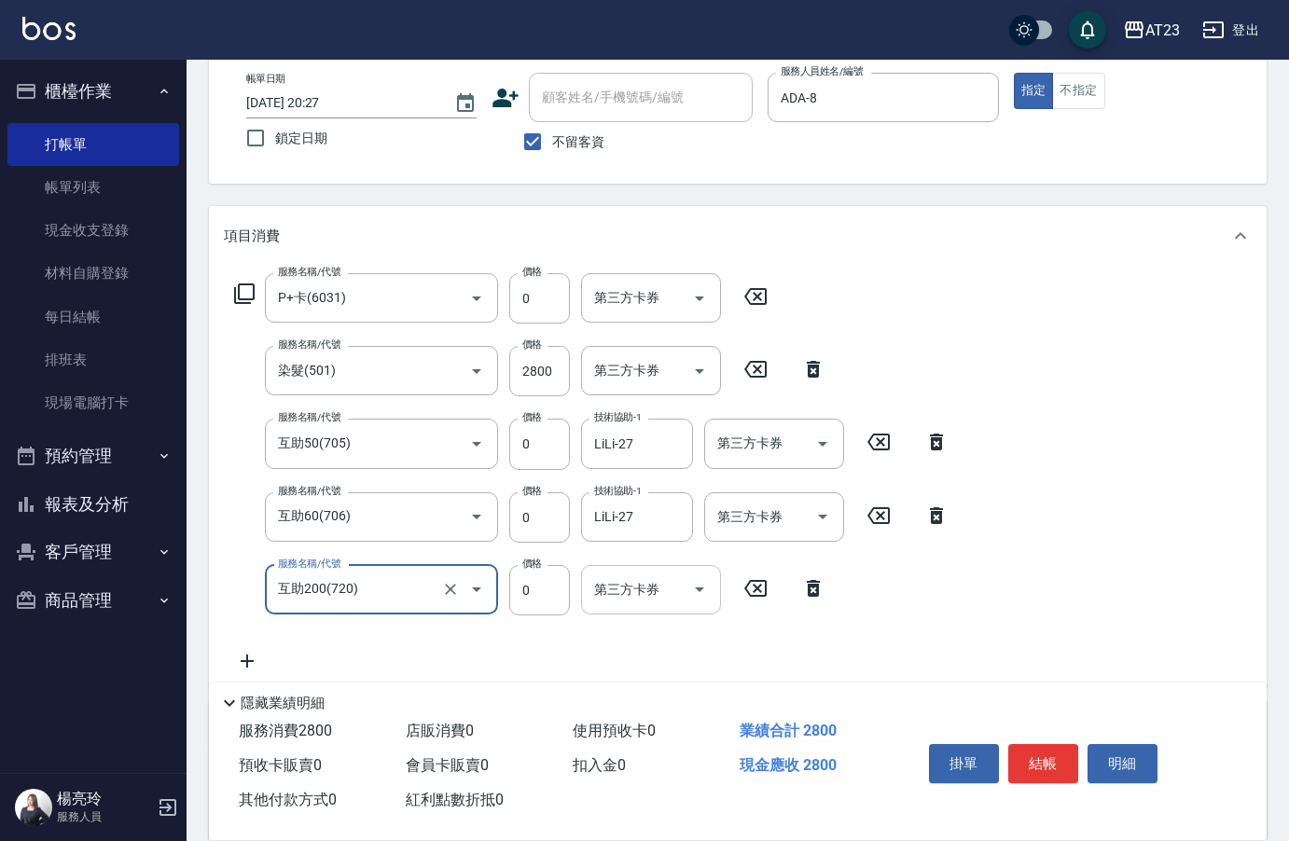
type input "互助200(720)"
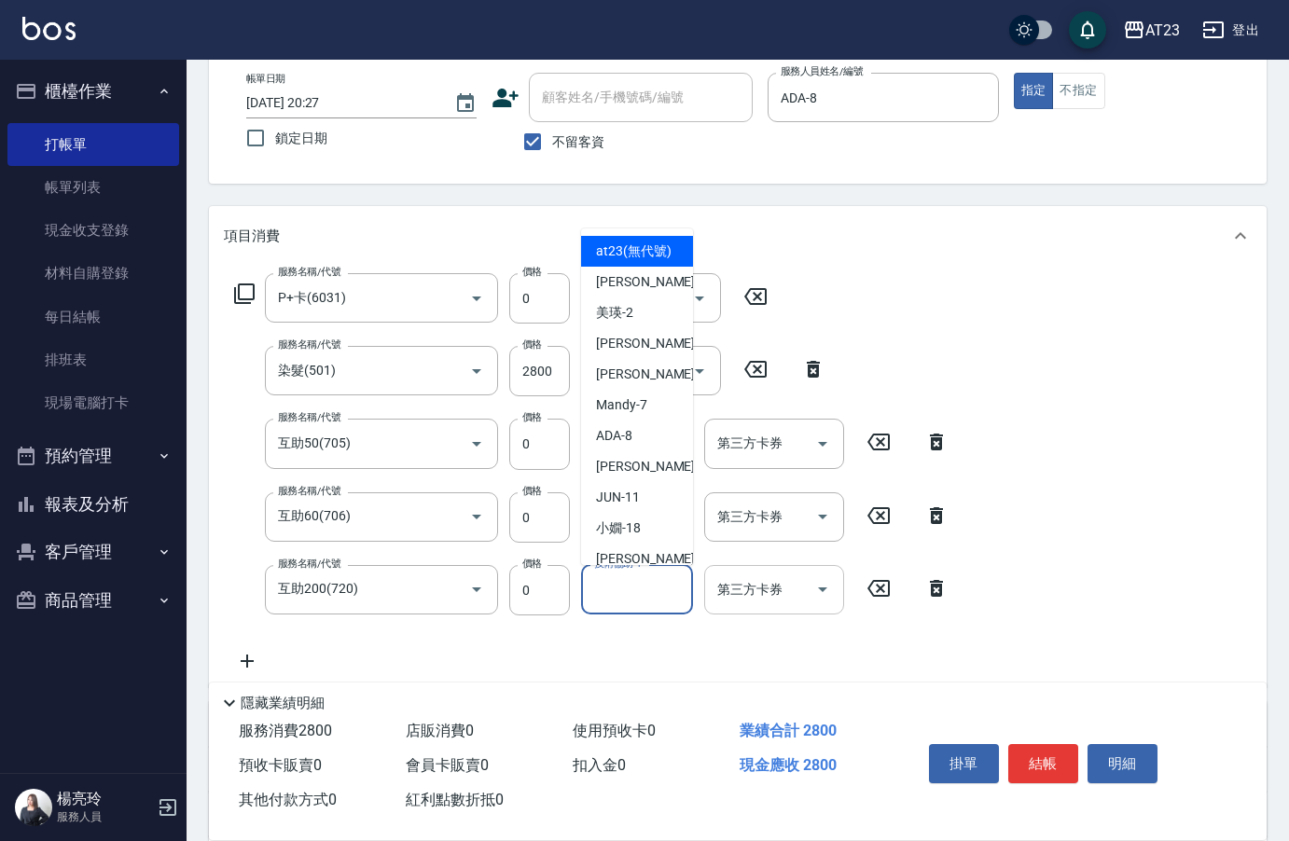
click at [629, 591] on div "技術協助-1 技術協助-1" at bounding box center [637, 589] width 112 height 49
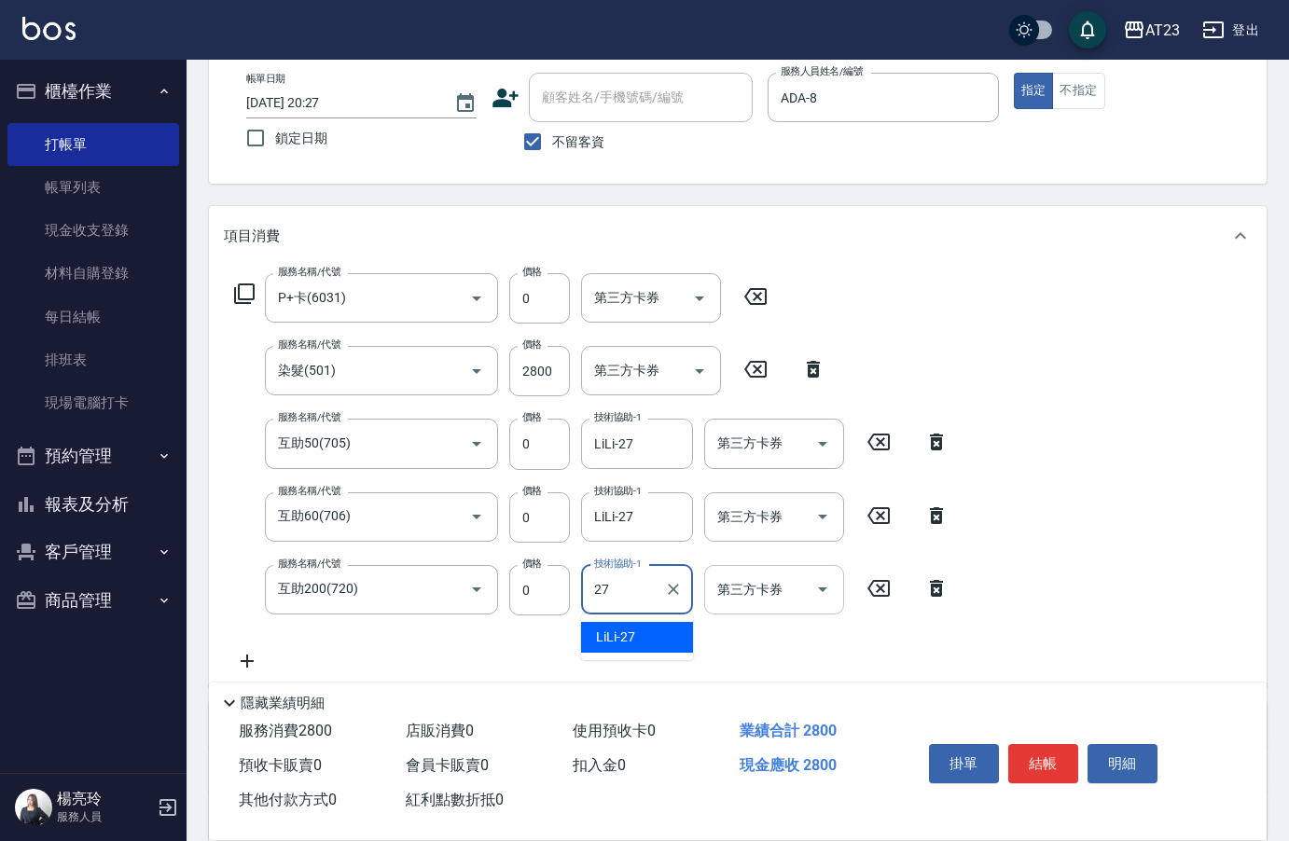
type input "LiLi-27"
click at [1038, 762] on button "結帳" at bounding box center [1043, 763] width 70 height 39
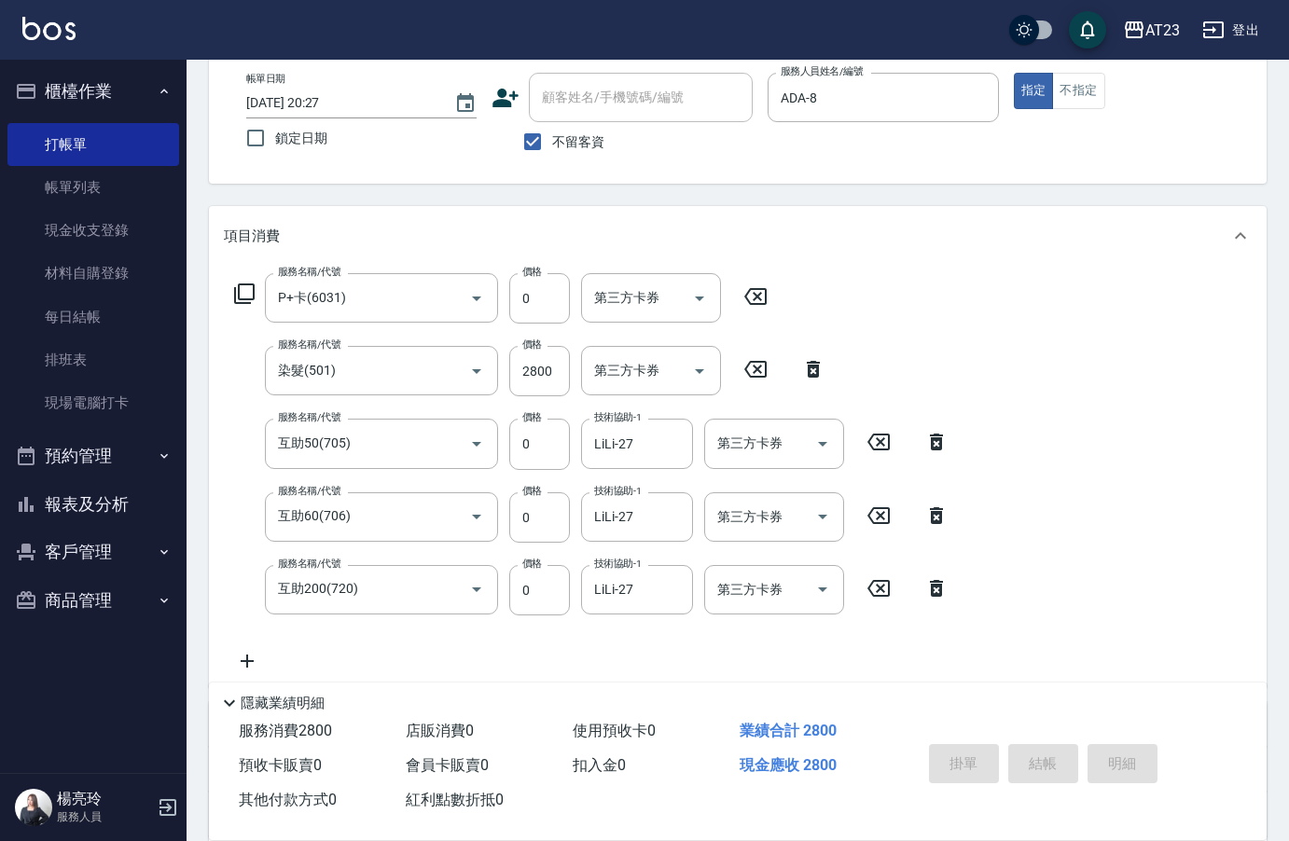
type input "2025/10/07 20:39"
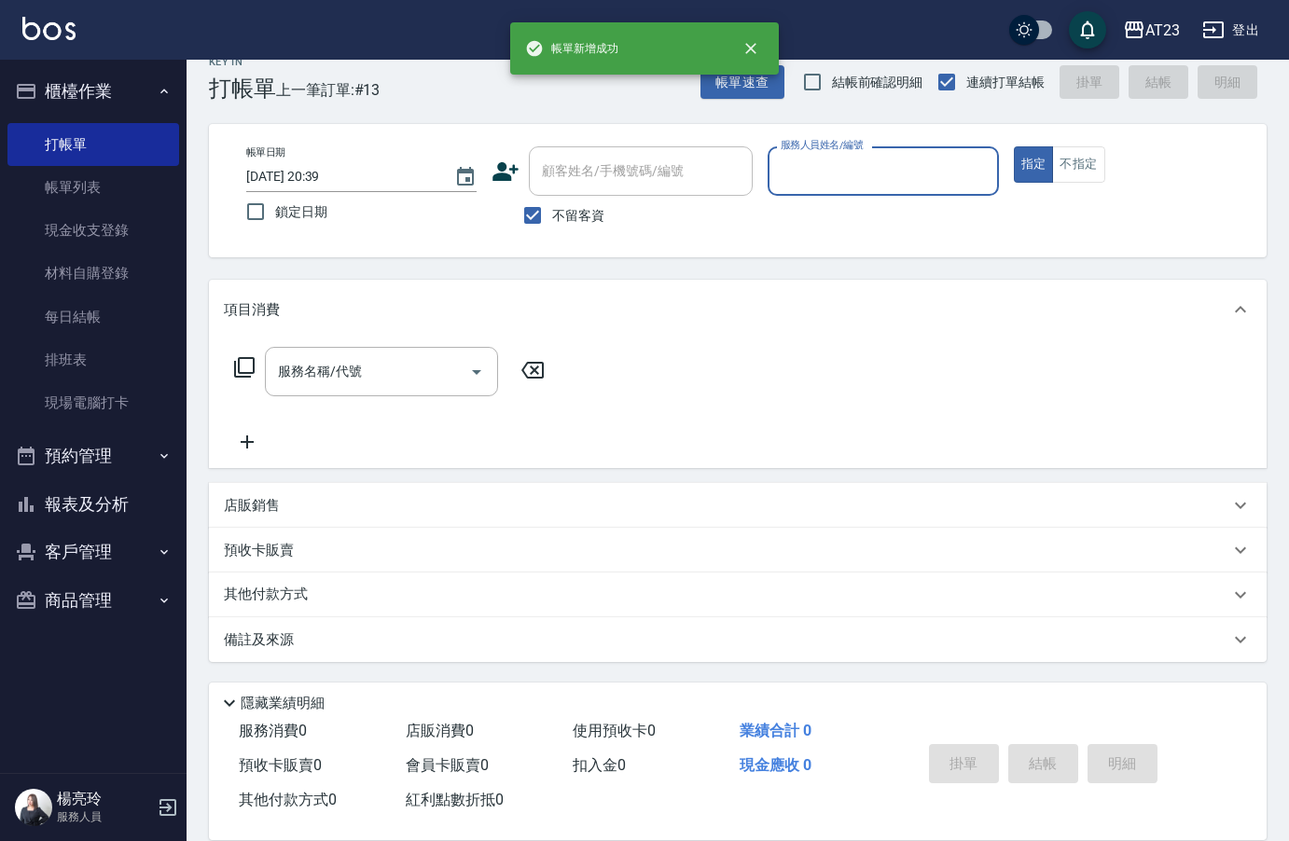
scroll to position [26, 0]
type input "ADA-8"
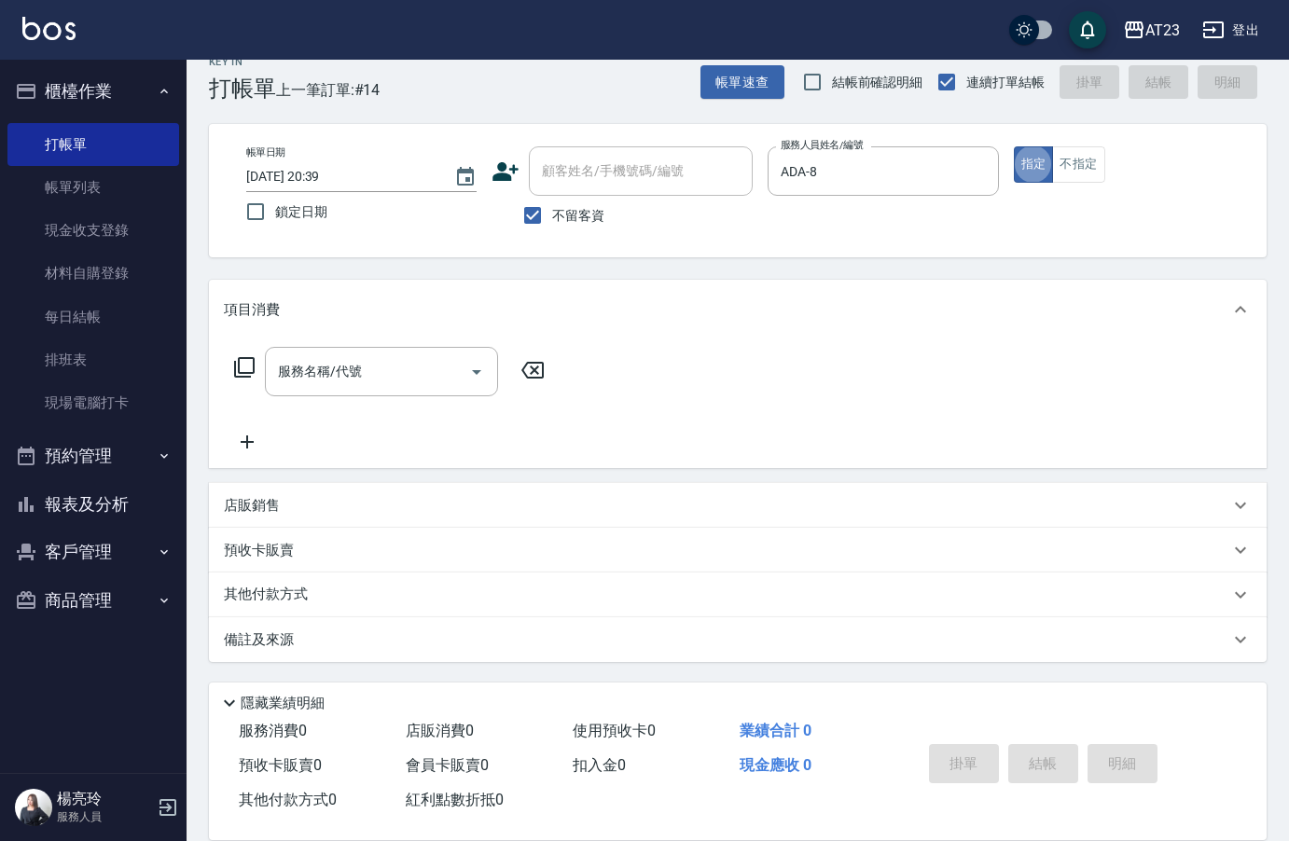
click at [341, 373] on div "服務名稱/代號 服務名稱/代號" at bounding box center [381, 371] width 233 height 49
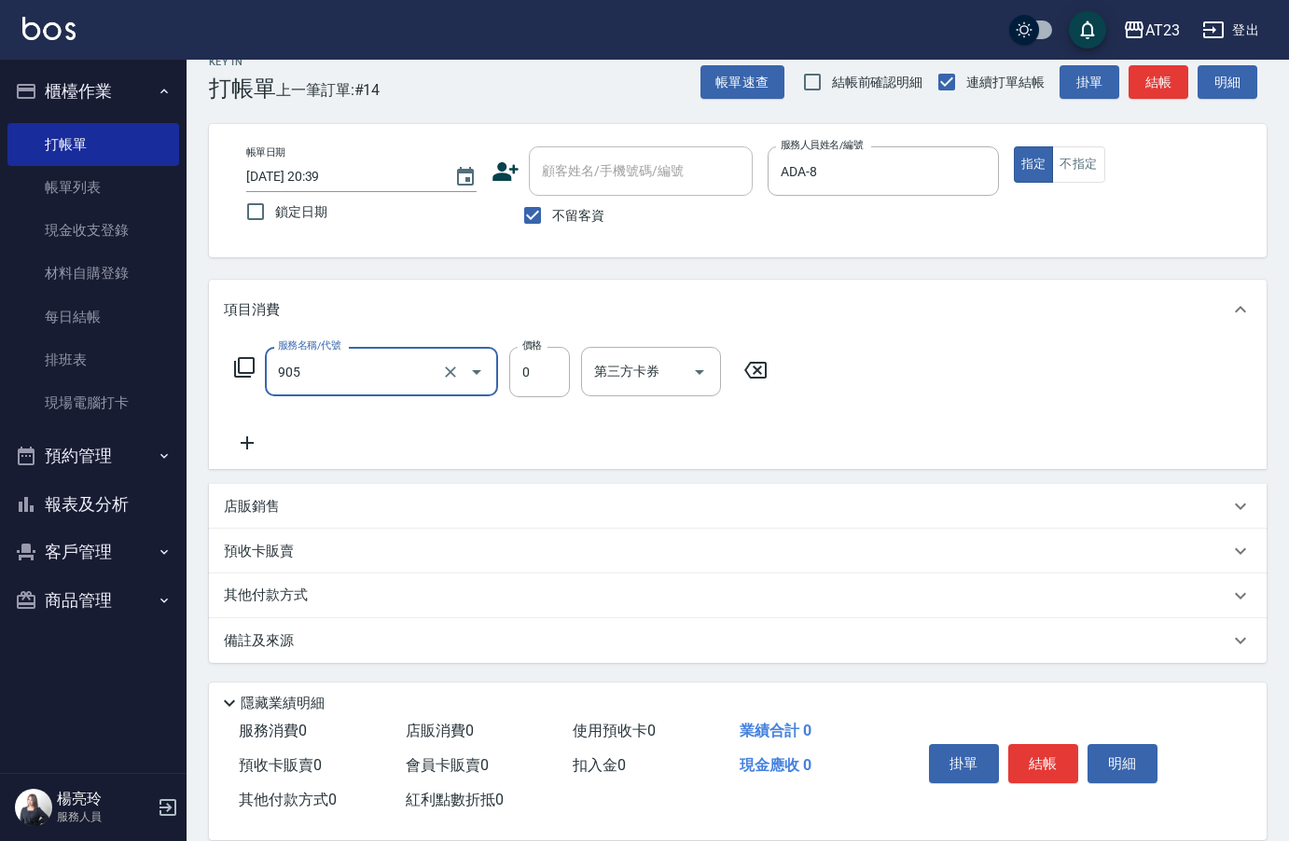
type input "頭皮卡使用(905)"
click at [248, 437] on icon at bounding box center [247, 442] width 13 height 13
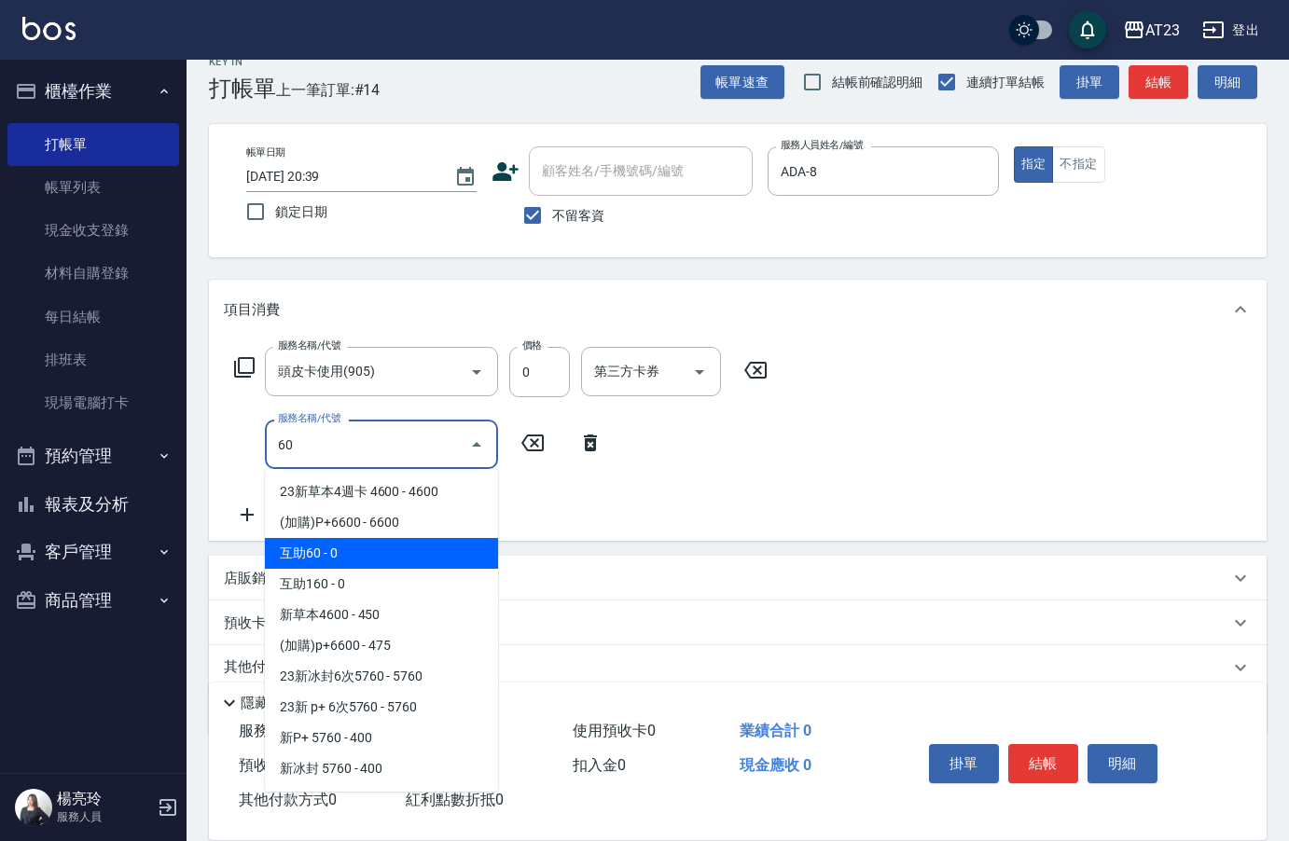
click at [429, 548] on span "互助60 - 0" at bounding box center [381, 553] width 233 height 31
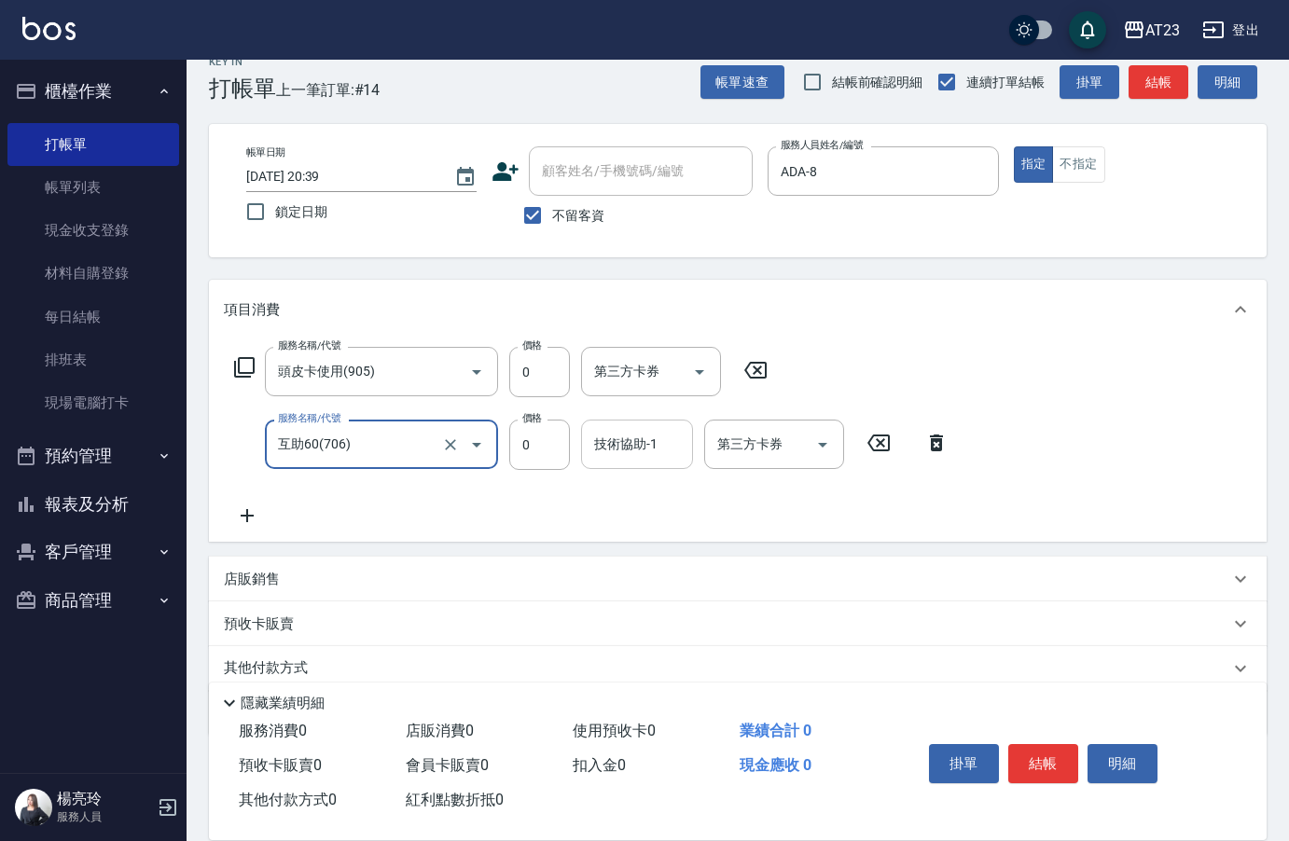
type input "互助60(706)"
click at [635, 435] on div "技術協助-1 技術協助-1" at bounding box center [637, 444] width 112 height 49
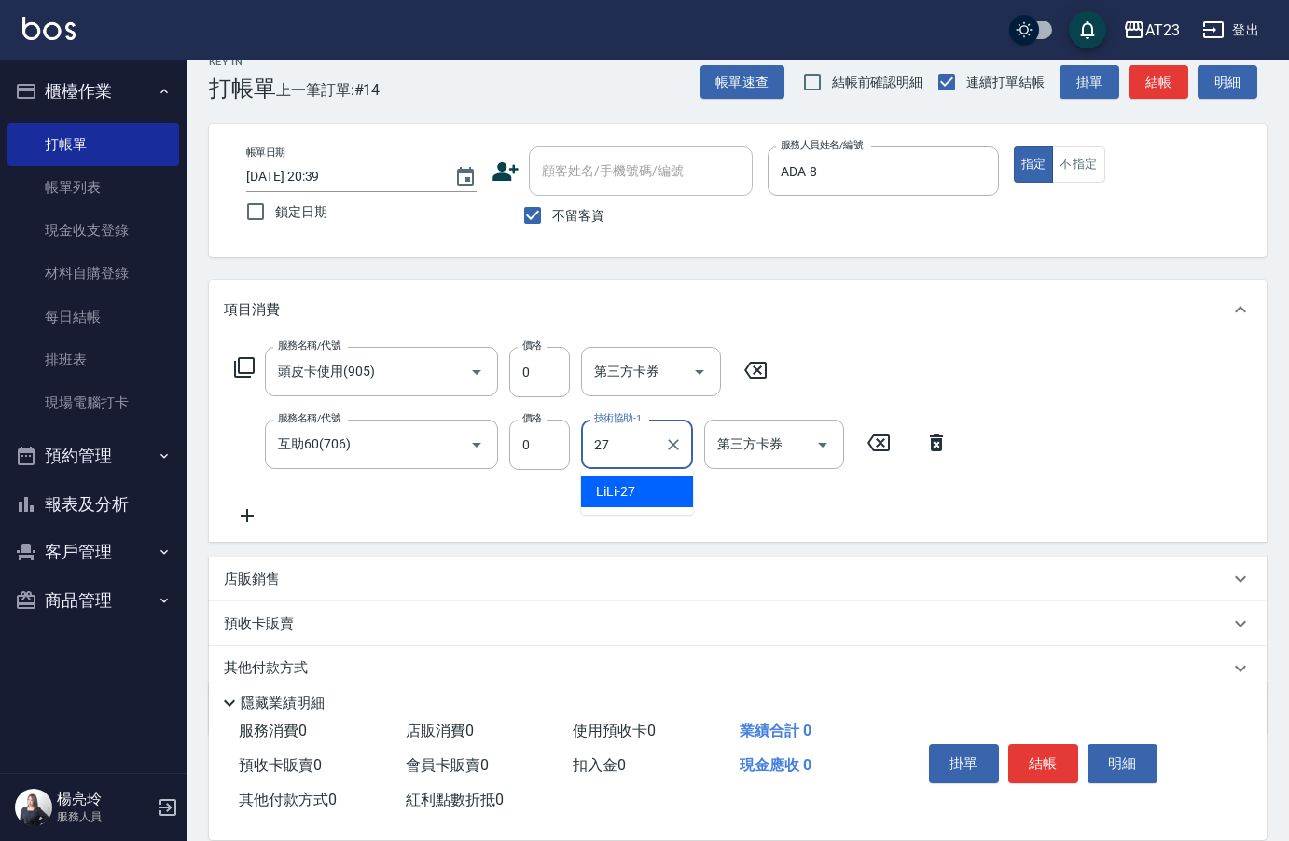
type input "LiLi-27"
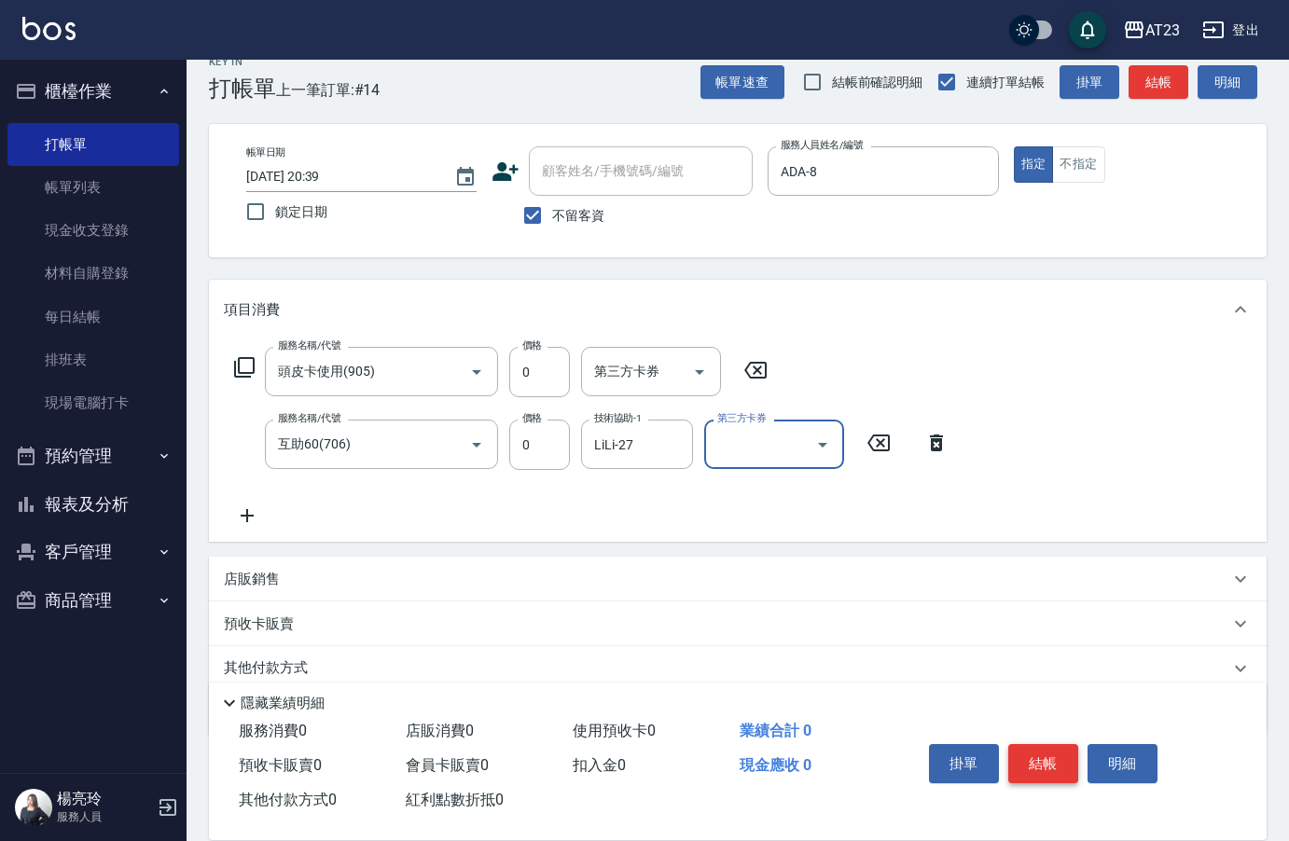
click at [1034, 760] on button "結帳" at bounding box center [1043, 763] width 70 height 39
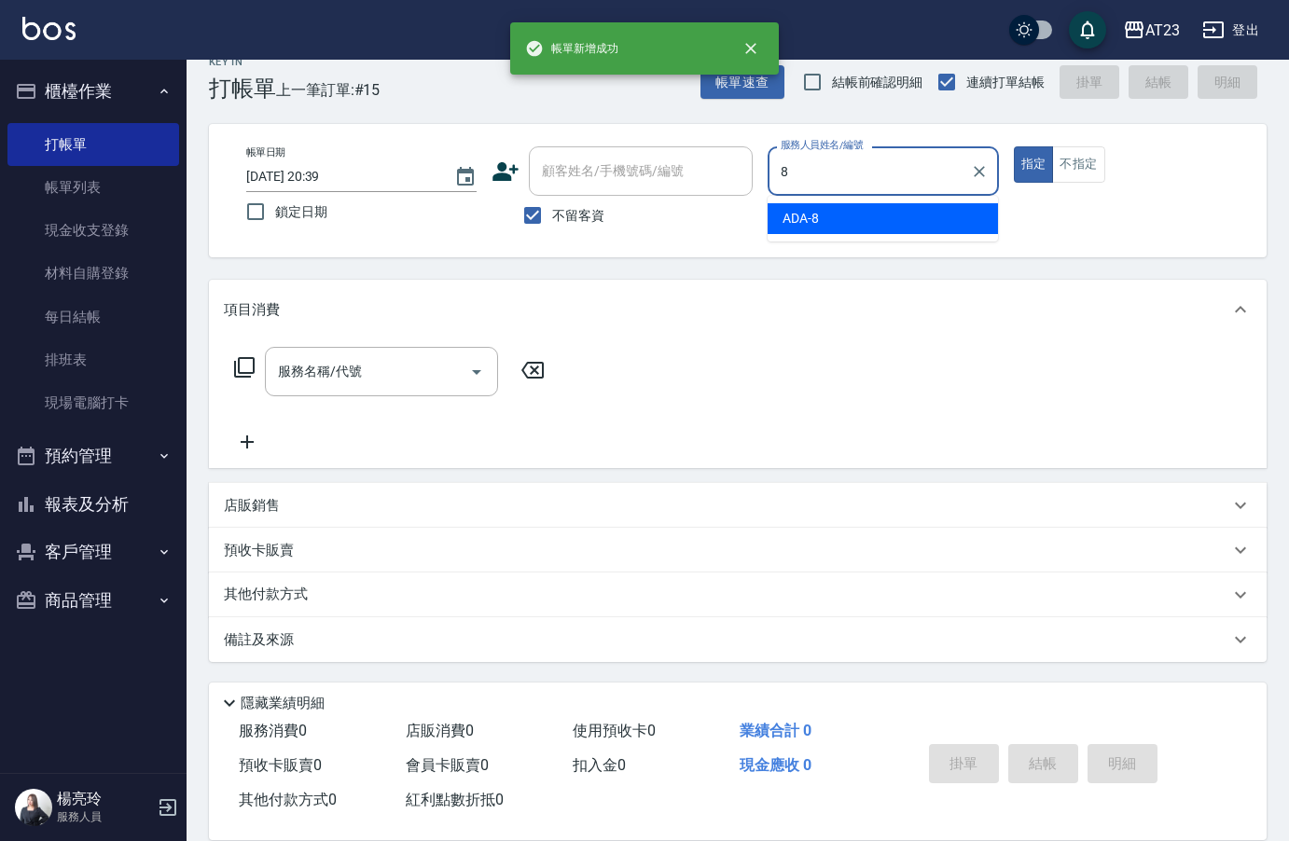
type input "ADA-8"
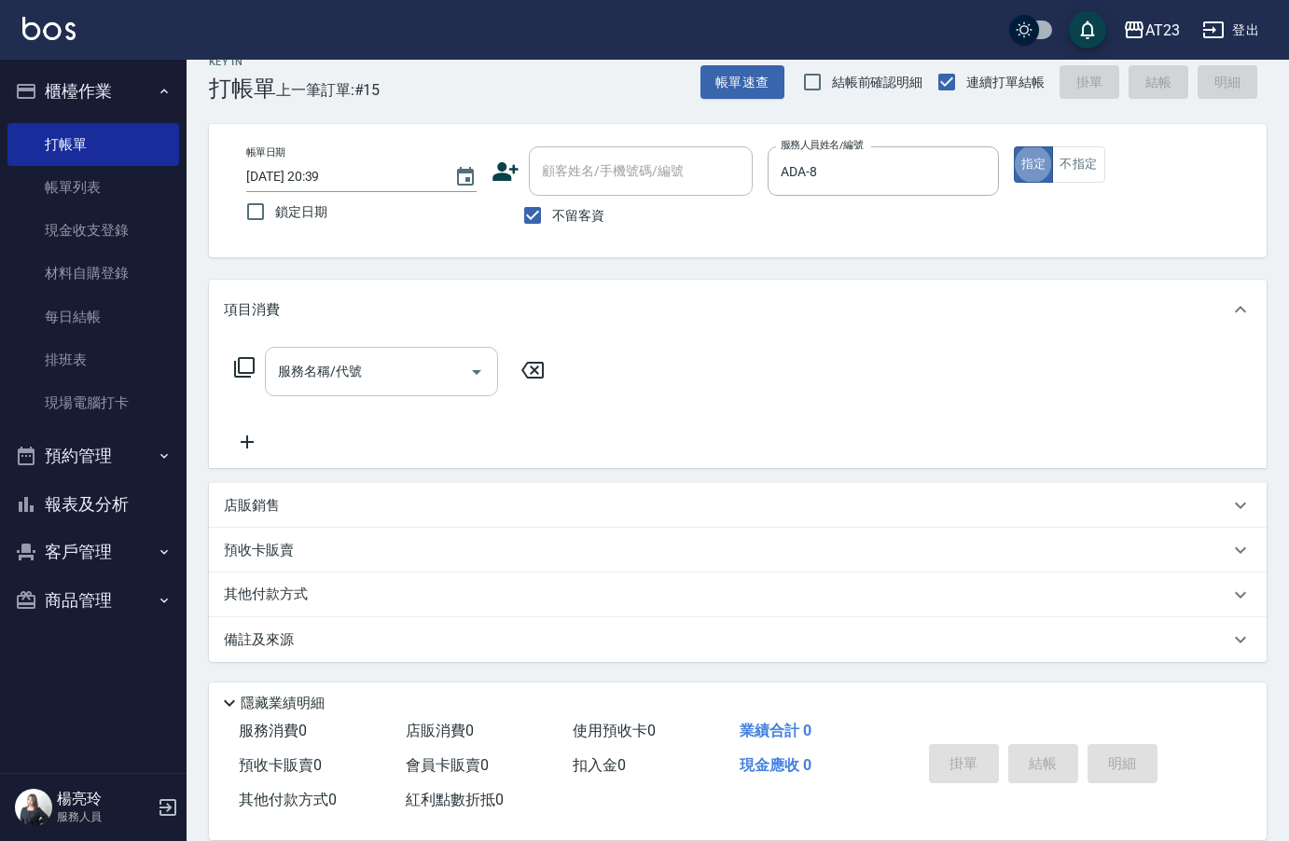
click at [359, 372] on div "服務名稱/代號 服務名稱/代號" at bounding box center [381, 371] width 233 height 49
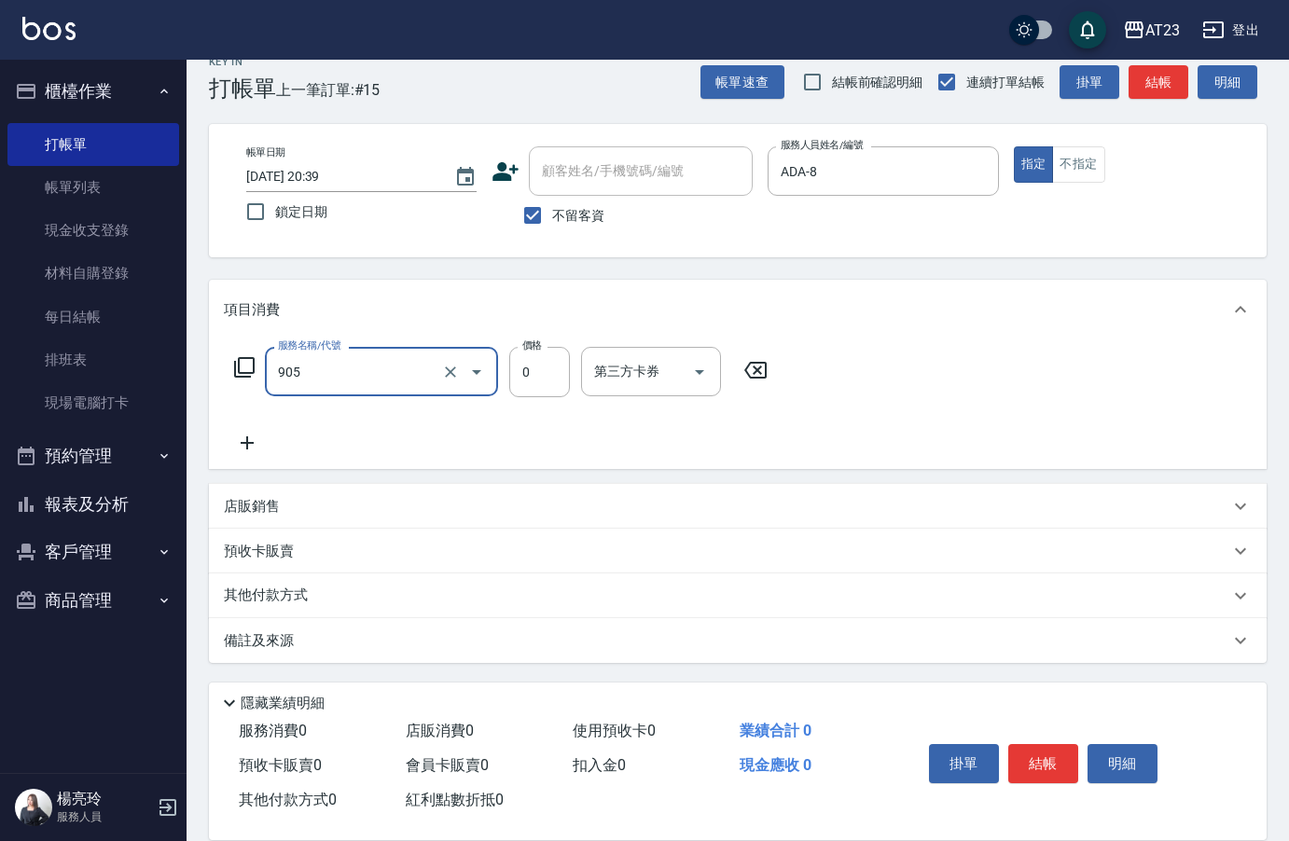
type input "頭皮卡使用(905)"
click at [246, 439] on icon at bounding box center [247, 442] width 13 height 13
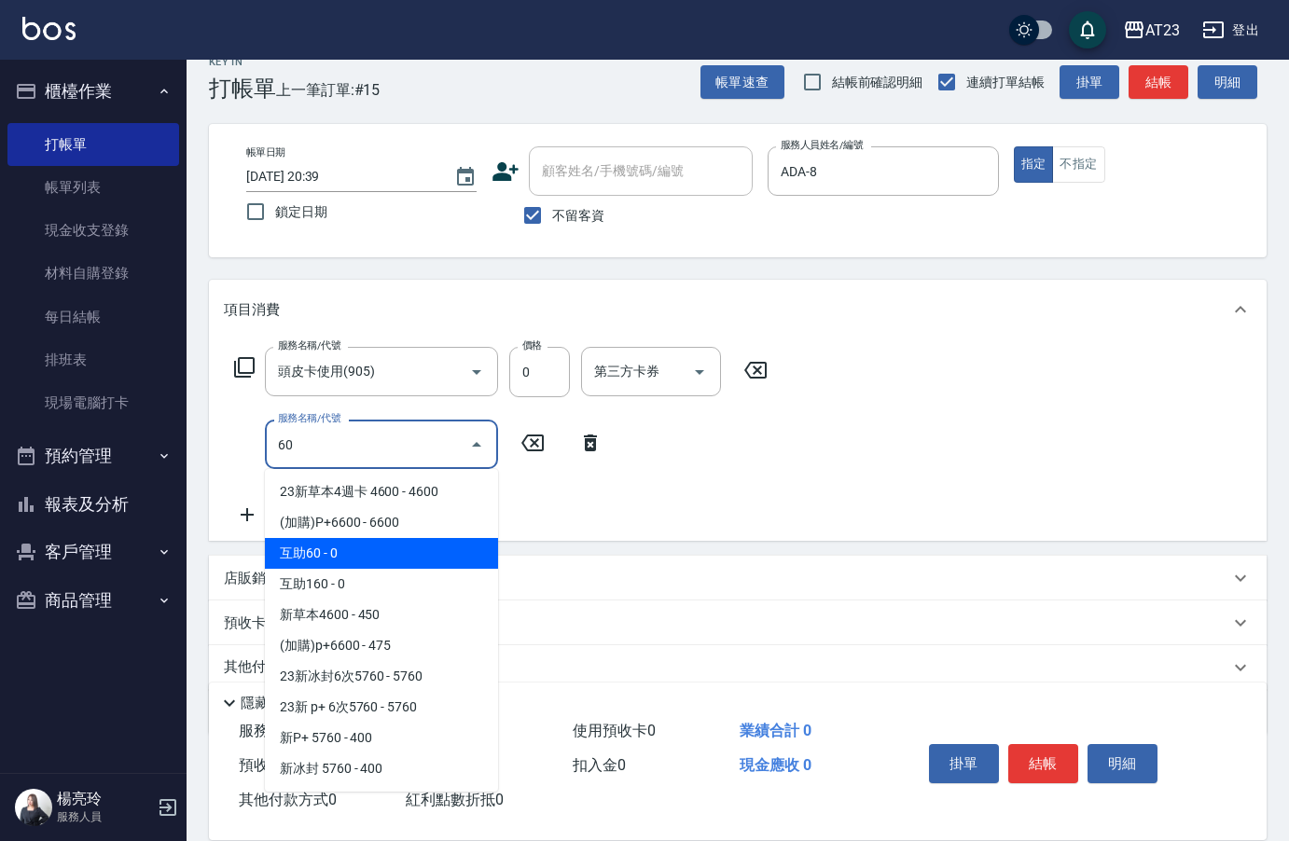
click at [410, 557] on span "互助60 - 0" at bounding box center [381, 553] width 233 height 31
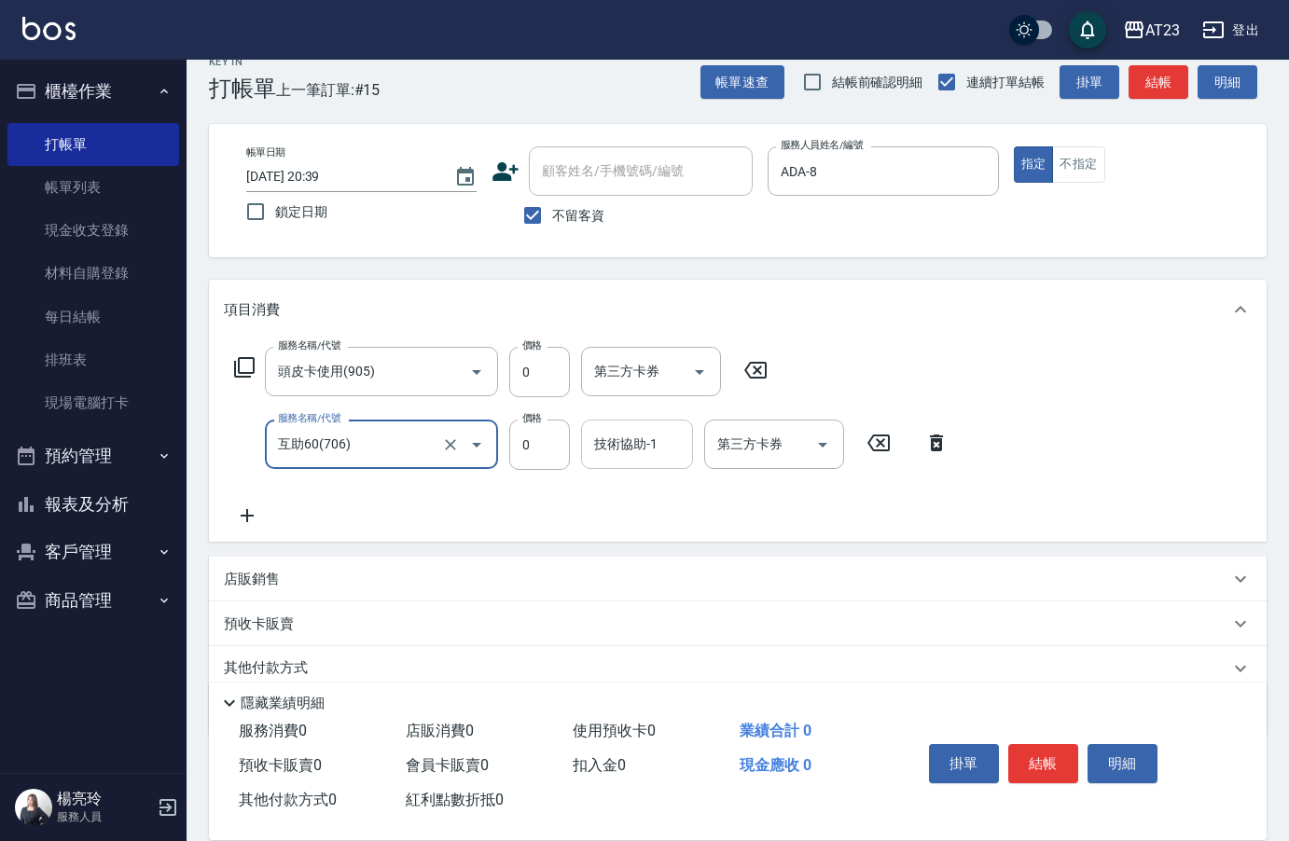
type input "互助60(706)"
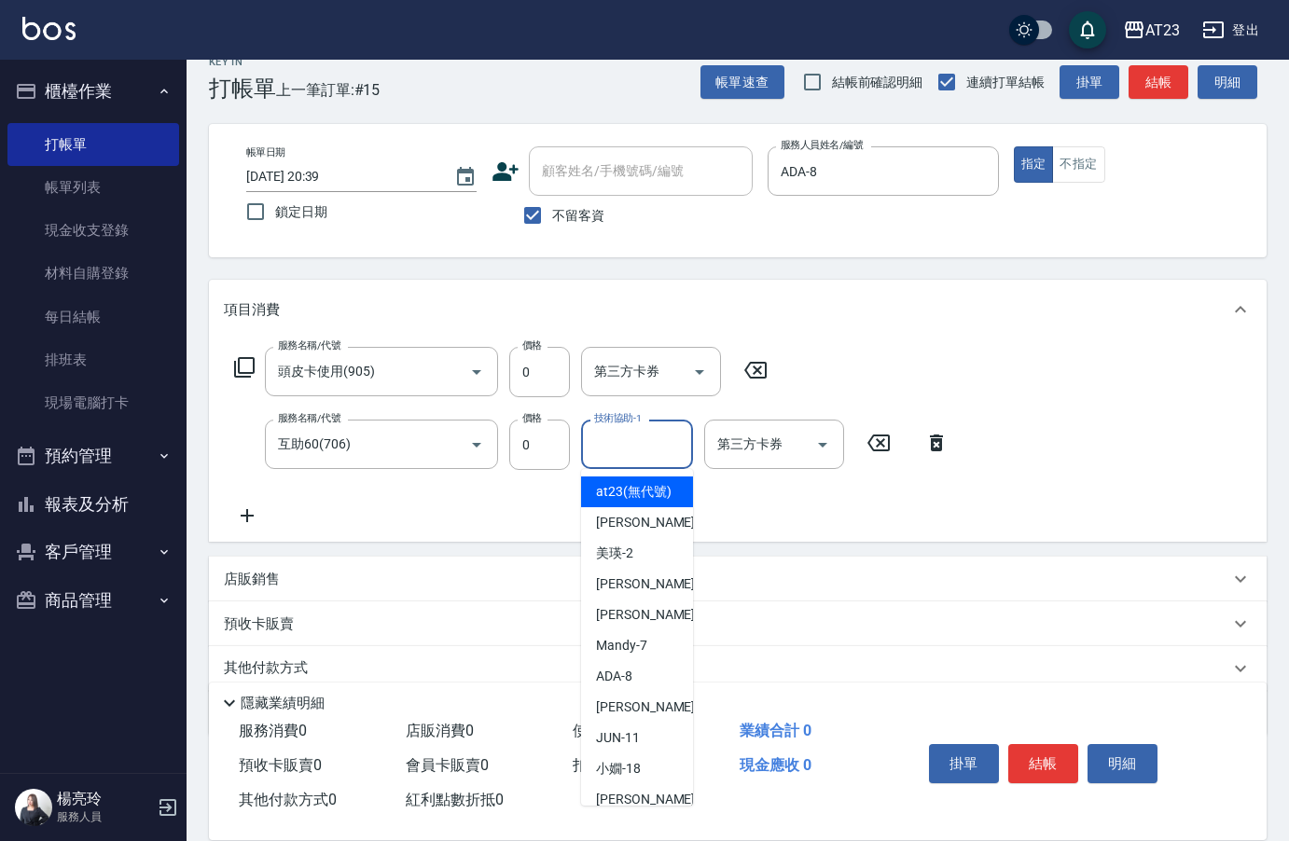
click at [630, 428] on input "技術協助-1" at bounding box center [636, 444] width 95 height 33
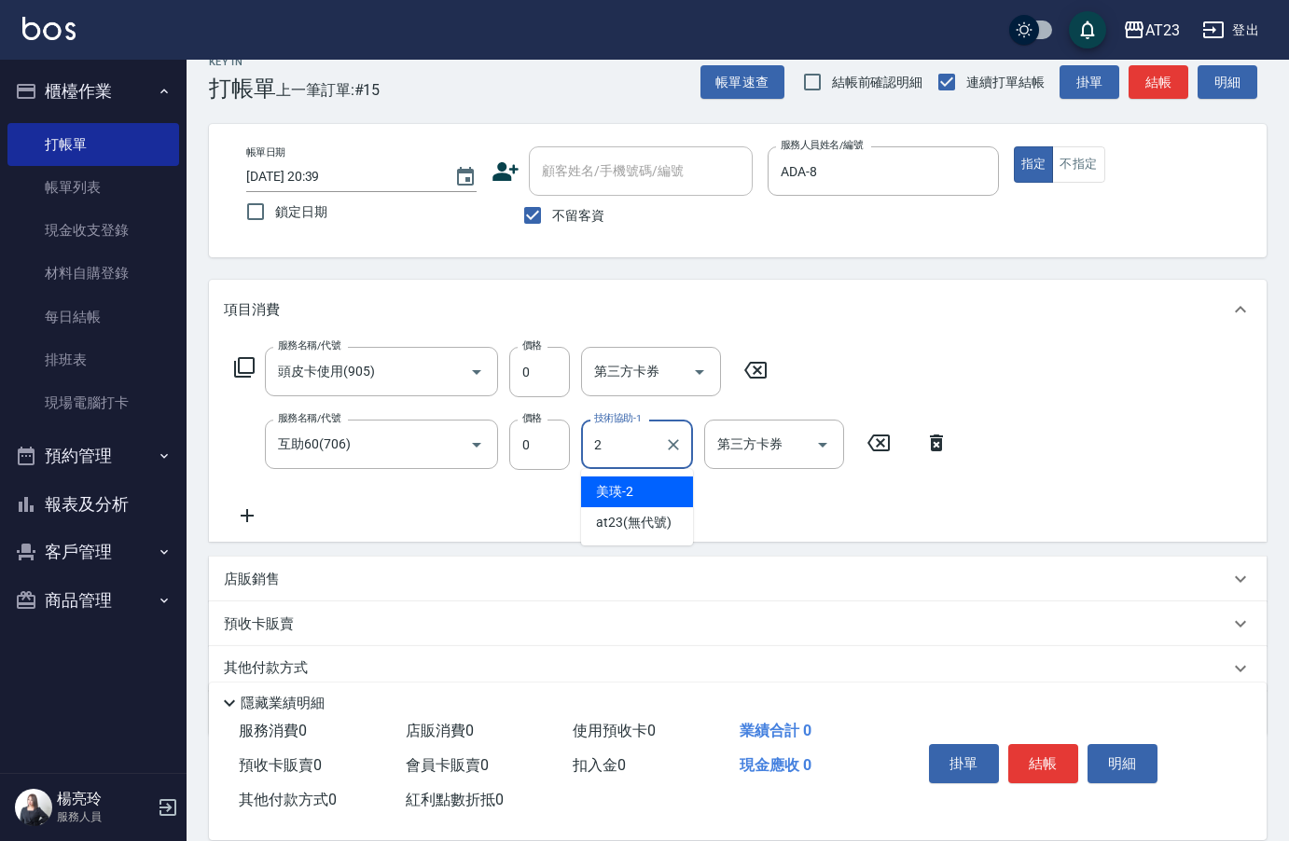
type input "美瑛-2"
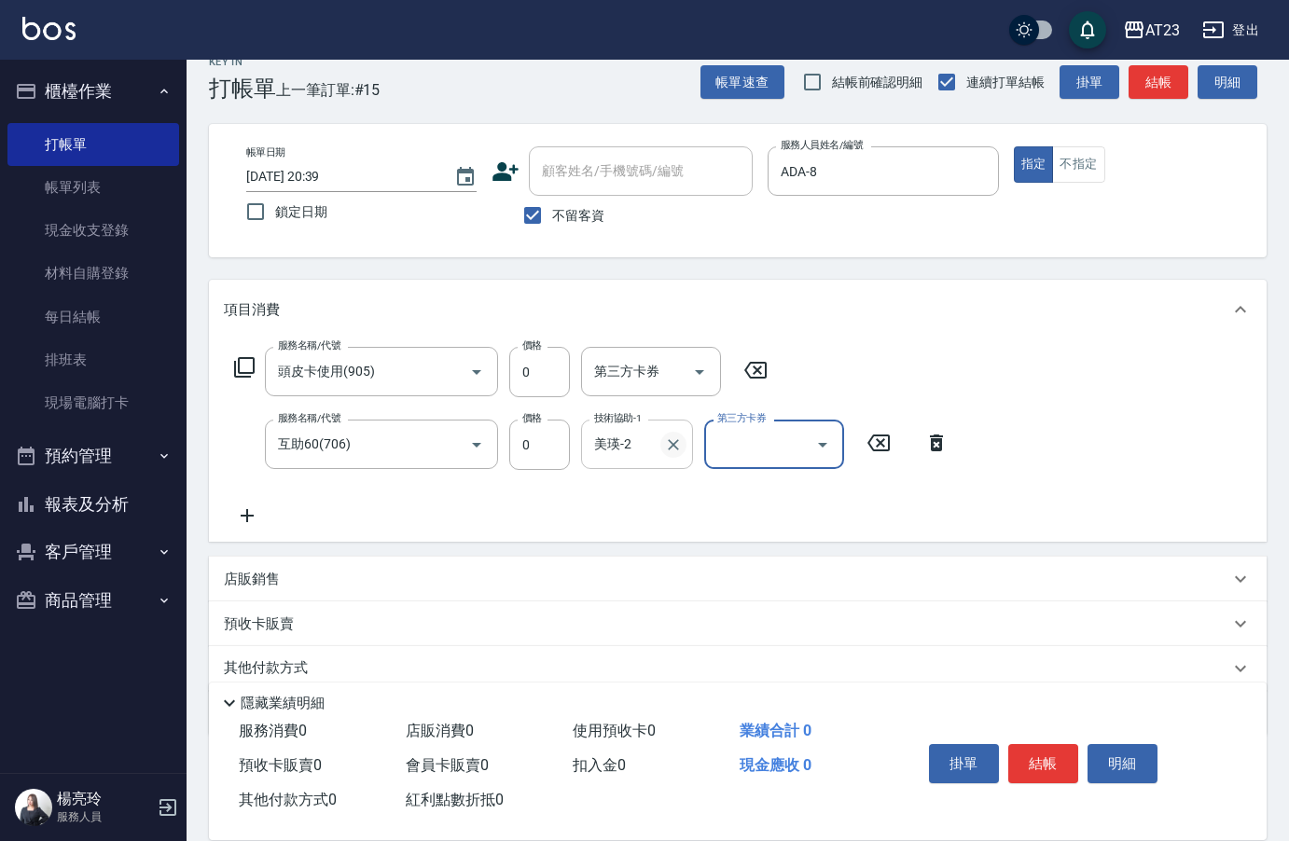
drag, startPoint x: 677, startPoint y: 443, endPoint x: 653, endPoint y: 451, distance: 25.7
click at [675, 443] on icon "Clear" at bounding box center [673, 444] width 19 height 19
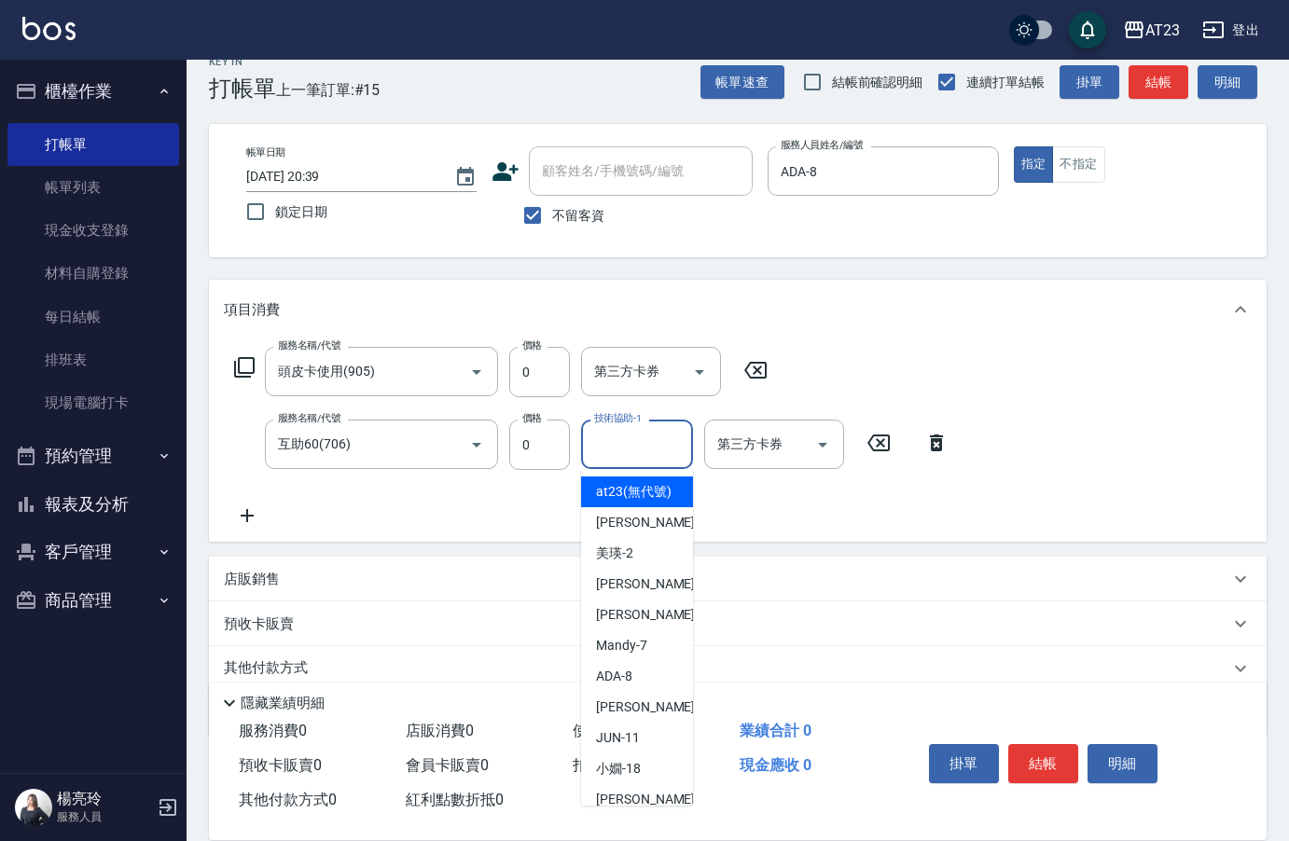
type input "at23(無代號)"
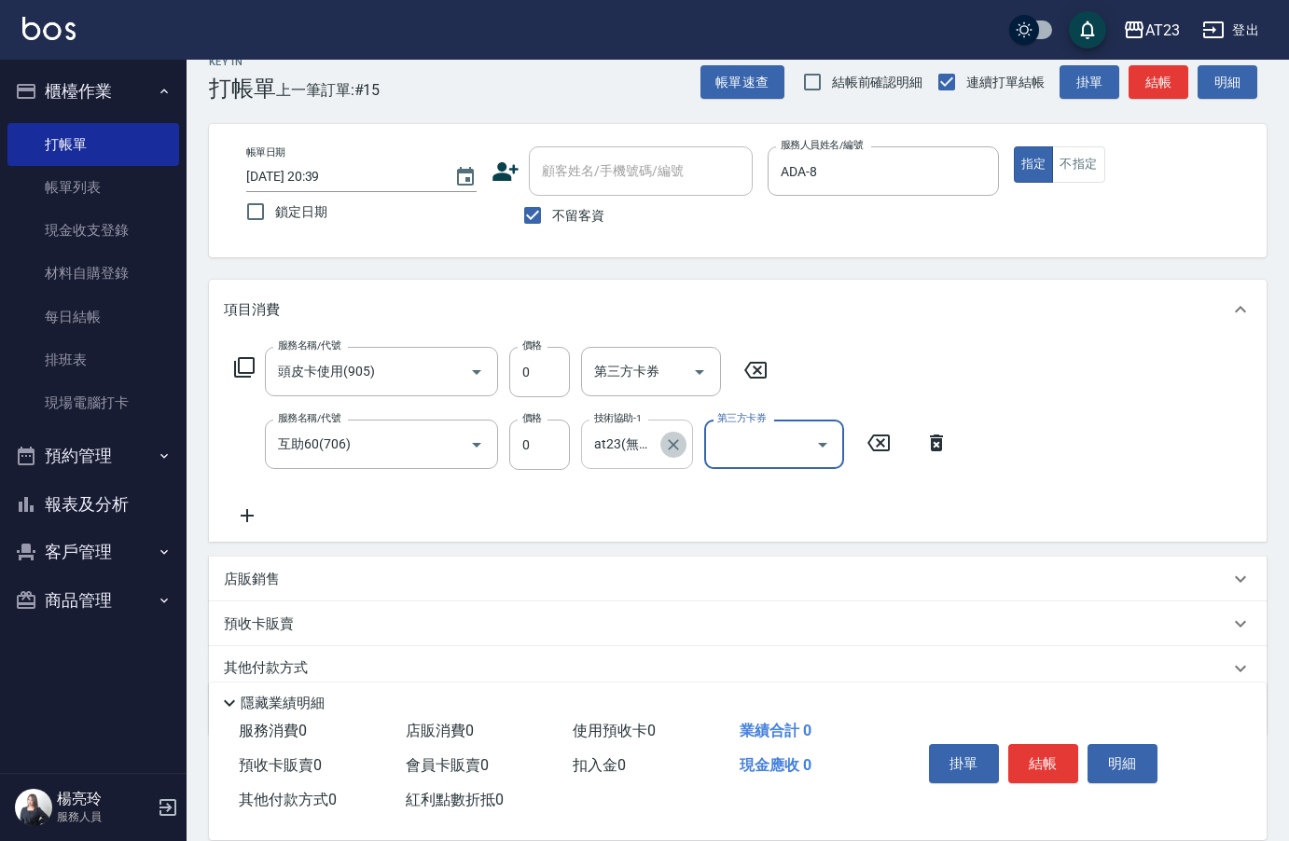
click at [671, 445] on icon "Clear" at bounding box center [673, 444] width 19 height 19
click at [626, 449] on input "技術協助-1" at bounding box center [636, 444] width 95 height 33
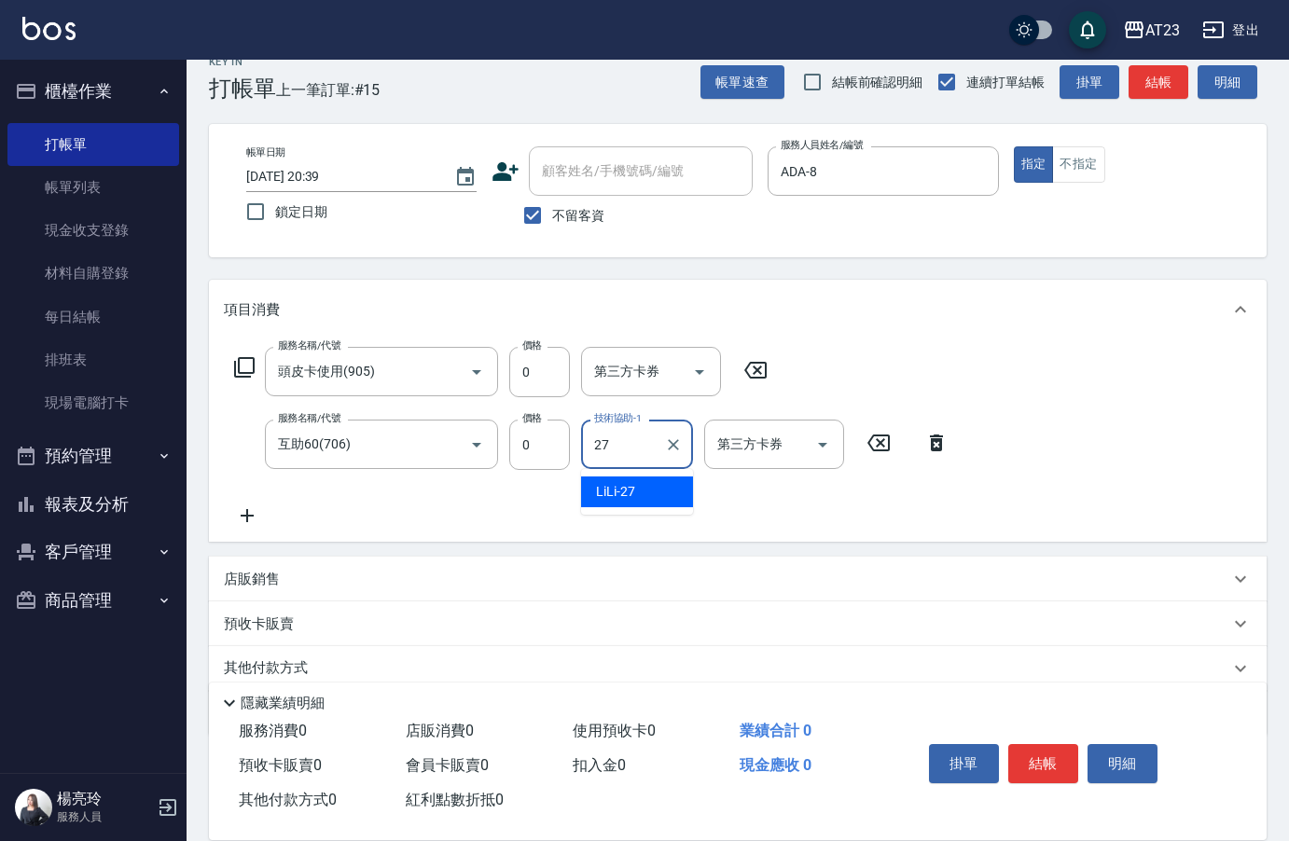
type input "LiLi-27"
click at [1027, 759] on button "結帳" at bounding box center [1043, 763] width 70 height 39
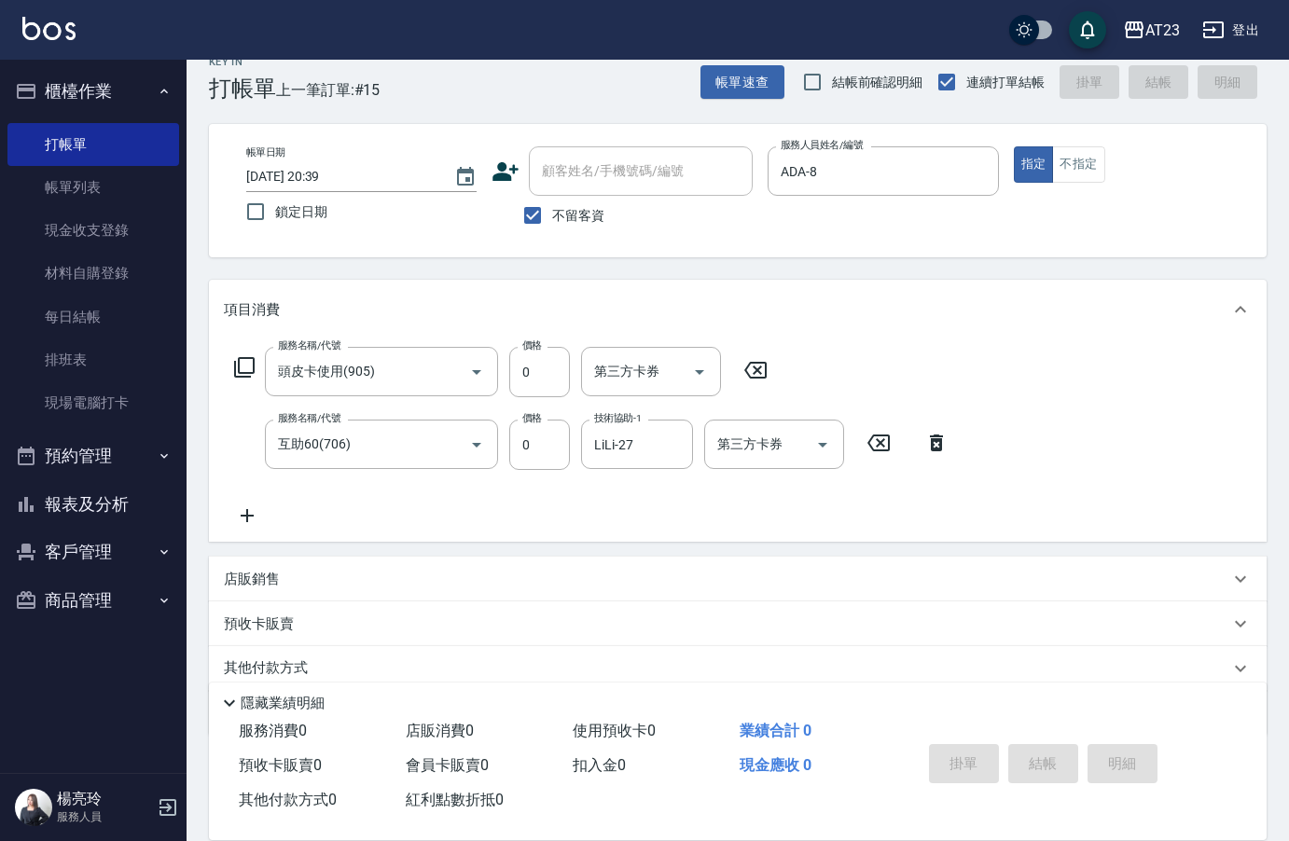
type input "2025/10/07 20:40"
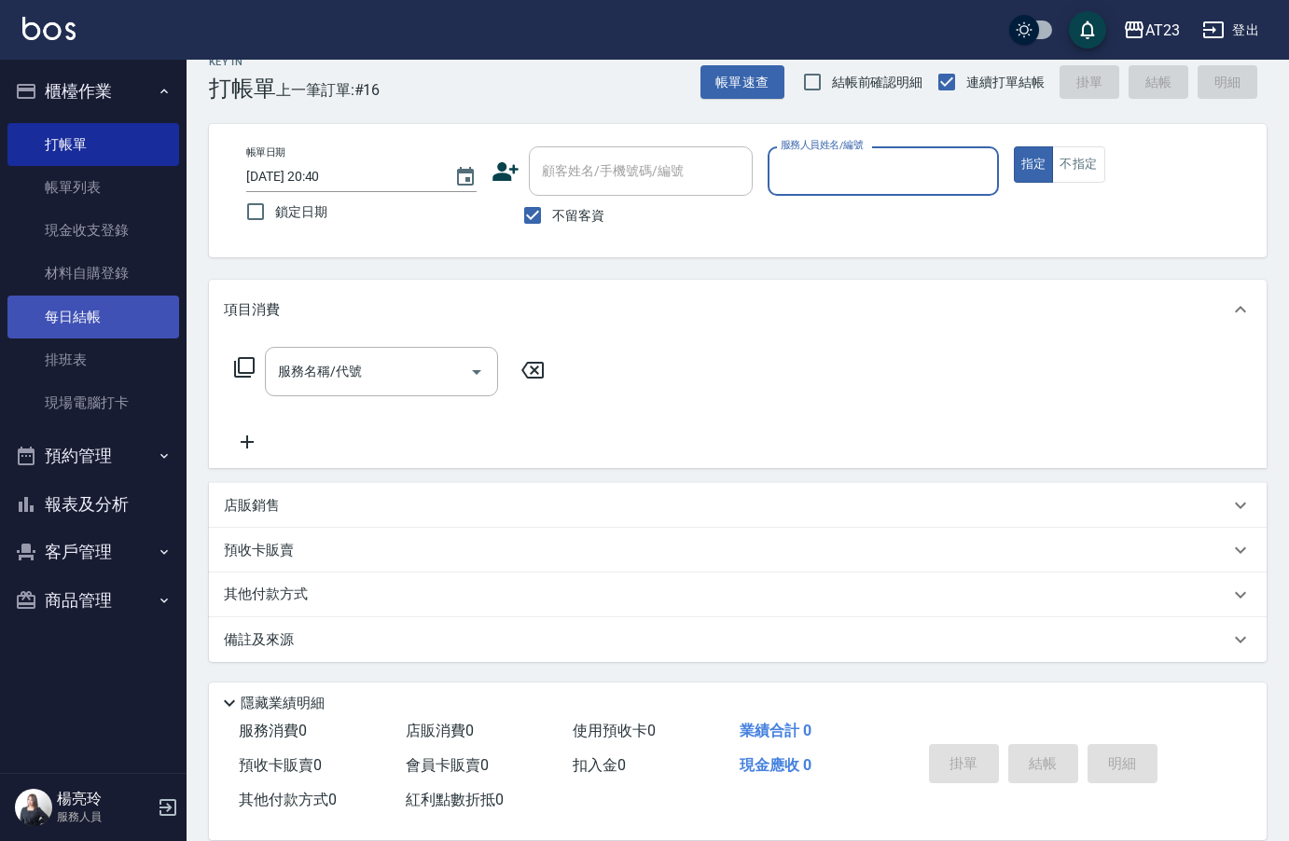
click at [90, 315] on link "每日結帳" at bounding box center [93, 317] width 172 height 43
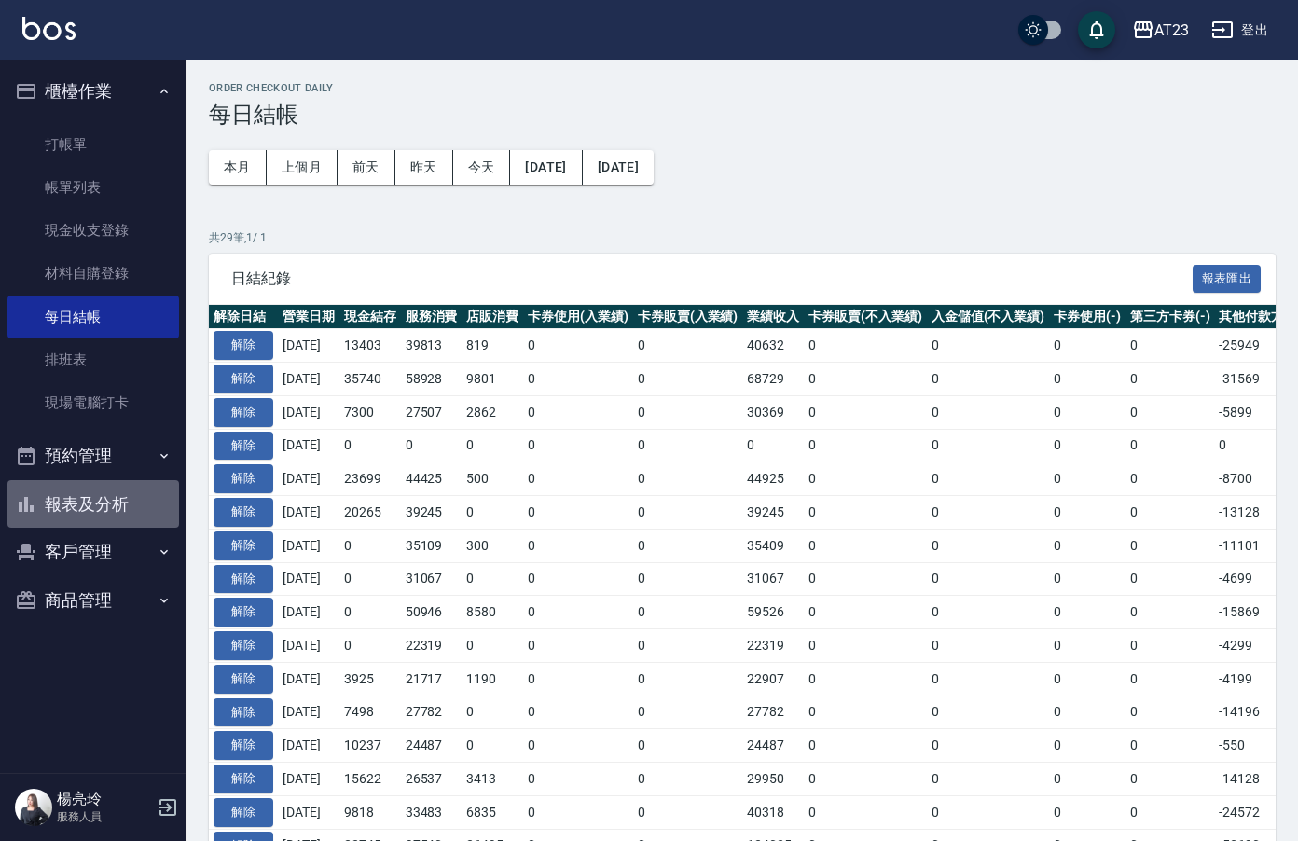
click at [80, 492] on button "報表及分析" at bounding box center [93, 504] width 172 height 48
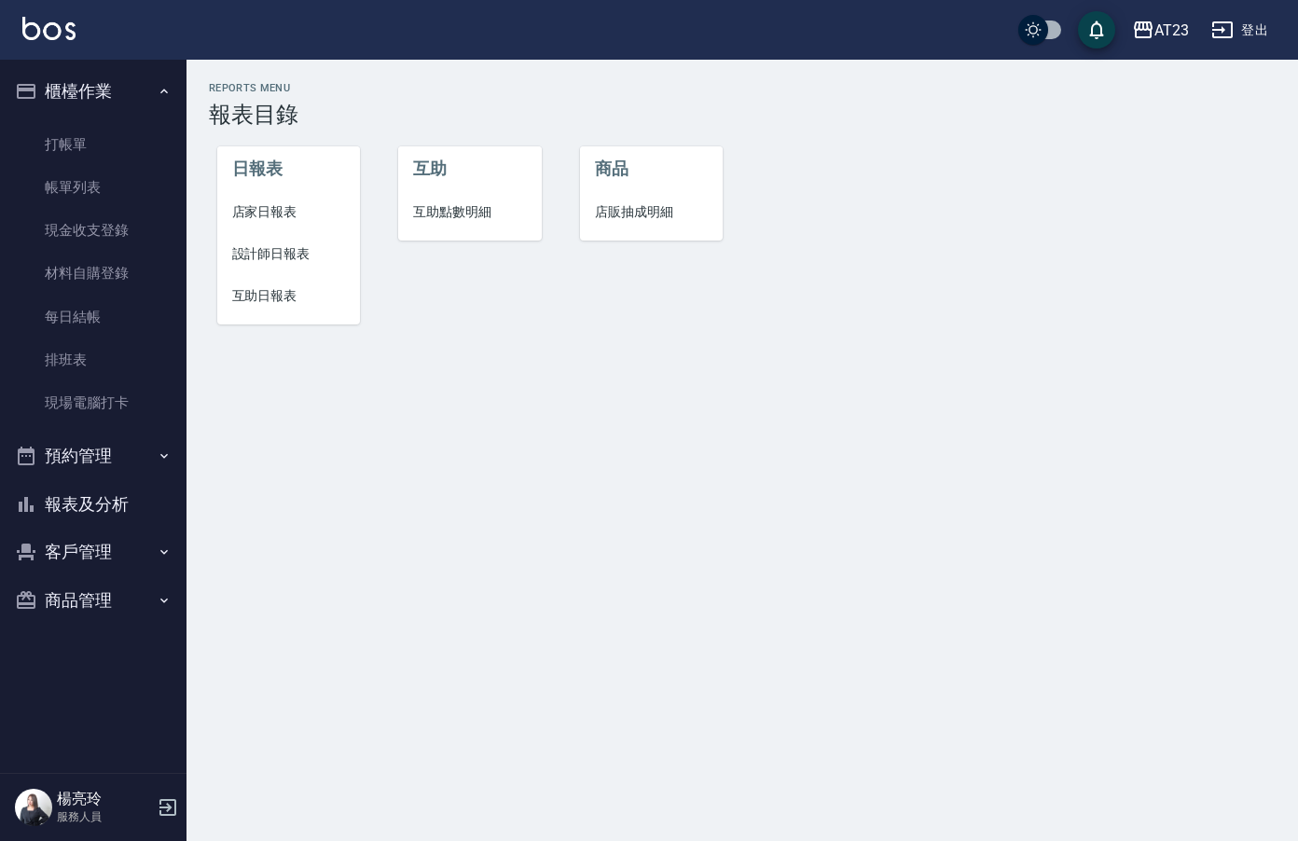
click at [273, 257] on span "設計師日報表" at bounding box center [289, 254] width 114 height 20
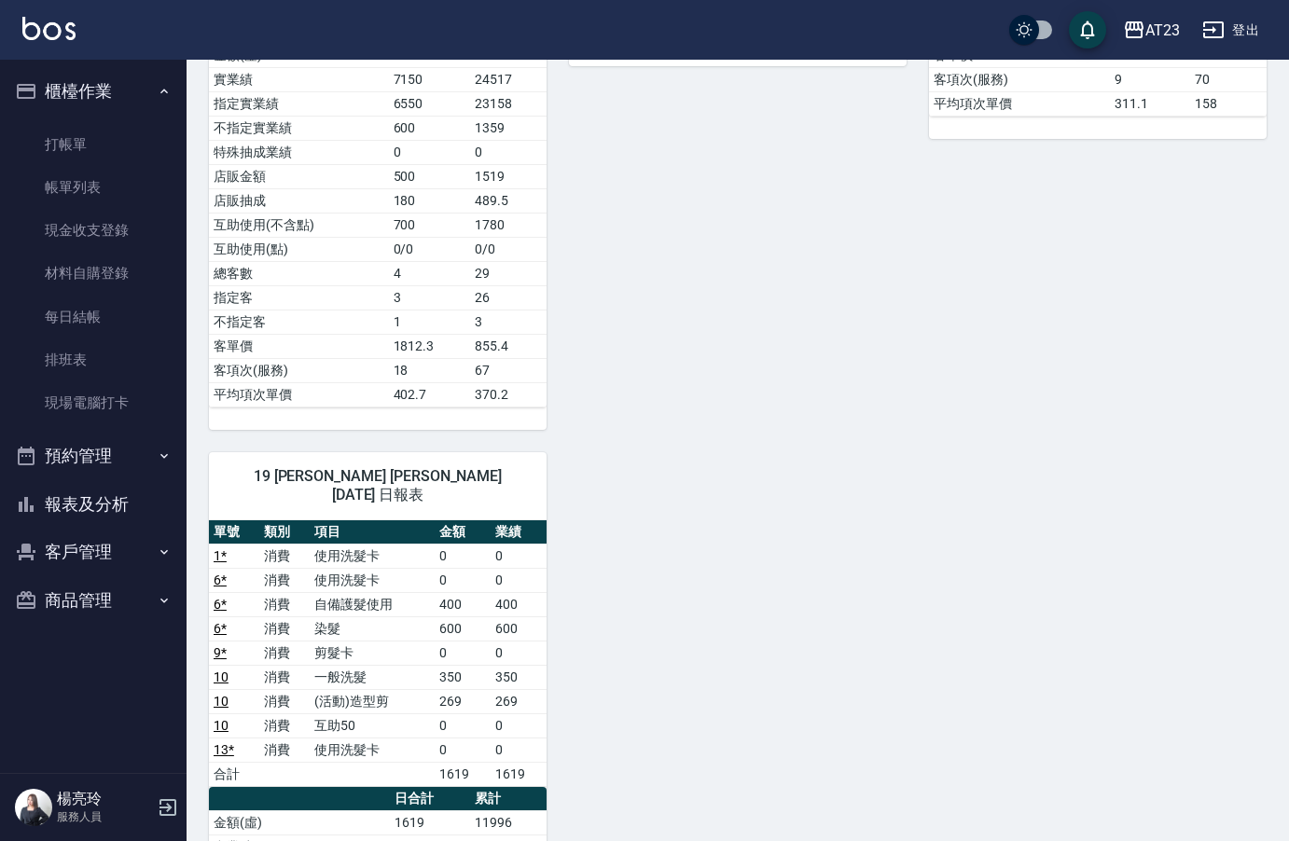
scroll to position [466, 0]
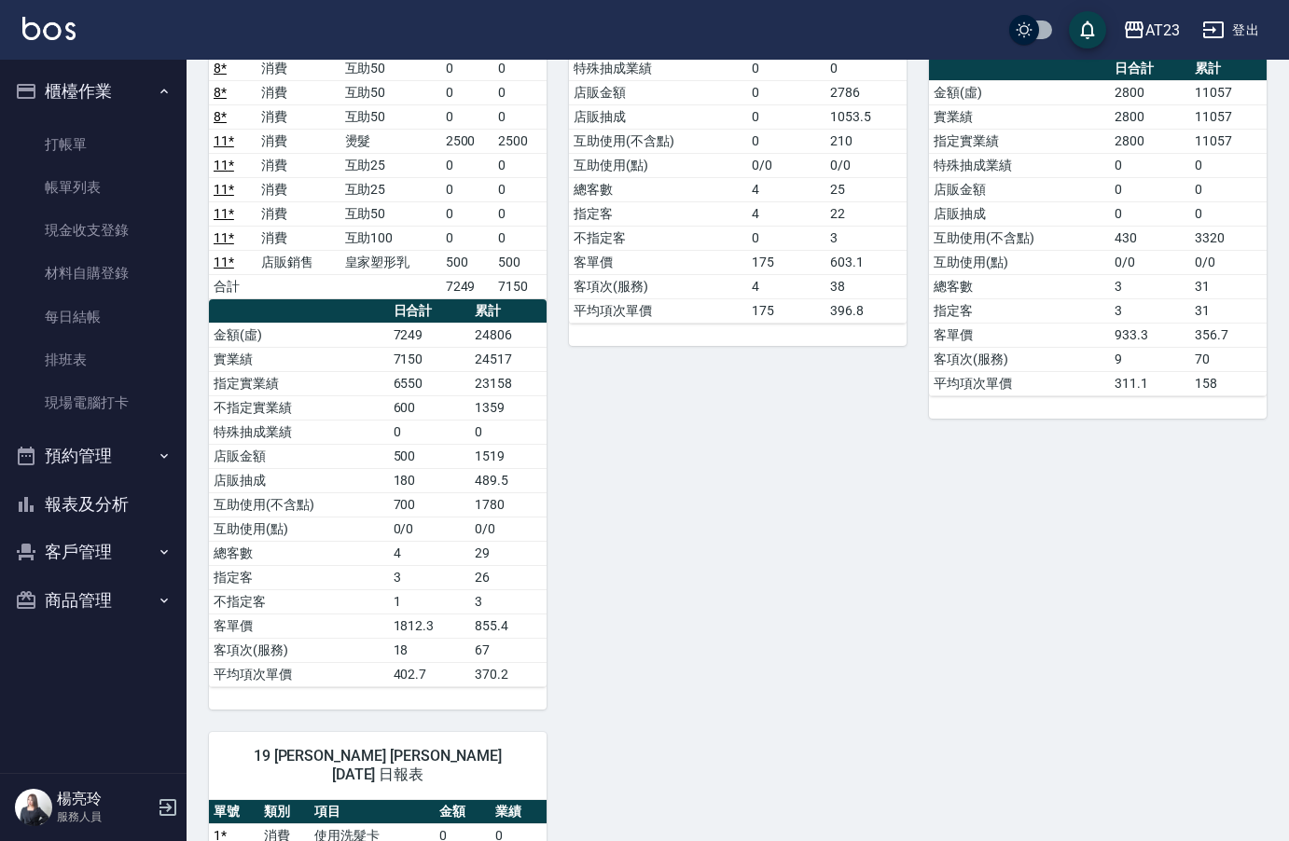
click at [62, 507] on button "報表及分析" at bounding box center [93, 504] width 172 height 48
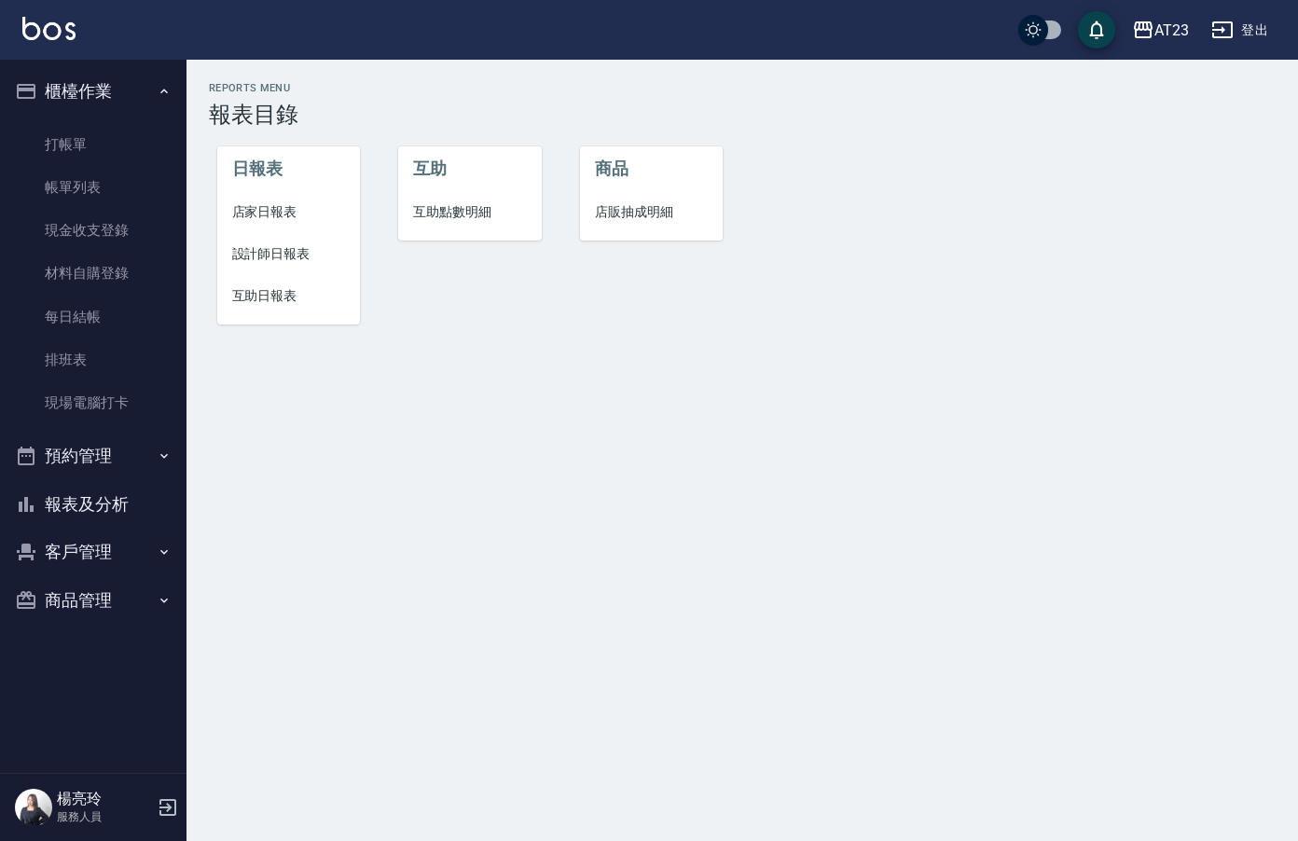
click at [273, 217] on span "店家日報表" at bounding box center [289, 212] width 114 height 20
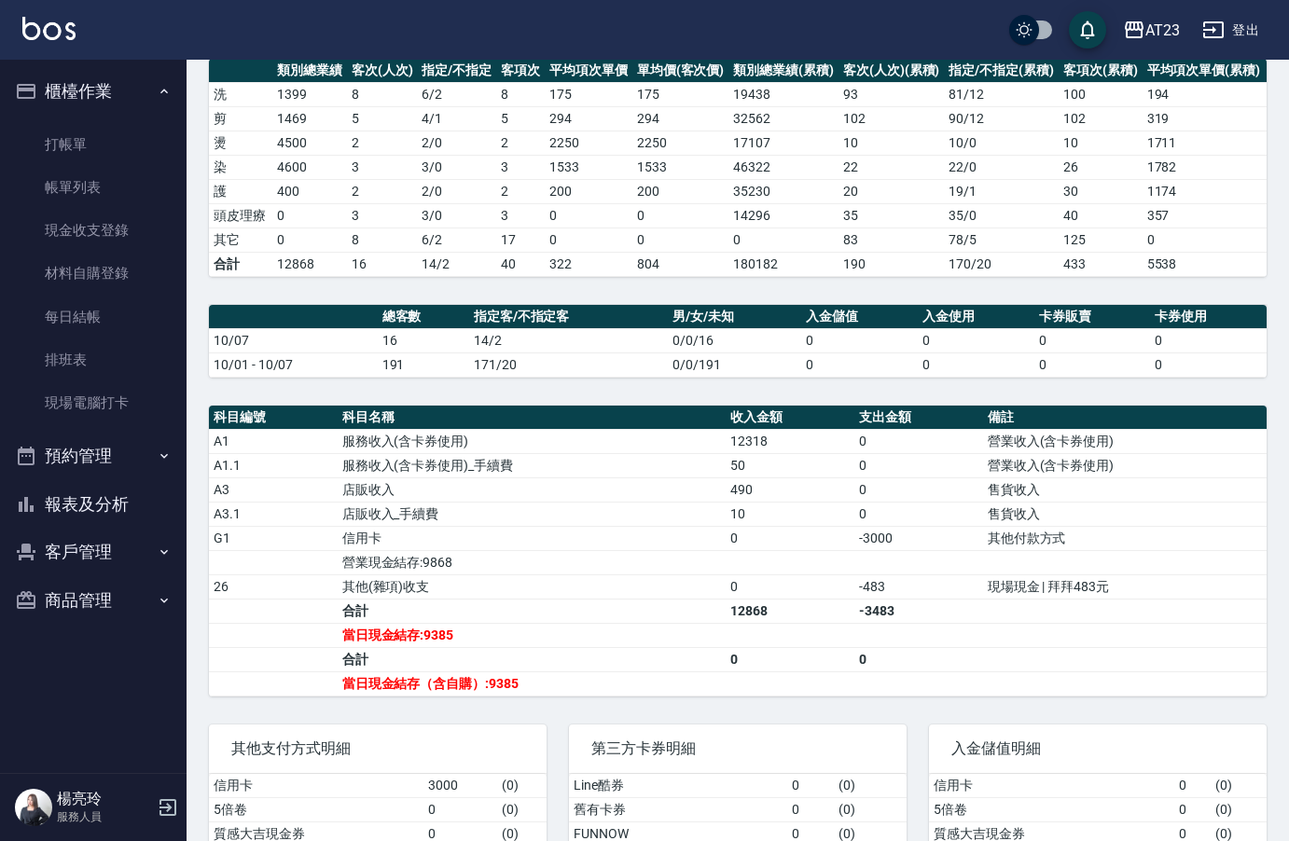
scroll to position [280, 0]
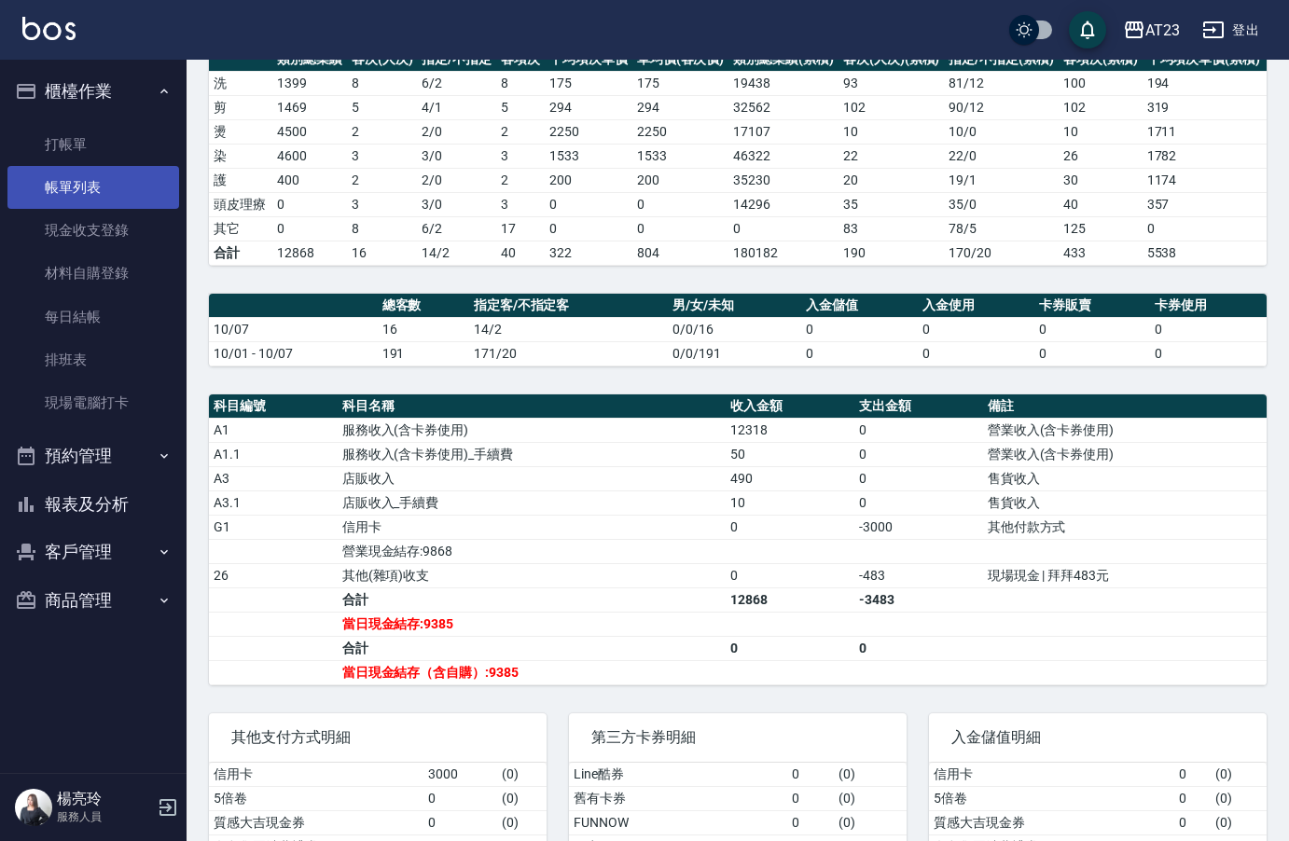
click at [58, 191] on link "帳單列表" at bounding box center [93, 187] width 172 height 43
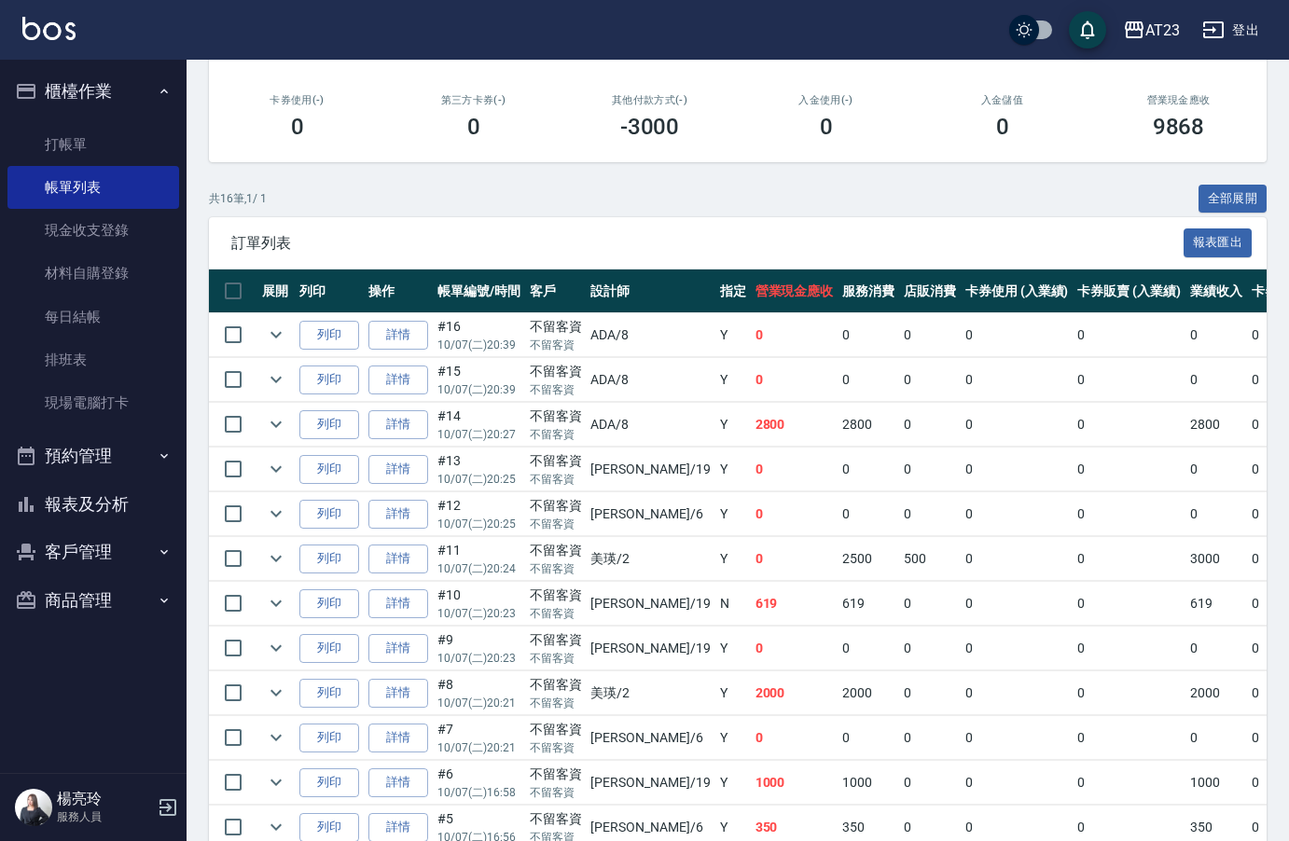
scroll to position [302, 0]
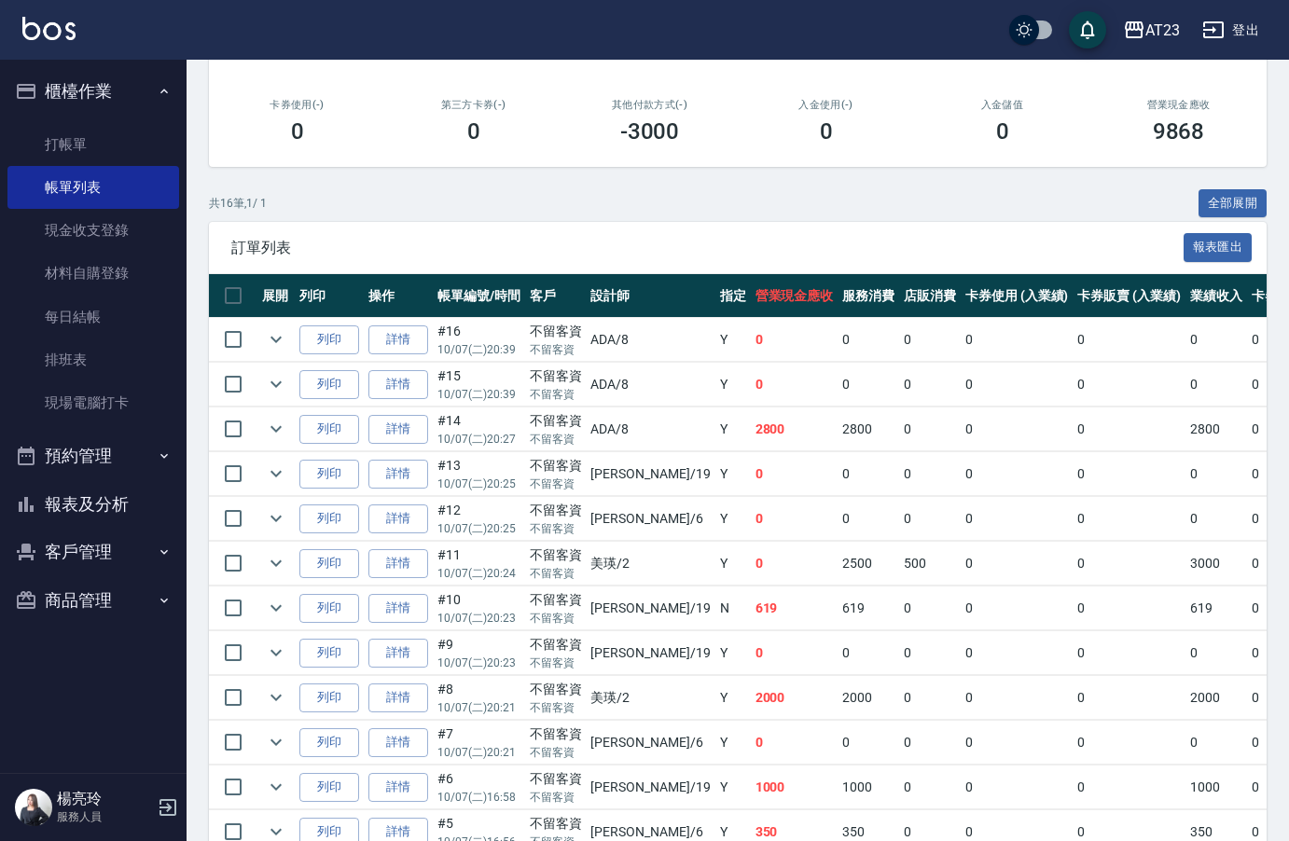
click at [87, 495] on button "報表及分析" at bounding box center [93, 504] width 172 height 48
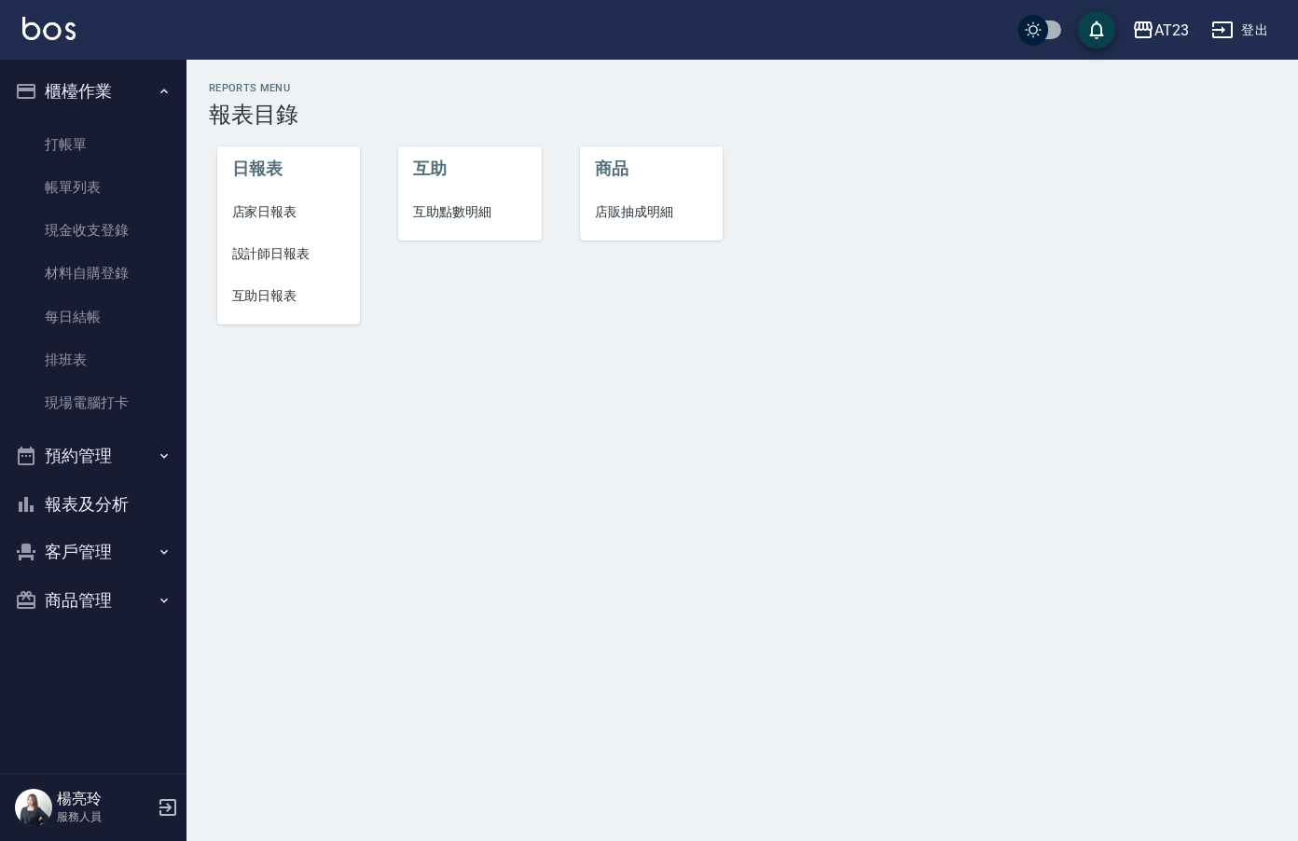
click at [300, 201] on li "店家日報表" at bounding box center [289, 212] width 144 height 42
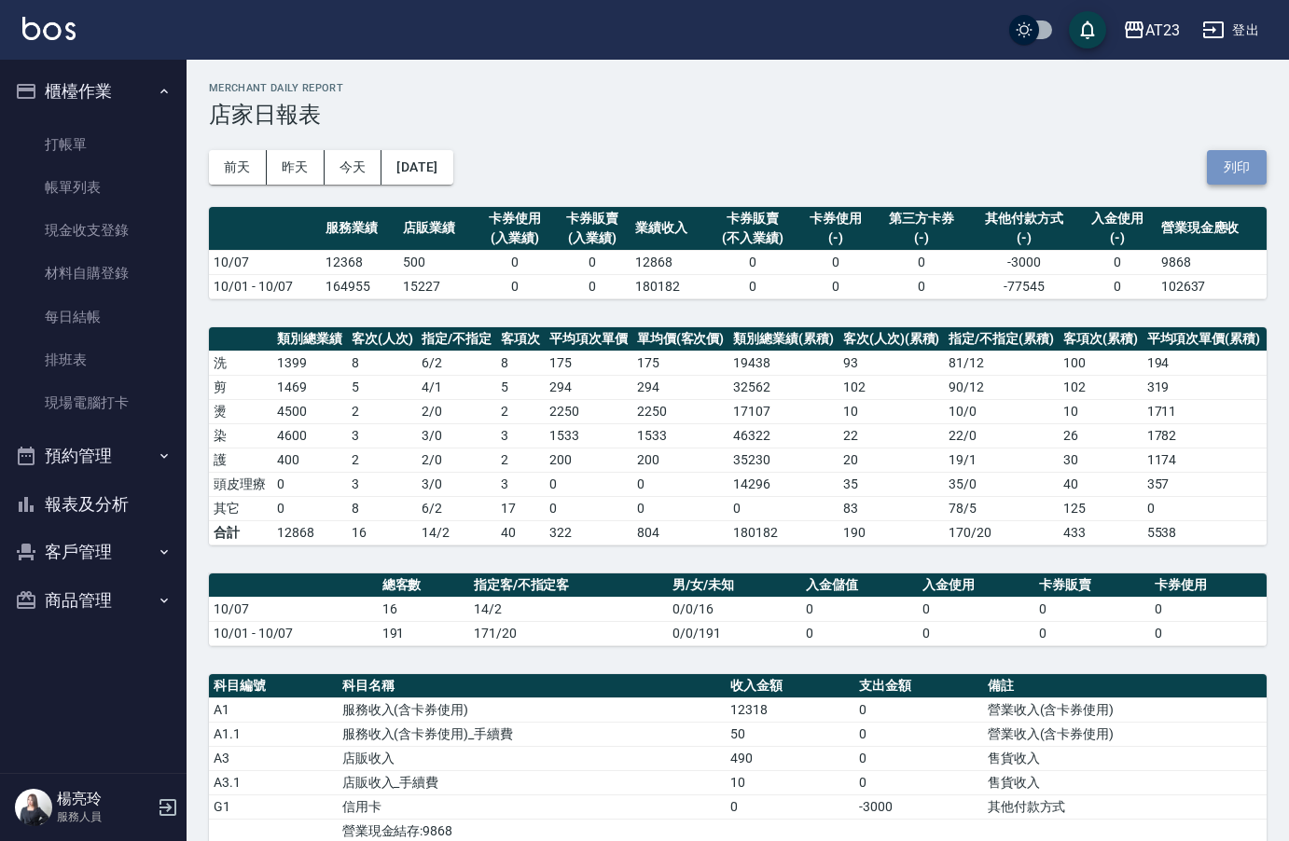
click at [1237, 162] on button "列印" at bounding box center [1237, 167] width 60 height 35
click at [95, 494] on button "報表及分析" at bounding box center [93, 504] width 172 height 48
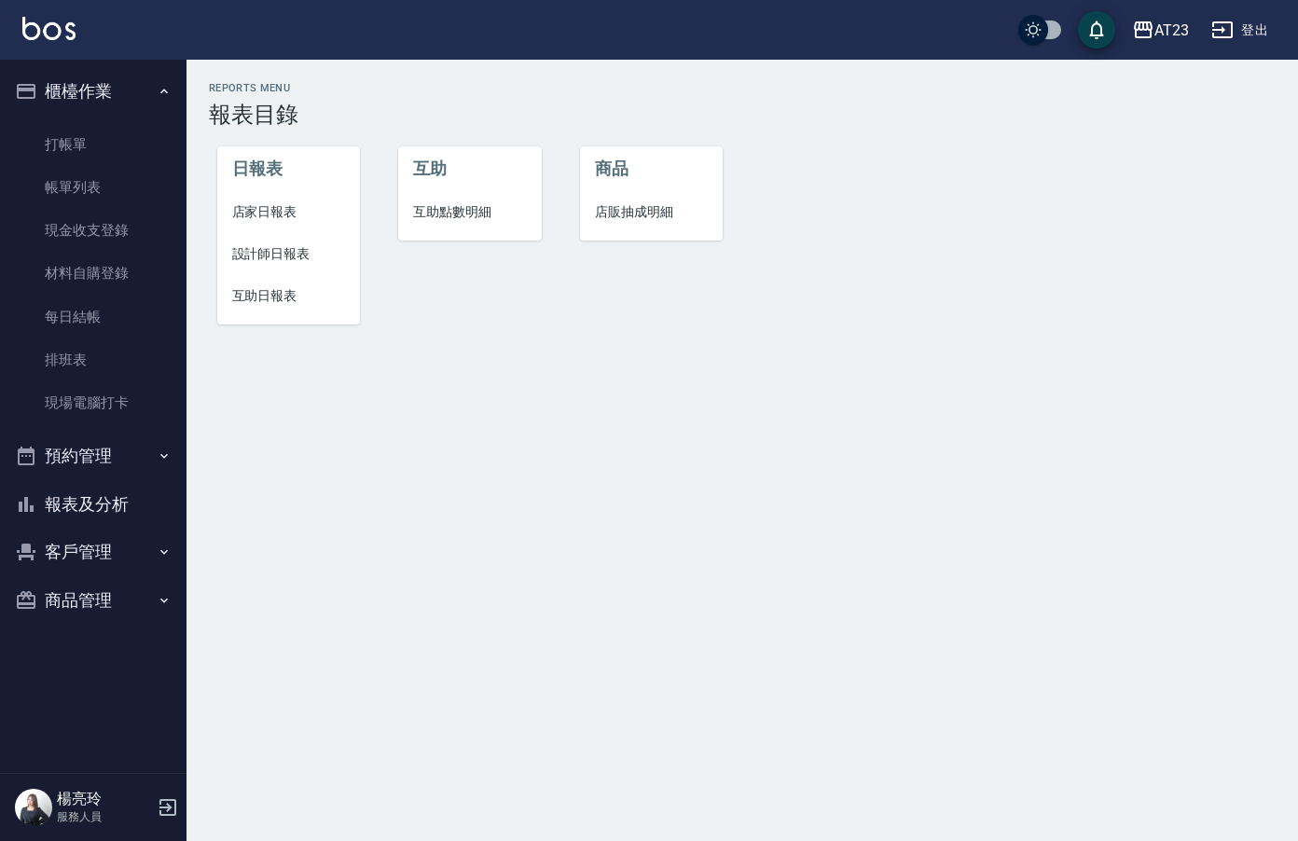
click at [254, 253] on span "設計師日報表" at bounding box center [289, 254] width 114 height 20
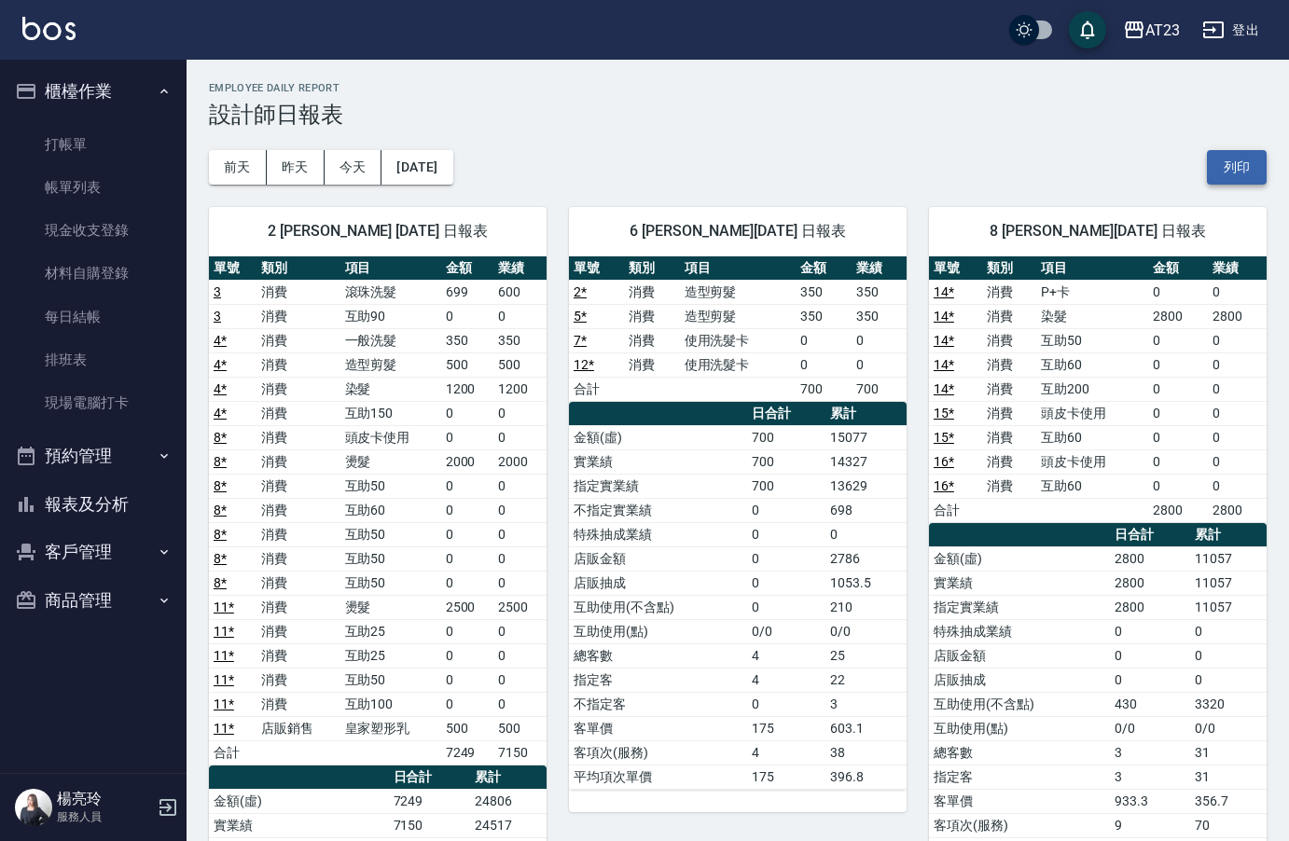
click at [1234, 157] on button "列印" at bounding box center [1237, 167] width 60 height 35
click at [115, 495] on button "報表及分析" at bounding box center [93, 504] width 172 height 48
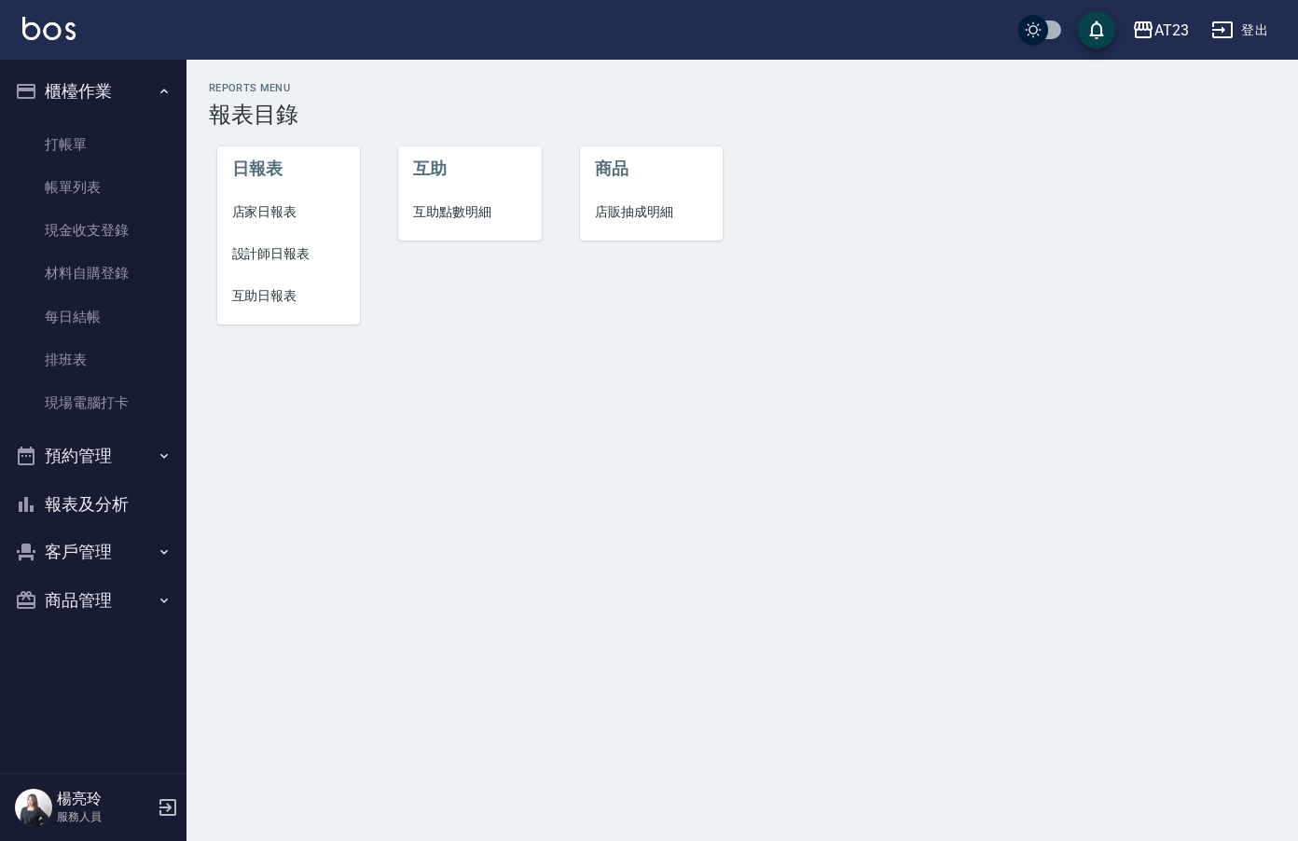
click at [279, 297] on span "互助日報表" at bounding box center [289, 296] width 114 height 20
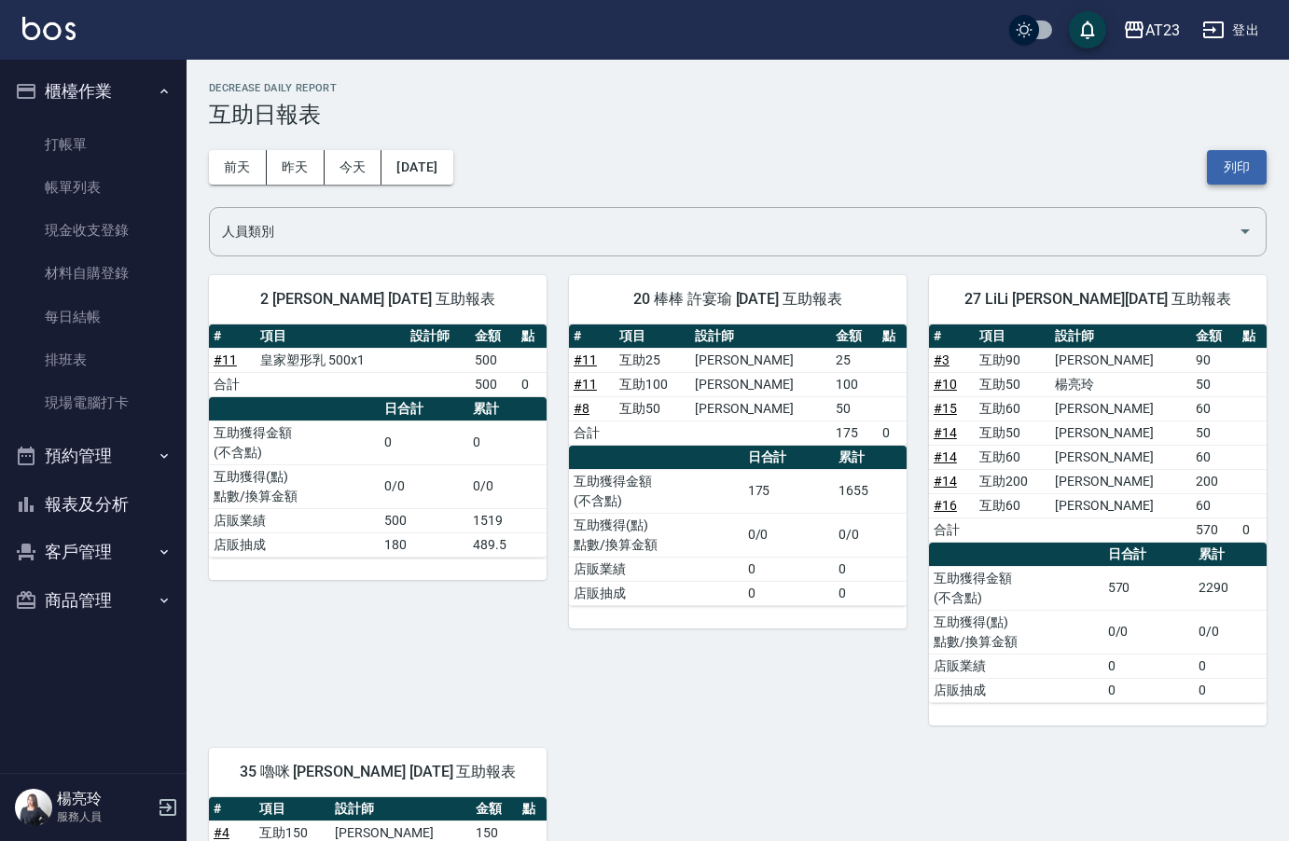
click at [1243, 169] on button "列印" at bounding box center [1237, 167] width 60 height 35
click at [89, 500] on button "報表及分析" at bounding box center [93, 504] width 172 height 48
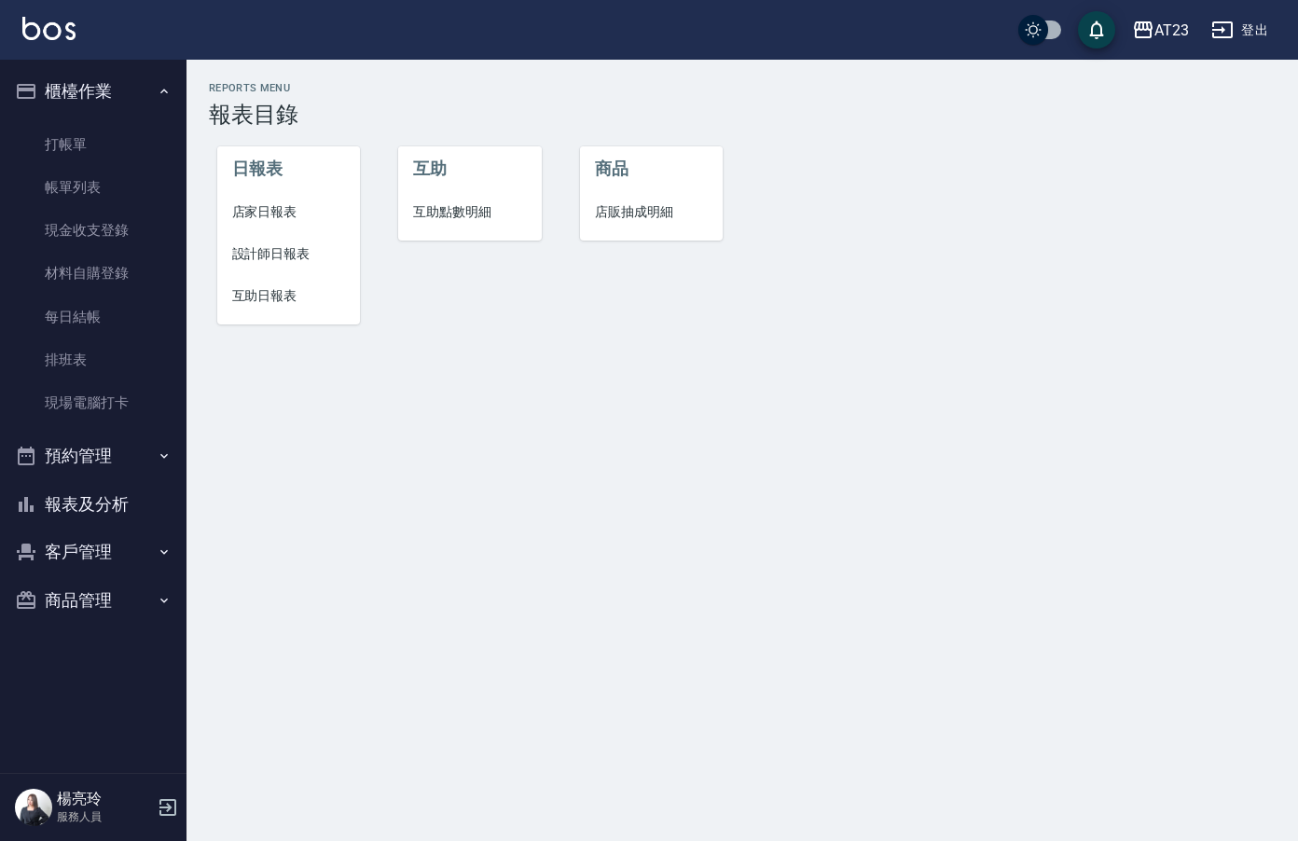
click at [268, 203] on span "店家日報表" at bounding box center [289, 212] width 114 height 20
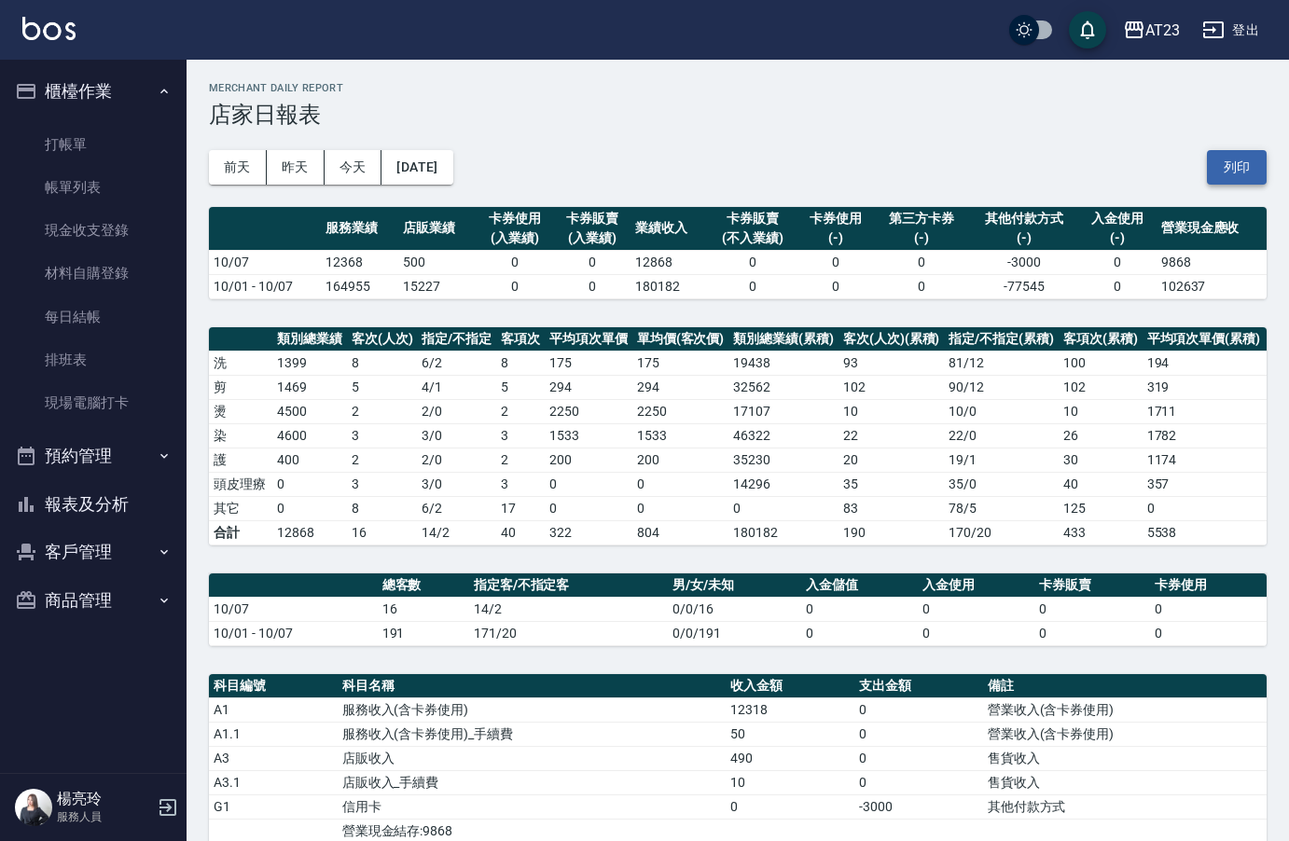
click at [1235, 161] on button "列印" at bounding box center [1237, 167] width 60 height 35
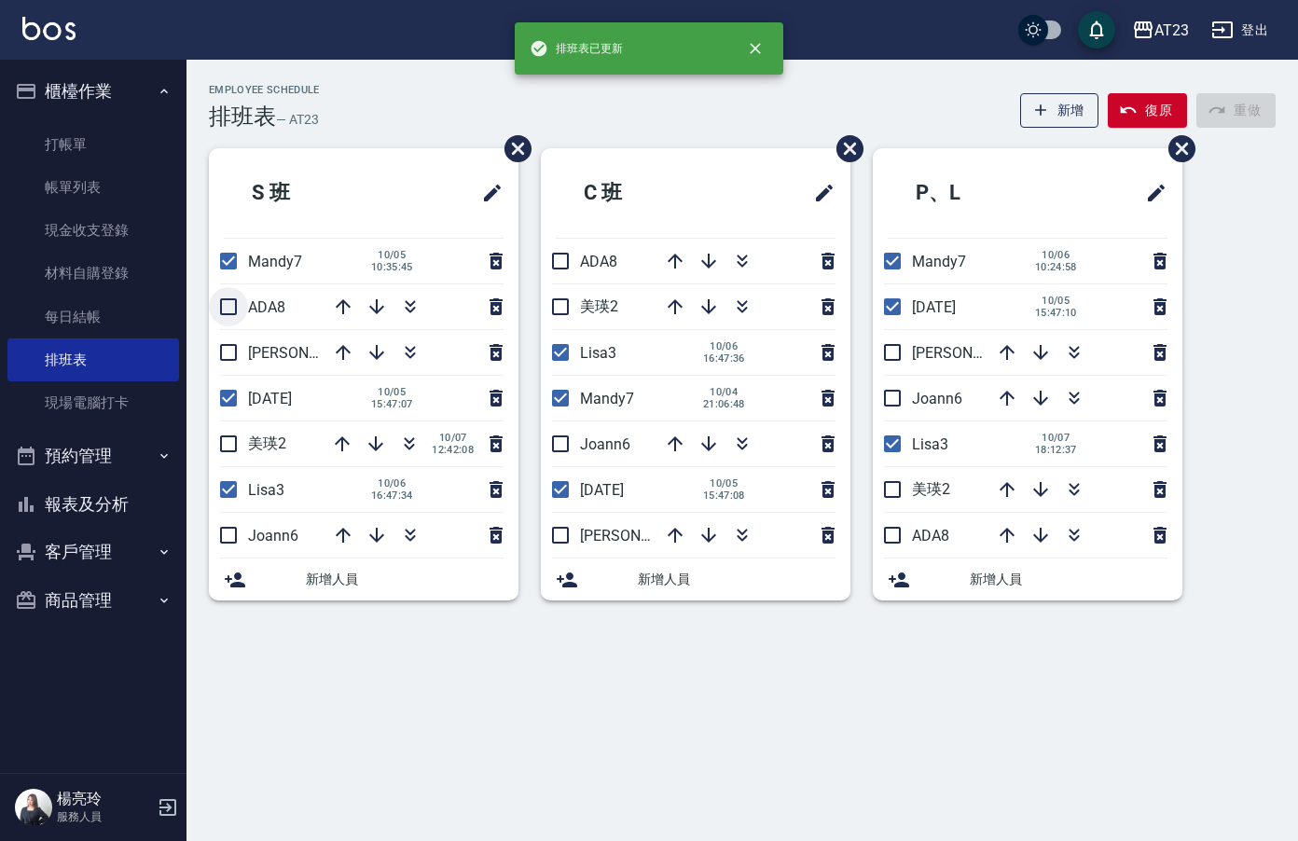
click at [242, 305] on input "checkbox" at bounding box center [228, 306] width 39 height 39
checkbox input "true"
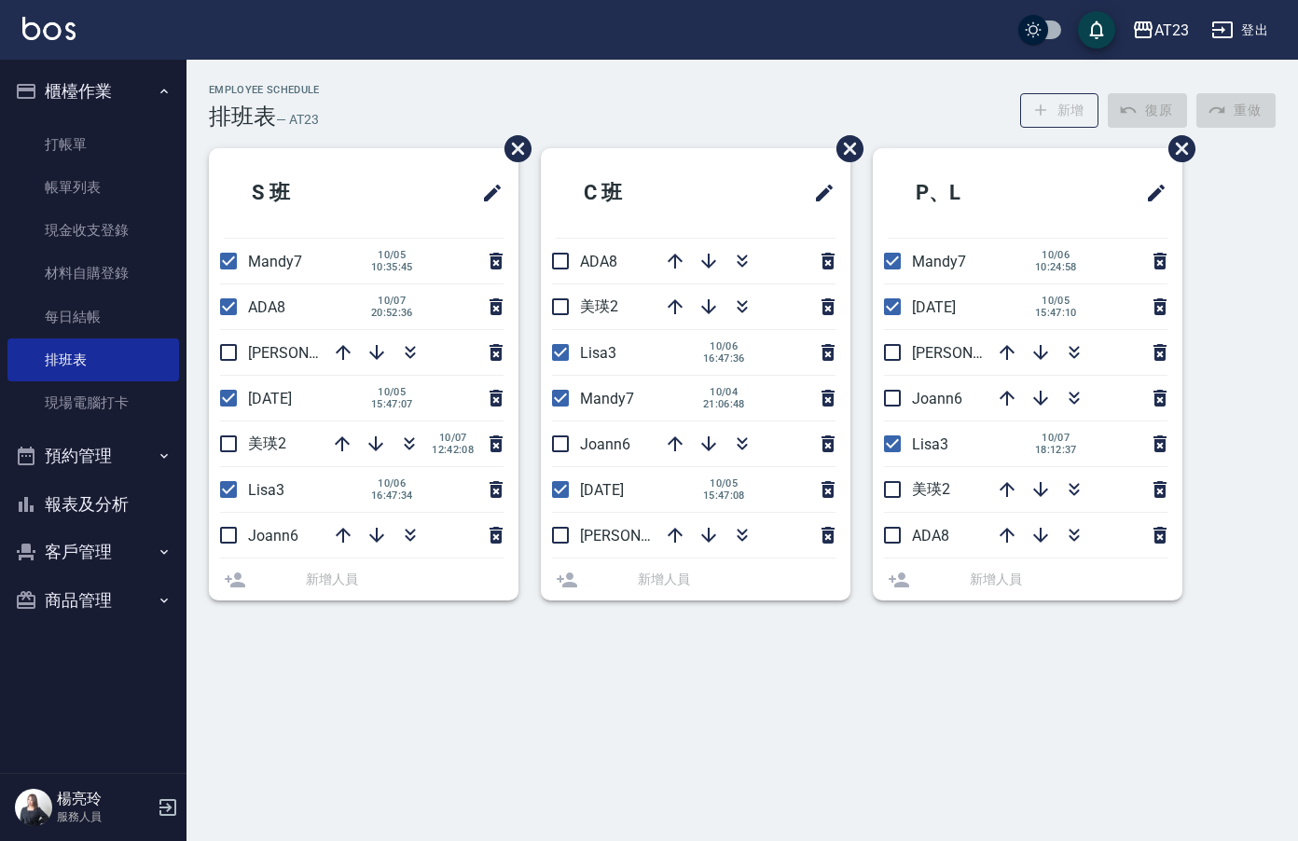
click at [229, 351] on li "亮亮19" at bounding box center [364, 352] width 310 height 45
click at [225, 443] on li "美瑛2 10/07 12:42:08" at bounding box center [364, 443] width 310 height 45
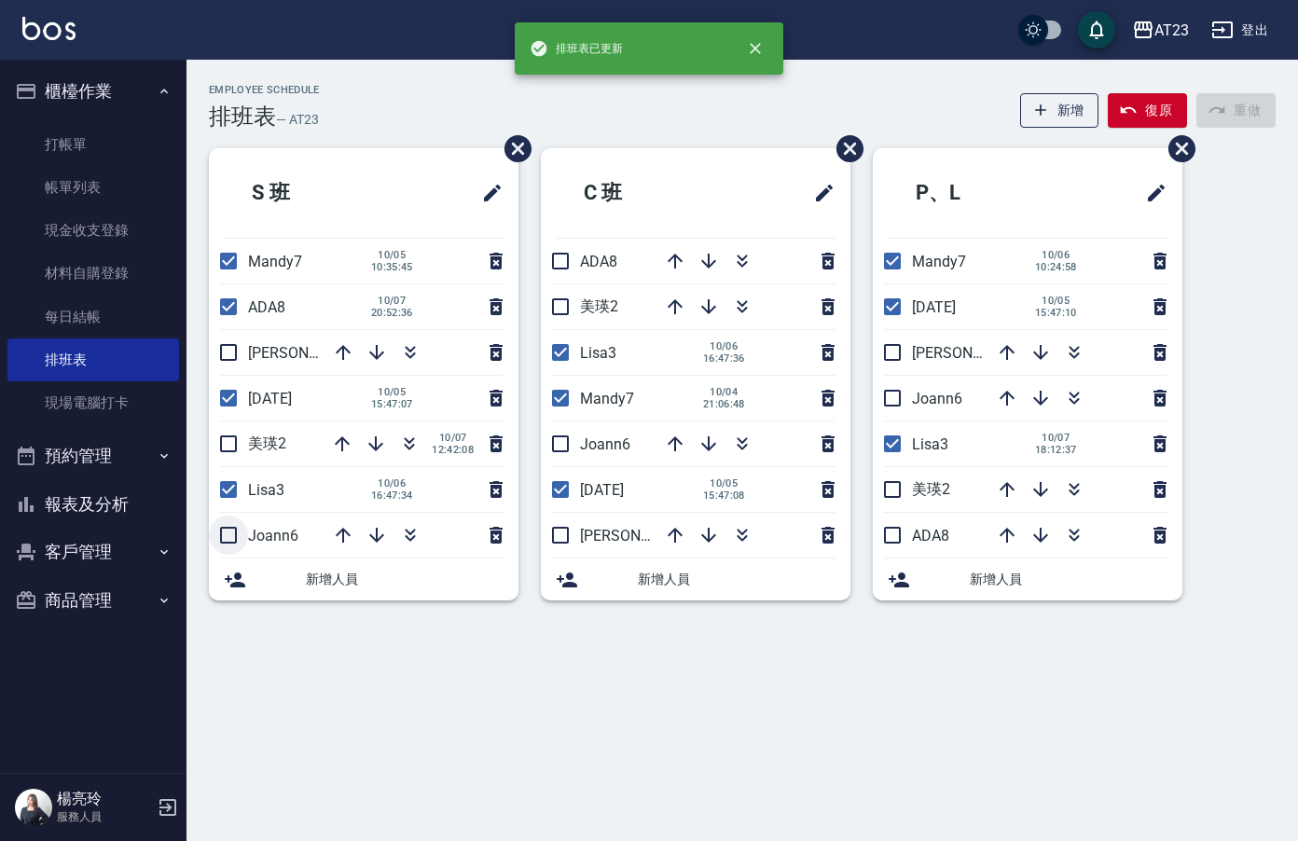
click at [232, 532] on input "checkbox" at bounding box center [228, 535] width 39 height 39
checkbox input "true"
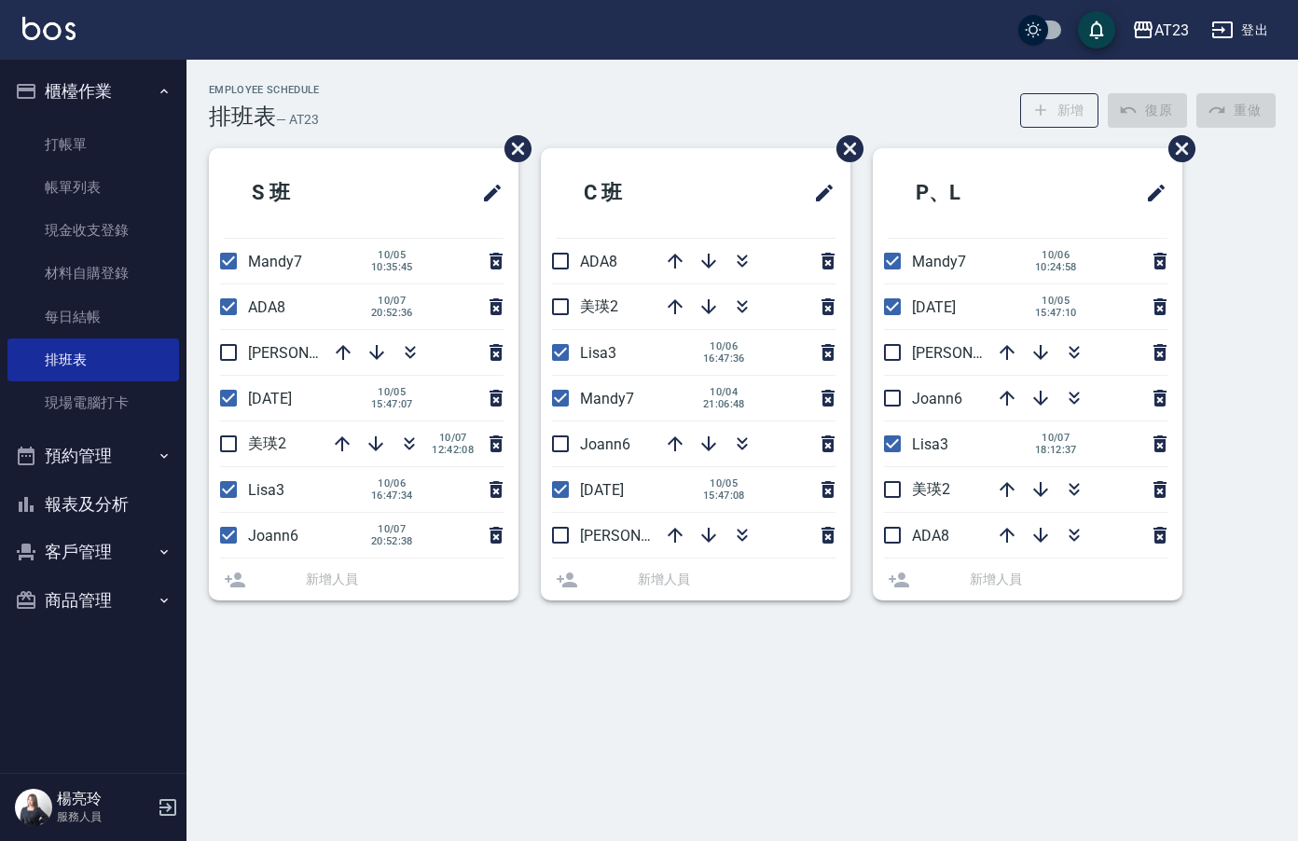
click at [223, 353] on li "[PERSON_NAME]19" at bounding box center [364, 352] width 310 height 45
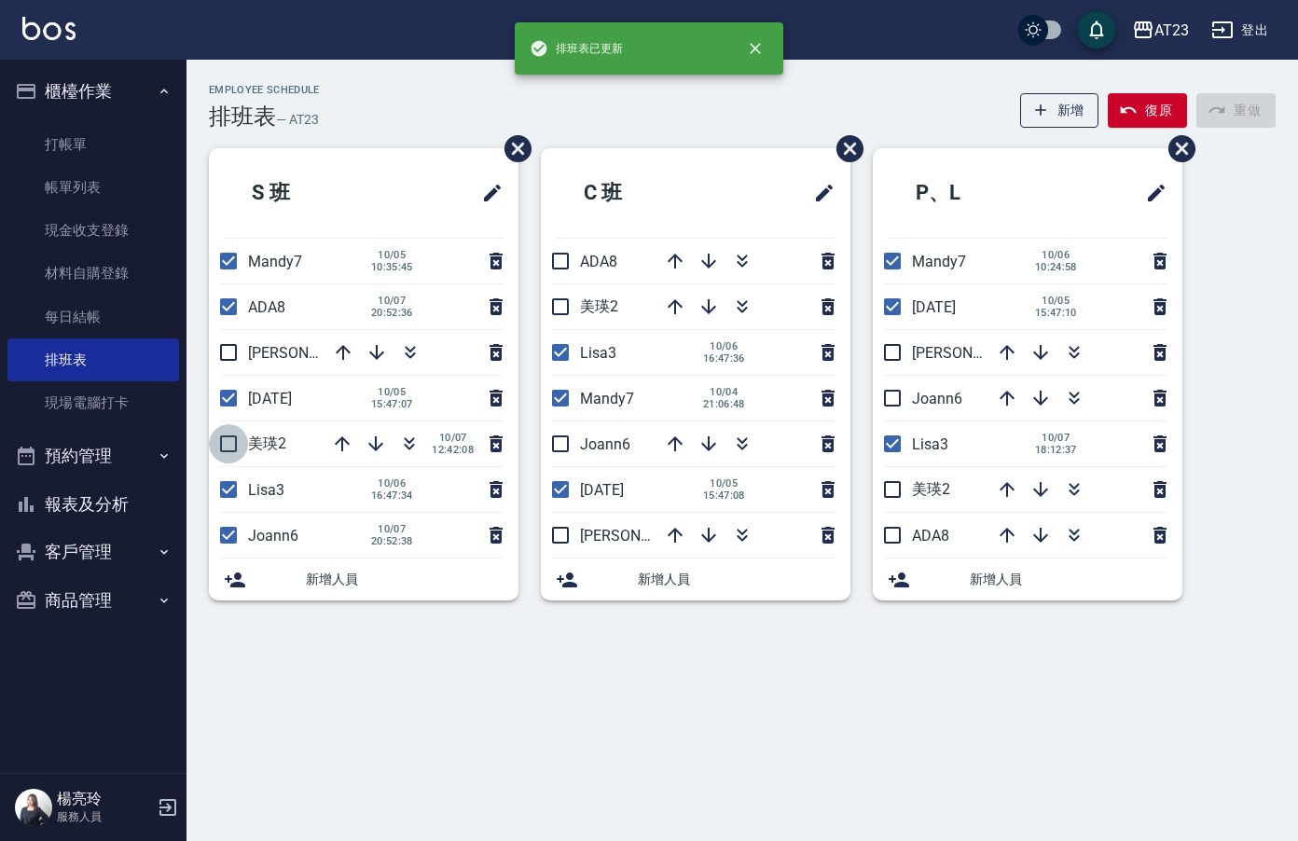
click at [229, 444] on input "checkbox" at bounding box center [228, 443] width 39 height 39
checkbox input "true"
click at [228, 350] on input "checkbox" at bounding box center [228, 352] width 39 height 39
checkbox input "true"
click at [560, 256] on input "checkbox" at bounding box center [560, 261] width 39 height 39
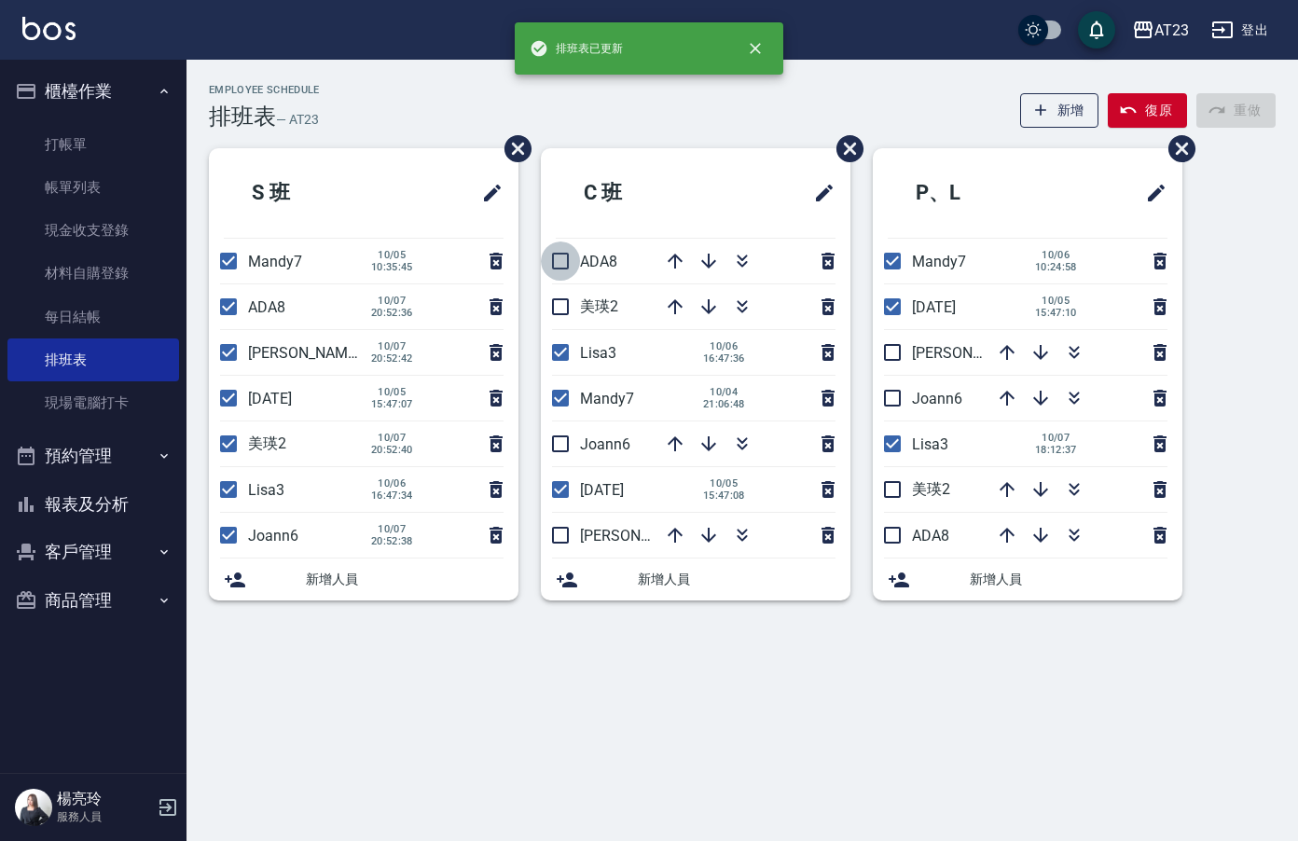
checkbox input "true"
click at [561, 310] on input "checkbox" at bounding box center [560, 306] width 39 height 39
checkbox input "true"
click at [566, 450] on input "checkbox" at bounding box center [560, 443] width 39 height 39
checkbox input "true"
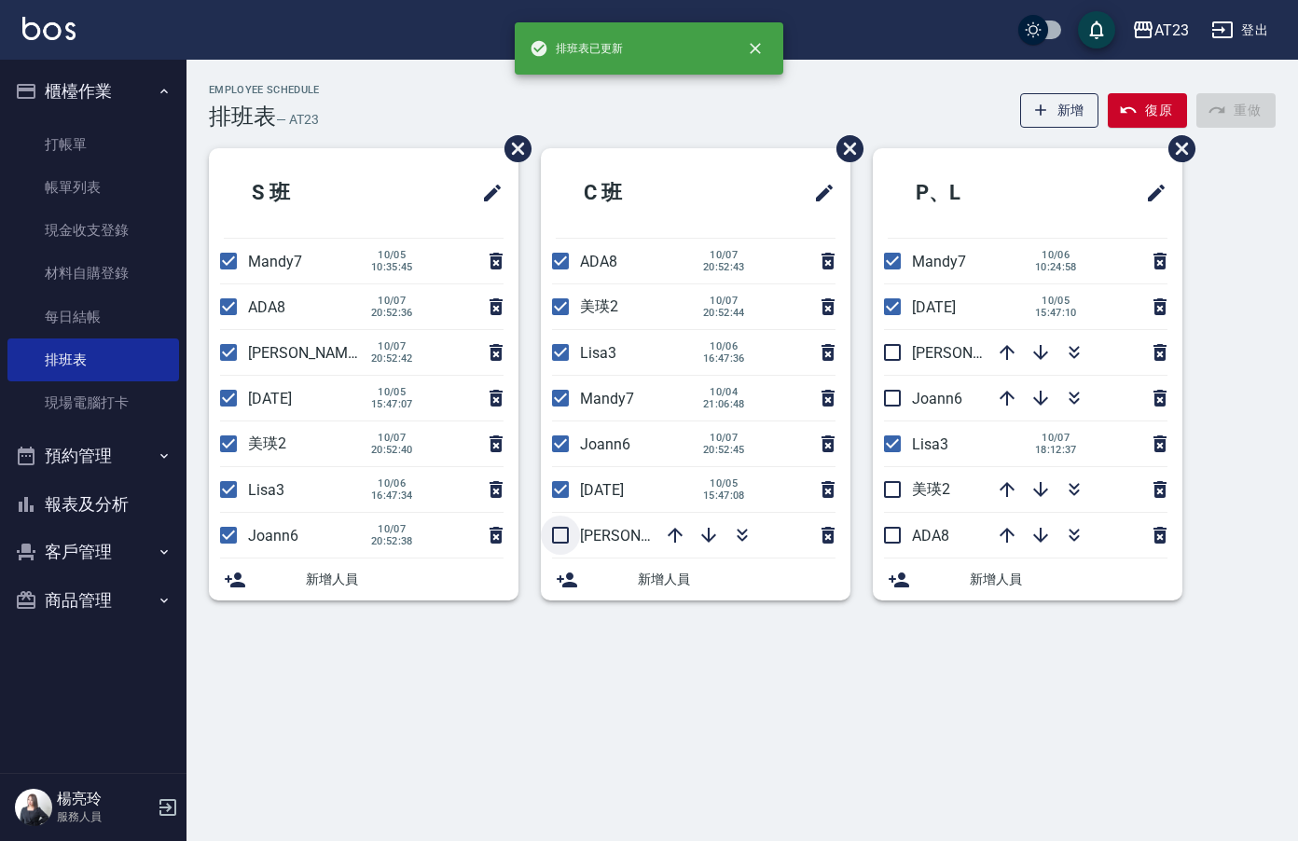
click at [564, 536] on input "checkbox" at bounding box center [560, 535] width 39 height 39
checkbox input "true"
click at [894, 353] on input "checkbox" at bounding box center [892, 352] width 39 height 39
checkbox input "true"
click at [888, 397] on input "checkbox" at bounding box center [892, 398] width 39 height 39
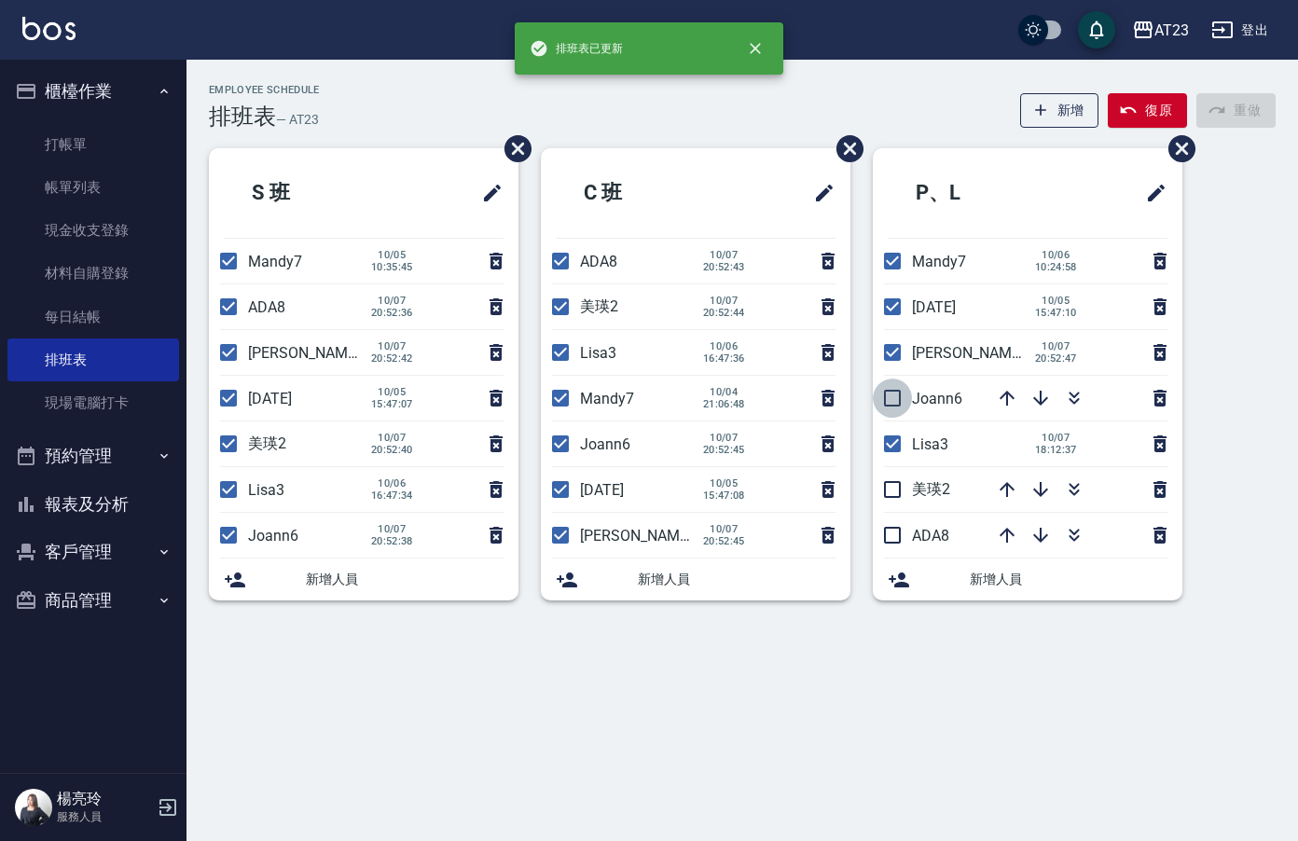
checkbox input "true"
click at [890, 486] on input "checkbox" at bounding box center [892, 489] width 39 height 39
checkbox input "true"
click at [893, 538] on input "checkbox" at bounding box center [892, 535] width 39 height 39
checkbox input "true"
